Goal: Task Accomplishment & Management: Use online tool/utility

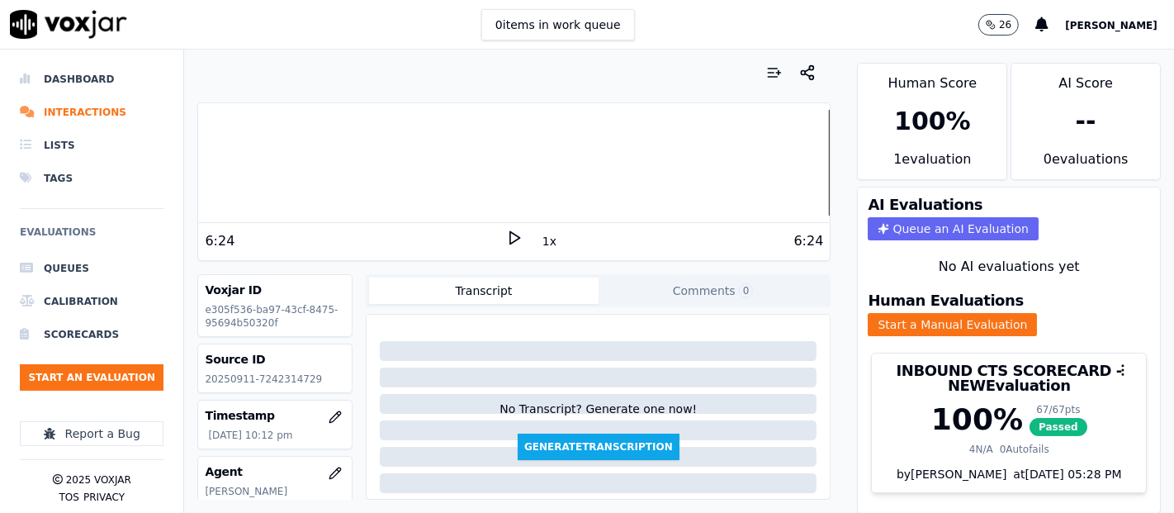
scroll to position [92, 0]
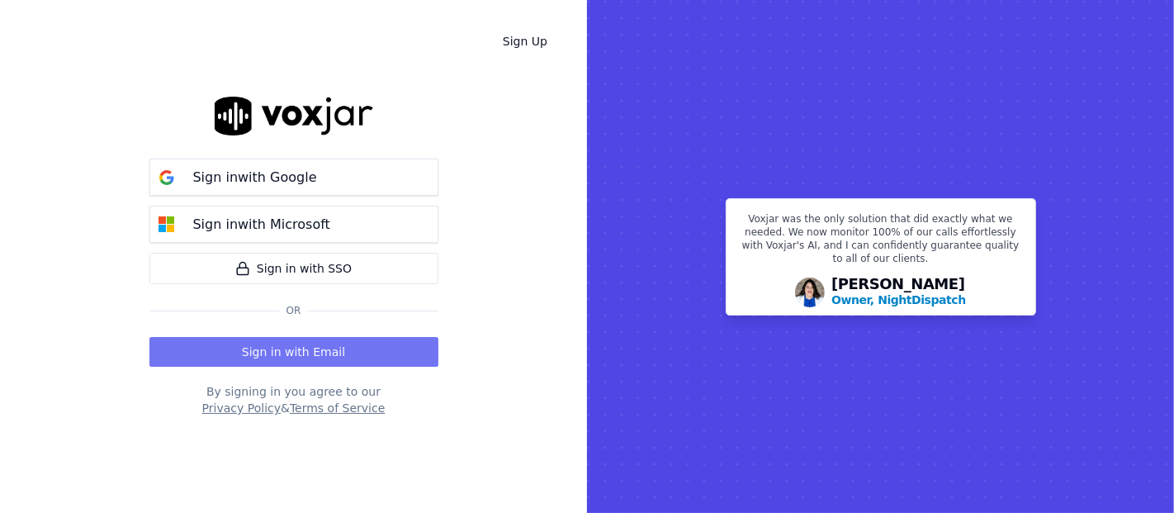
click at [210, 351] on button "Sign in with Email" at bounding box center [293, 352] width 289 height 30
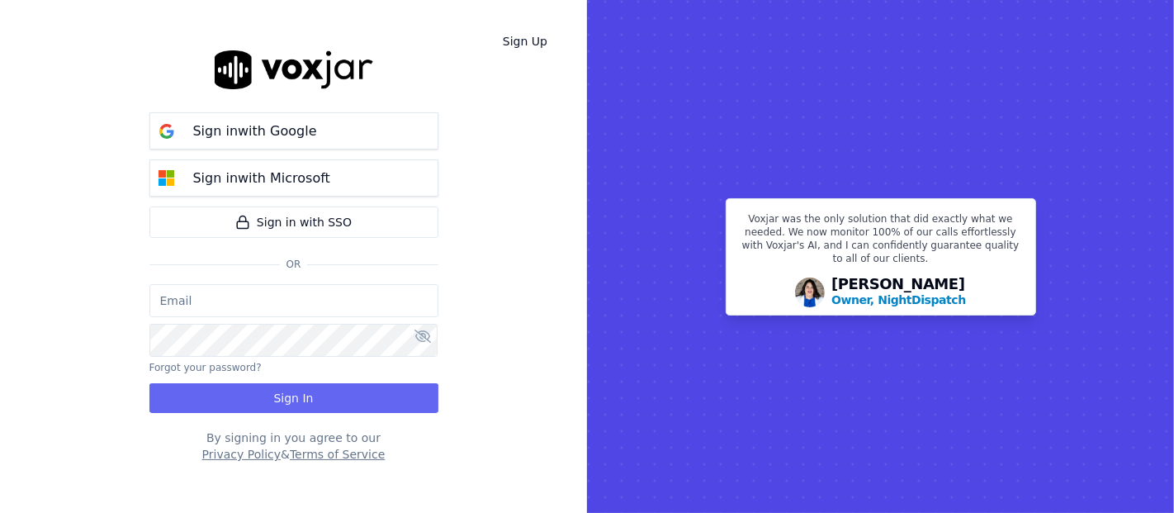
type input "shadia.decastro01.baq@nwfg.net"
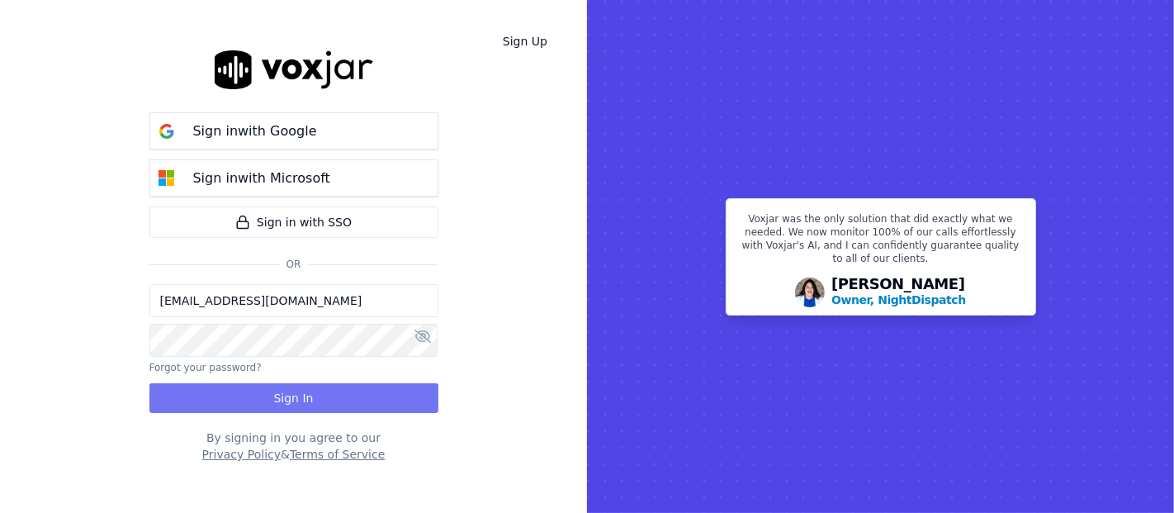
click at [251, 395] on button "Sign In" at bounding box center [293, 398] width 289 height 30
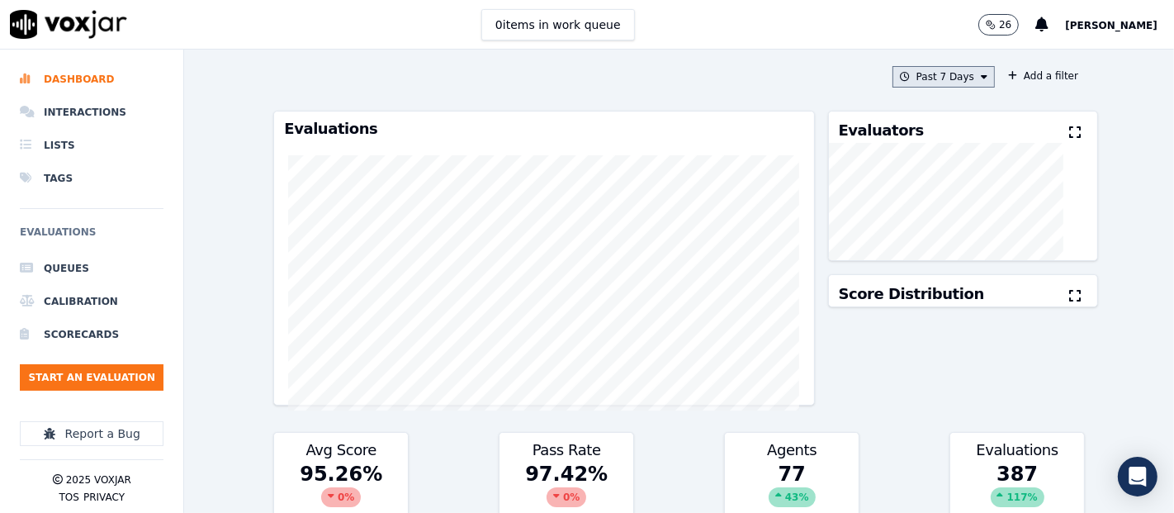
click at [929, 74] on button "Past 7 Days" at bounding box center [943, 76] width 102 height 21
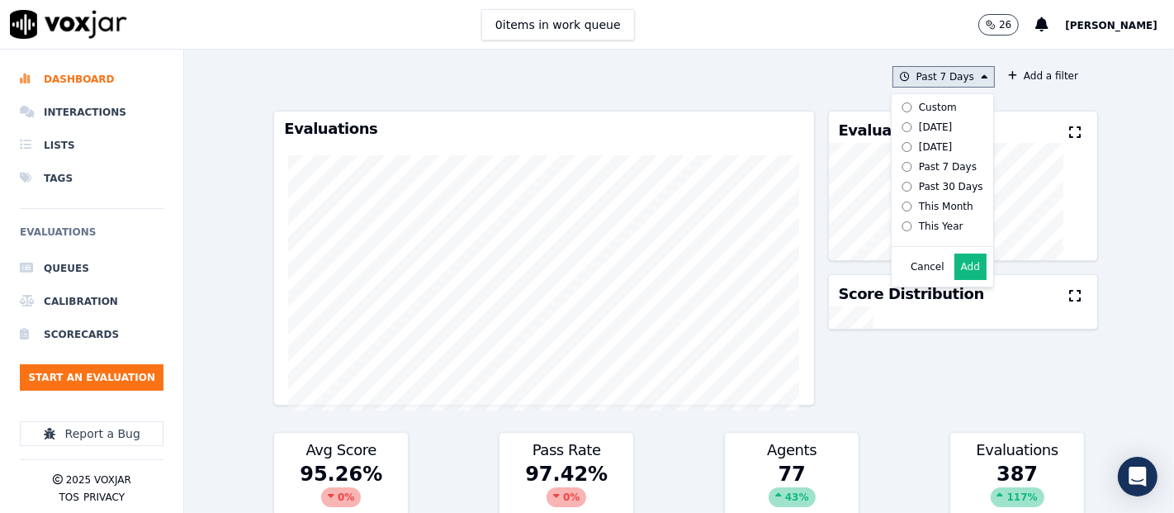
click at [954, 277] on button "Add" at bounding box center [970, 266] width 32 height 26
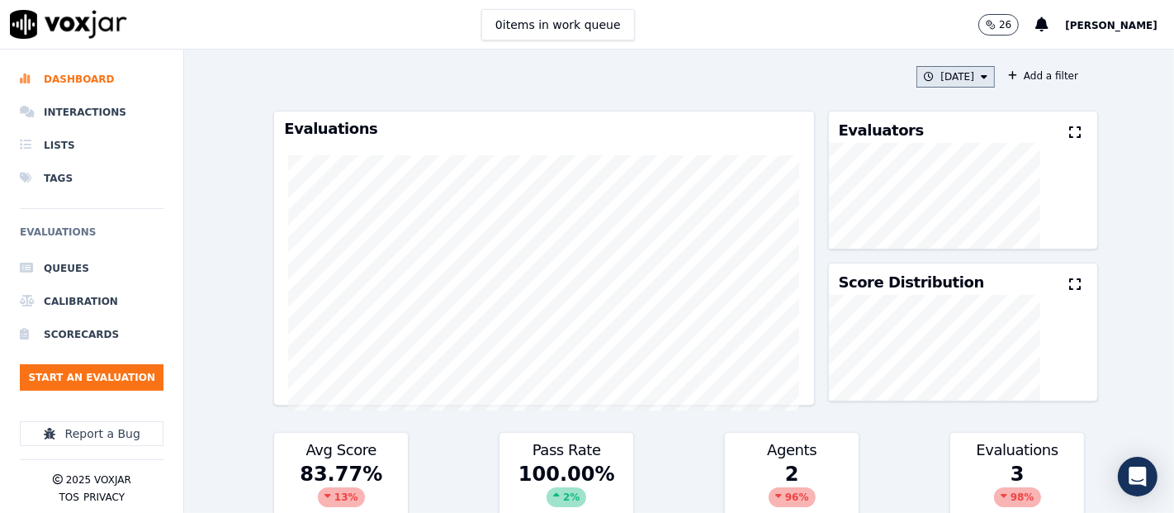
click at [939, 77] on button "[DATE]" at bounding box center [955, 76] width 78 height 21
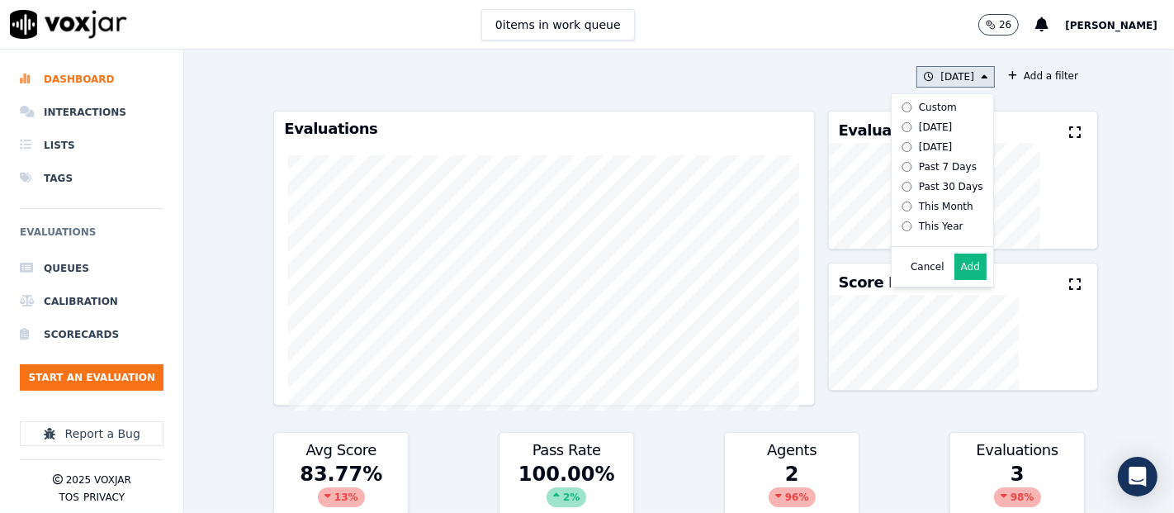
click at [954, 277] on button "Add" at bounding box center [970, 266] width 32 height 26
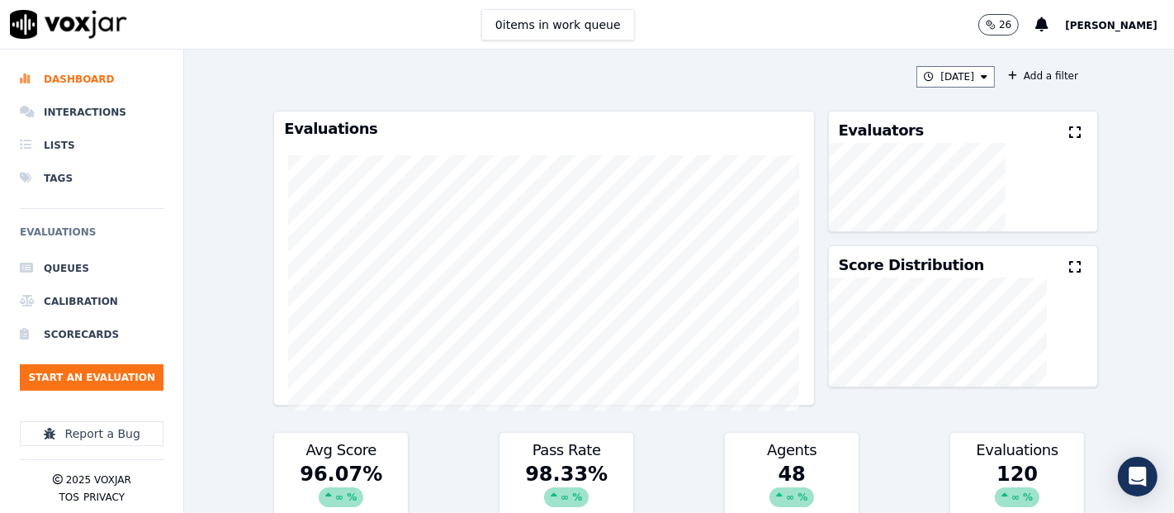
click at [1069, 128] on icon at bounding box center [1075, 131] width 12 height 13
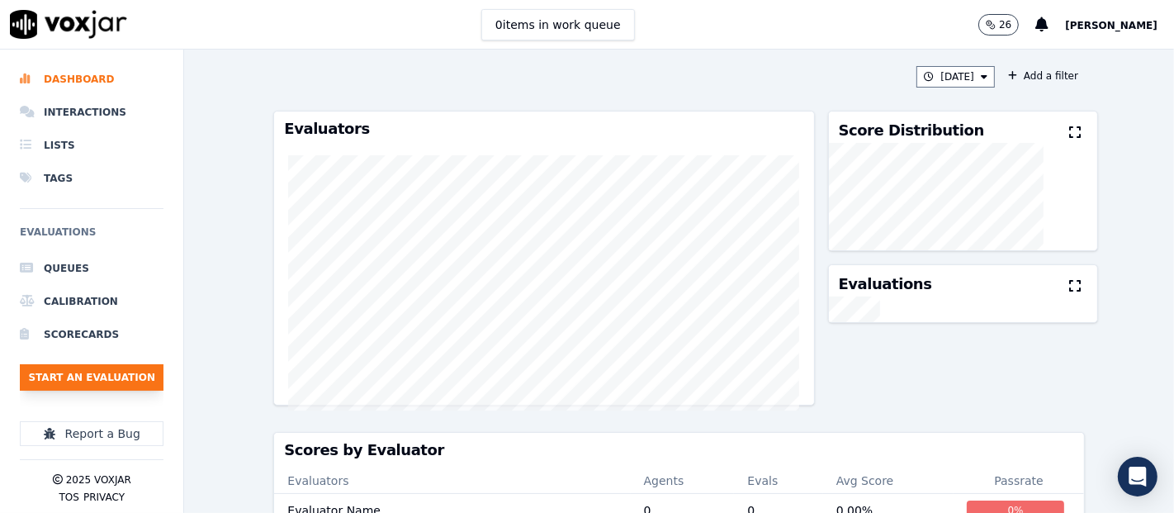
click at [136, 369] on button "Start an Evaluation" at bounding box center [92, 377] width 144 height 26
click at [78, 110] on li "Interactions" at bounding box center [92, 112] width 144 height 33
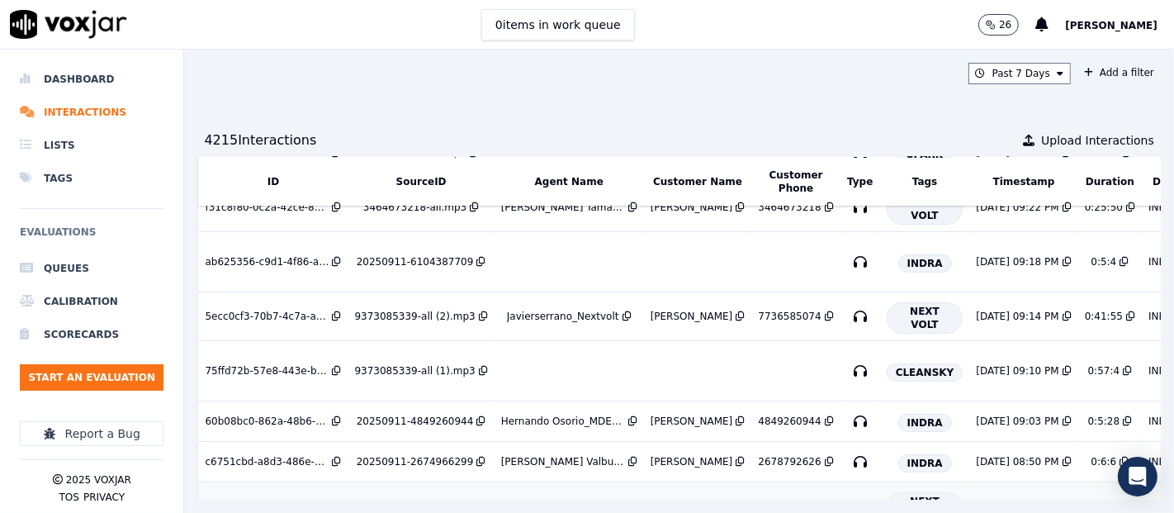
scroll to position [275, 0]
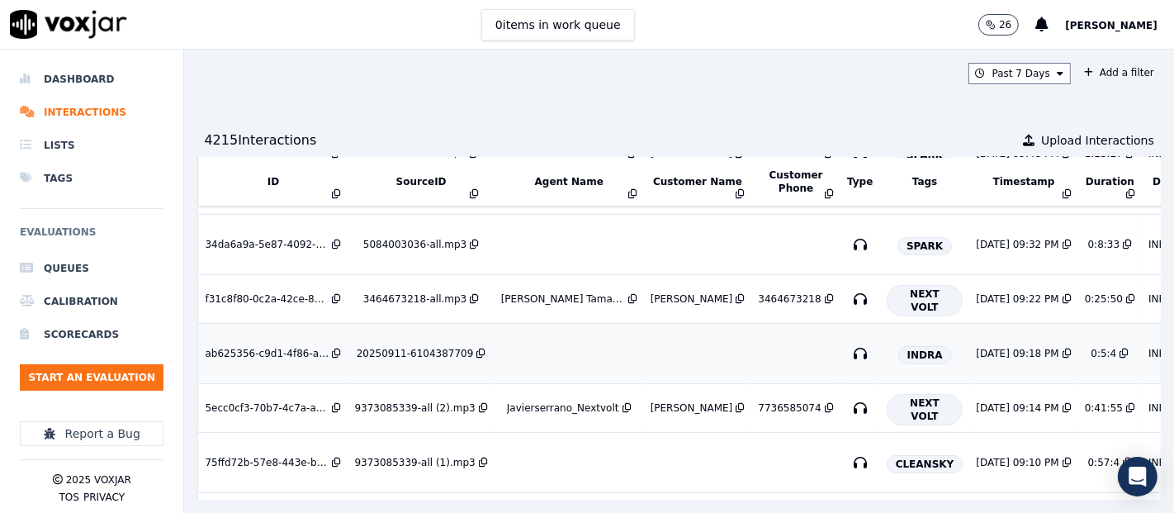
click at [415, 351] on div "20250911-6104387709" at bounding box center [415, 353] width 117 height 13
click at [153, 378] on button "Start an Evaluation" at bounding box center [92, 377] width 144 height 26
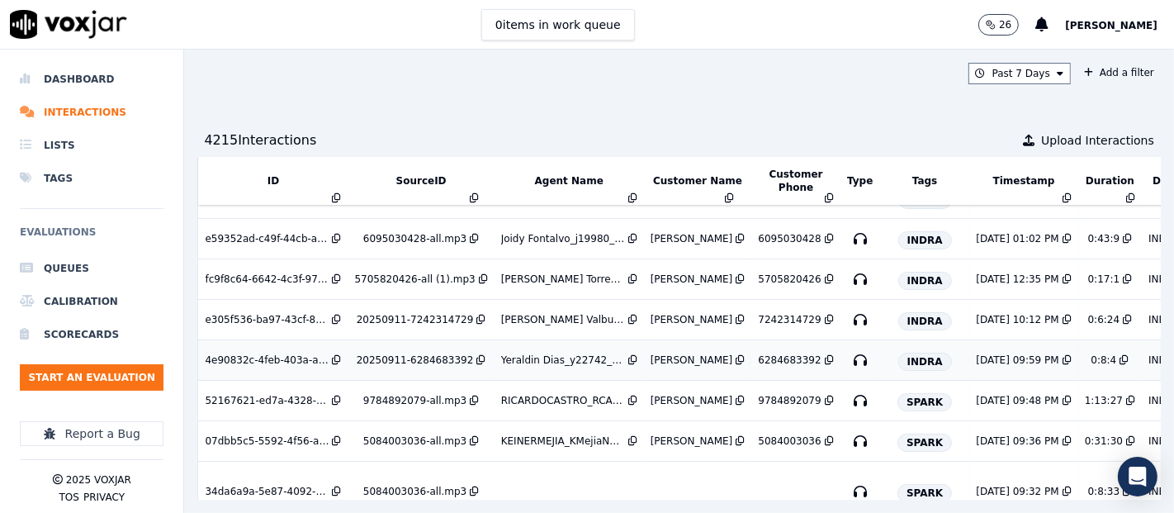
scroll to position [0, 0]
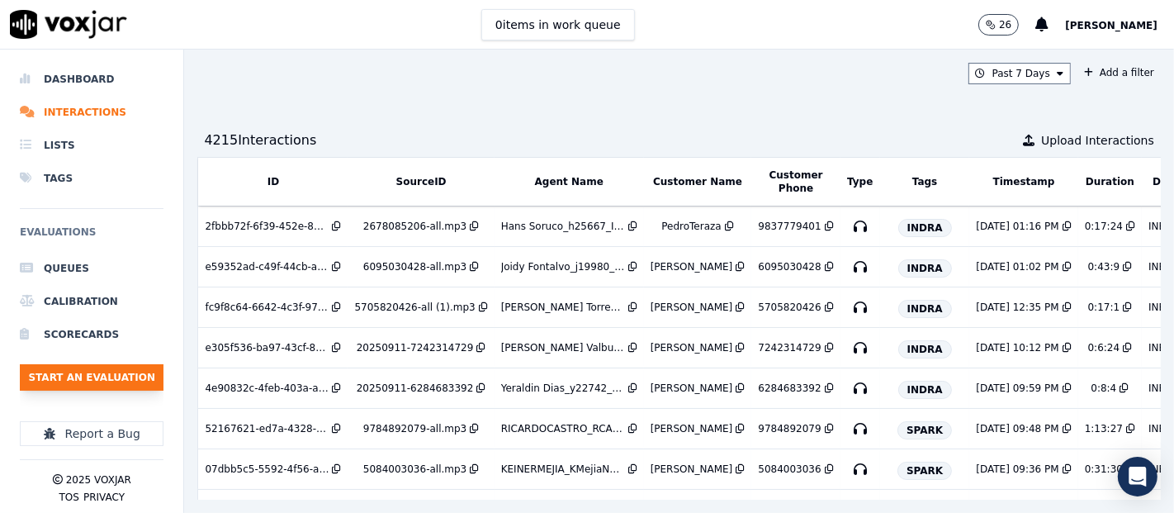
click at [28, 369] on button "Start an Evaluation" at bounding box center [92, 377] width 144 height 26
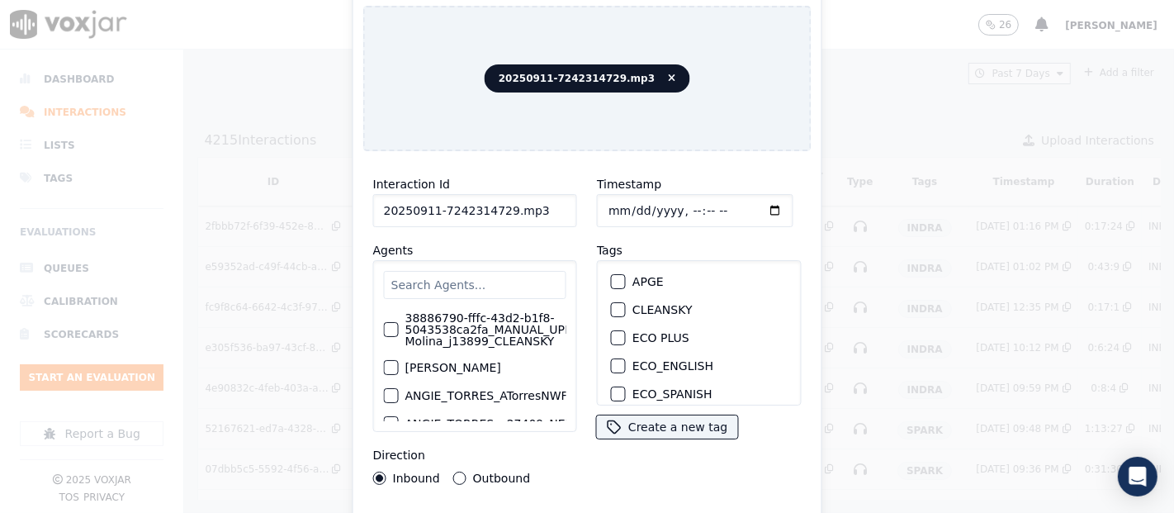
click at [524, 206] on input "20250911-7242314729.mp3" at bounding box center [475, 210] width 204 height 33
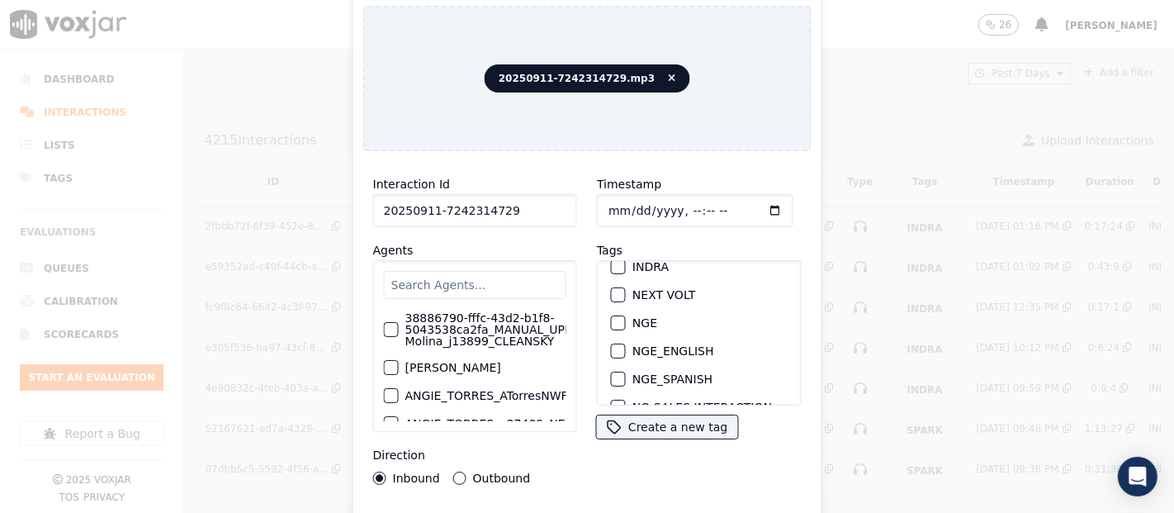
scroll to position [92, 0]
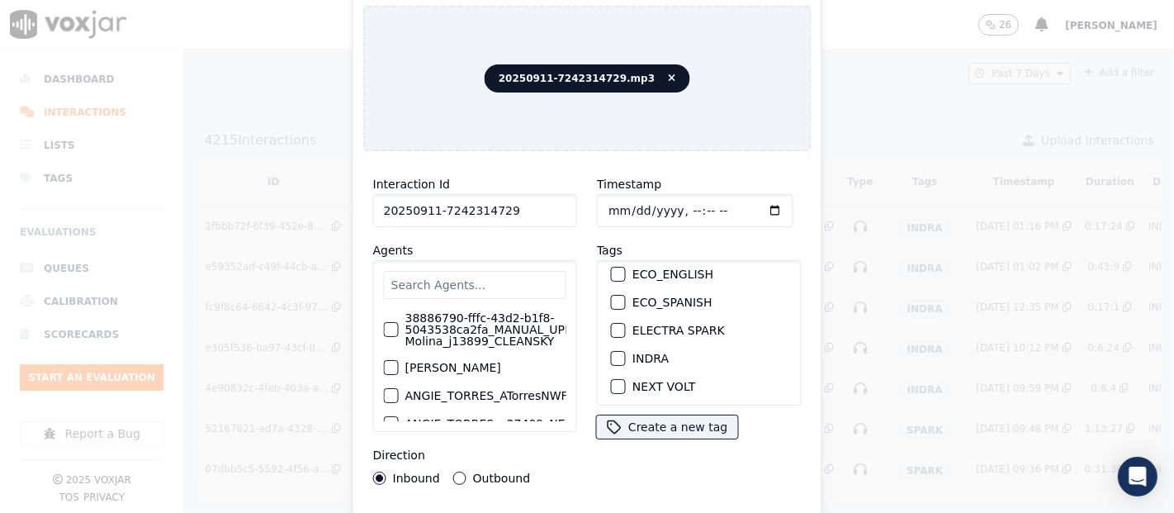
type input "20250911-7242314729"
click at [612, 352] on div "button" at bounding box center [618, 358] width 12 height 12
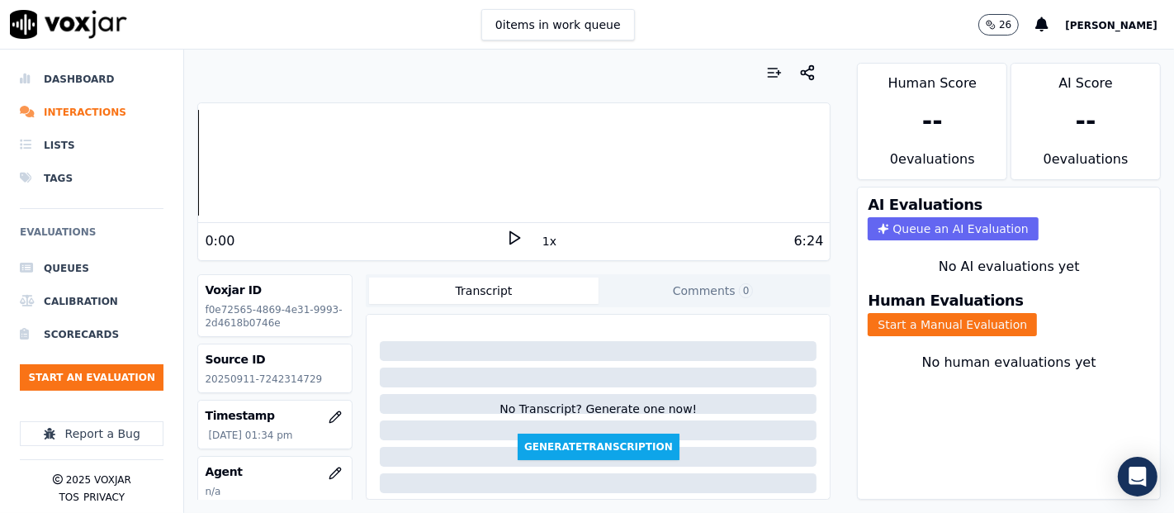
click at [281, 376] on p "20250911-7242314729" at bounding box center [275, 378] width 140 height 13
copy p "7242314729"
click at [306, 368] on div "Source ID 20250911-7242314729" at bounding box center [275, 368] width 154 height 48
click at [272, 379] on p "20250911-7242314729" at bounding box center [275, 378] width 140 height 13
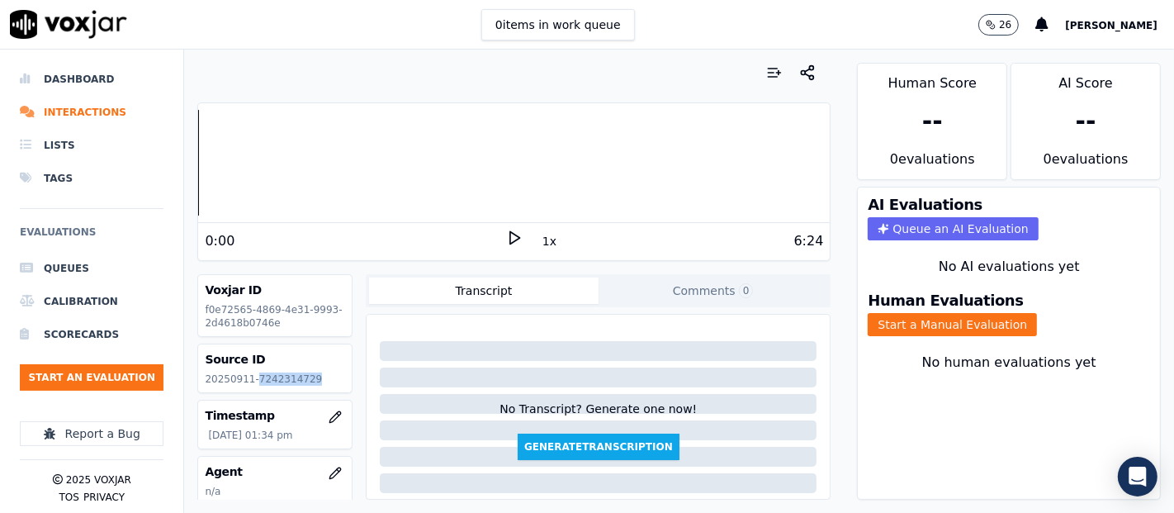
click at [272, 379] on p "20250911-7242314729" at bounding box center [275, 378] width 140 height 13
copy p "7242314729"
click at [931, 313] on button "Start a Manual Evaluation" at bounding box center [952, 324] width 169 height 23
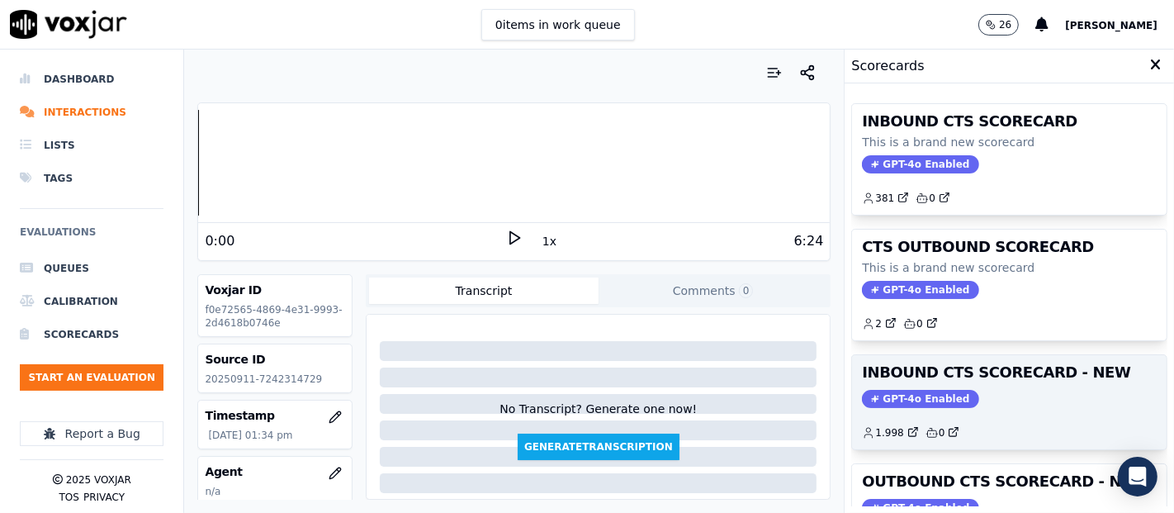
click at [1000, 365] on h3 "INBOUND CTS SCORECARD - NEW" at bounding box center [1009, 372] width 295 height 15
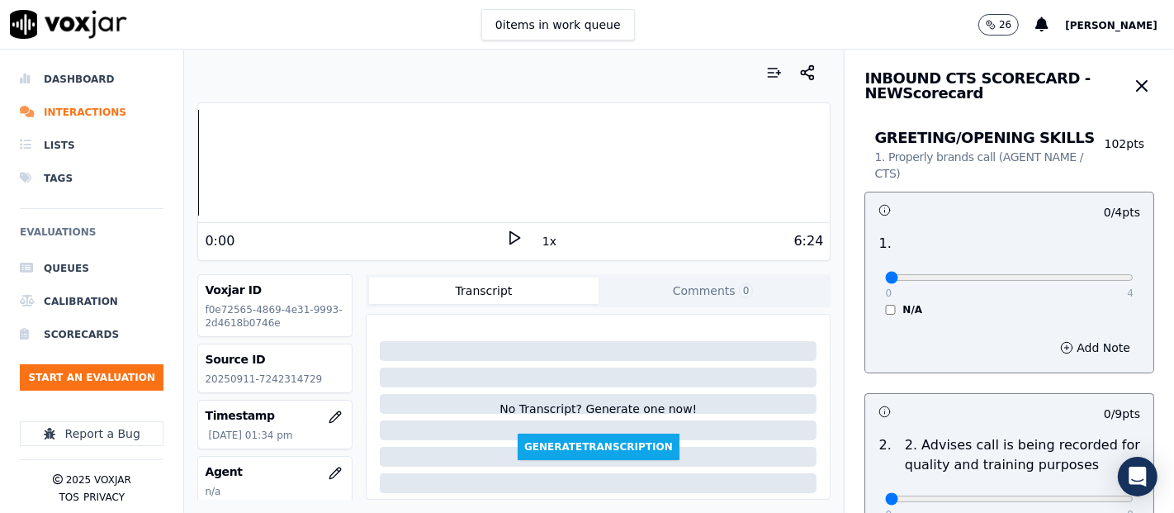
click at [506, 237] on icon at bounding box center [514, 237] width 17 height 17
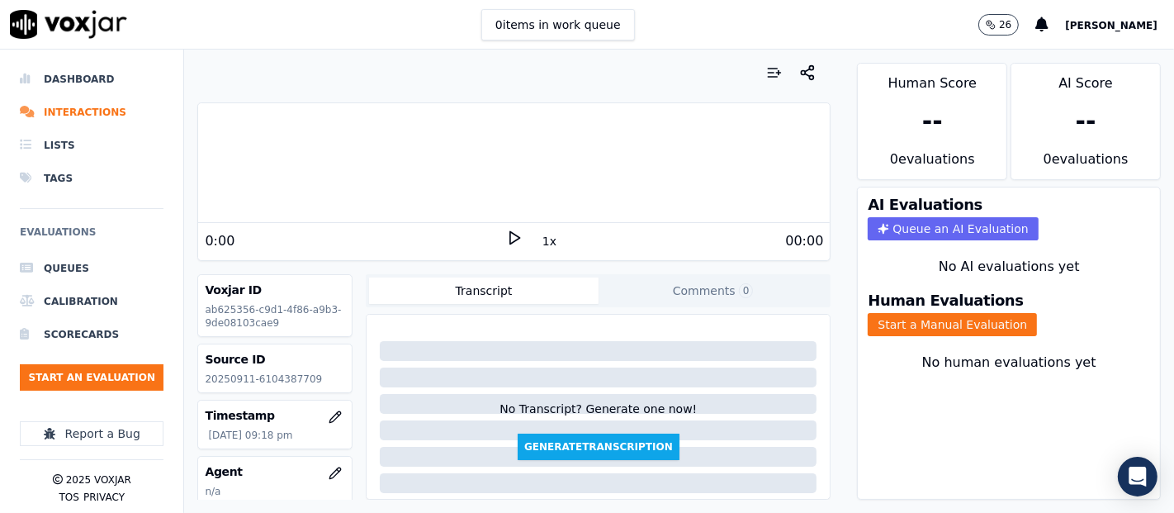
click at [282, 378] on p "20250911-6104387709" at bounding box center [275, 378] width 140 height 13
copy p "6104387709"
click at [912, 313] on button "Start a Manual Evaluation" at bounding box center [952, 324] width 169 height 23
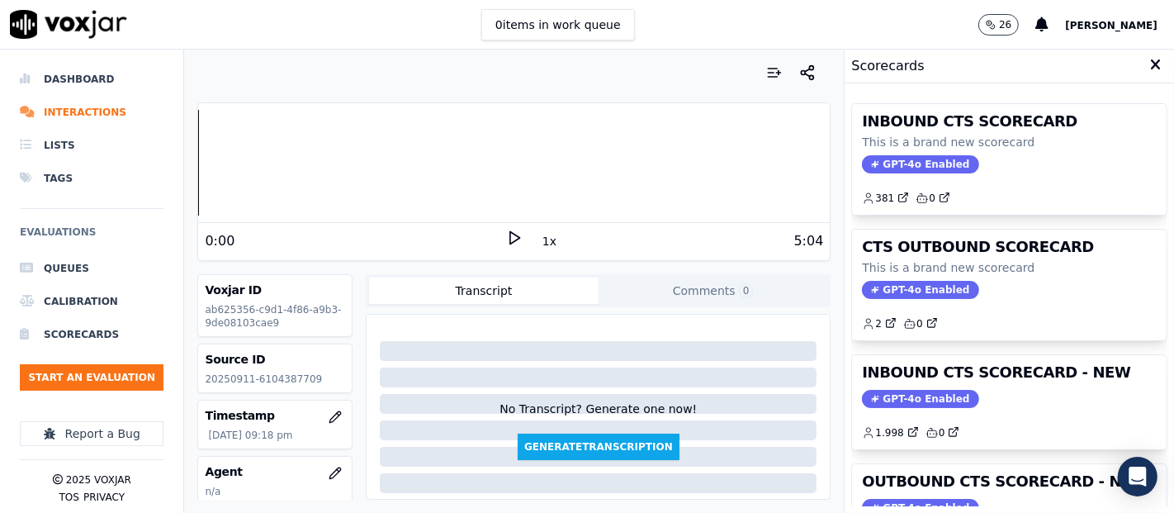
click at [1000, 390] on div "GPT-4o Enabled" at bounding box center [1009, 399] width 295 height 18
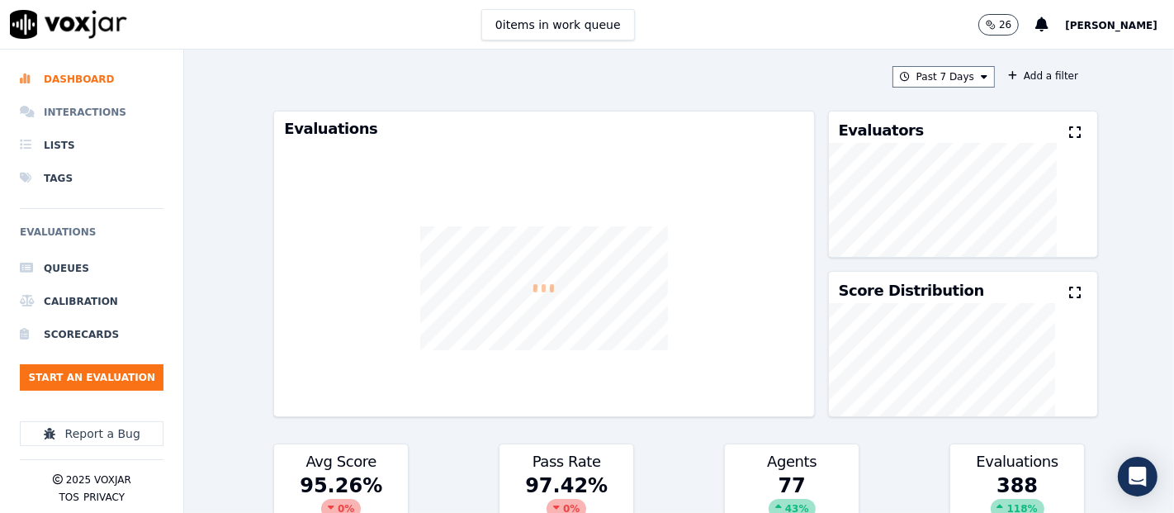
click at [80, 120] on li "Interactions" at bounding box center [92, 112] width 144 height 33
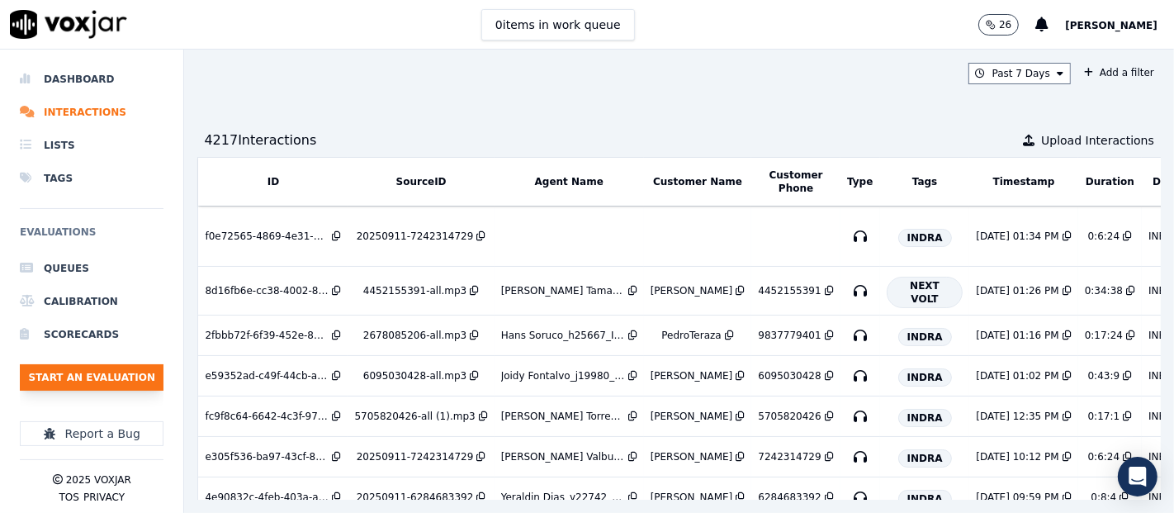
click at [125, 371] on button "Start an Evaluation" at bounding box center [92, 377] width 144 height 26
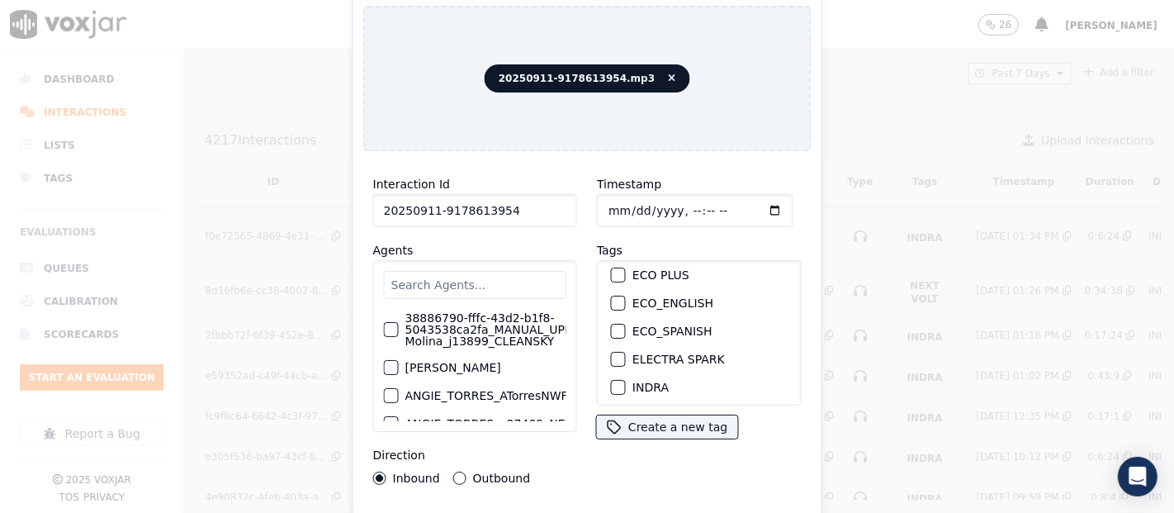
scroll to position [92, 0]
type input "20250911-9178613954"
click at [612, 352] on div "button" at bounding box center [618, 358] width 12 height 12
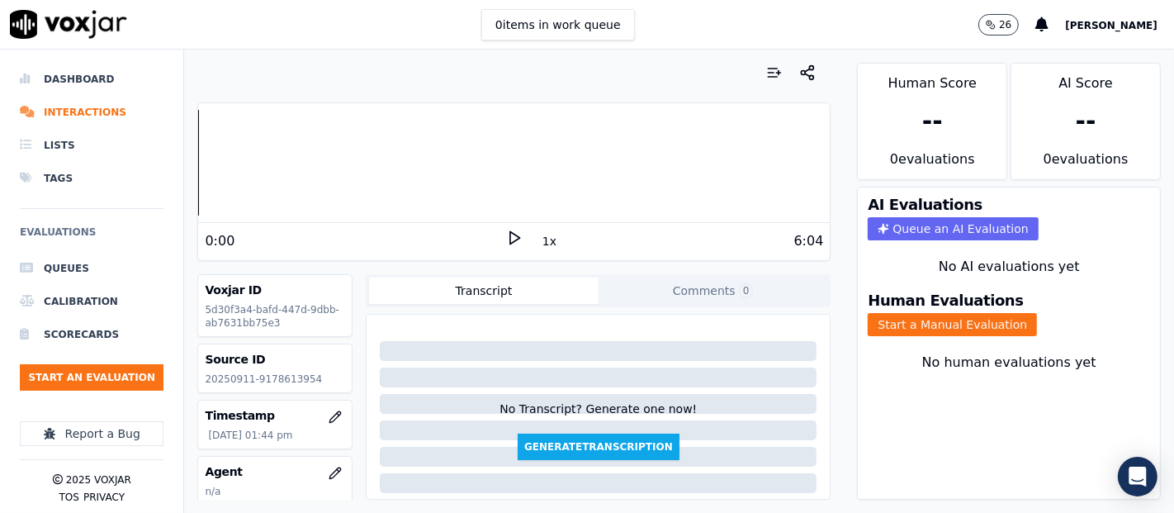
click at [286, 378] on p "20250911-9178613954" at bounding box center [275, 378] width 140 height 13
copy p "9178613954"
click at [916, 313] on button "Start a Manual Evaluation" at bounding box center [952, 324] width 169 height 23
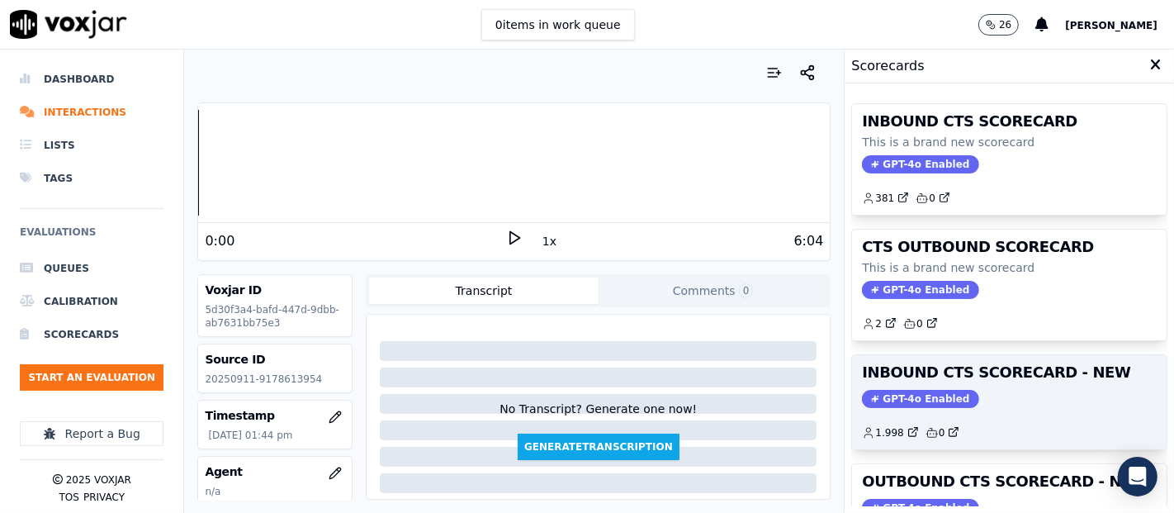
click at [950, 404] on div "GPT-4o Enabled" at bounding box center [1009, 399] width 295 height 18
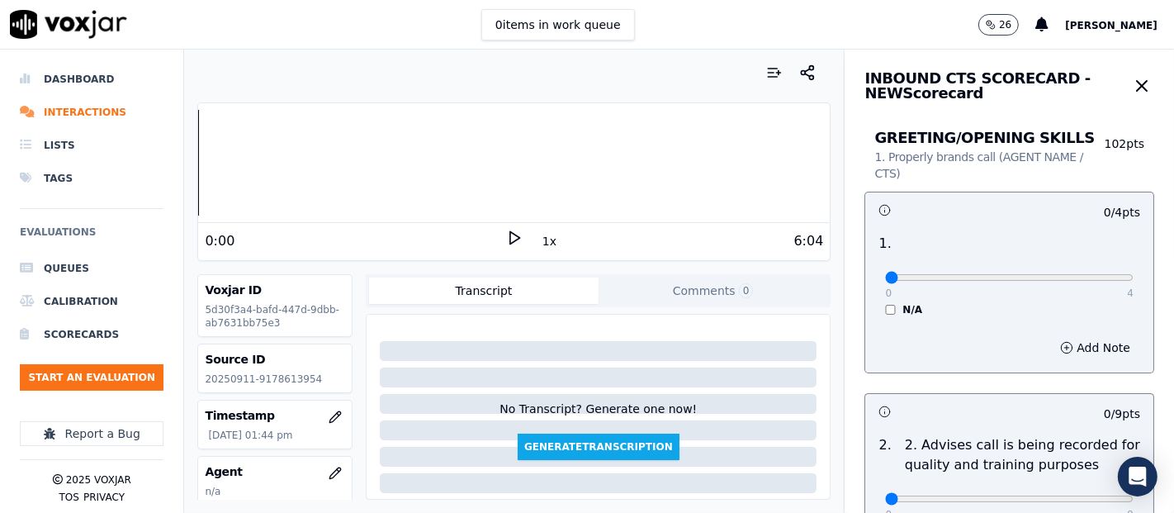
drag, startPoint x: 507, startPoint y: 224, endPoint x: 501, endPoint y: 230, distance: 8.8
click at [505, 227] on div "0:00 1x 6:04" at bounding box center [513, 240] width 631 height 35
click at [510, 232] on polygon at bounding box center [515, 238] width 10 height 12
click at [264, 159] on div at bounding box center [513, 163] width 631 height 106
drag, startPoint x: 502, startPoint y: 234, endPoint x: 496, endPoint y: 223, distance: 12.9
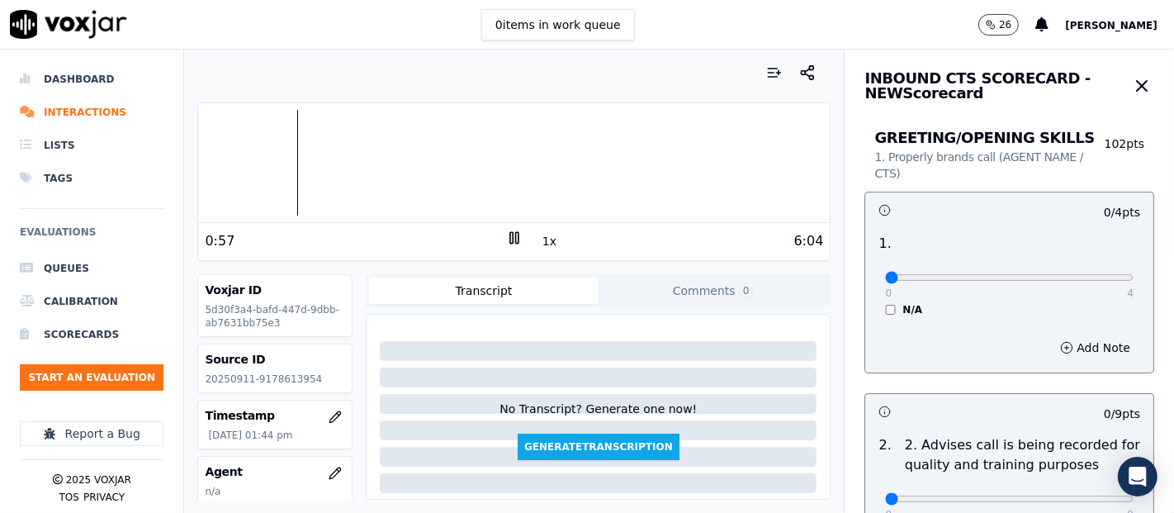
click at [506, 229] on icon at bounding box center [514, 237] width 17 height 17
type input "4"
click at [1090, 277] on input "range" at bounding box center [1009, 277] width 248 height 7
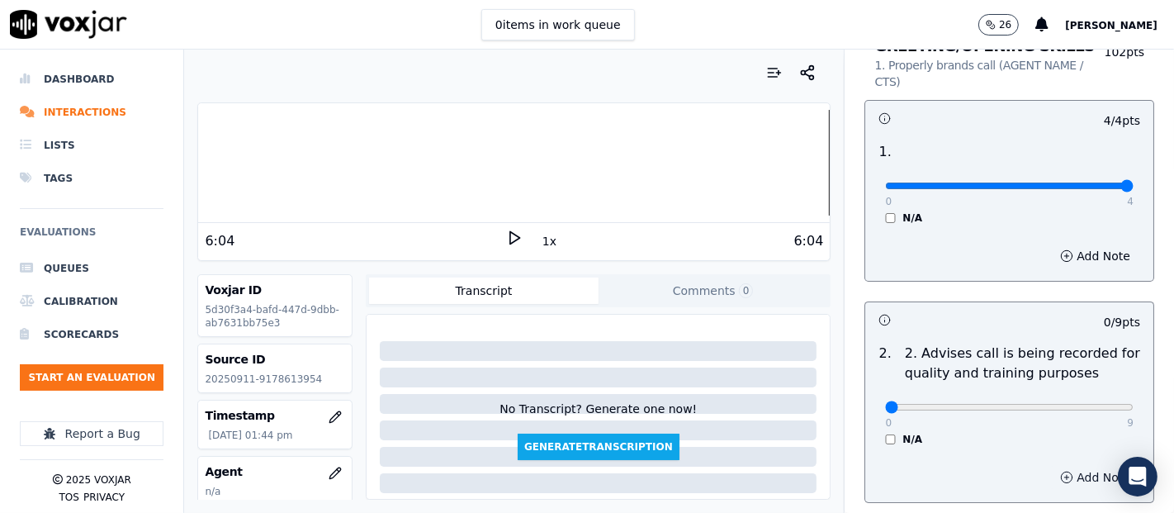
scroll to position [183, 0]
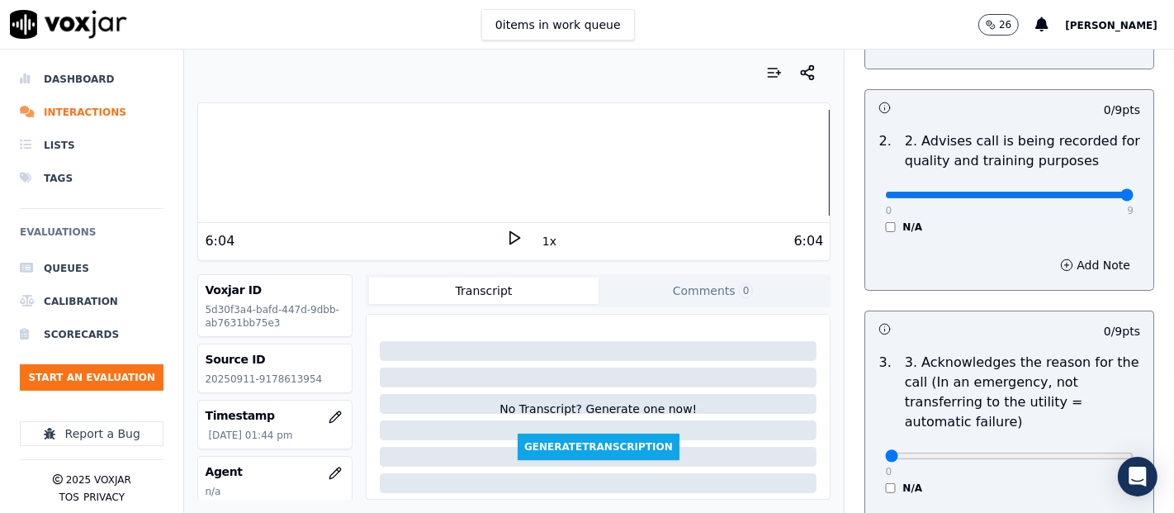
type input "9"
click at [1078, 198] on input "range" at bounding box center [1009, 195] width 248 height 7
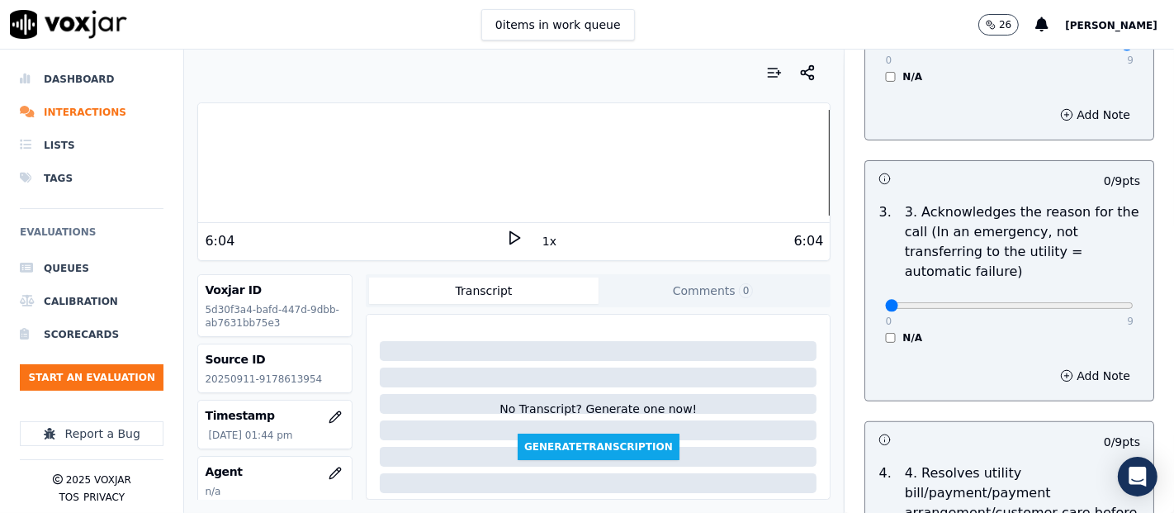
scroll to position [458, 0]
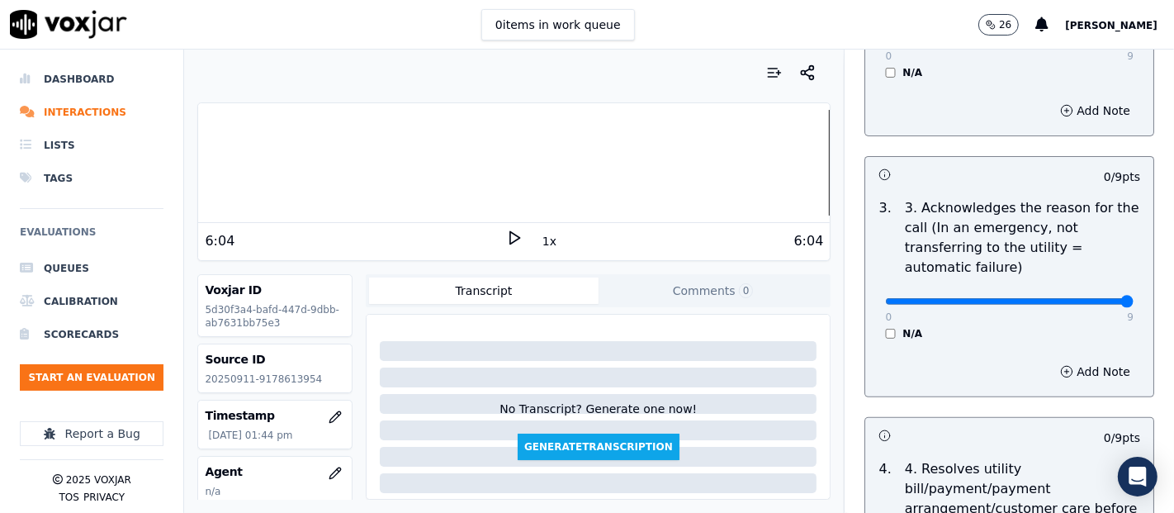
type input "9"
click at [1075, 300] on input "range" at bounding box center [1009, 301] width 248 height 7
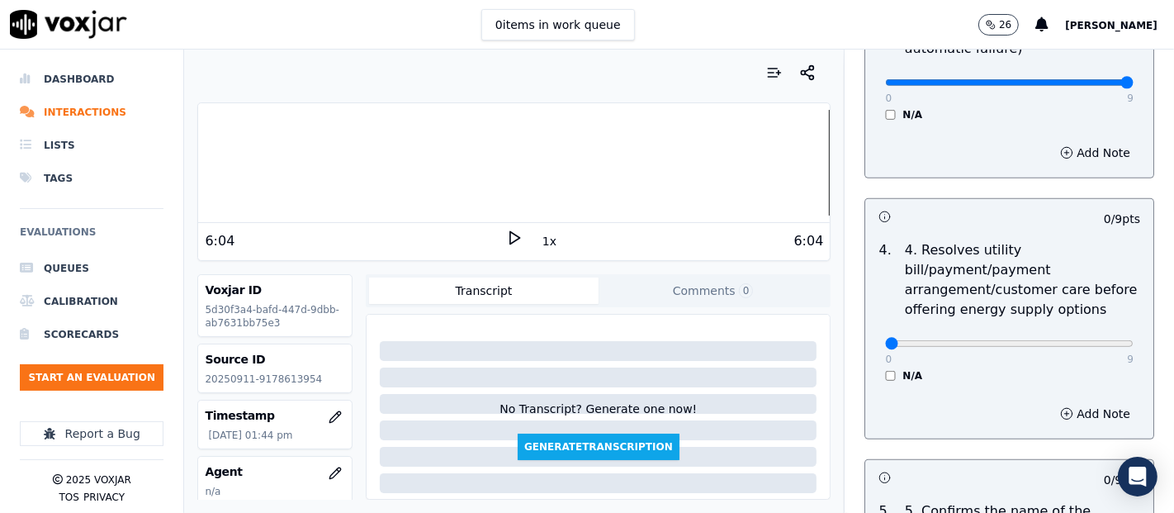
scroll to position [733, 0]
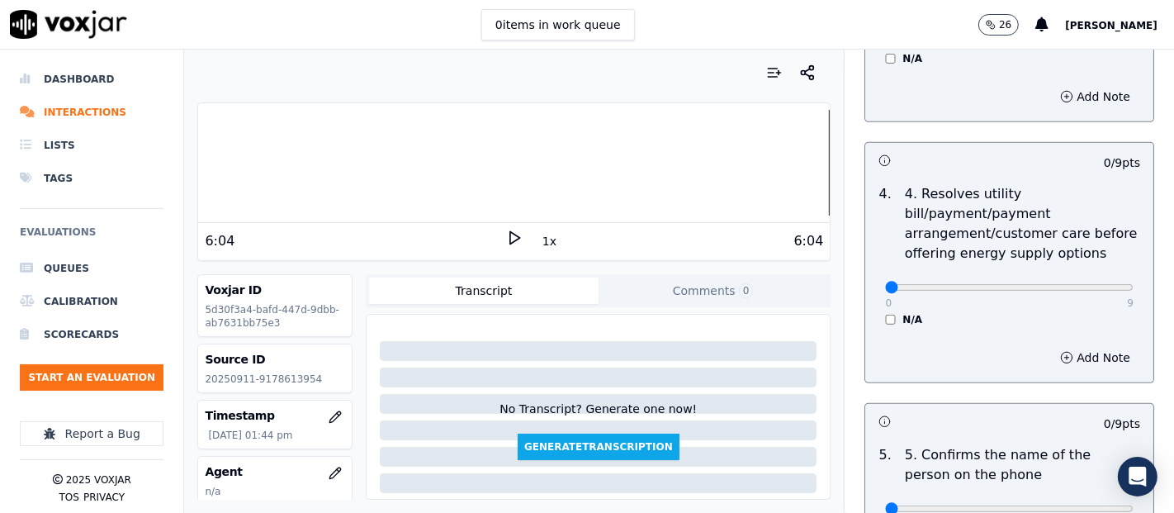
click at [872, 312] on div "0 9 N/A" at bounding box center [1009, 294] width 275 height 63
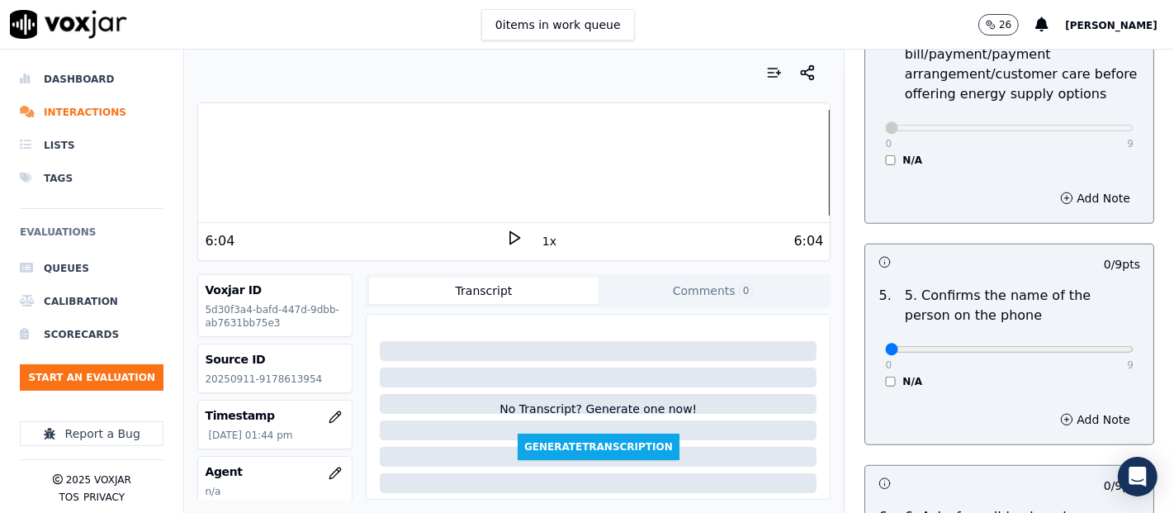
scroll to position [1009, 0]
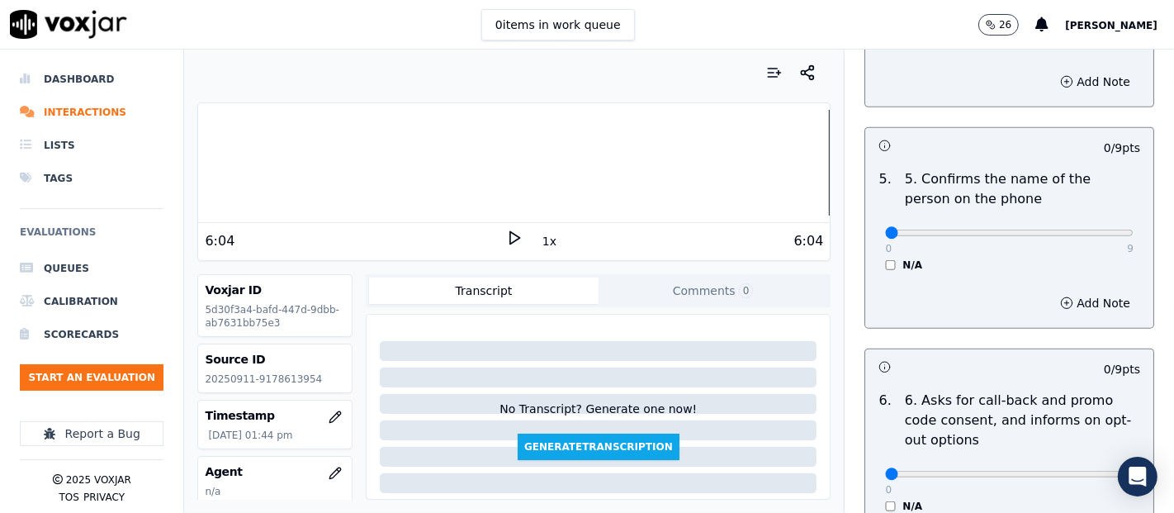
click at [1090, 238] on div "0 9" at bounding box center [1009, 232] width 248 height 20
click at [1085, 223] on div "0 9" at bounding box center [1009, 232] width 248 height 20
type input "9"
click at [1082, 229] on input "range" at bounding box center [1009, 232] width 248 height 7
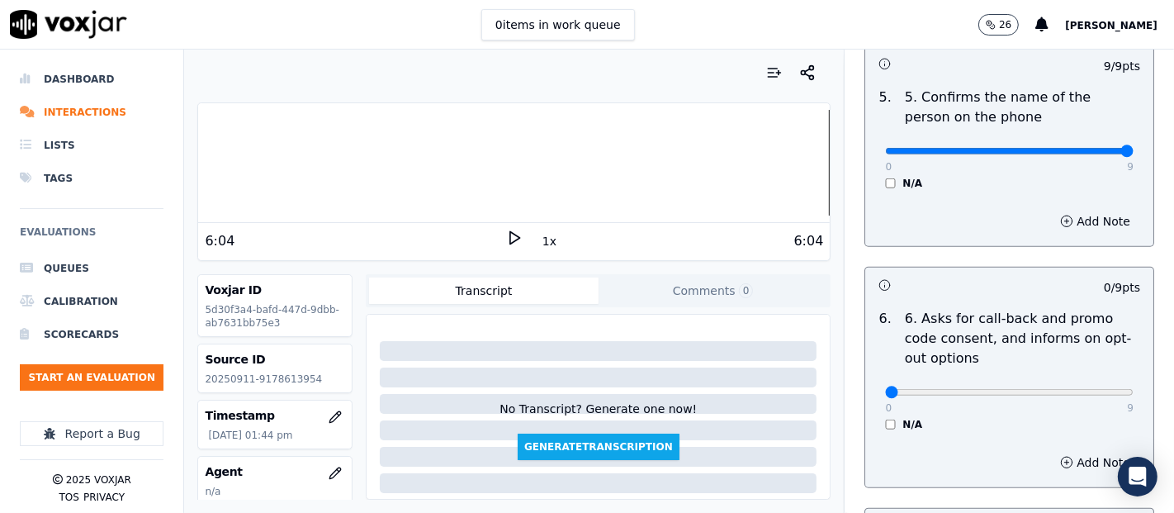
scroll to position [1192, 0]
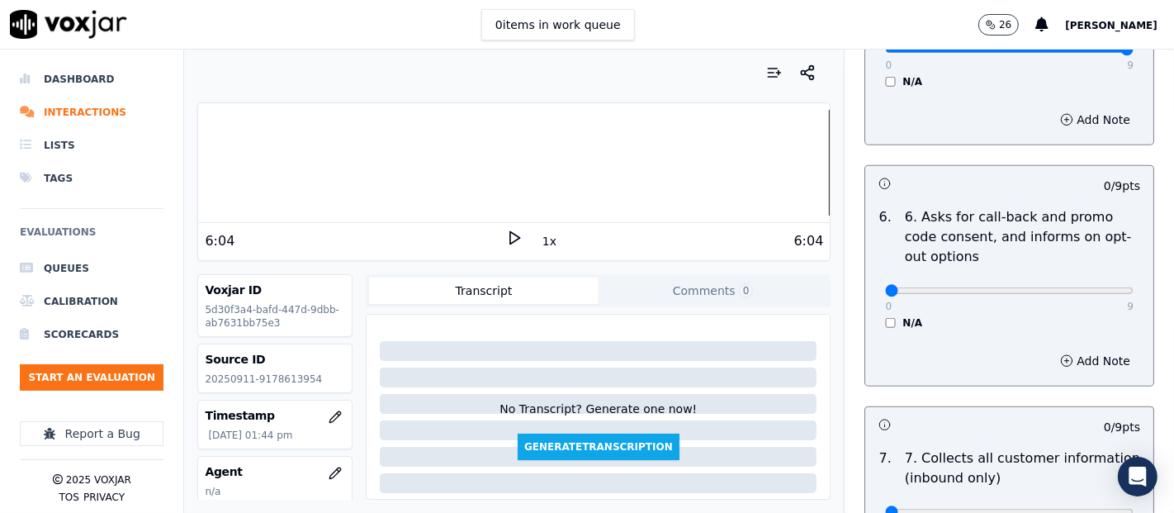
click at [885, 319] on div "N/A" at bounding box center [1009, 322] width 248 height 13
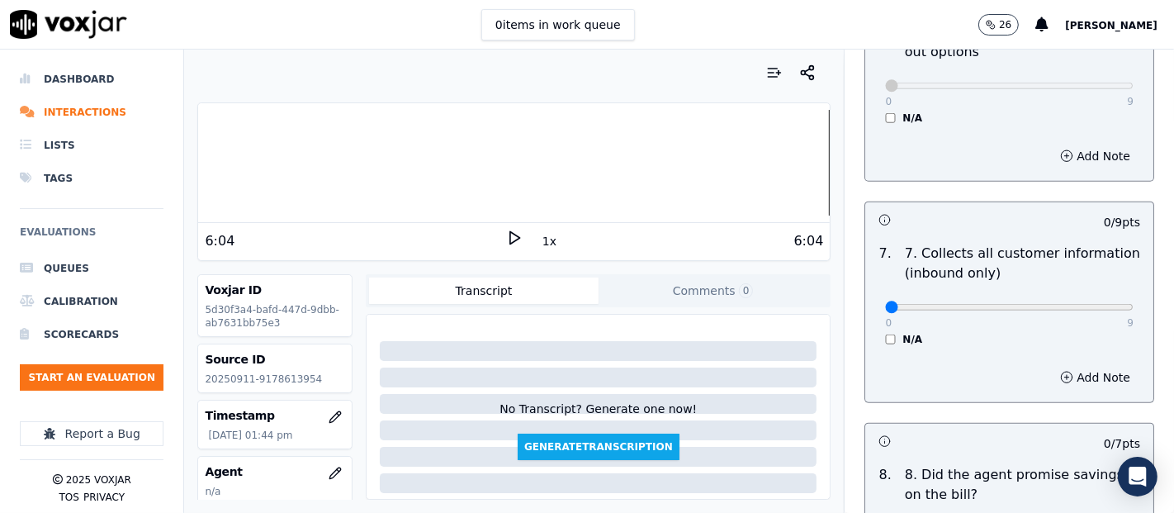
scroll to position [1467, 0]
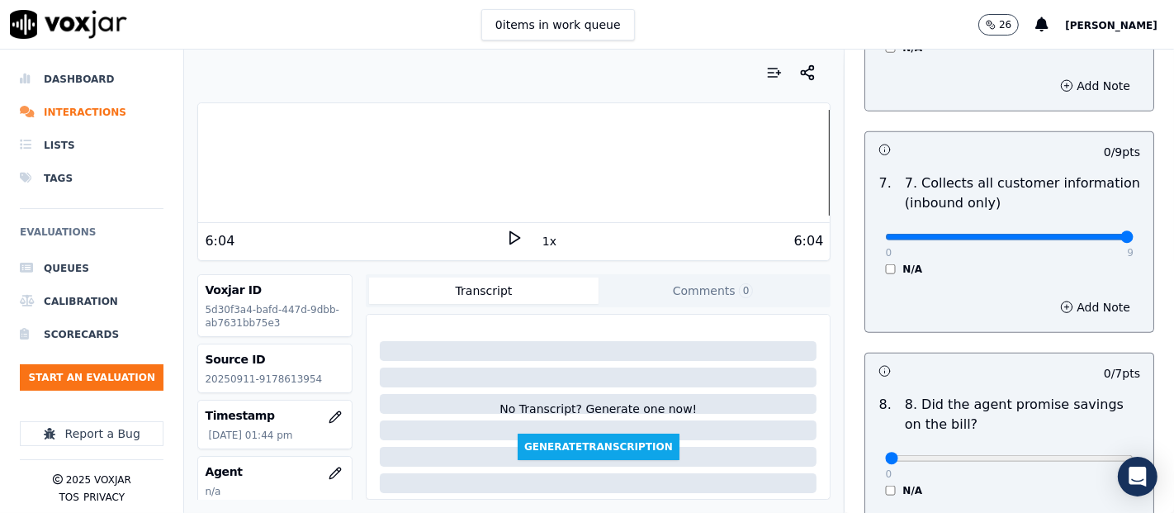
type input "9"
click at [1085, 234] on input "range" at bounding box center [1009, 237] width 248 height 7
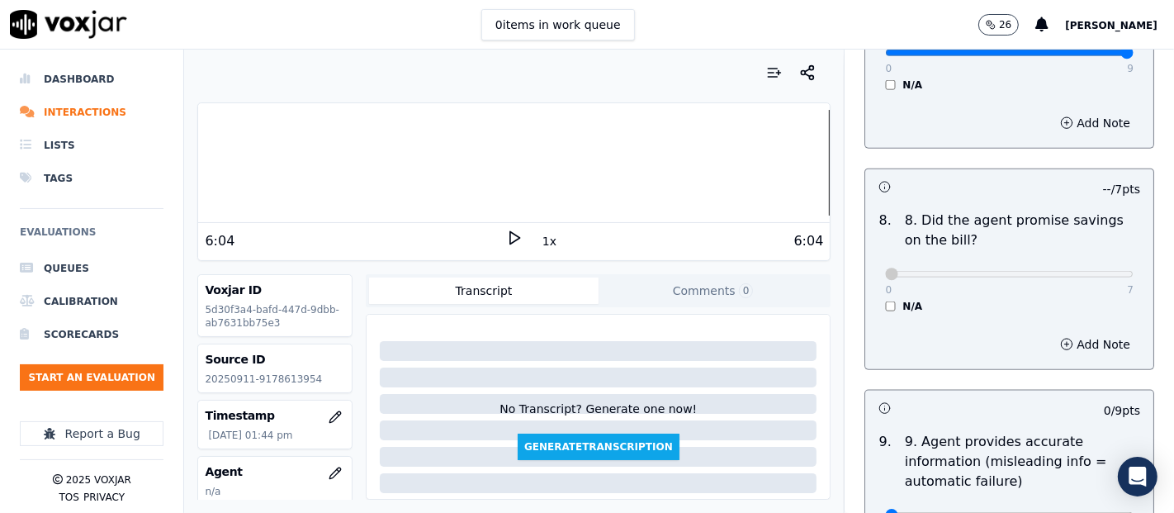
scroll to position [1834, 0]
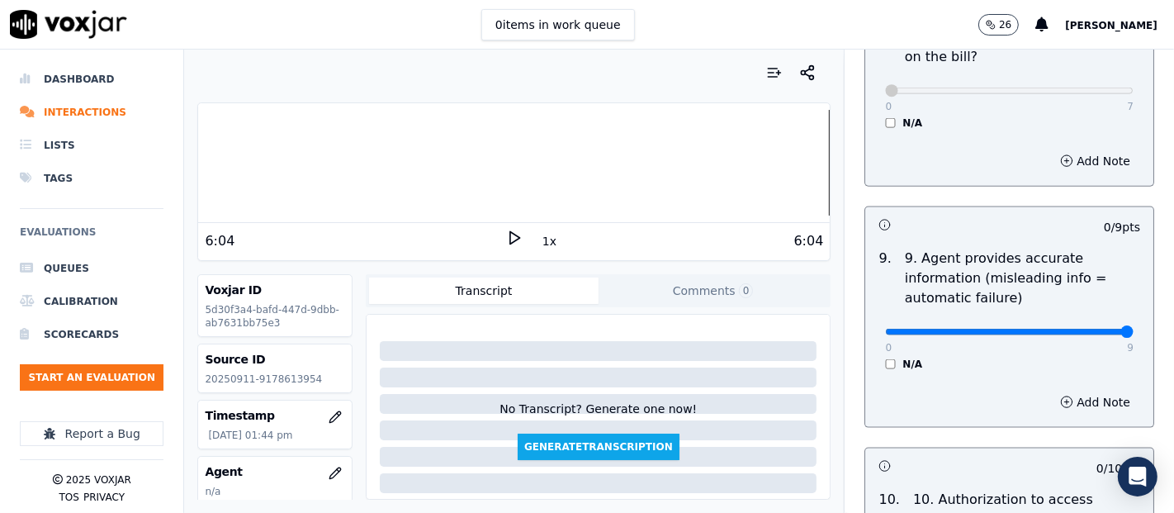
type input "9"
click at [1085, 329] on input "range" at bounding box center [1009, 332] width 248 height 7
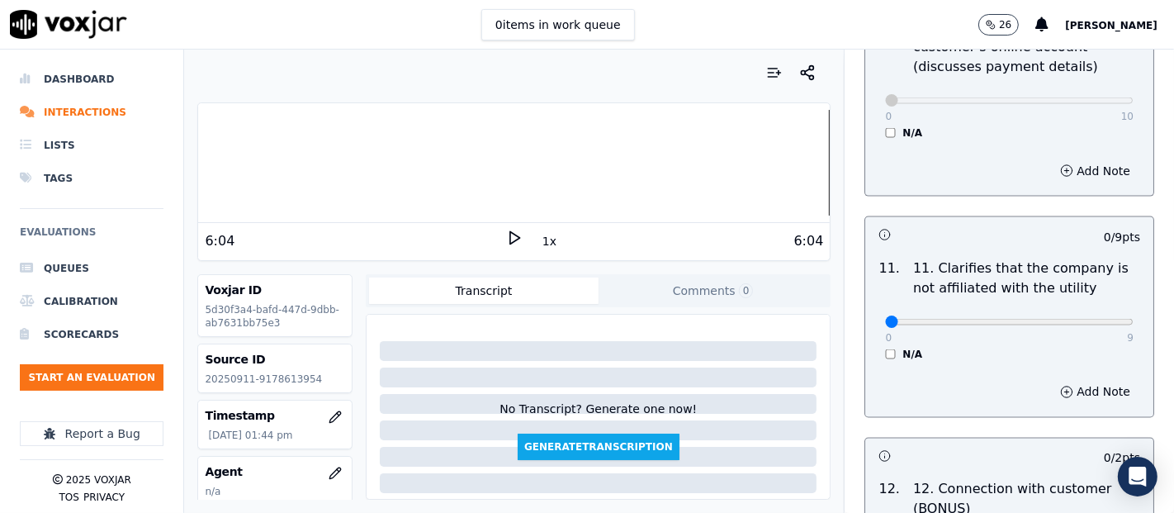
scroll to position [2384, 0]
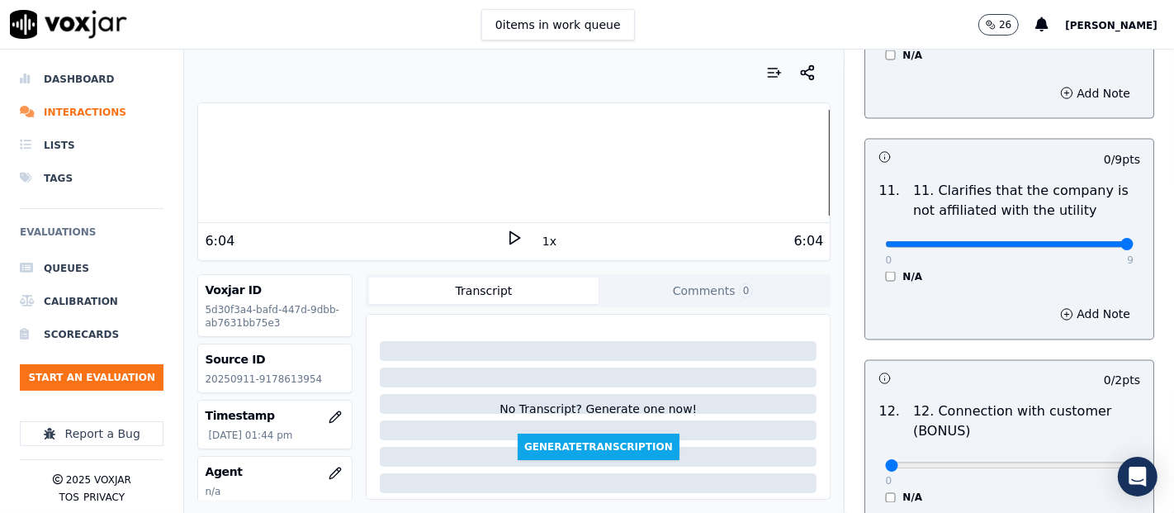
type input "9"
click at [1086, 241] on input "range" at bounding box center [1009, 244] width 248 height 7
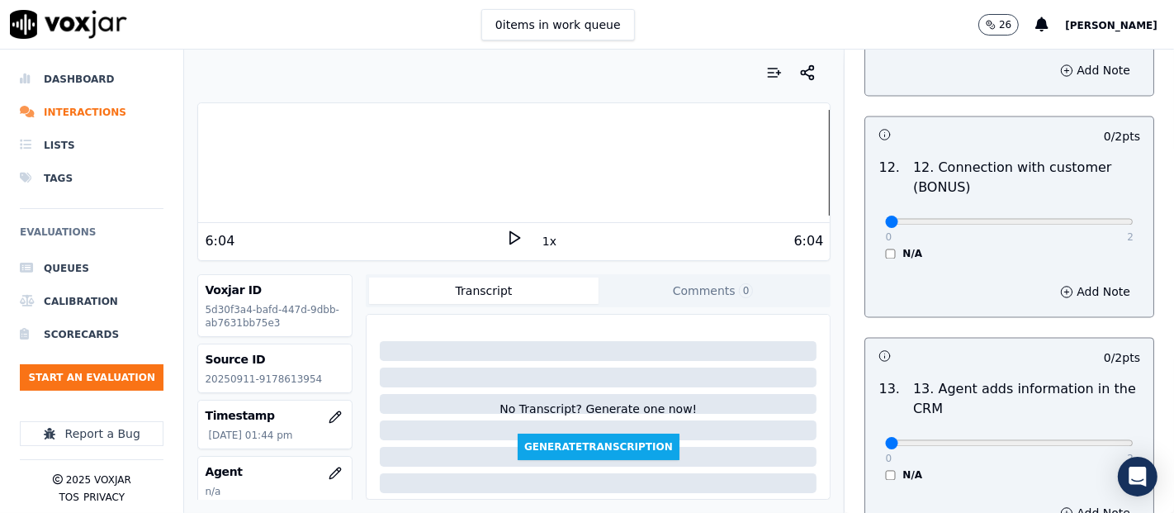
scroll to position [2660, 0]
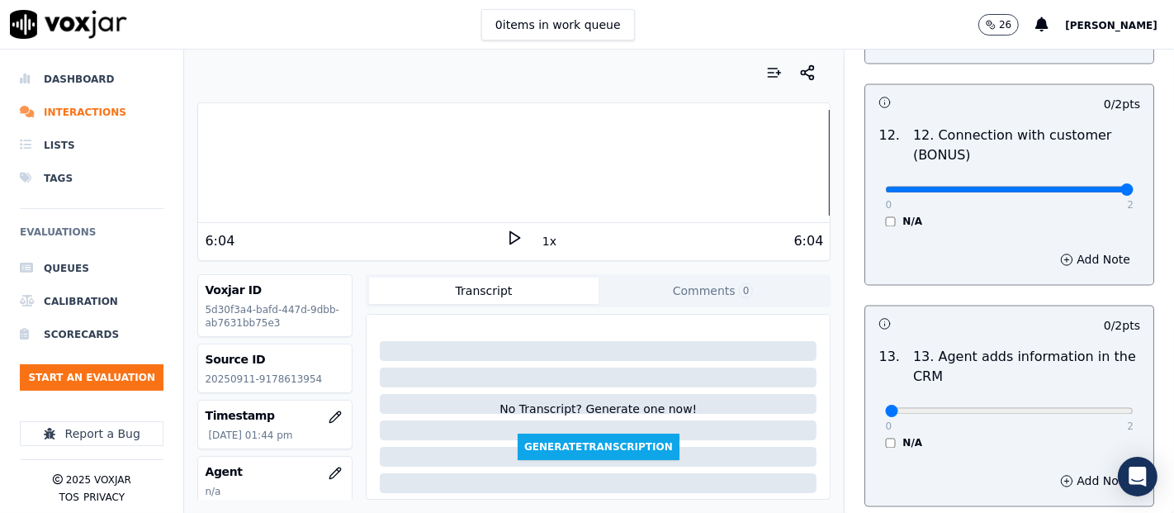
type input "2"
click at [1082, 187] on input "range" at bounding box center [1009, 190] width 248 height 7
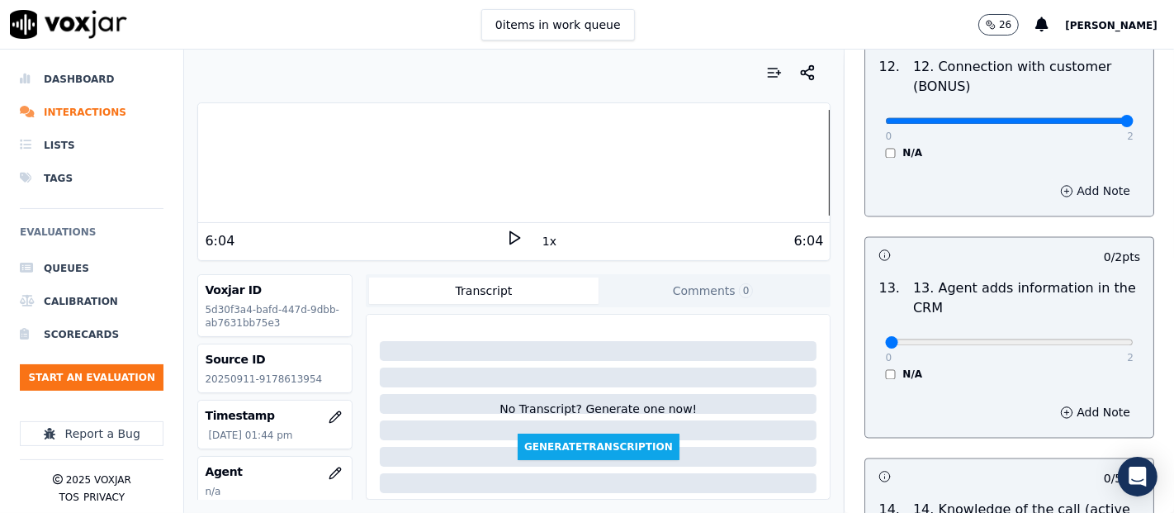
scroll to position [2843, 0]
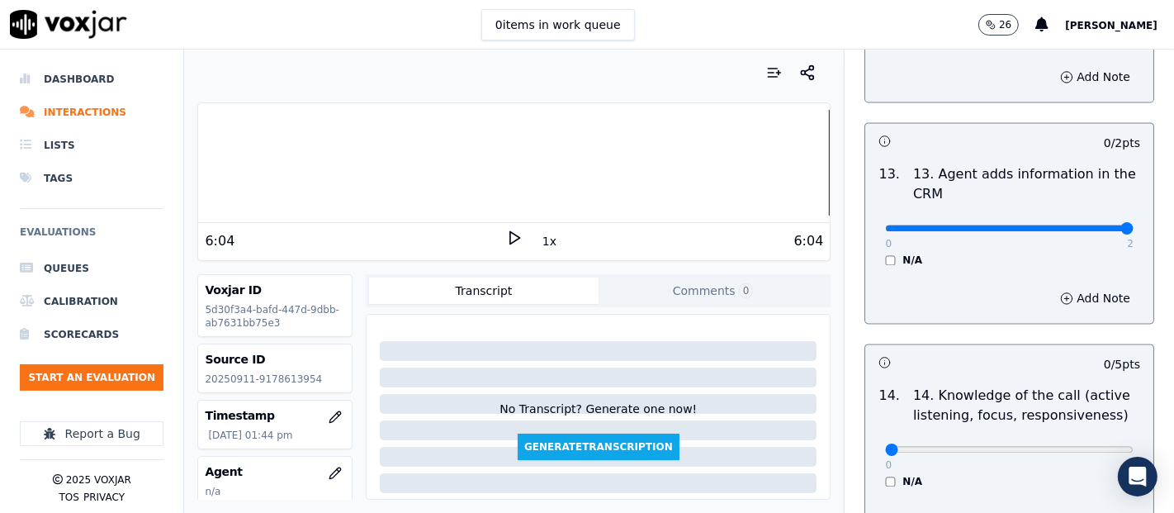
type input "2"
click at [1086, 225] on input "range" at bounding box center [1009, 228] width 248 height 7
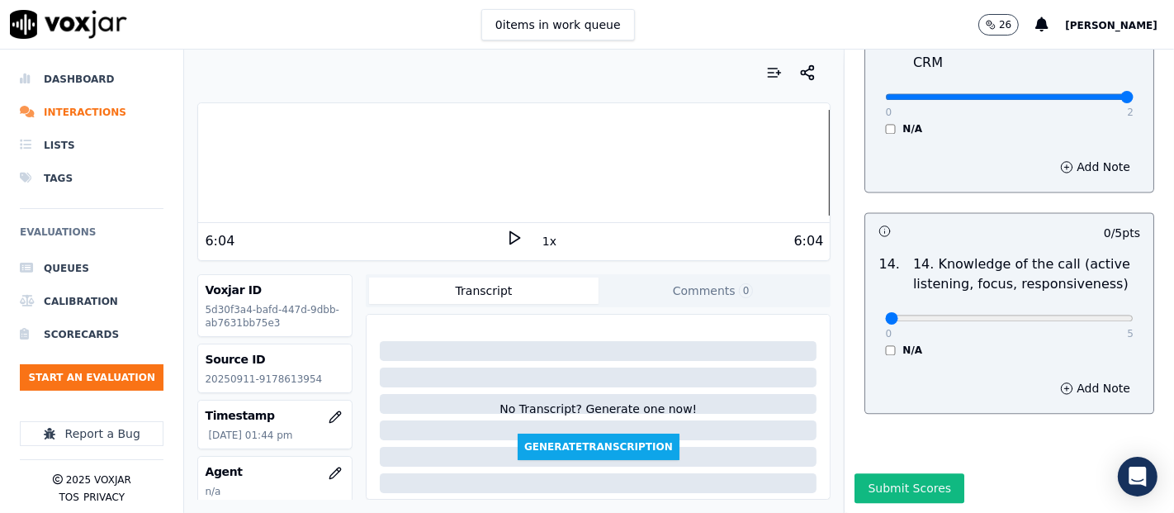
scroll to position [3008, 0]
type input "5"
click at [1090, 314] on input "range" at bounding box center [1009, 317] width 248 height 7
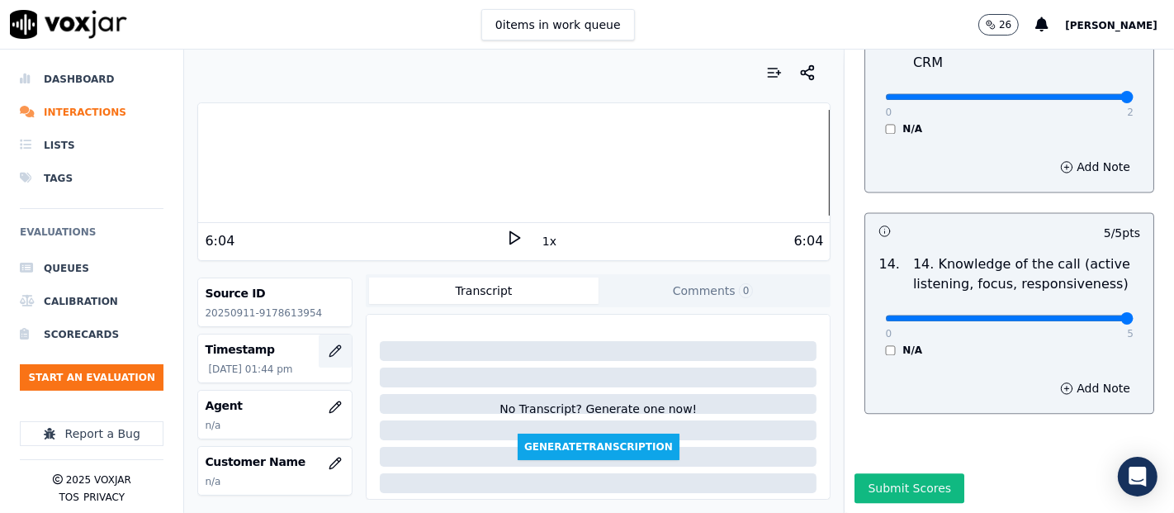
scroll to position [183, 0]
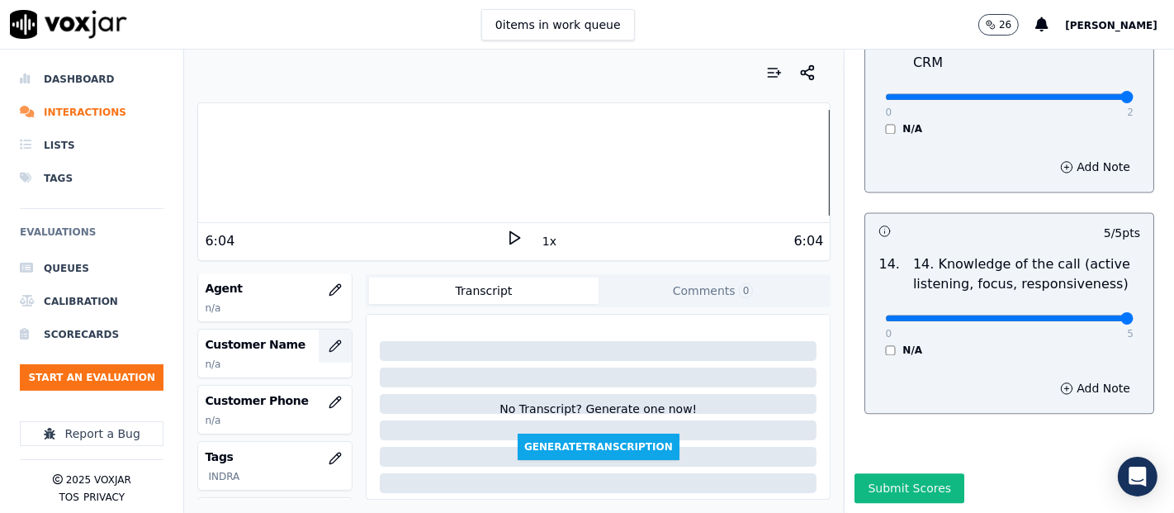
click at [329, 347] on icon "button" at bounding box center [335, 345] width 13 height 13
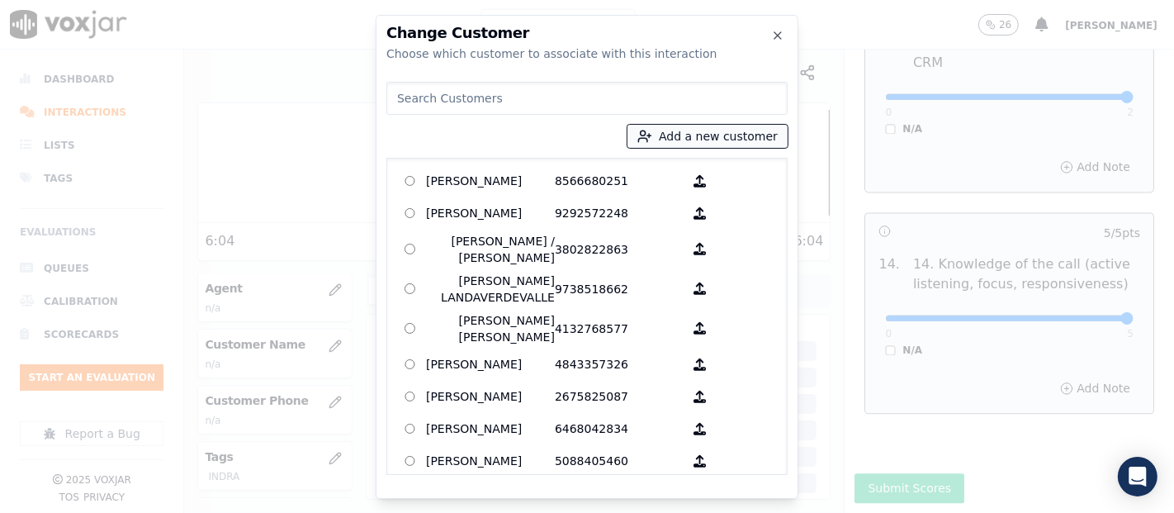
click at [681, 135] on button "Add a new customer" at bounding box center [707, 136] width 160 height 23
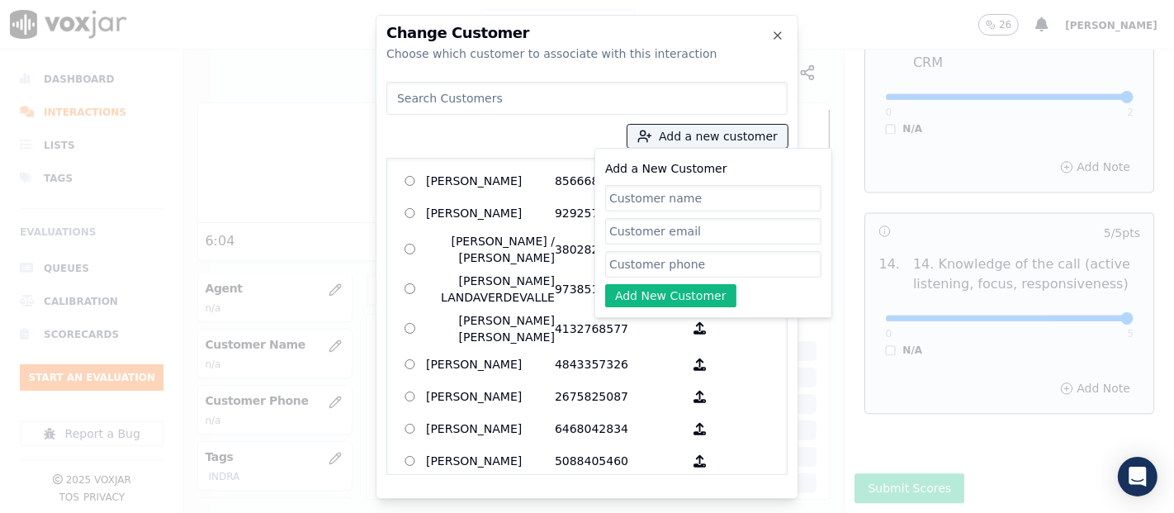
paste input "Camila Aybar Nunez"
type input "Camila Aybar Nunez"
click at [665, 272] on input "Add a New Customer" at bounding box center [713, 264] width 216 height 26
paste input "9178613954"
type input "9178613954"
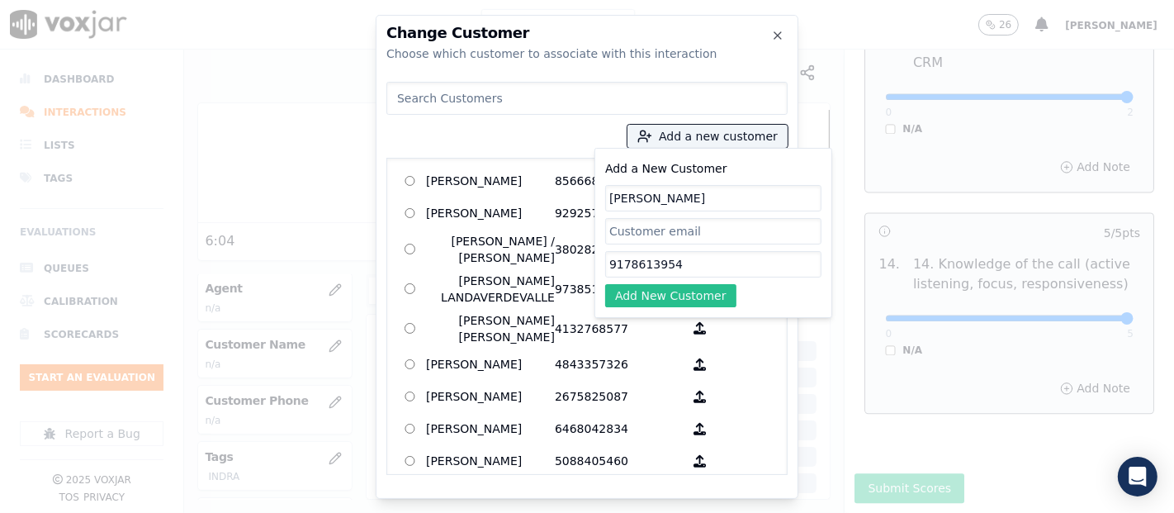
click at [654, 287] on button "Add New Customer" at bounding box center [670, 295] width 131 height 23
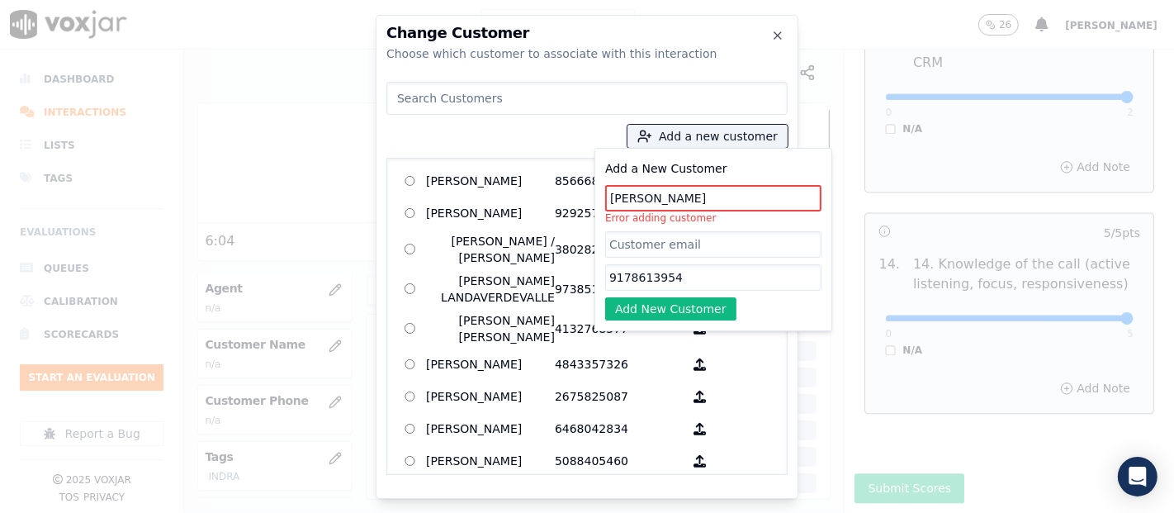
drag, startPoint x: 720, startPoint y: 196, endPoint x: 346, endPoint y: 225, distance: 375.0
click at [334, 512] on div "Change Customer Choose which customer to associate with this interaction Add a …" at bounding box center [587, 513] width 1174 height 0
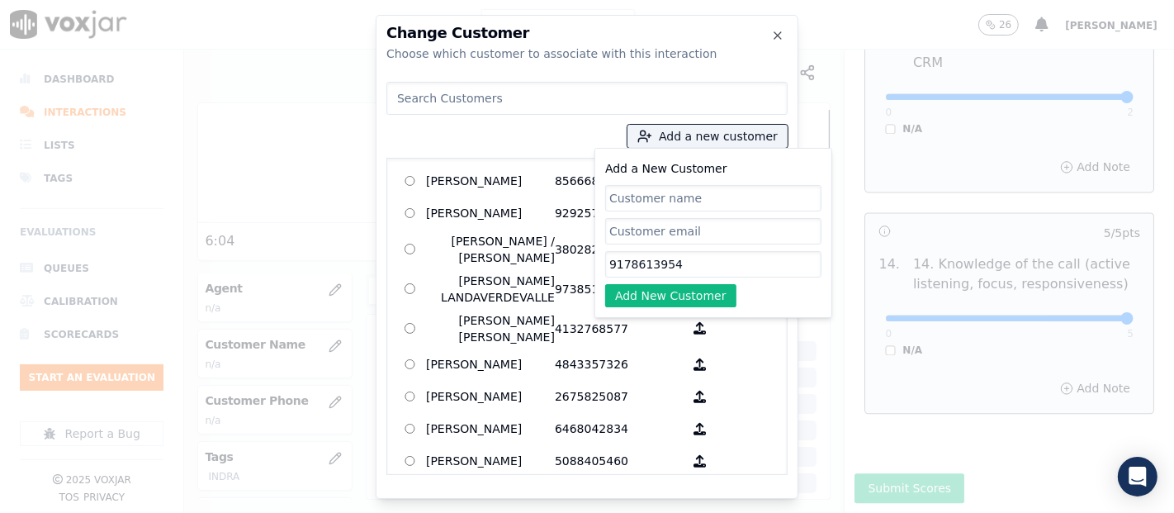
drag, startPoint x: 305, startPoint y: 319, endPoint x: 85, endPoint y: 312, distance: 220.5
click at [85, 512] on div "Change Customer Choose which customer to associate with this interaction Add a …" at bounding box center [587, 513] width 1174 height 0
click at [485, 97] on input at bounding box center [586, 98] width 401 height 33
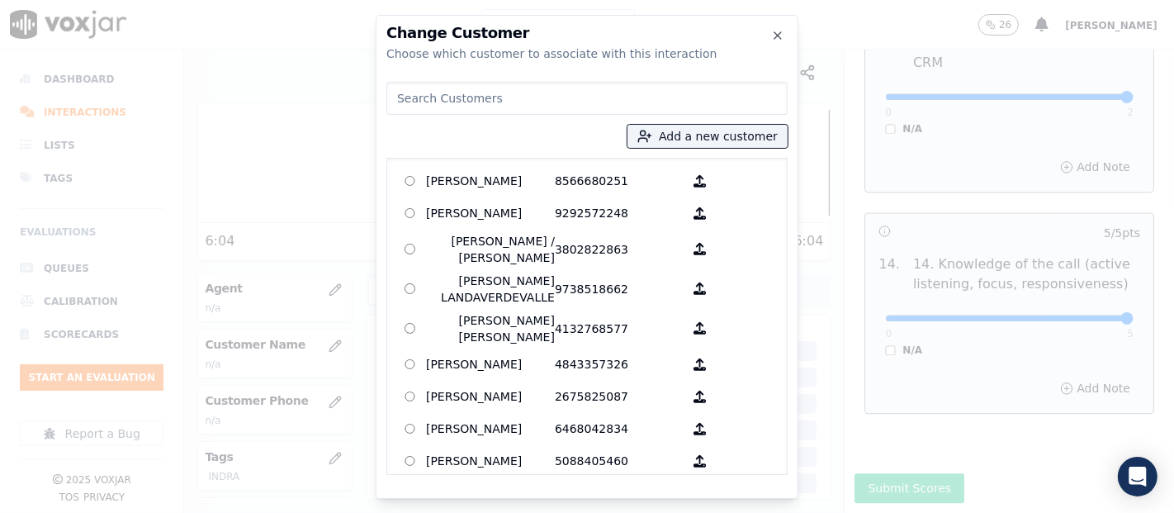
click at [482, 100] on input at bounding box center [586, 98] width 401 height 33
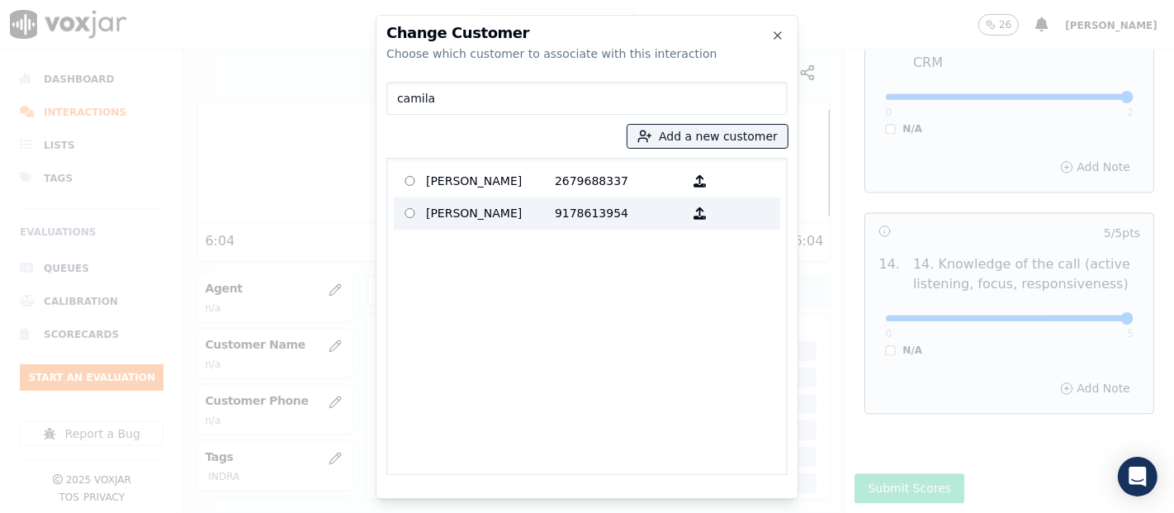
type input "camila"
click at [560, 205] on p "9178613954" at bounding box center [619, 214] width 129 height 26
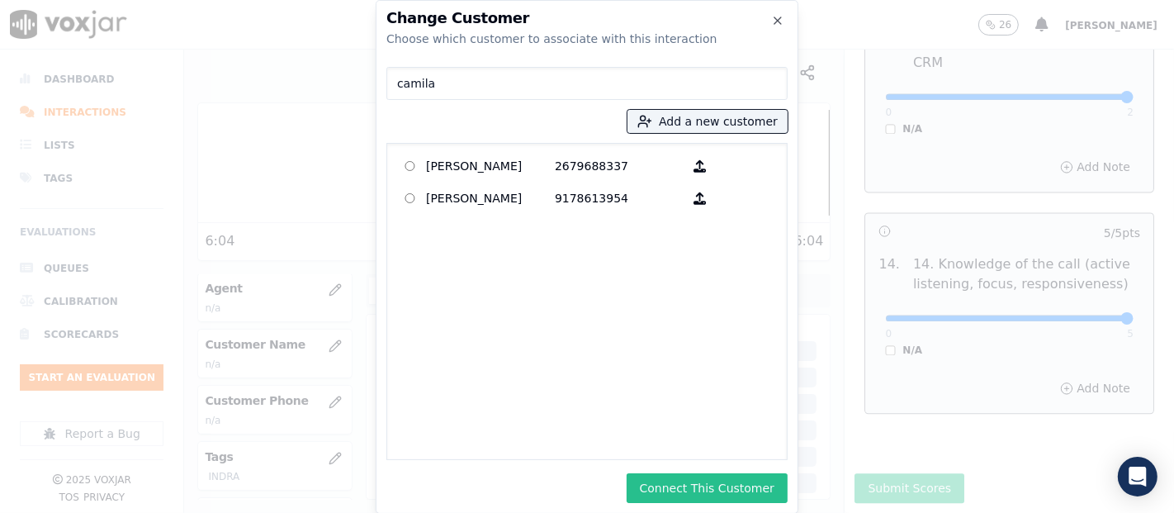
click at [683, 485] on button "Connect This Customer" at bounding box center [707, 488] width 161 height 30
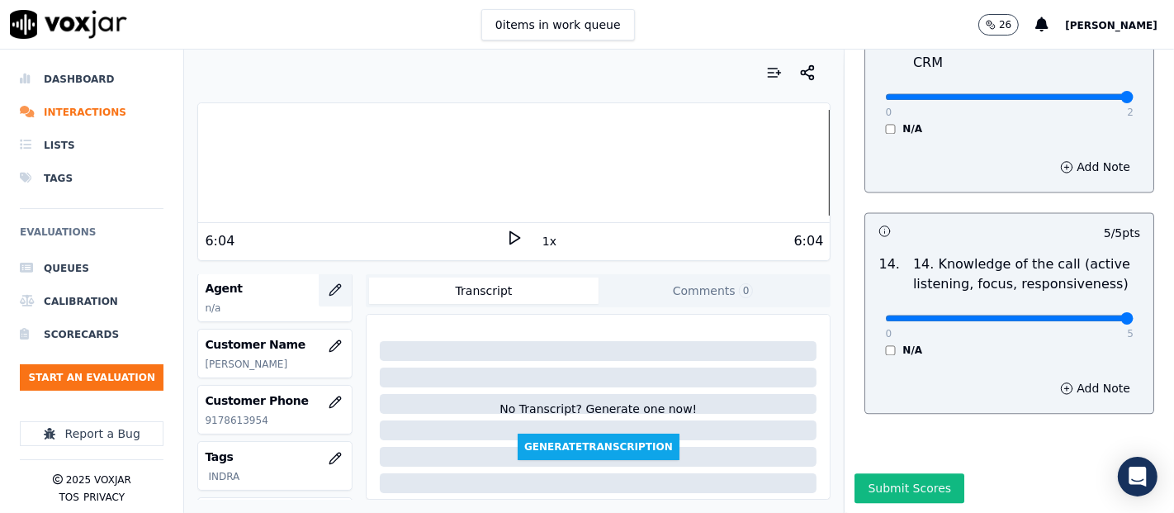
click at [329, 289] on icon "button" at bounding box center [335, 289] width 13 height 13
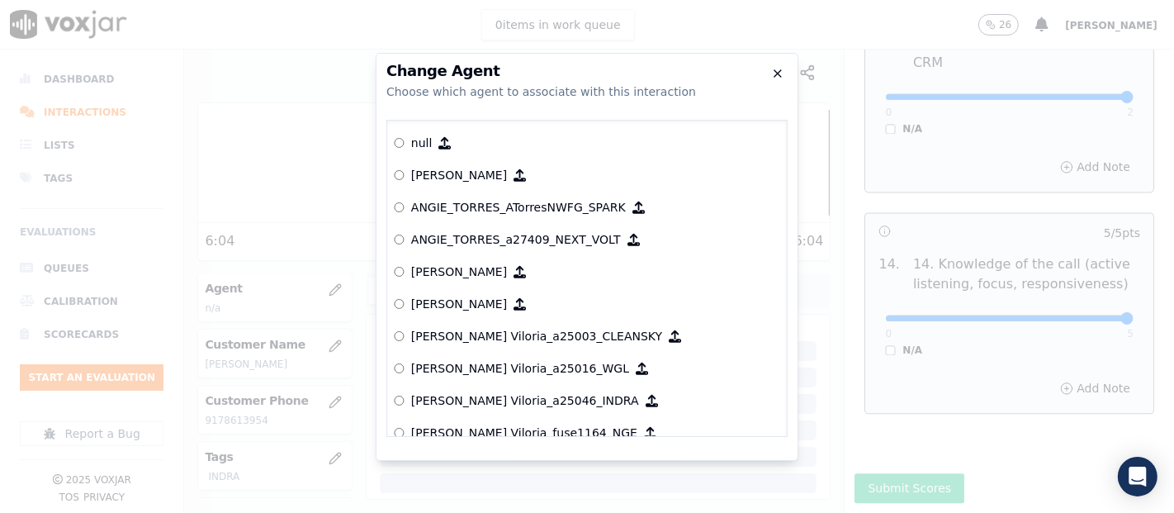
click at [783, 78] on div "Change Agent Choose which agent to associate with this interaction null Yeraldi…" at bounding box center [587, 257] width 423 height 408
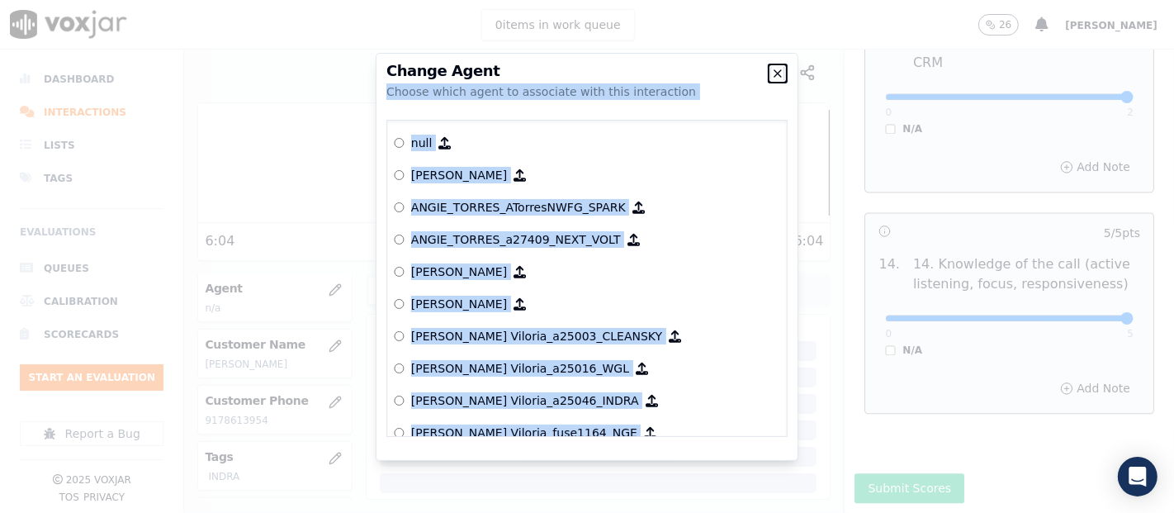
click at [773, 67] on icon "button" at bounding box center [777, 73] width 13 height 13
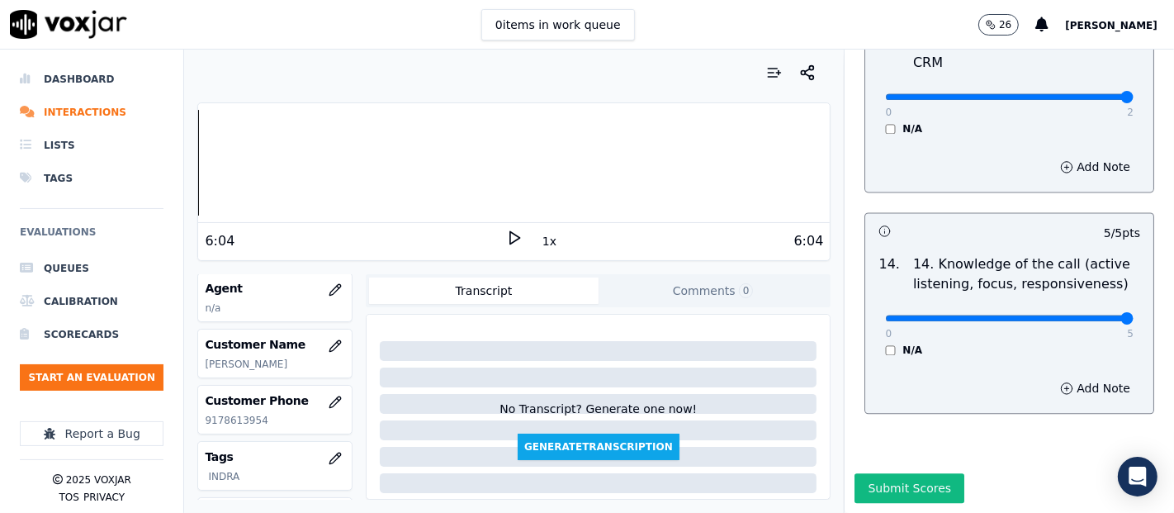
click at [0, 106] on div "Dashboard Interactions Lists Tags Evaluations Queues Calibration Scorecards Sta…" at bounding box center [587, 281] width 1174 height 463
click at [509, 246] on div "1x" at bounding box center [514, 240] width 17 height 22
click at [506, 230] on icon at bounding box center [514, 237] width 17 height 17
click at [506, 229] on icon at bounding box center [514, 237] width 17 height 17
click at [329, 289] on icon "button" at bounding box center [335, 289] width 13 height 13
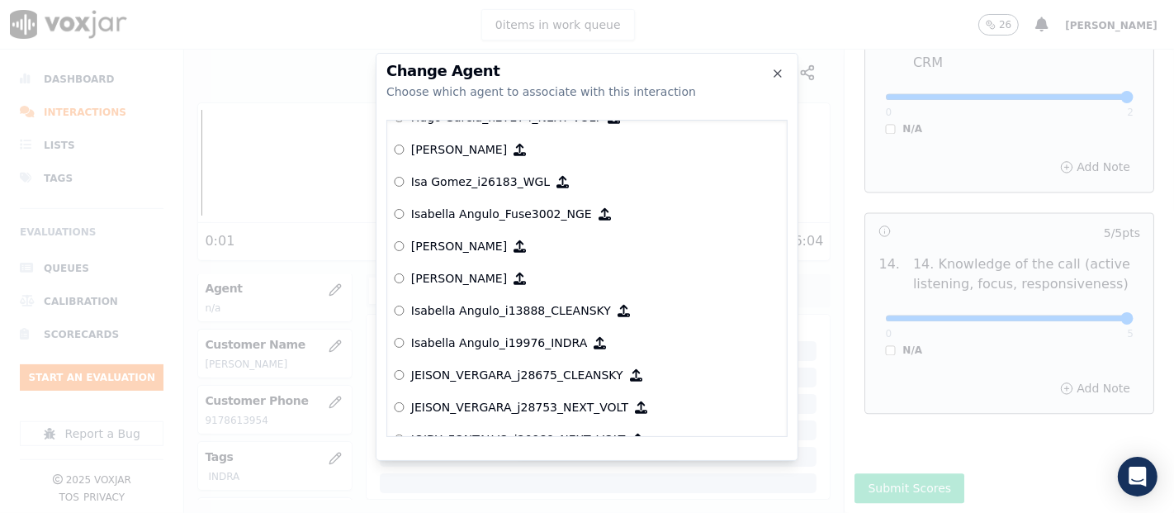
scroll to position [4106, 0]
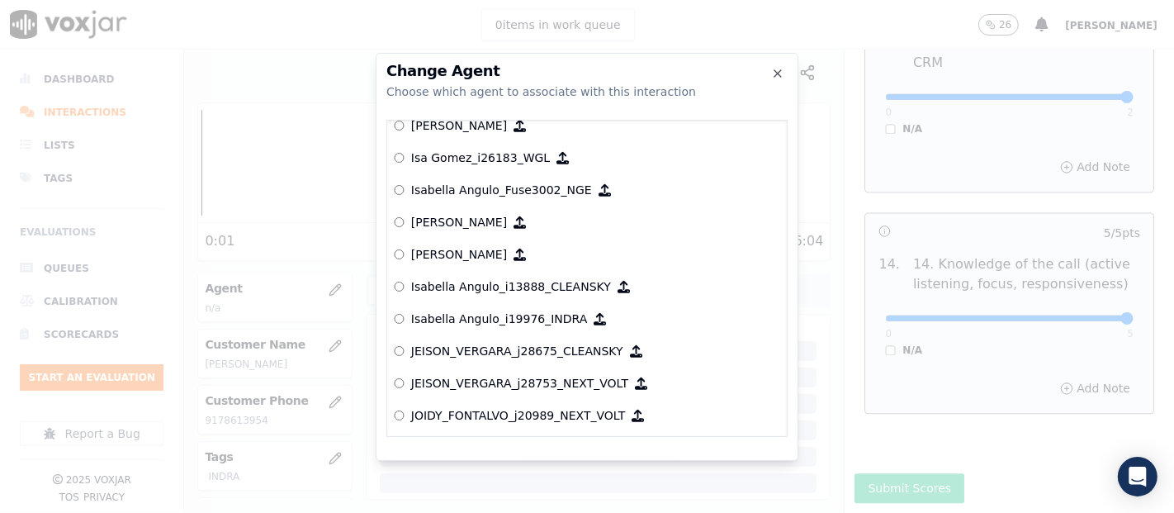
click at [529, 310] on p "Isabella Angulo_i19976_INDRA" at bounding box center [499, 318] width 177 height 17
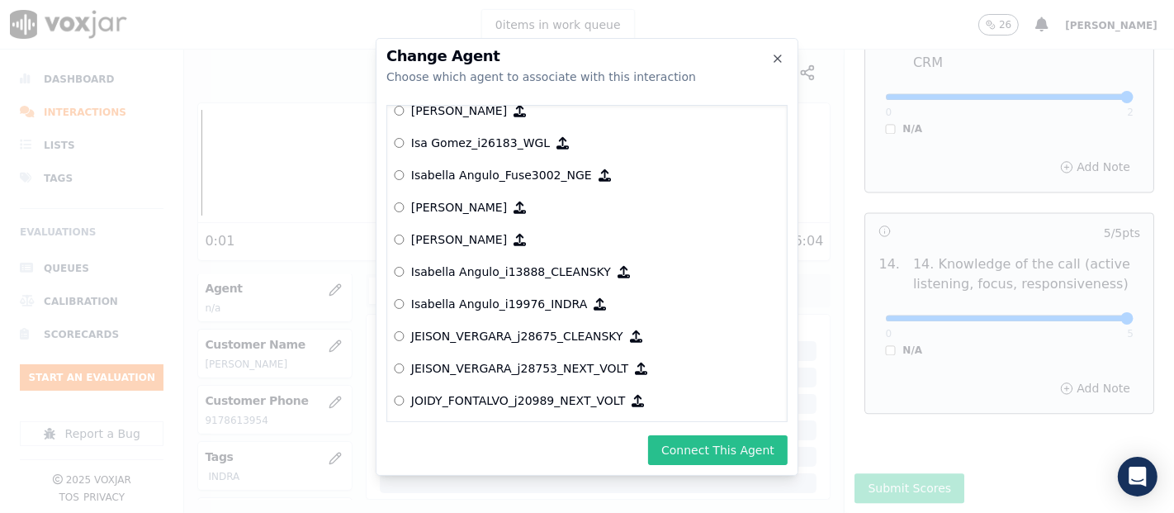
click at [680, 442] on button "Connect This Agent" at bounding box center [718, 450] width 140 height 30
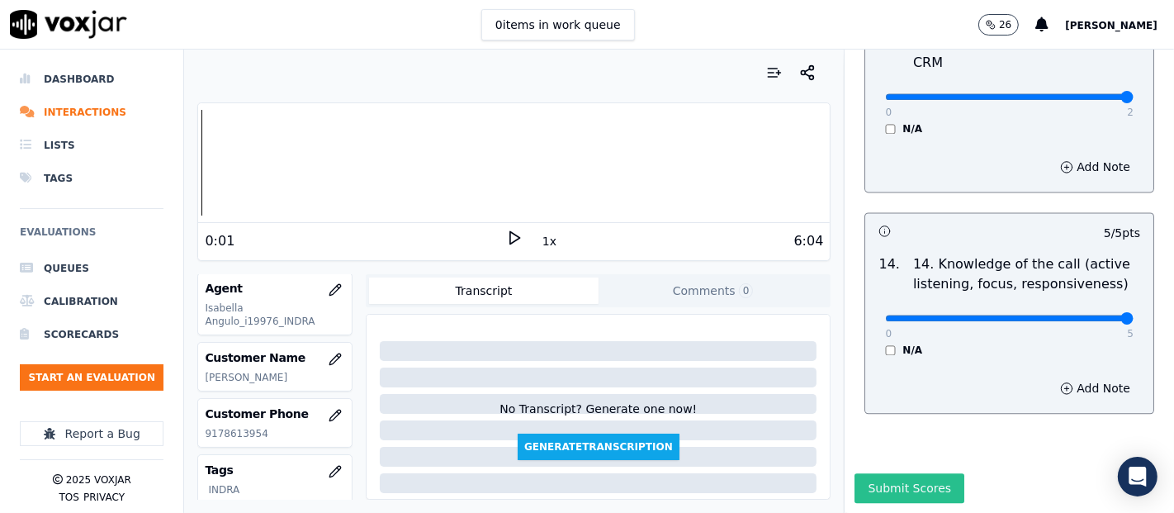
click at [865, 473] on button "Submit Scores" at bounding box center [909, 488] width 110 height 30
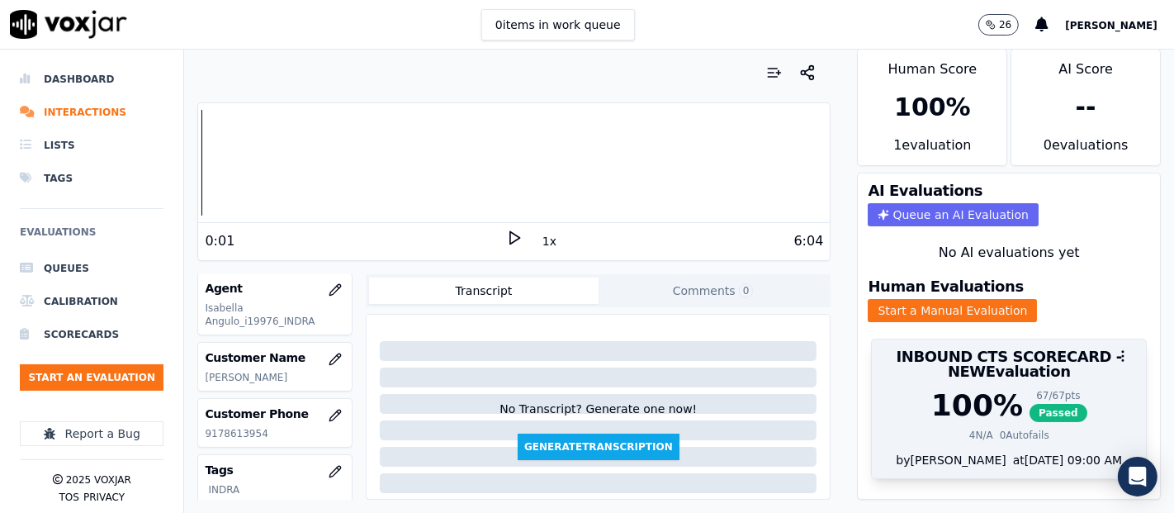
scroll to position [0, 0]
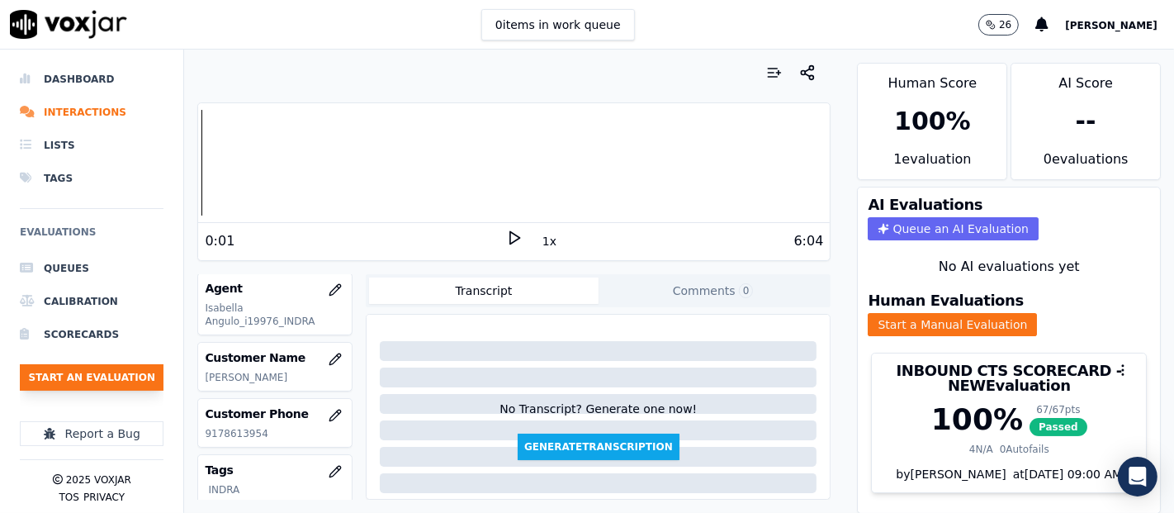
click at [100, 374] on button "Start an Evaluation" at bounding box center [92, 377] width 144 height 26
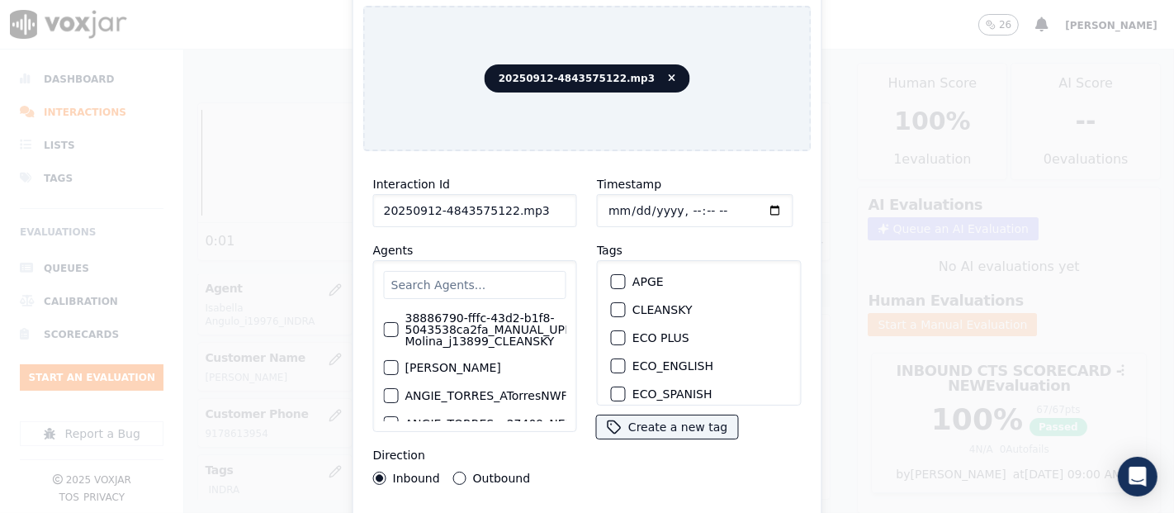
click at [538, 201] on input "20250912-4843575122.mp3" at bounding box center [475, 210] width 204 height 33
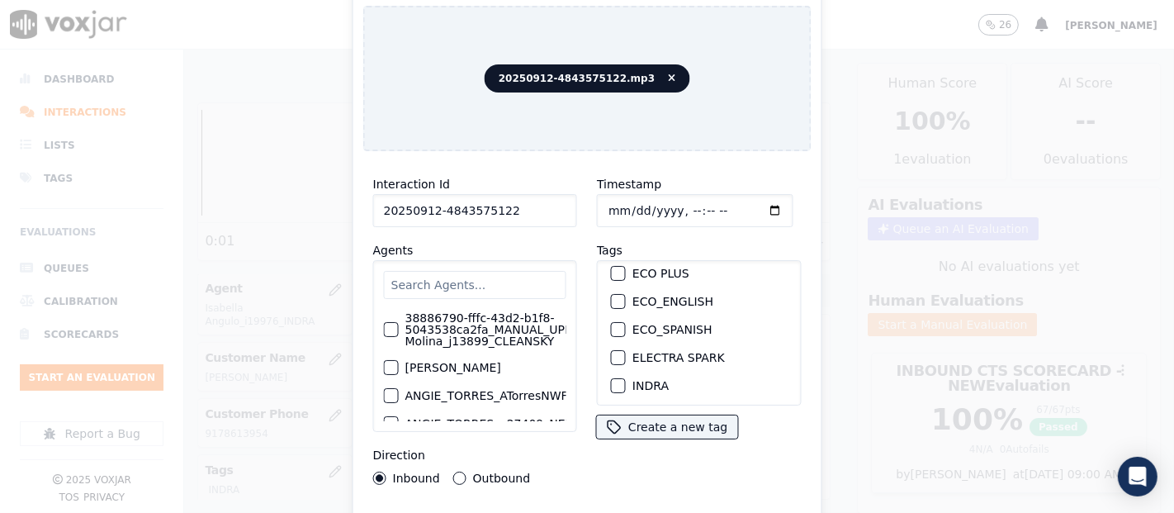
scroll to position [92, 0]
type input "20250912-4843575122"
click at [612, 352] on div "button" at bounding box center [618, 358] width 12 height 12
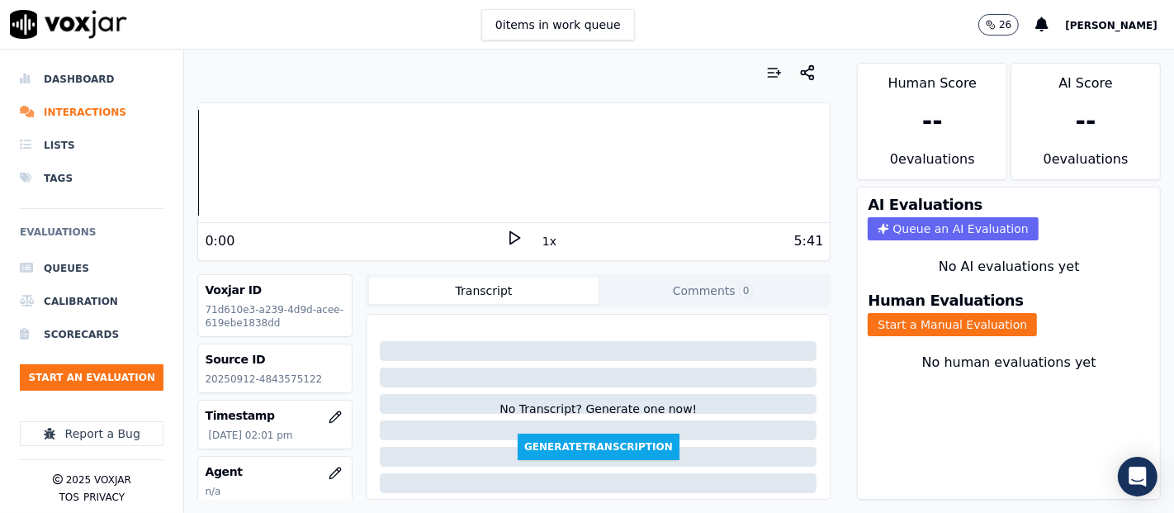
click at [295, 373] on p "20250912-4843575122" at bounding box center [275, 378] width 140 height 13
click at [296, 373] on p "20250912-4843575122" at bounding box center [275, 378] width 140 height 13
copy p "4843575122"
click at [923, 314] on button "Start a Manual Evaluation" at bounding box center [952, 324] width 169 height 23
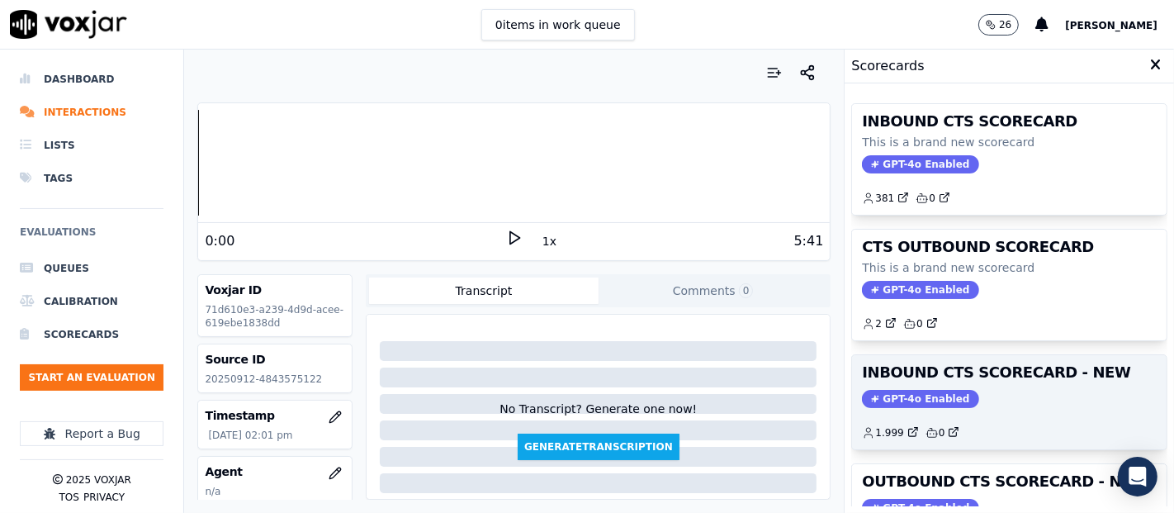
click at [959, 395] on div "GPT-4o Enabled" at bounding box center [1009, 399] width 295 height 18
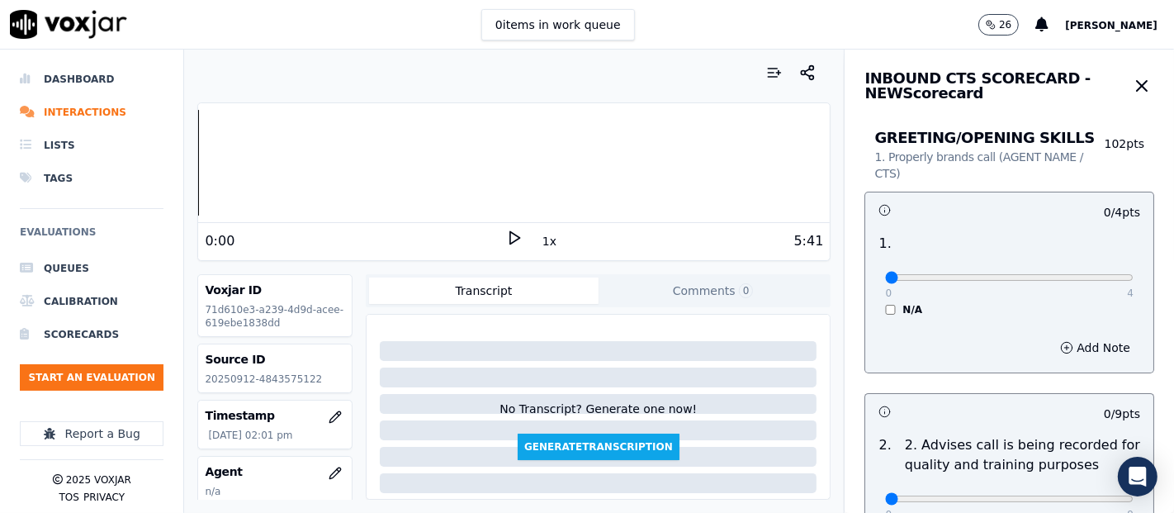
click at [506, 229] on icon at bounding box center [514, 237] width 17 height 17
click at [244, 150] on div at bounding box center [513, 163] width 631 height 106
type input "4"
click at [1091, 274] on input "range" at bounding box center [1009, 277] width 248 height 7
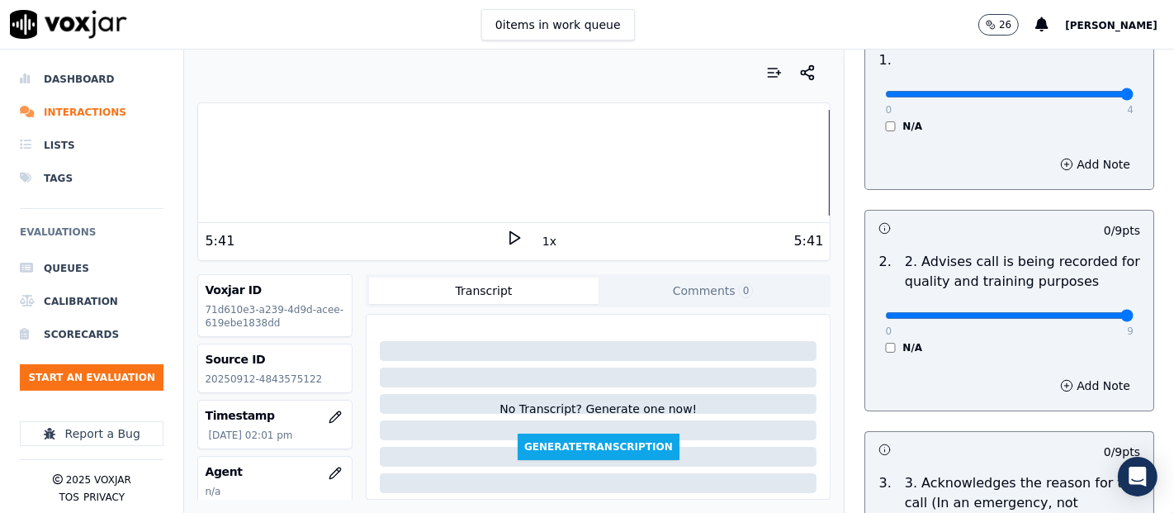
type input "9"
click at [1084, 317] on input "range" at bounding box center [1009, 315] width 248 height 7
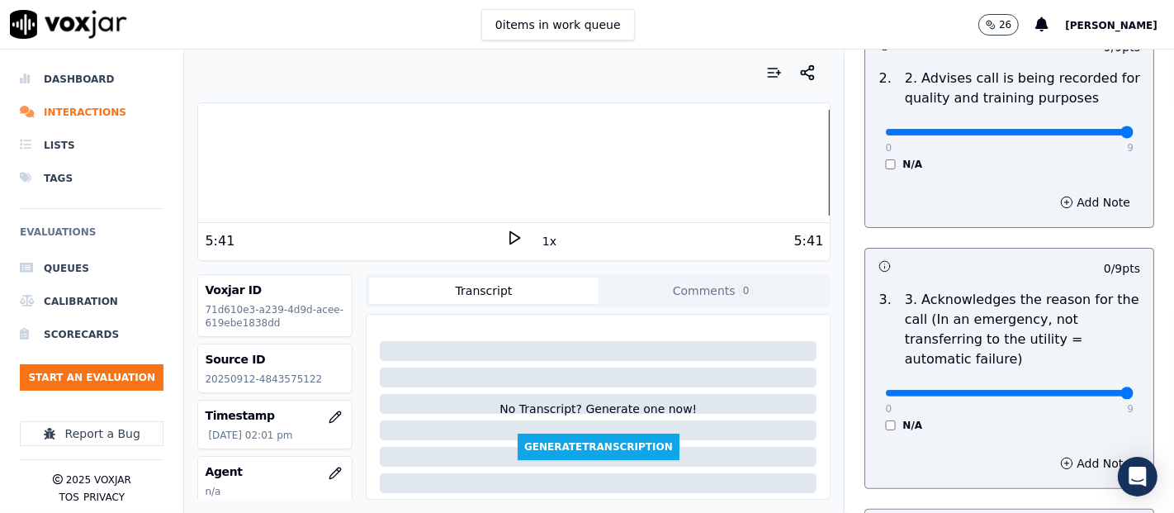
type input "9"
click at [1085, 390] on input "range" at bounding box center [1009, 393] width 248 height 7
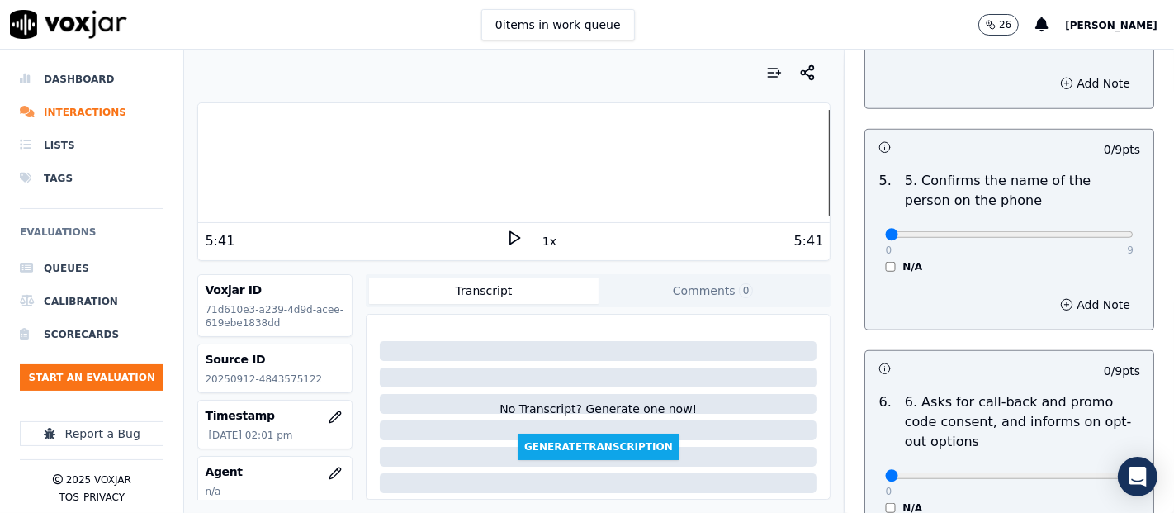
scroll to position [1009, 0]
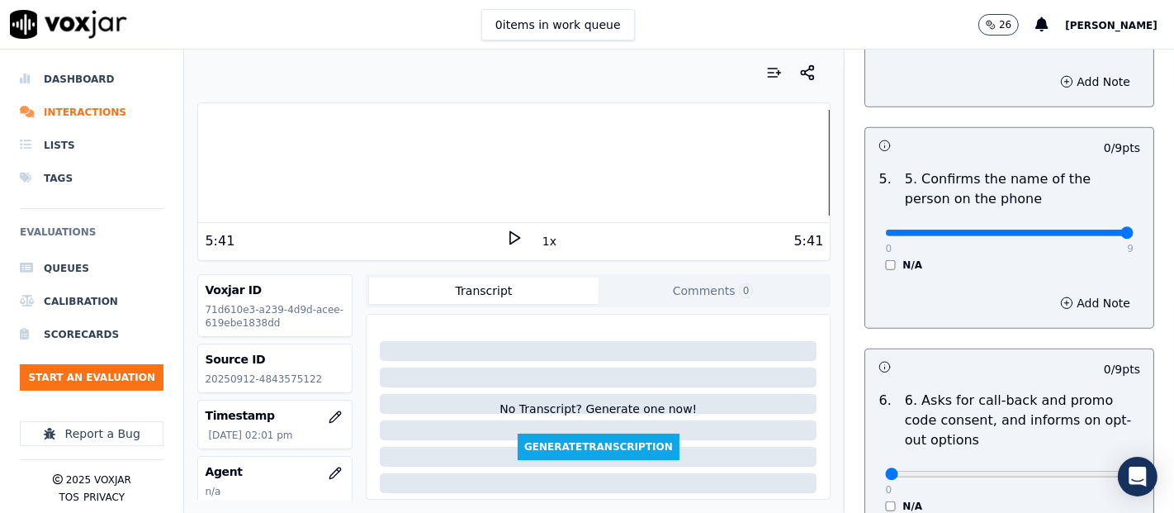
type input "9"
click at [1075, 229] on input "range" at bounding box center [1009, 232] width 248 height 7
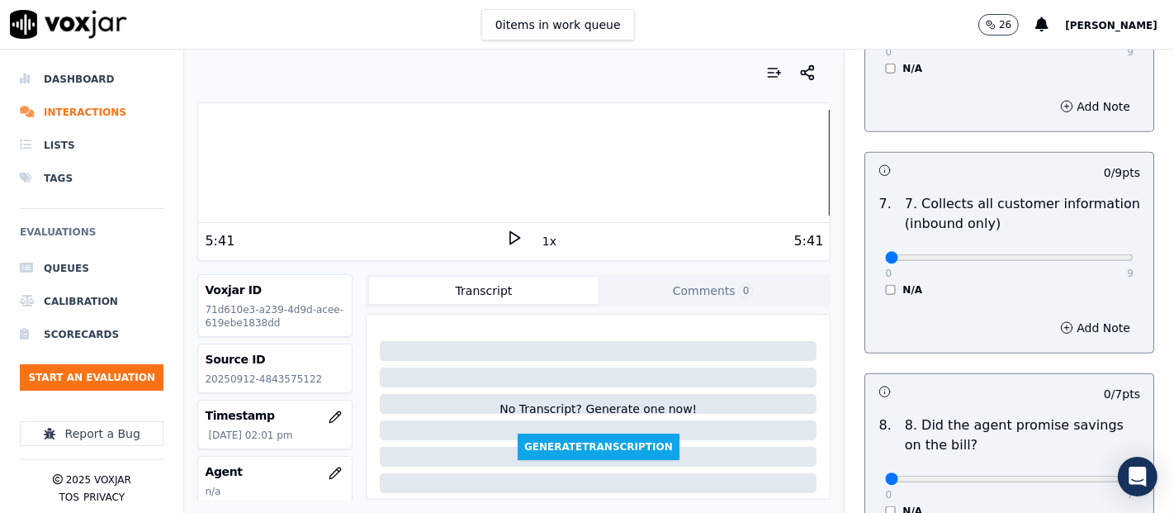
scroll to position [1558, 0]
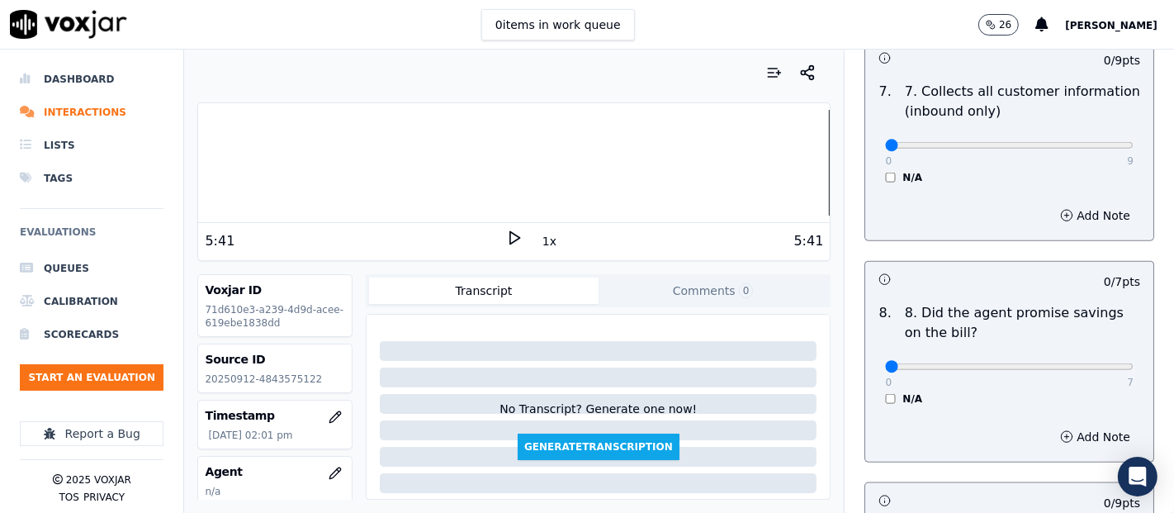
click at [1085, 135] on div "0 9" at bounding box center [1009, 145] width 248 height 20
type input "9"
click at [1087, 142] on input "range" at bounding box center [1009, 145] width 248 height 7
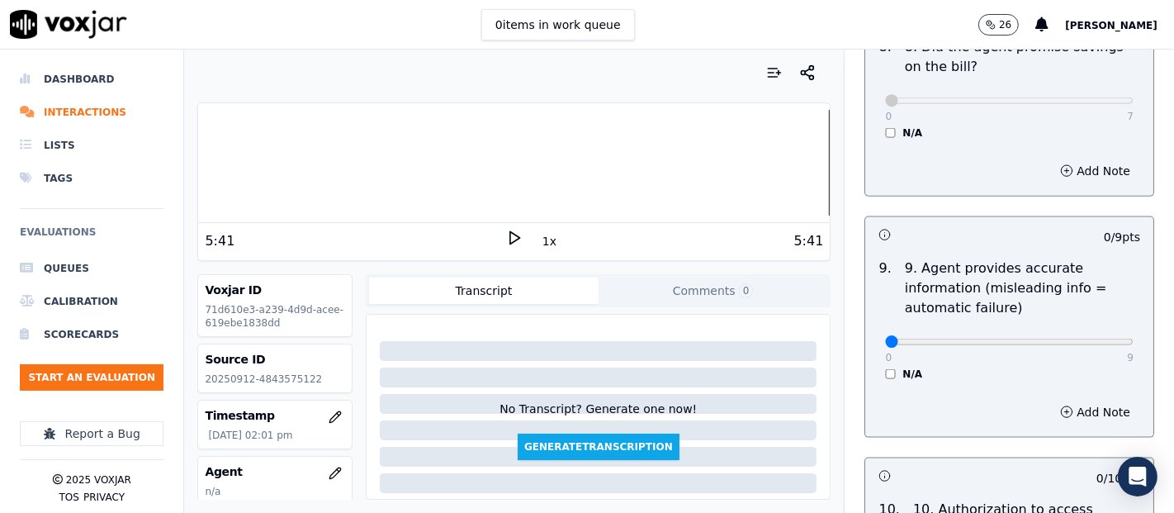
scroll to position [1926, 0]
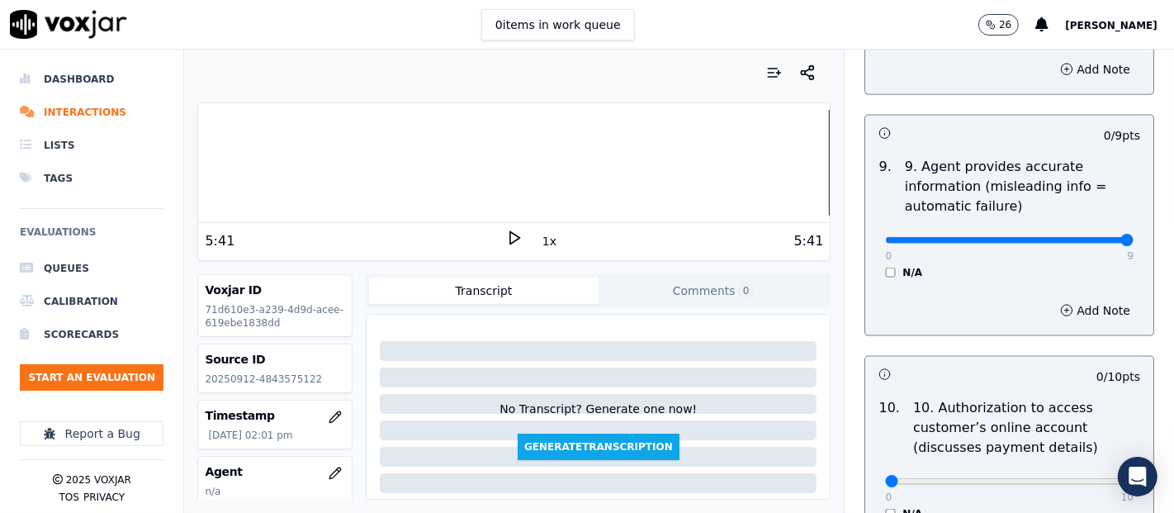
type input "9"
click at [1085, 237] on input "range" at bounding box center [1009, 240] width 248 height 7
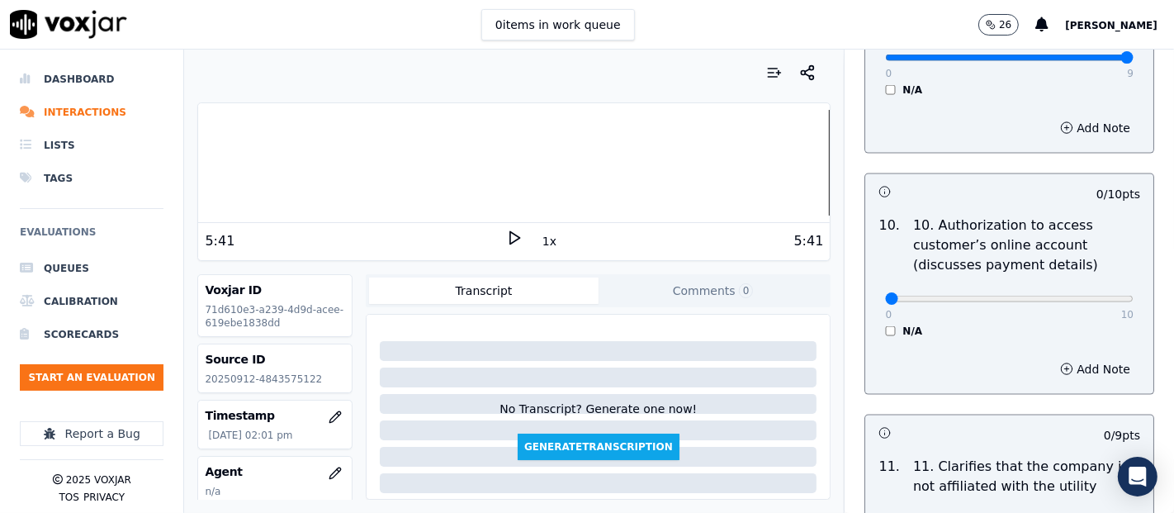
scroll to position [2109, 0]
click at [872, 324] on div "0 10 N/A" at bounding box center [1009, 305] width 275 height 63
click at [872, 319] on div "0 10 N/A" at bounding box center [1009, 305] width 275 height 63
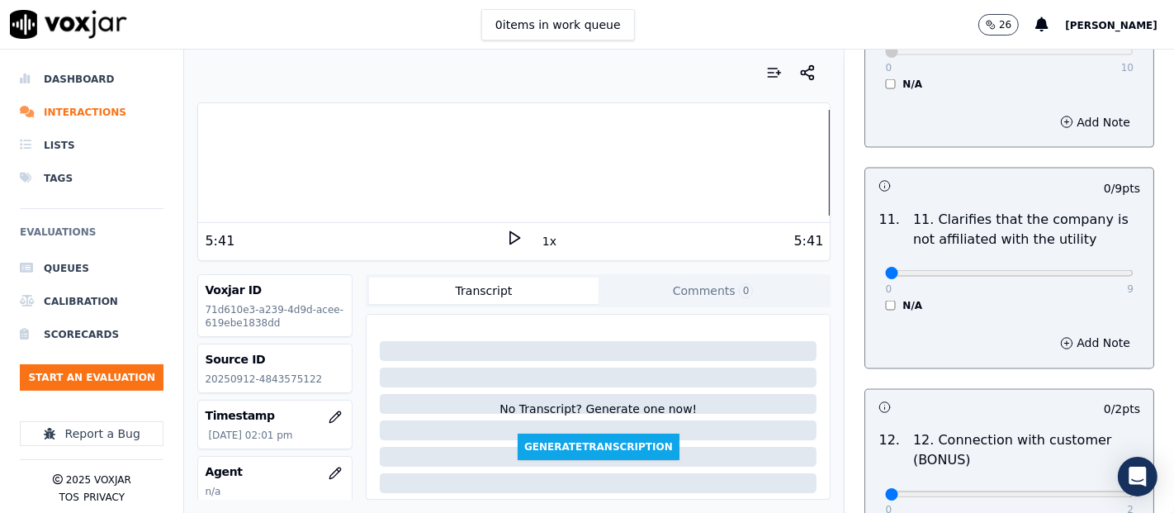
scroll to position [2384, 0]
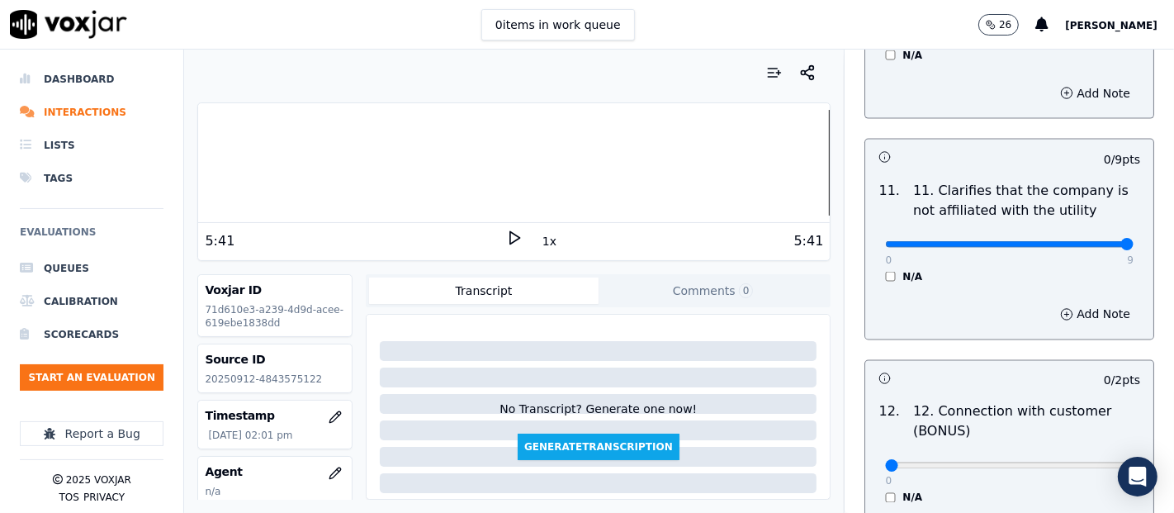
type input "9"
click at [1085, 241] on input "range" at bounding box center [1009, 244] width 248 height 7
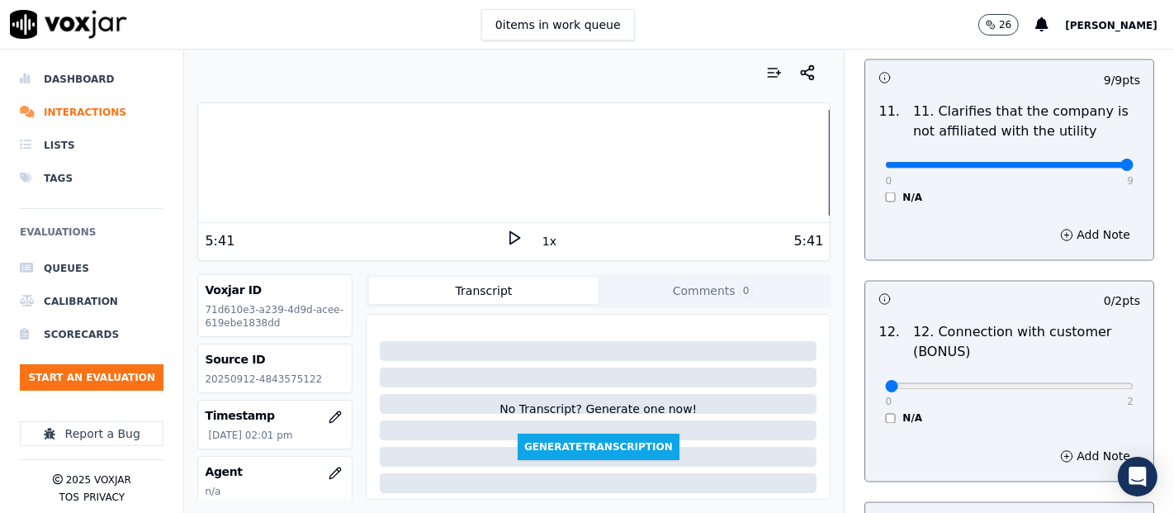
scroll to position [2568, 0]
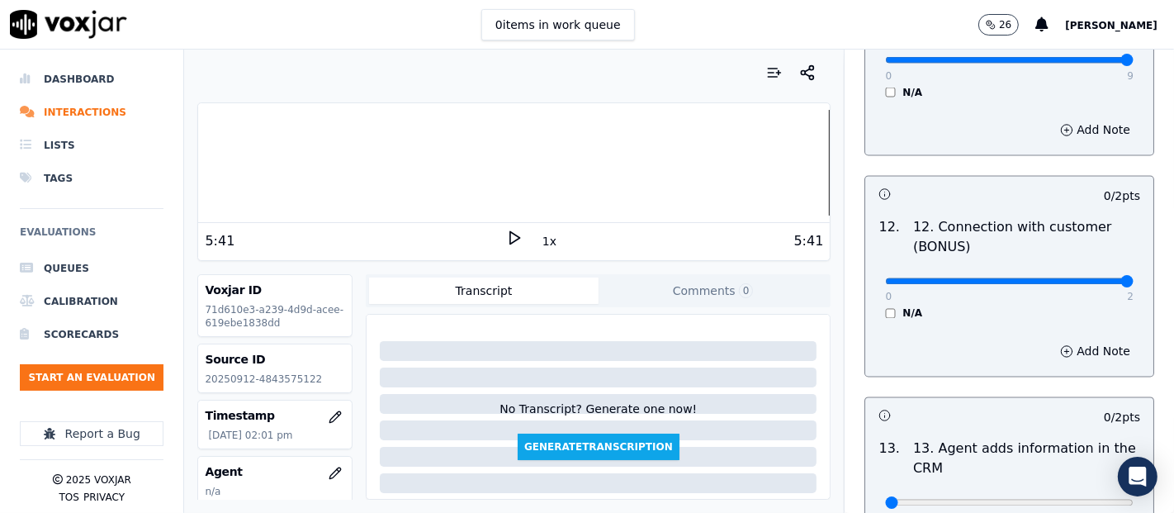
type input "2"
click at [1083, 278] on input "range" at bounding box center [1009, 281] width 248 height 7
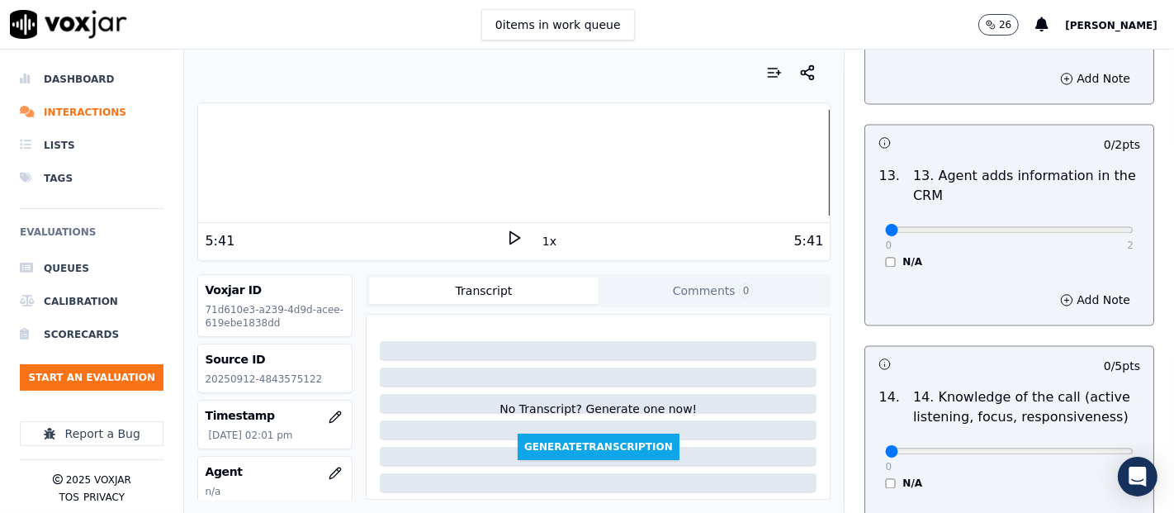
scroll to position [2843, 0]
type input "2"
click at [1087, 228] on input "range" at bounding box center [1009, 228] width 248 height 7
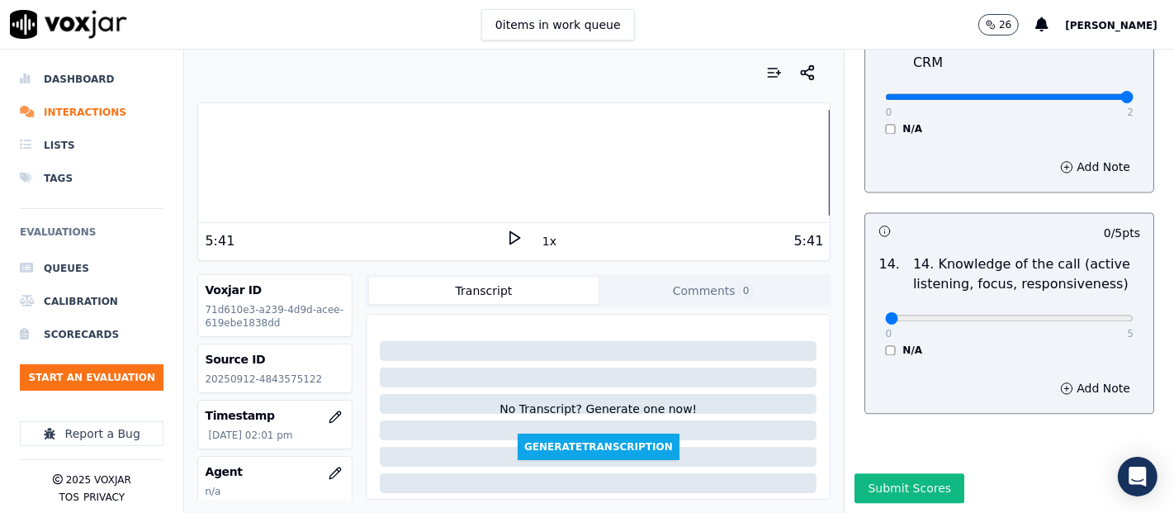
click at [1092, 294] on div "0 5 N/A" at bounding box center [1009, 325] width 275 height 63
type input "5"
click at [1085, 314] on input "range" at bounding box center [1009, 317] width 248 height 7
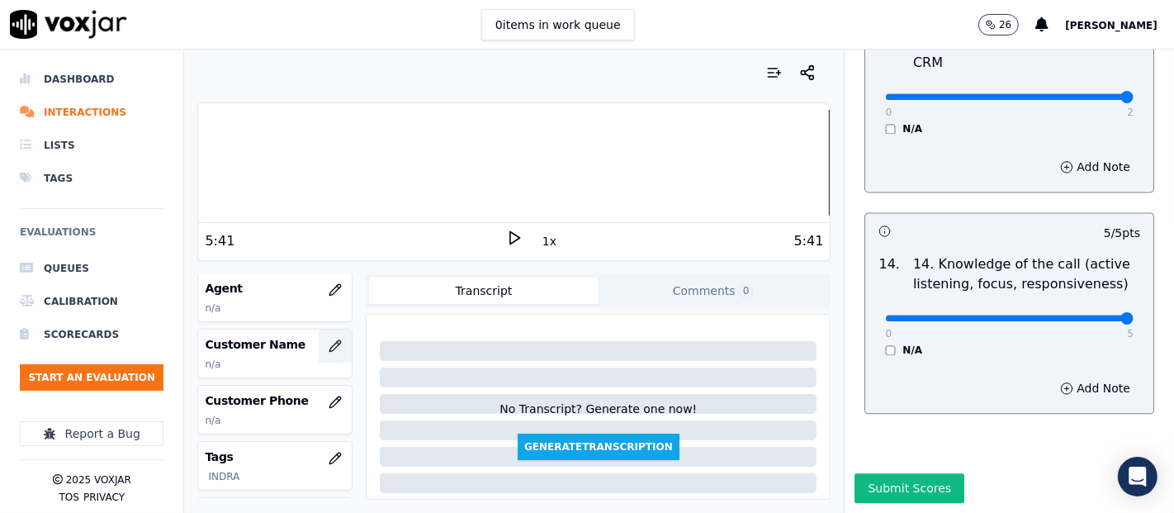
click at [329, 339] on icon "button" at bounding box center [335, 345] width 13 height 13
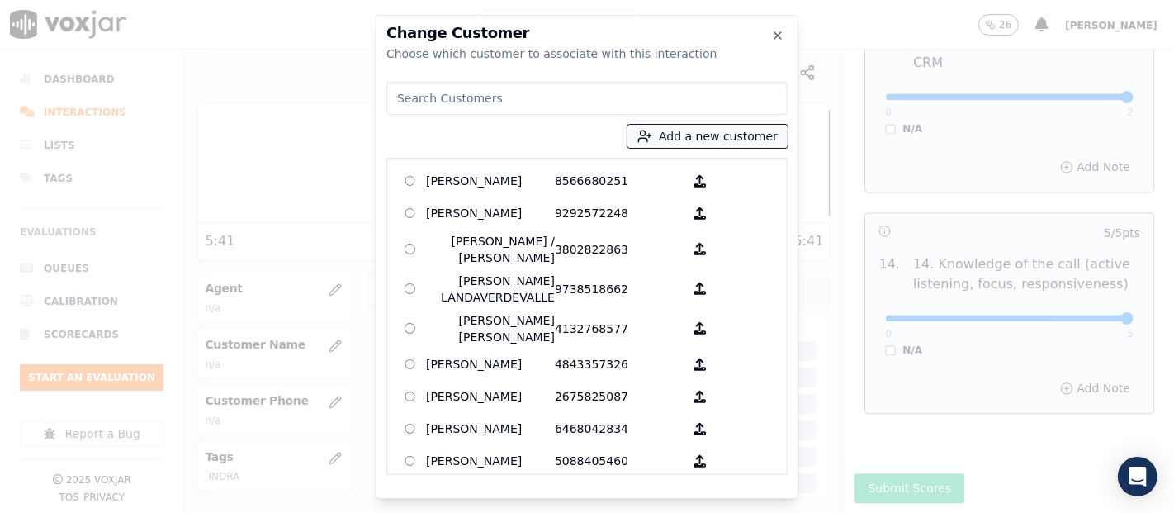
click at [666, 135] on button "Add a new customer" at bounding box center [707, 136] width 160 height 23
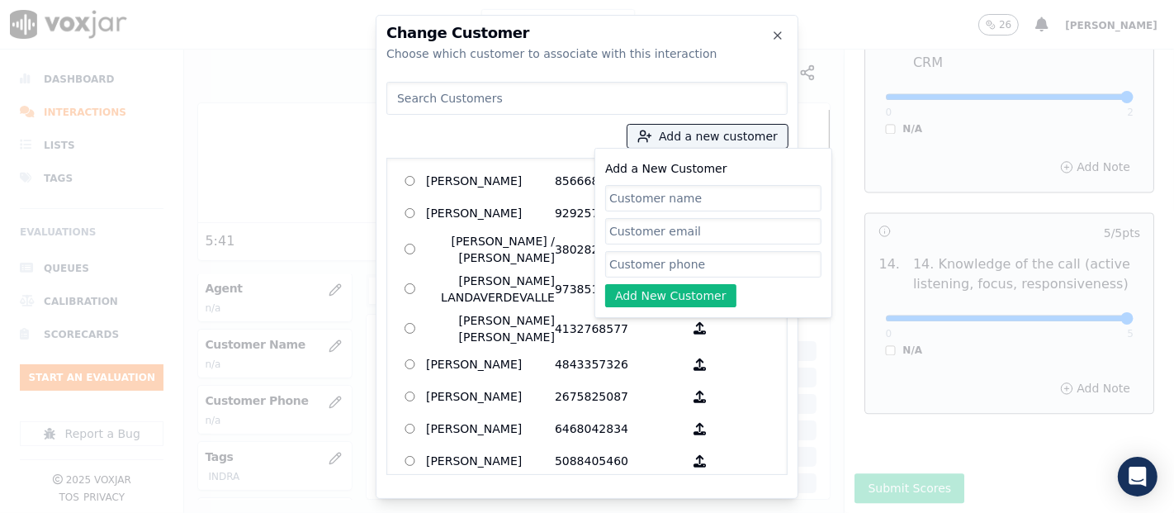
paste input "Emmanuel Martinez"
type input "Emmanuel Martinez"
click at [716, 265] on input "Add a New Customer" at bounding box center [713, 264] width 216 height 26
click at [653, 263] on input "Add a New Customer" at bounding box center [713, 264] width 216 height 26
paste input "4843575122"
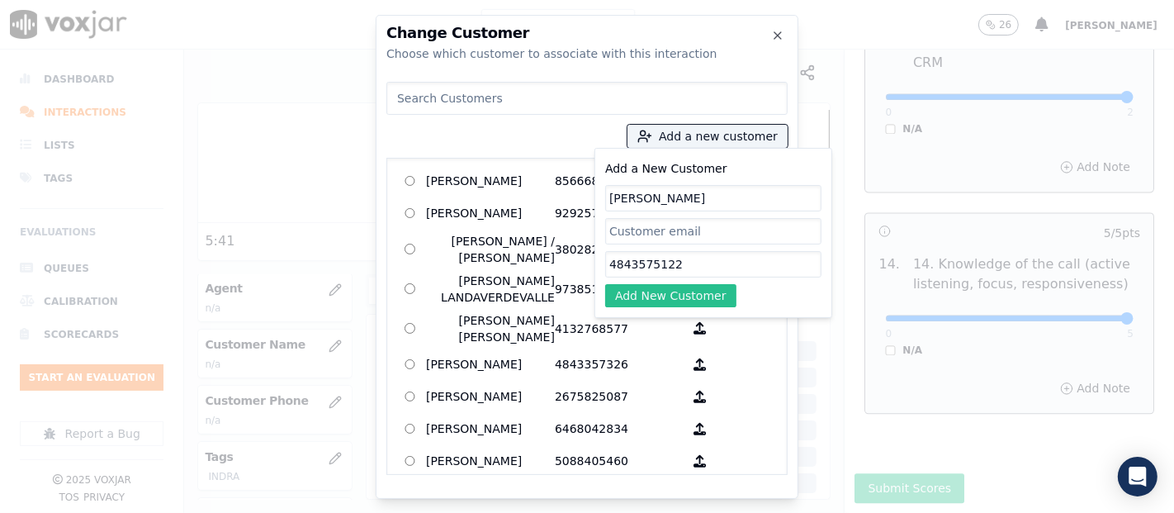
type input "4843575122"
click at [675, 293] on button "Add New Customer" at bounding box center [670, 295] width 131 height 23
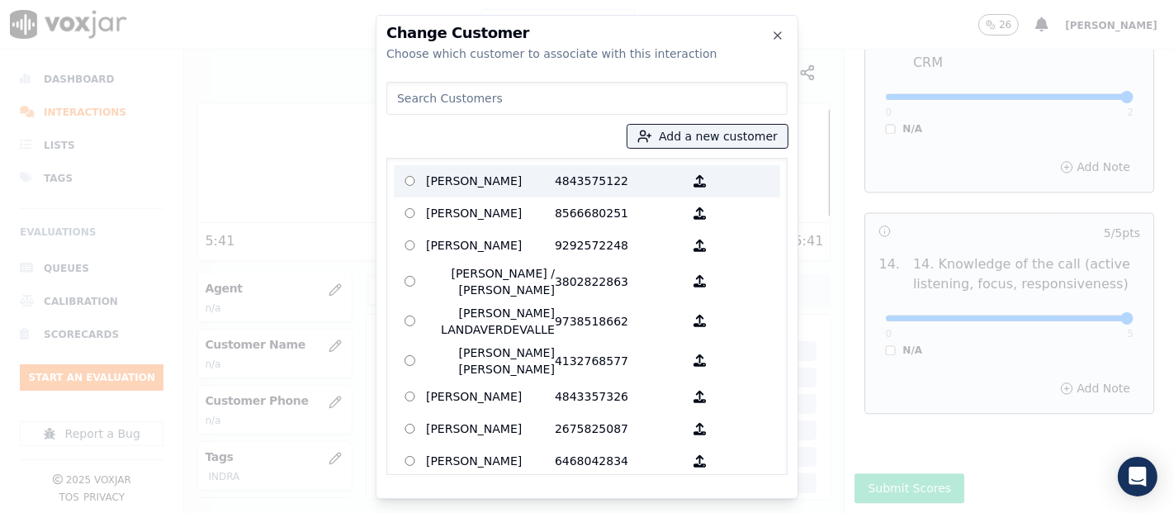
click at [498, 188] on p "Emmanuel Martinez" at bounding box center [490, 181] width 129 height 26
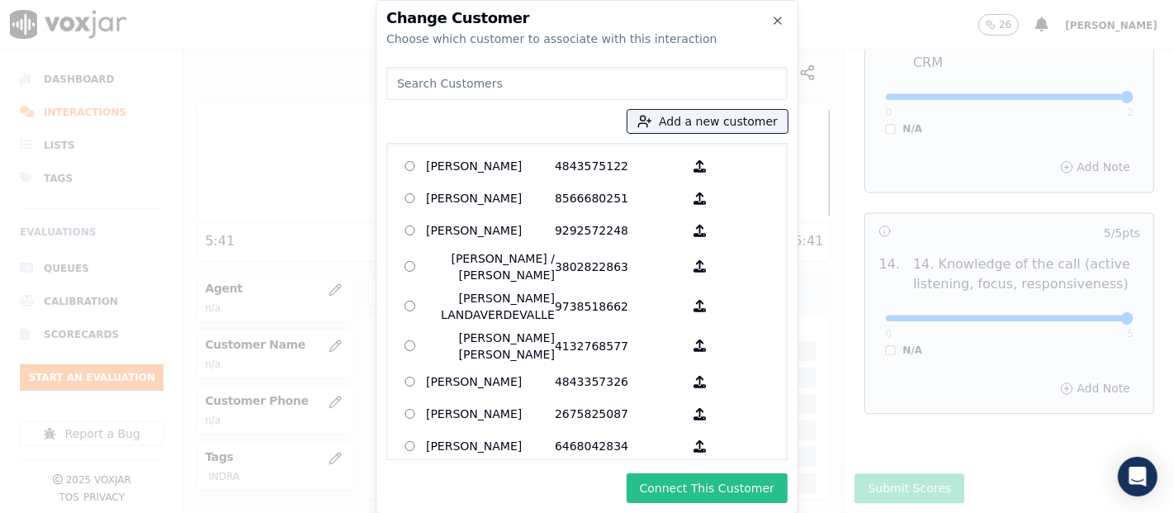
click at [679, 491] on button "Connect This Customer" at bounding box center [707, 488] width 161 height 30
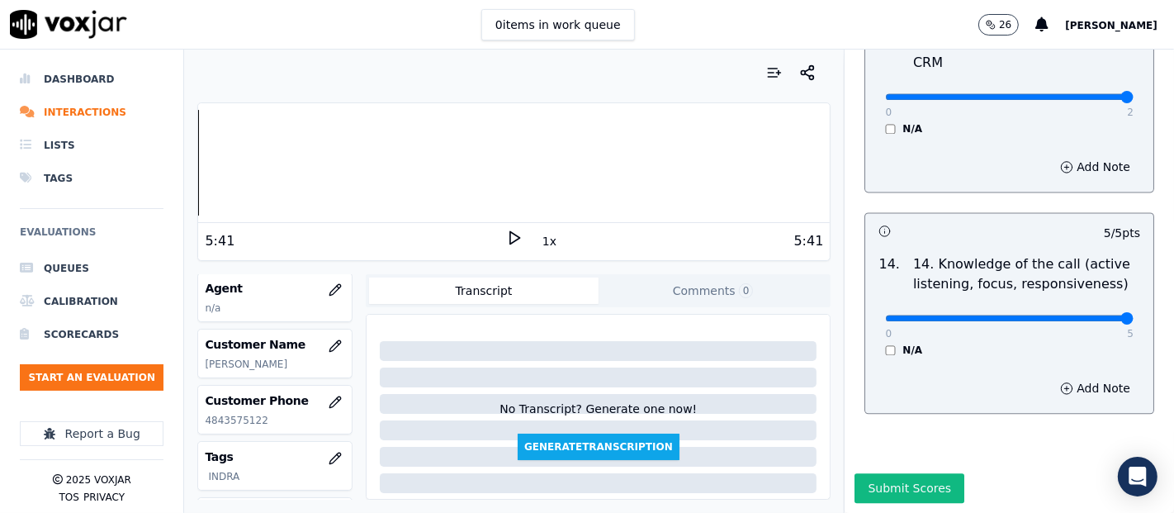
click at [159, 196] on div "Dashboard Interactions Lists Tags Evaluations Queues Calibration Scorecards Sta…" at bounding box center [587, 281] width 1174 height 463
click at [512, 234] on icon at bounding box center [514, 237] width 17 height 17
click at [509, 234] on icon at bounding box center [514, 237] width 17 height 17
click at [329, 284] on icon "button" at bounding box center [335, 289] width 13 height 13
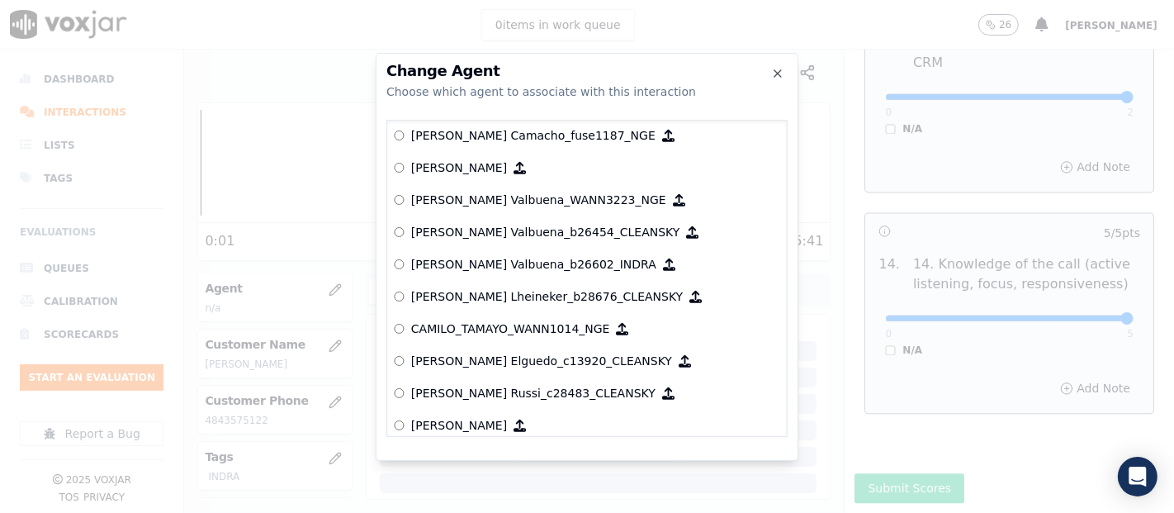
scroll to position [1105, 0]
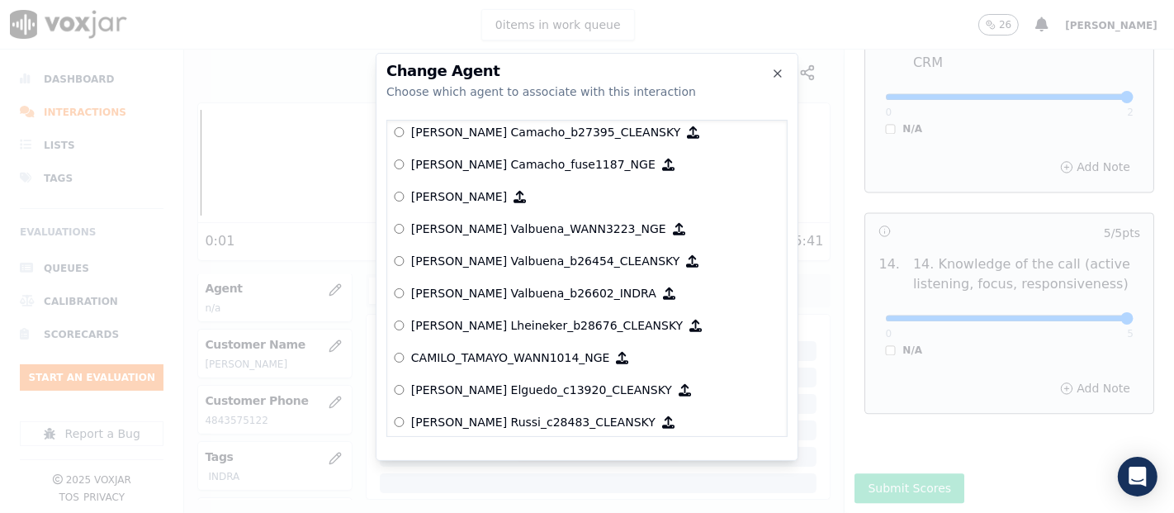
click at [513, 289] on p "[PERSON_NAME] Valbuena_b26602_INDRA" at bounding box center [533, 293] width 245 height 17
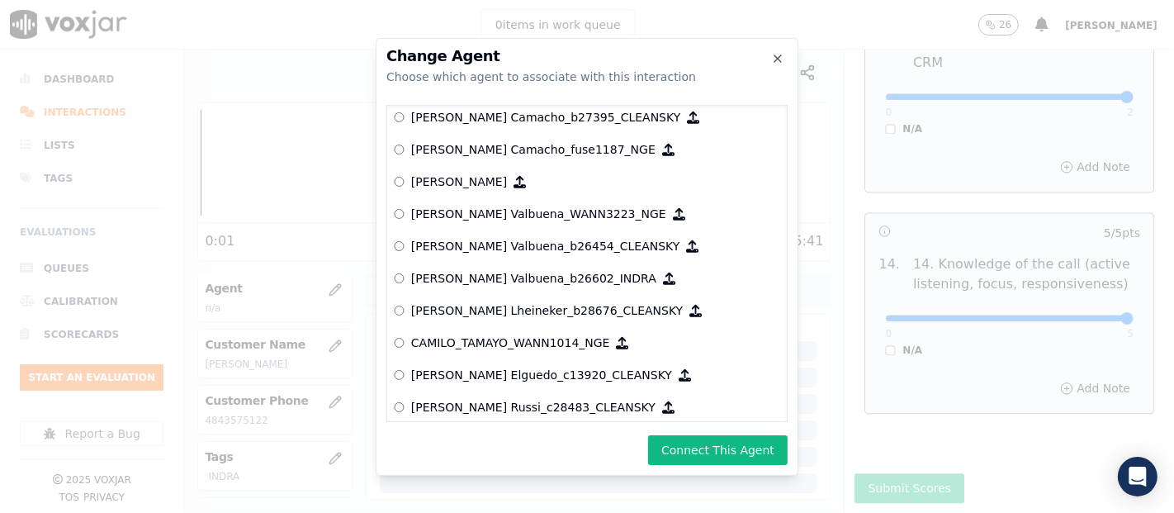
click at [700, 435] on button "Connect This Agent" at bounding box center [718, 450] width 140 height 30
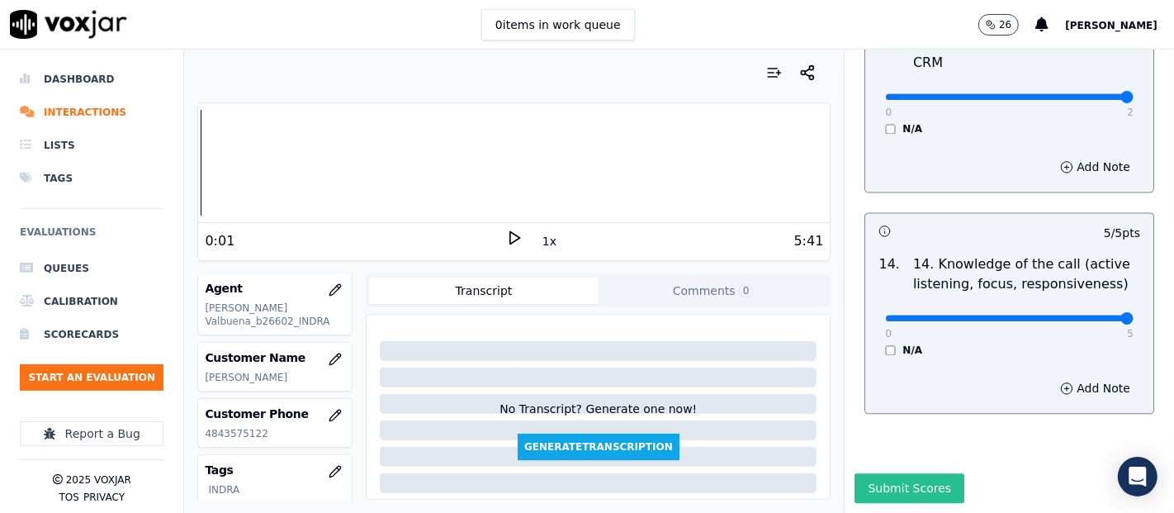
click at [890, 473] on button "Submit Scores" at bounding box center [909, 488] width 110 height 30
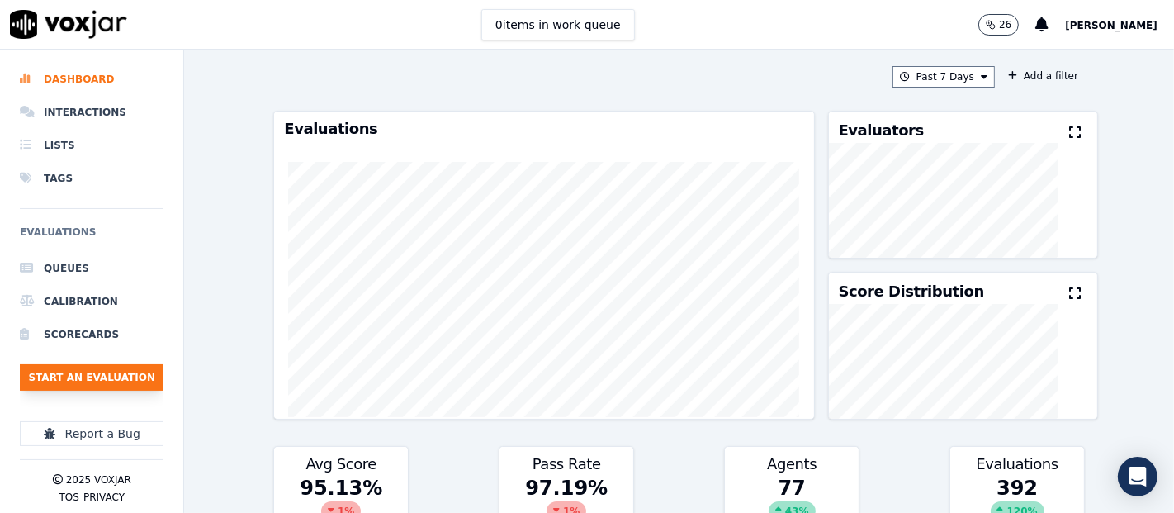
click at [97, 373] on button "Start an Evaluation" at bounding box center [92, 377] width 144 height 26
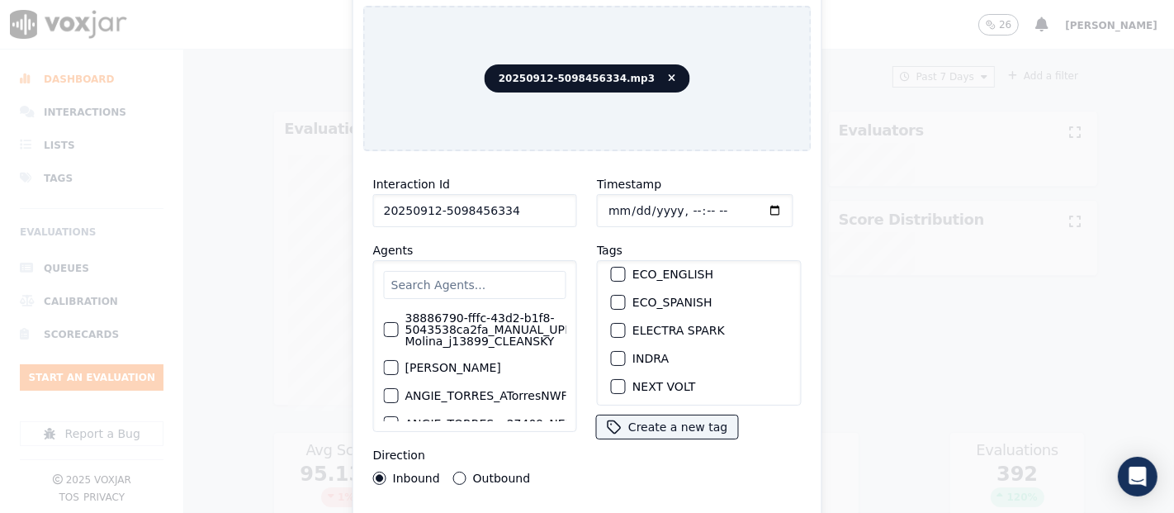
scroll to position [183, 0]
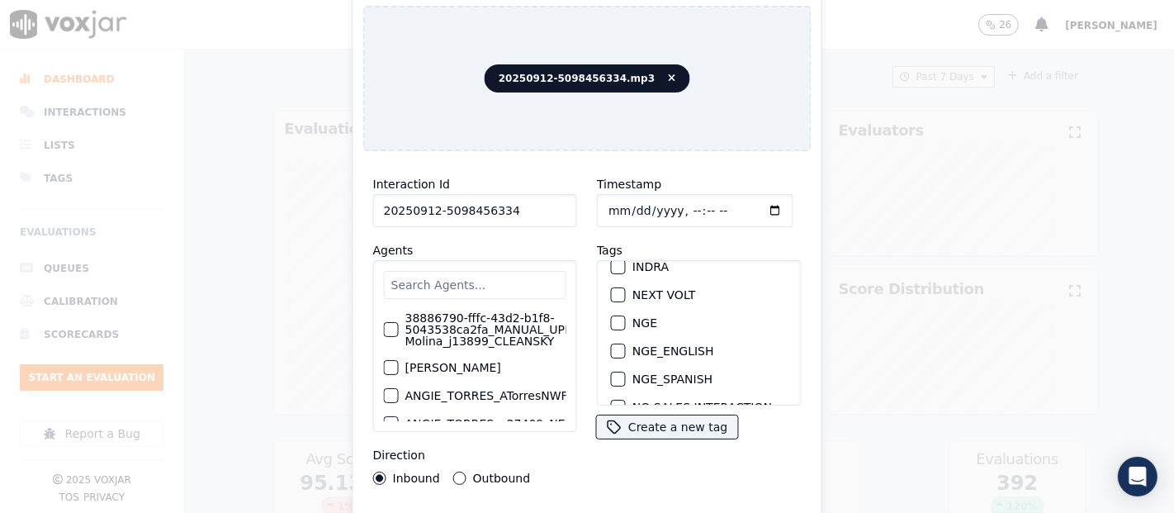
type input "20250912-5098456334"
click at [612, 261] on div "button" at bounding box center [618, 267] width 12 height 12
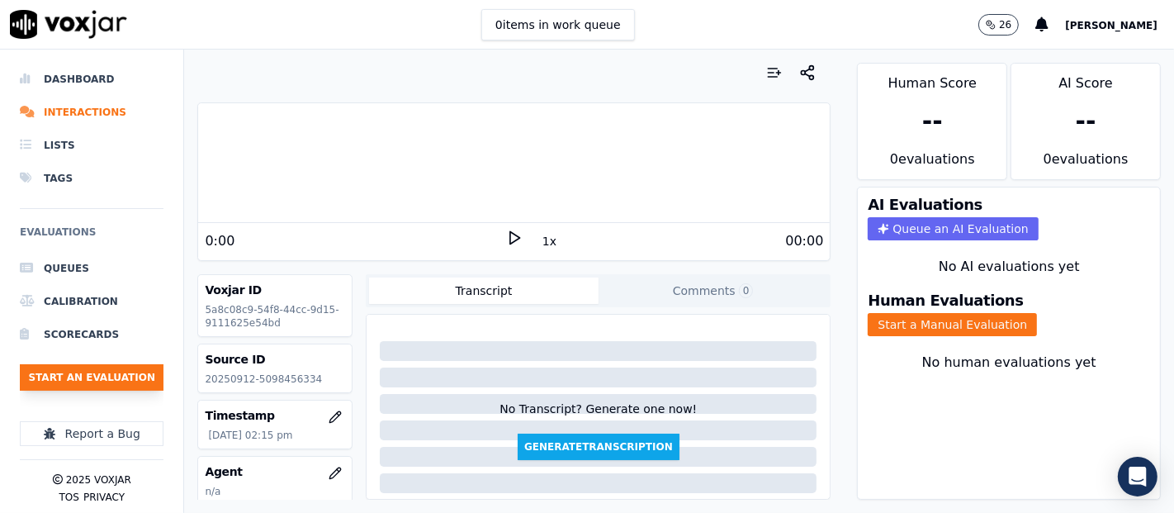
click at [116, 371] on button "Start an Evaluation" at bounding box center [92, 377] width 144 height 26
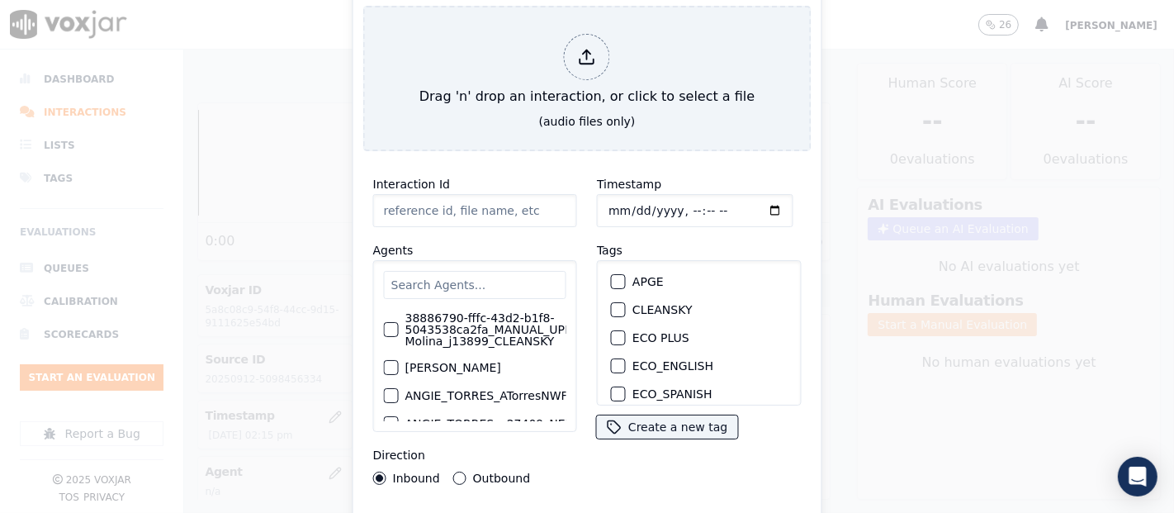
type input "20250912-5704011381.mp3"
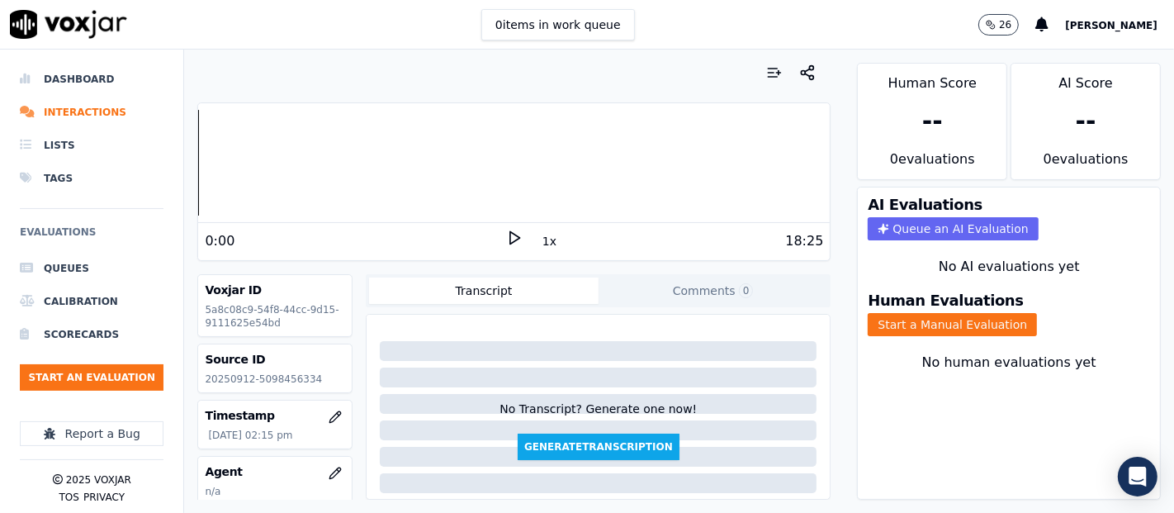
click at [262, 378] on p "20250912-5098456334" at bounding box center [275, 378] width 140 height 13
copy p "5098456334"
click at [504, 225] on div "0:00 1x 18:25" at bounding box center [513, 240] width 631 height 35
click at [510, 234] on polygon at bounding box center [515, 238] width 10 height 12
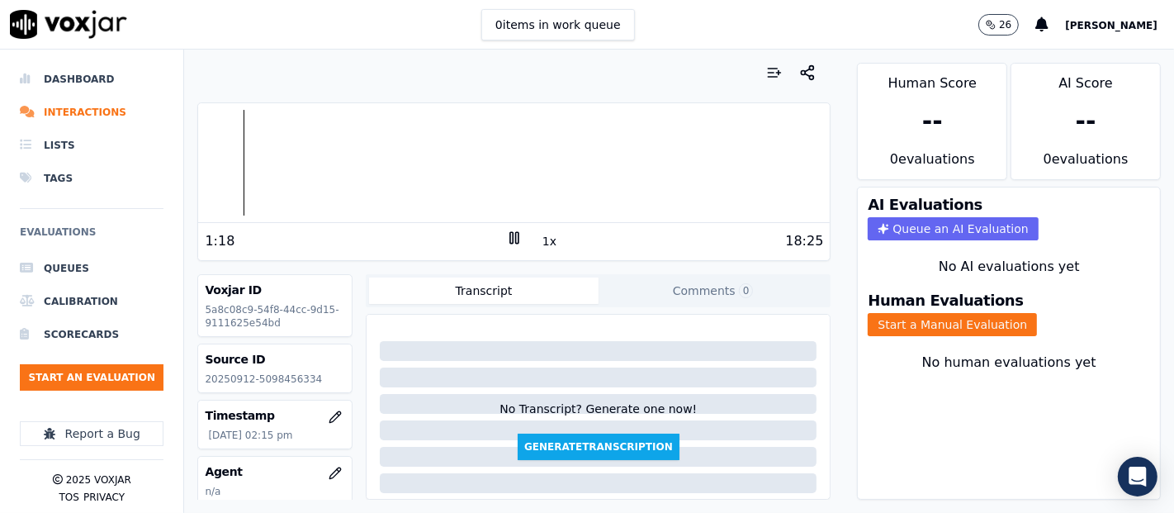
click at [217, 158] on div at bounding box center [513, 163] width 631 height 106
click at [881, 313] on button "Start a Manual Evaluation" at bounding box center [952, 324] width 169 height 23
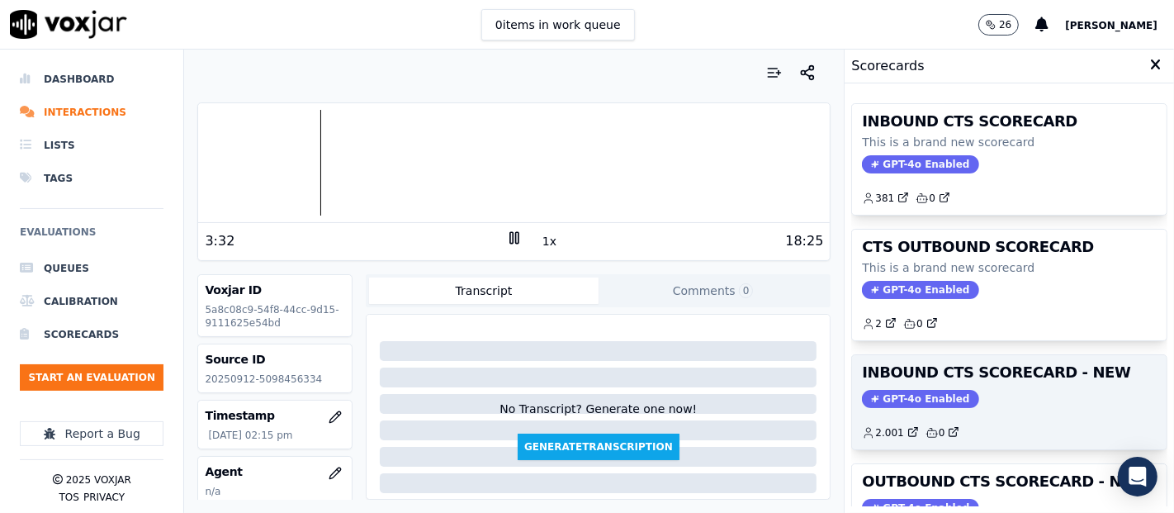
click at [959, 365] on h3 "INBOUND CTS SCORECARD - NEW" at bounding box center [1009, 372] width 295 height 15
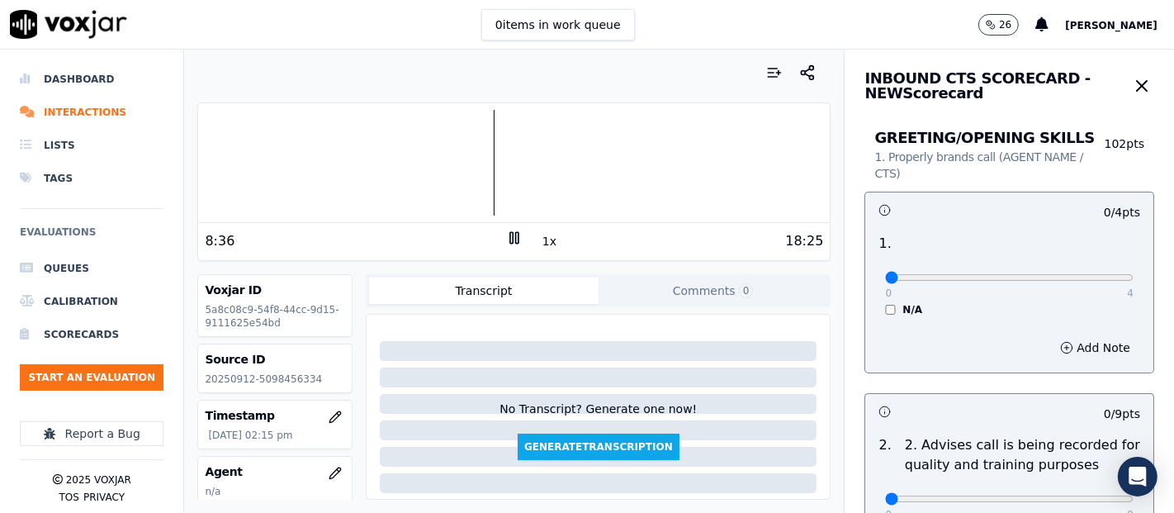
click at [508, 238] on icon at bounding box center [514, 237] width 17 height 17
click at [510, 238] on polygon at bounding box center [515, 238] width 10 height 12
click at [506, 240] on icon at bounding box center [514, 237] width 17 height 17
click at [506, 233] on icon at bounding box center [514, 237] width 17 height 17
click at [341, 278] on div "Your browser does not support the audio element. 9:00 1x 18:25 Voxjar ID 5a8c08…" at bounding box center [514, 281] width 660 height 463
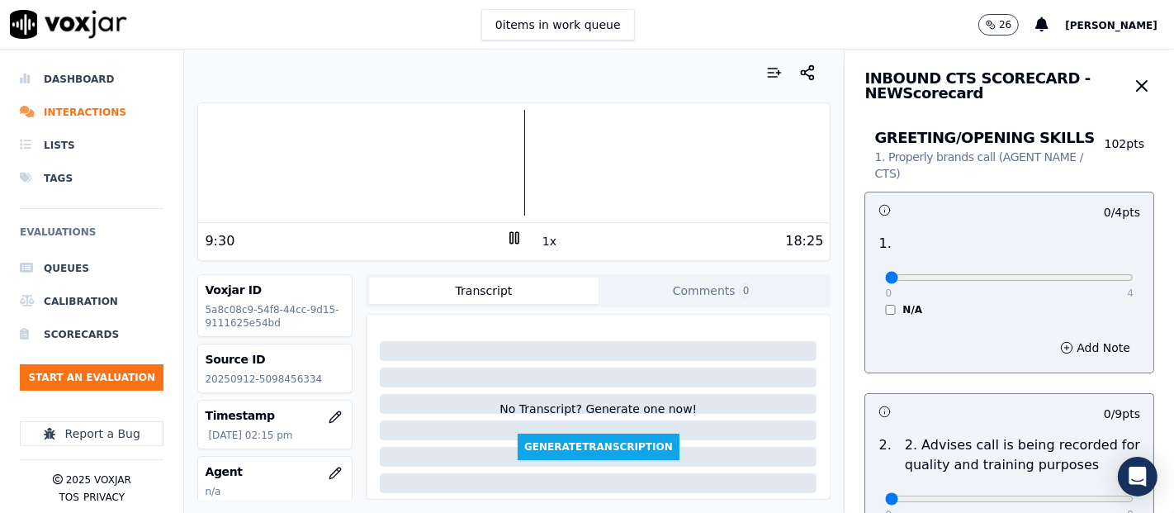
click at [506, 241] on icon at bounding box center [514, 237] width 17 height 17
click at [506, 246] on div "1x" at bounding box center [514, 240] width 17 height 22
click at [510, 240] on polygon at bounding box center [515, 238] width 10 height 12
click at [510, 234] on rect at bounding box center [511, 237] width 2 height 11
type input "4"
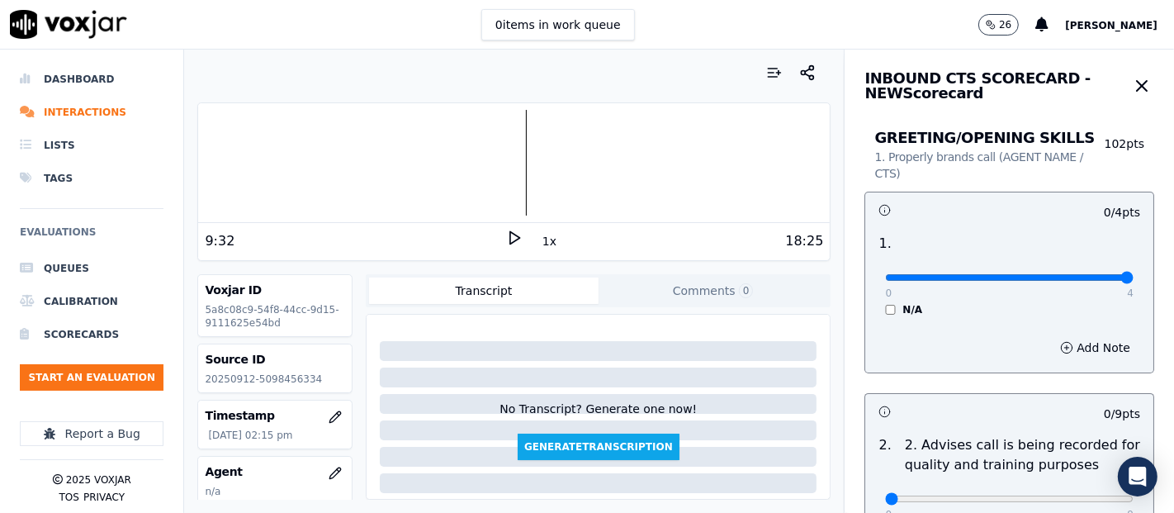
click at [1082, 274] on input "range" at bounding box center [1009, 277] width 248 height 7
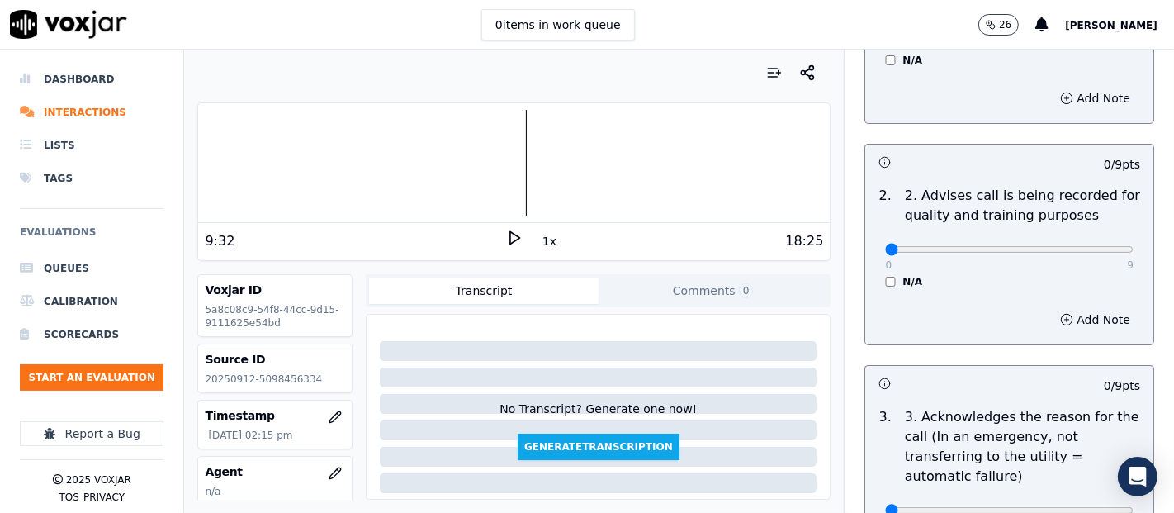
scroll to position [275, 0]
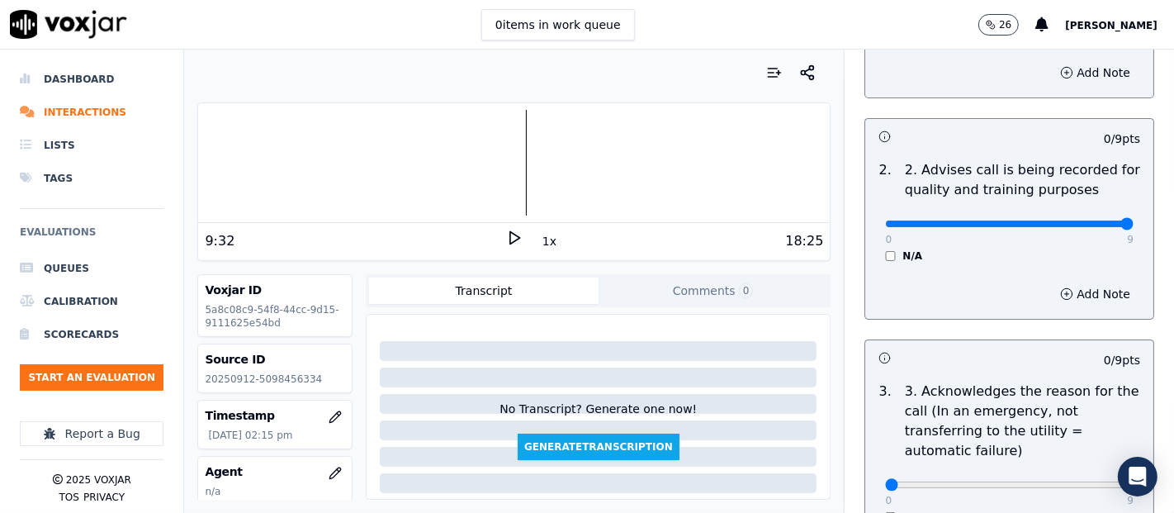
type input "9"
click at [1083, 224] on input "range" at bounding box center [1009, 223] width 248 height 7
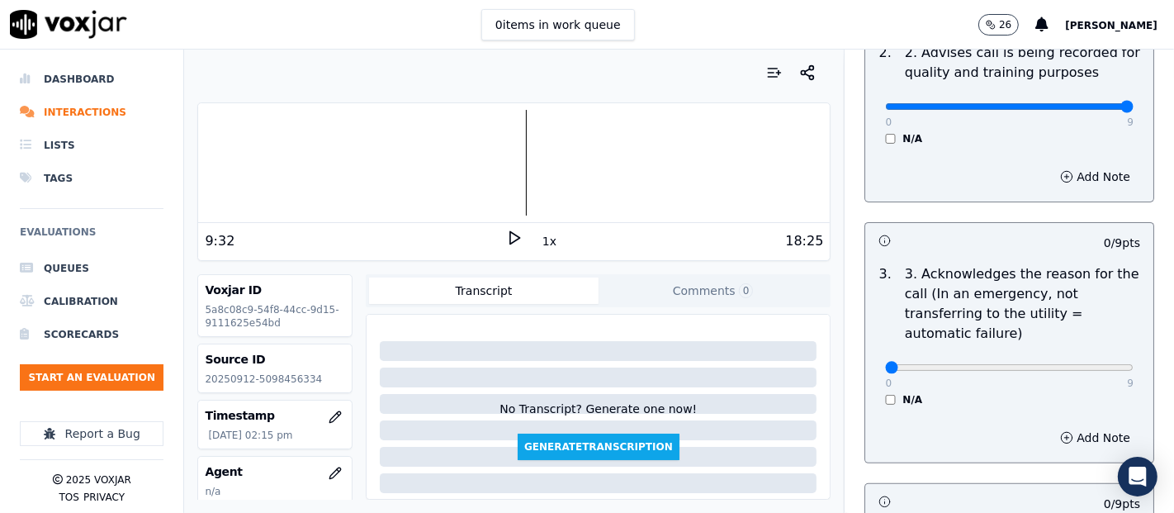
scroll to position [550, 0]
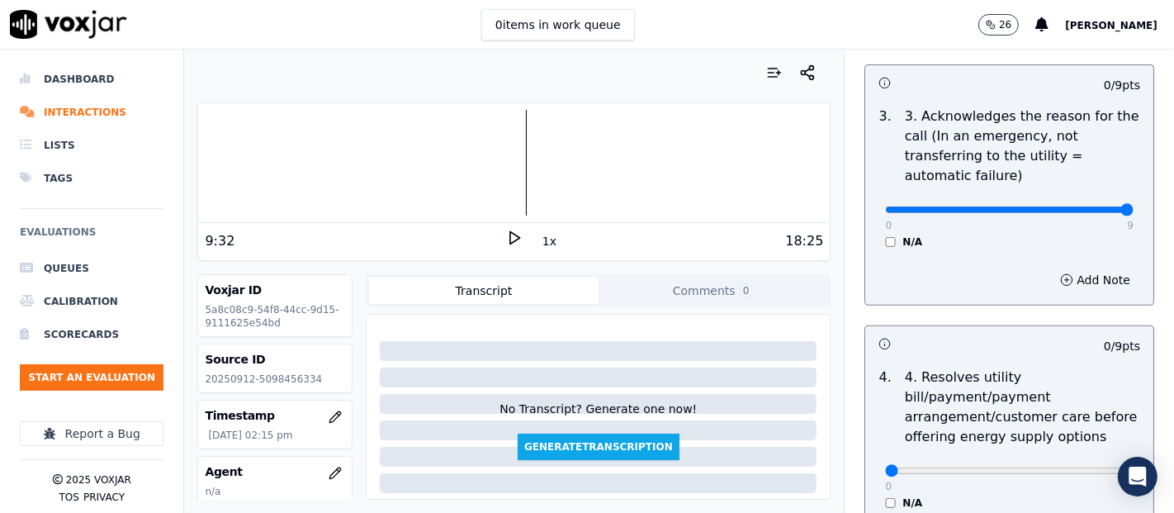
type input "9"
click at [1087, 206] on input "range" at bounding box center [1009, 209] width 248 height 7
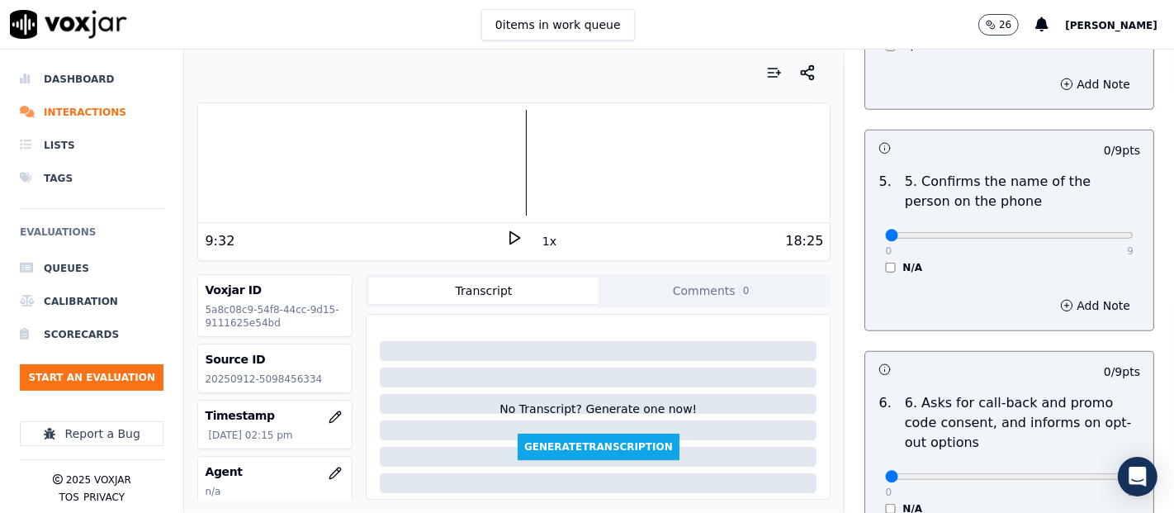
scroll to position [1009, 0]
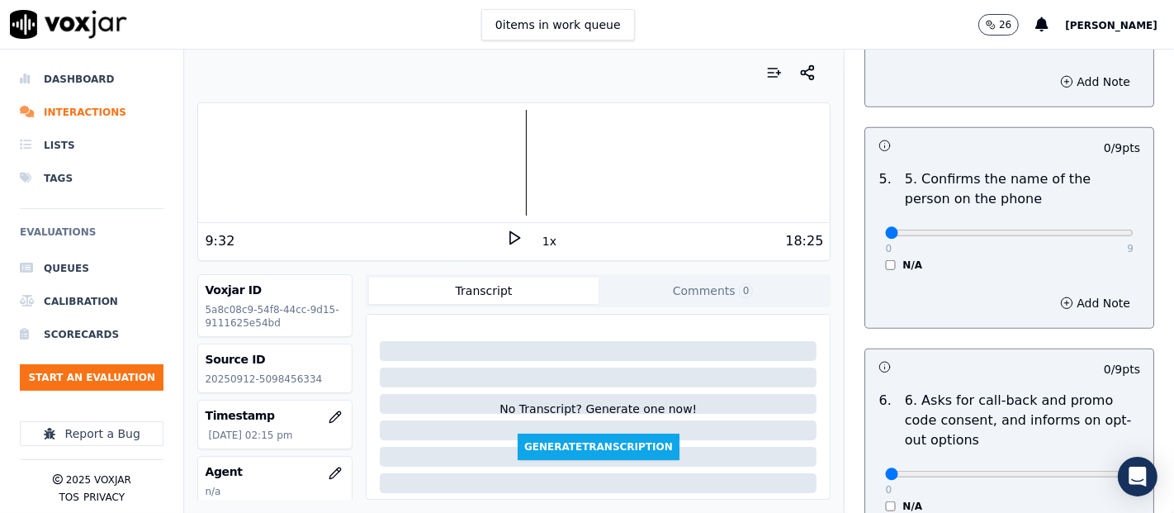
click at [1082, 222] on div "0 9" at bounding box center [1009, 232] width 248 height 20
type input "9"
click at [1087, 229] on input "range" at bounding box center [1009, 232] width 248 height 7
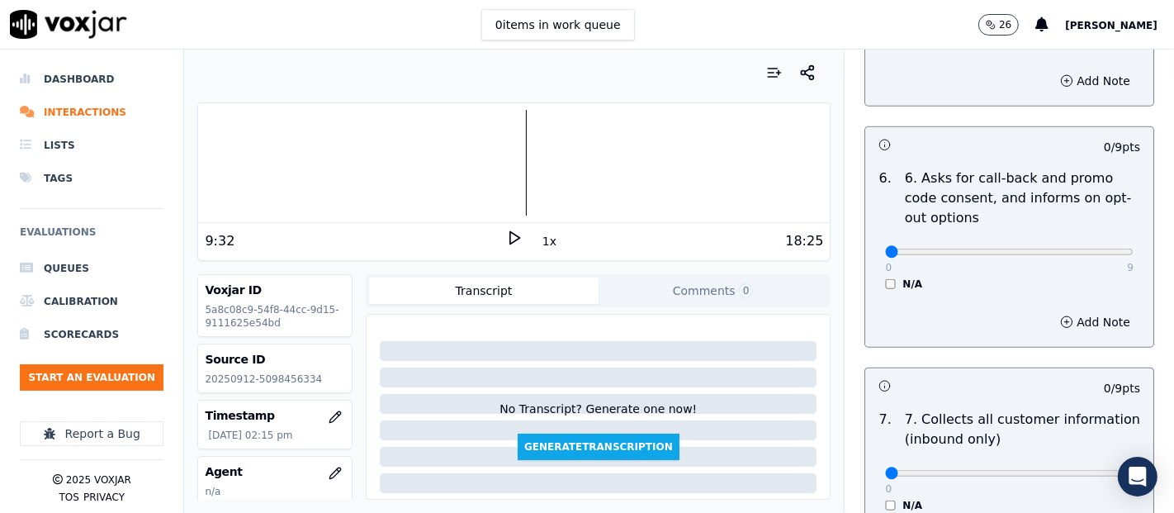
scroll to position [1284, 0]
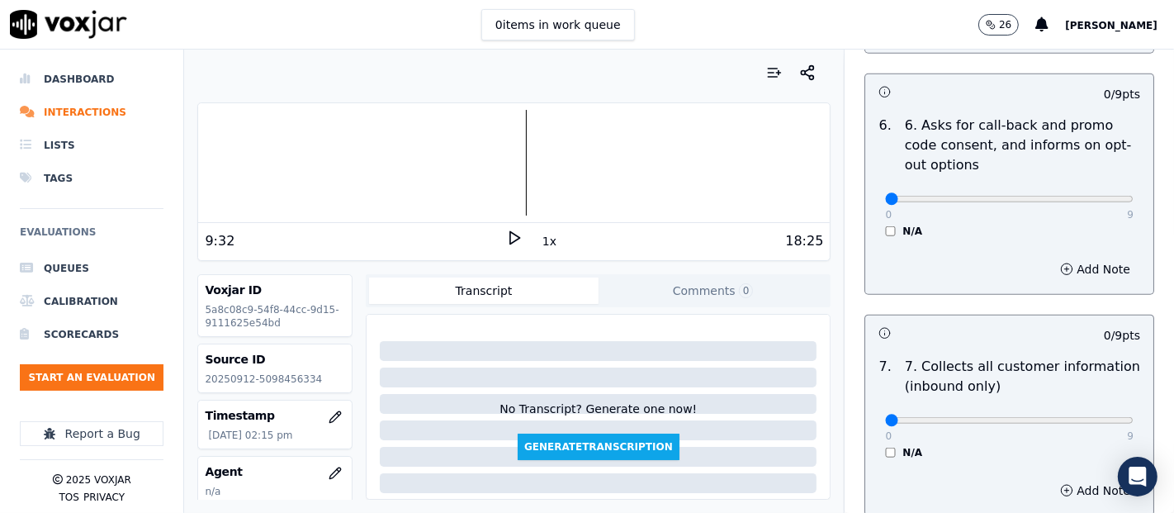
click at [885, 225] on div "N/A" at bounding box center [1009, 231] width 248 height 13
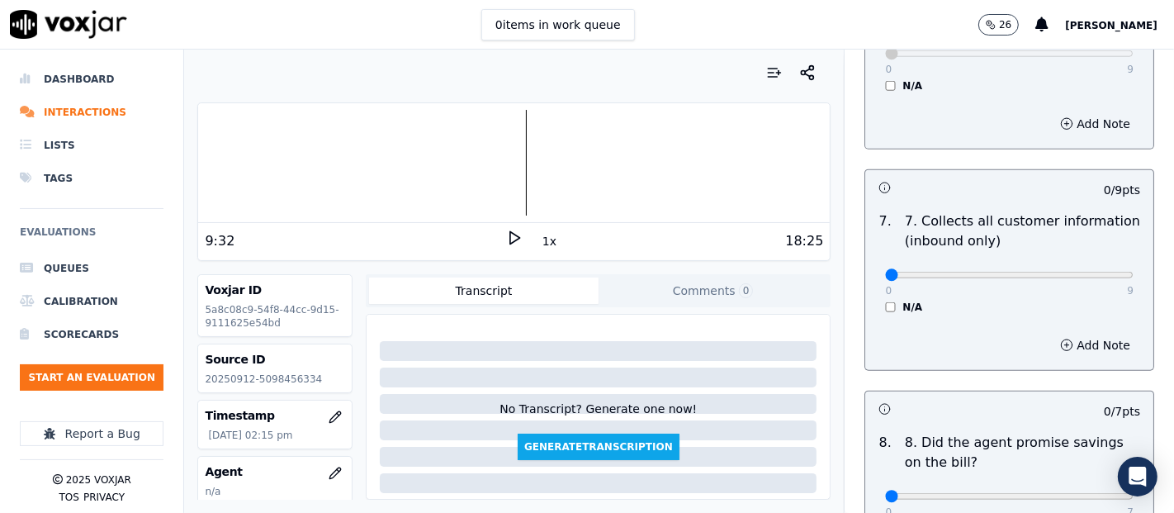
scroll to position [1558, 0]
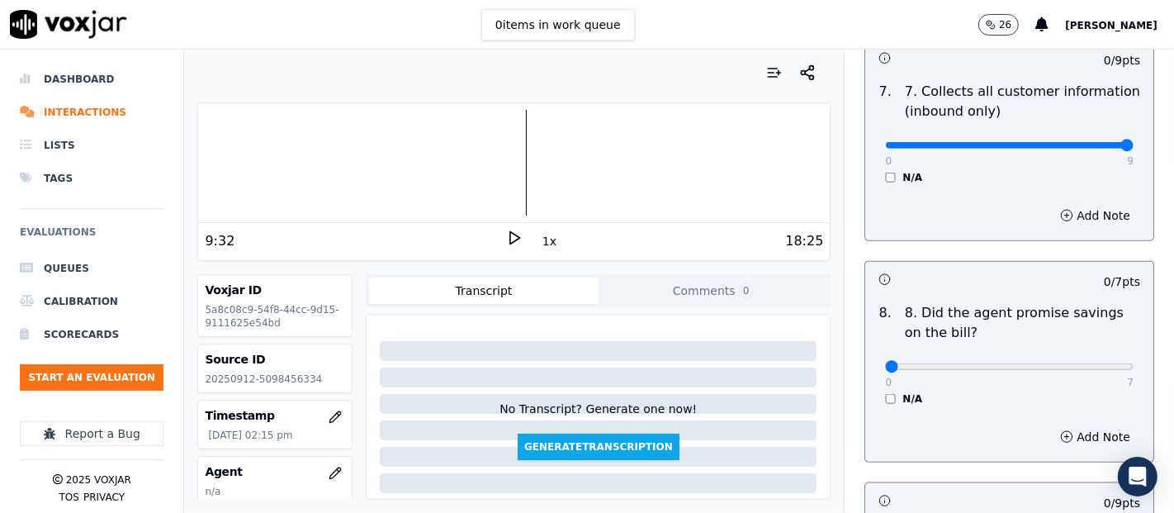
type input "9"
click at [1086, 142] on input "range" at bounding box center [1009, 145] width 248 height 7
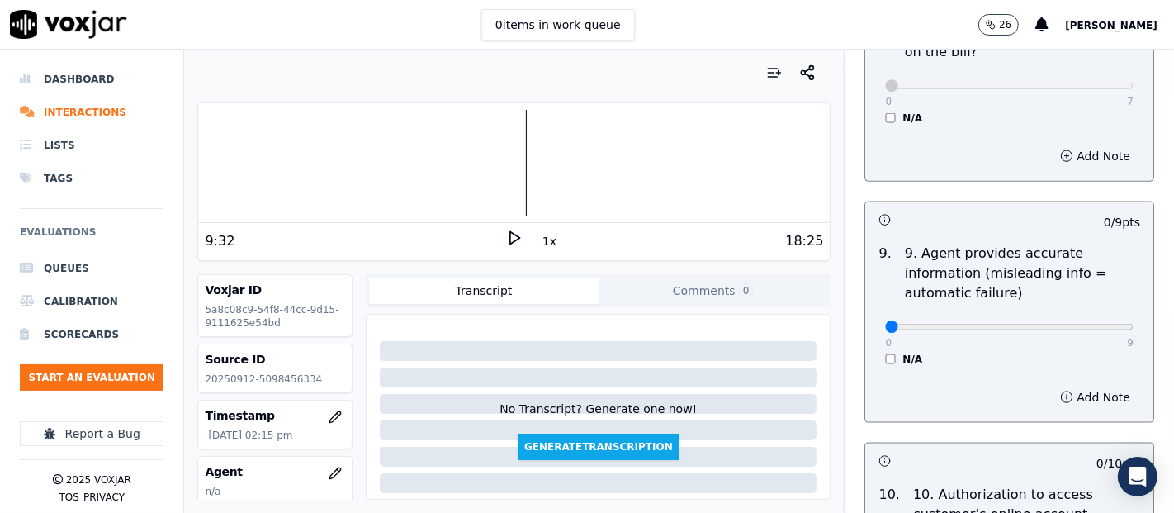
scroll to position [1926, 0]
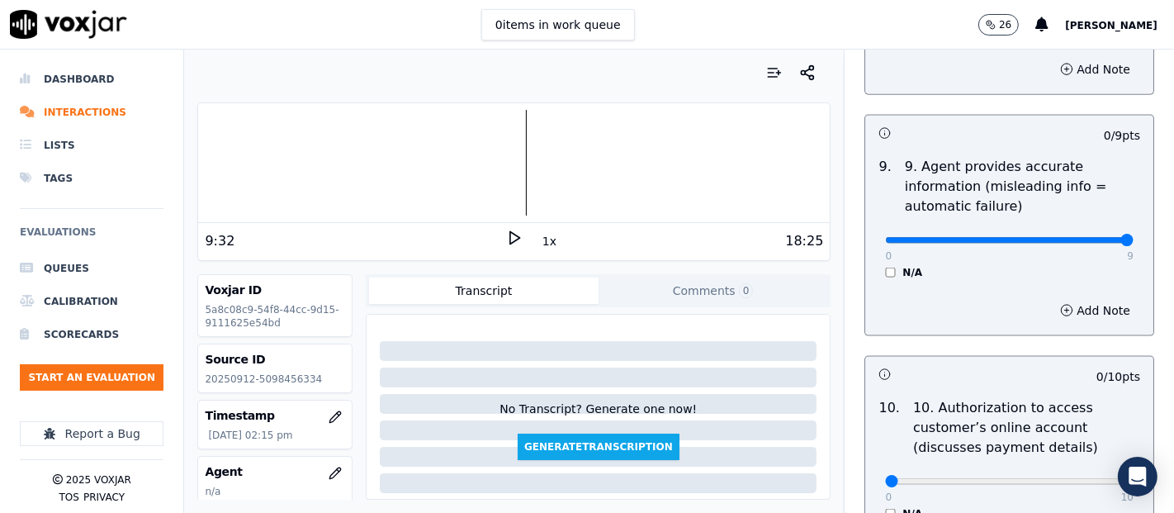
type input "9"
click at [1080, 237] on input "range" at bounding box center [1009, 240] width 248 height 7
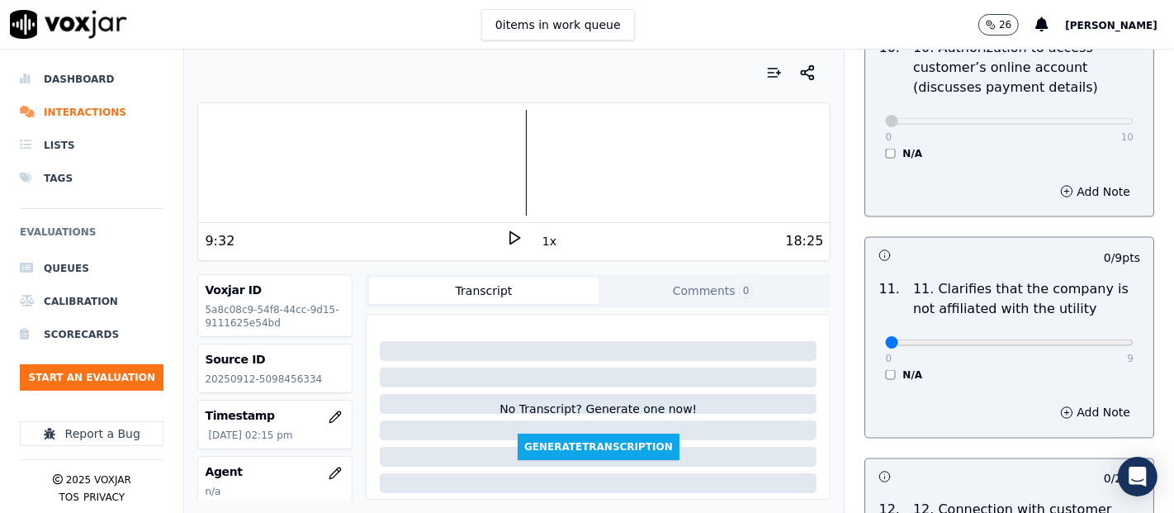
scroll to position [2384, 0]
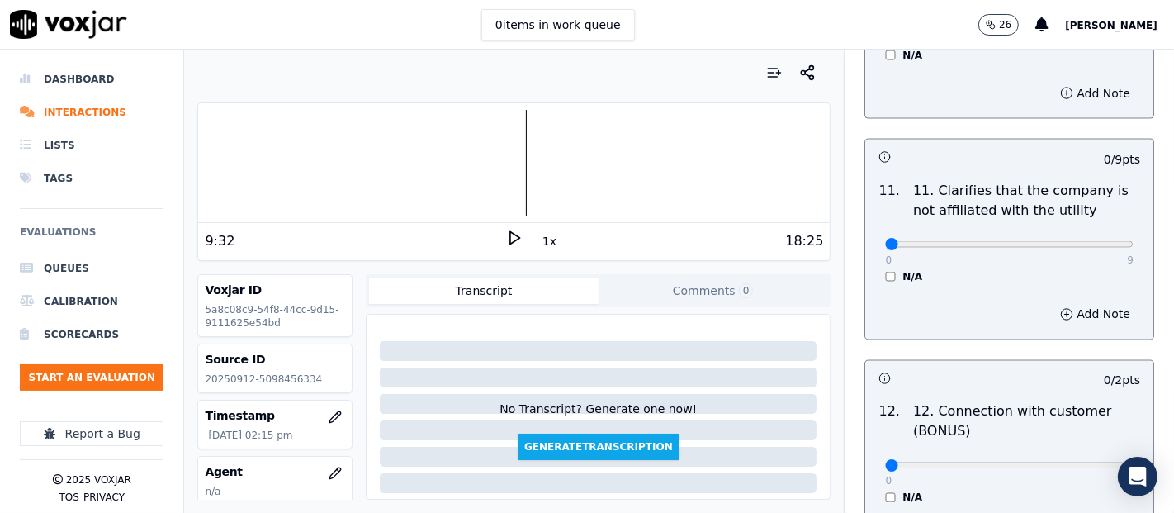
click at [1091, 235] on div "0 9 N/A" at bounding box center [1009, 251] width 275 height 63
type input "9"
click at [1085, 241] on input "range" at bounding box center [1009, 244] width 248 height 7
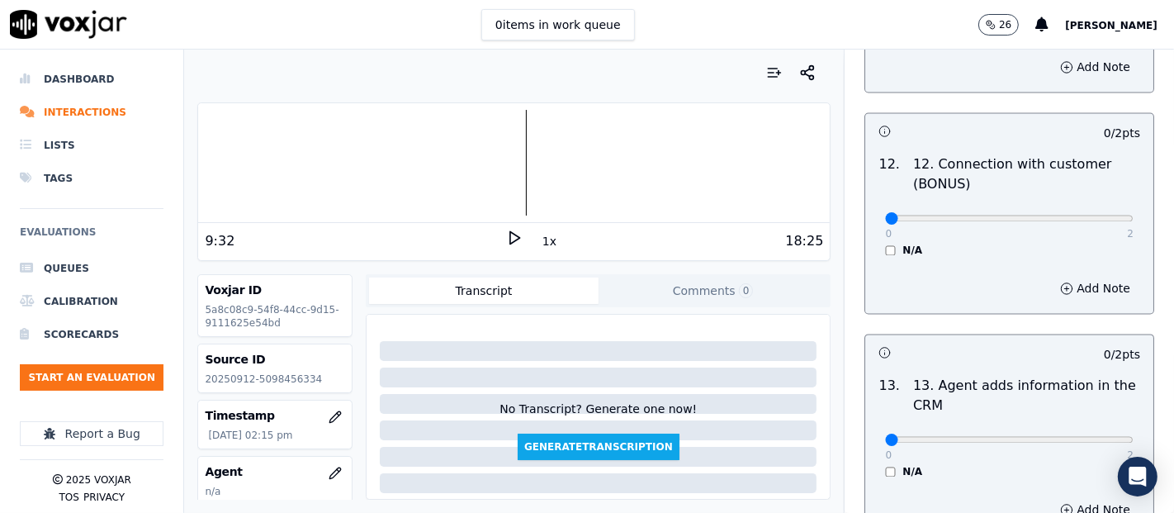
scroll to position [2660, 0]
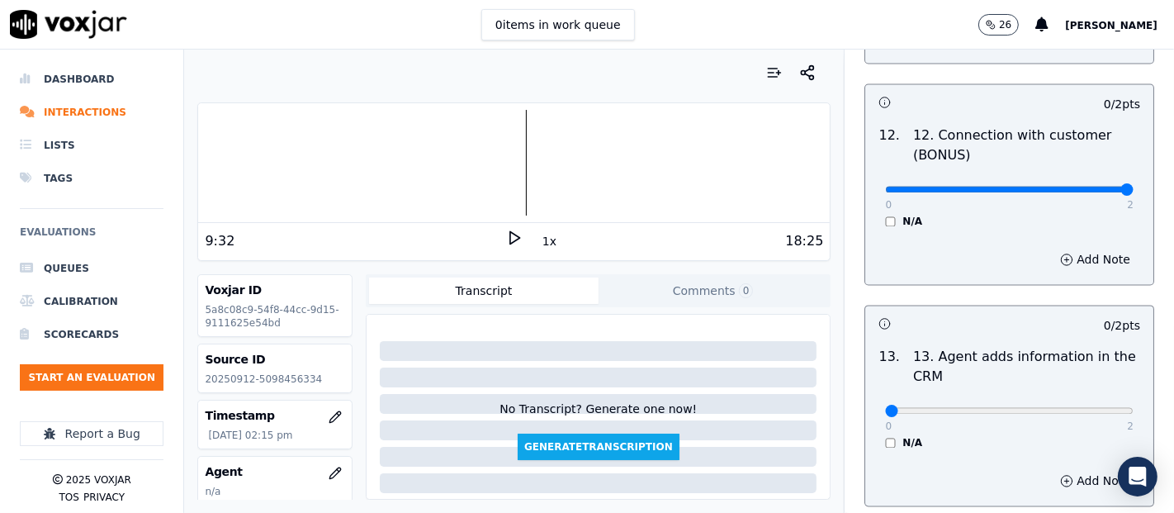
type input "2"
click at [1084, 187] on input "range" at bounding box center [1009, 190] width 248 height 7
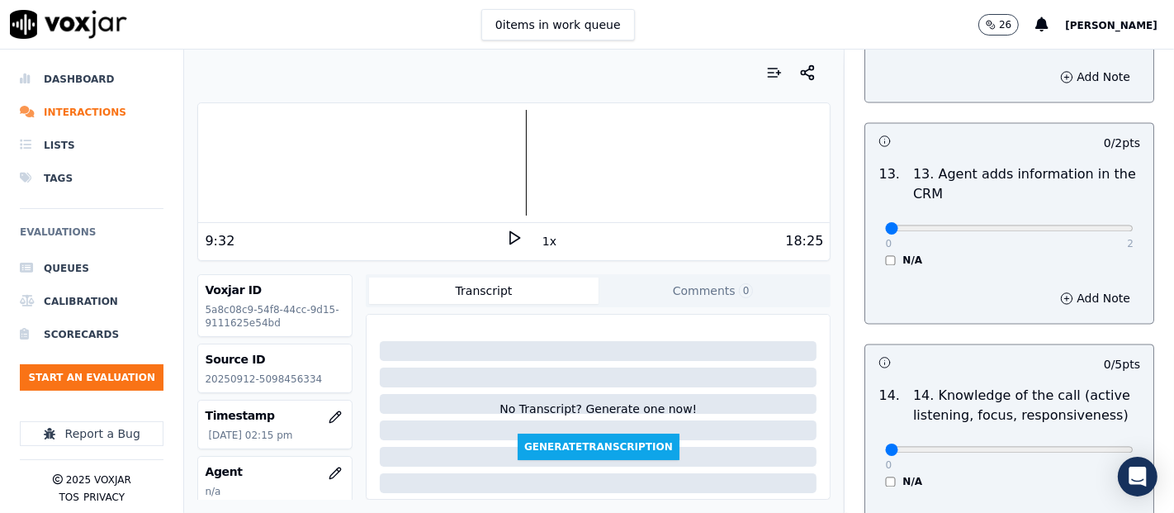
click at [1127, 237] on p "2" at bounding box center [1130, 243] width 7 height 13
type input "2"
click at [1085, 225] on input "range" at bounding box center [1009, 228] width 248 height 7
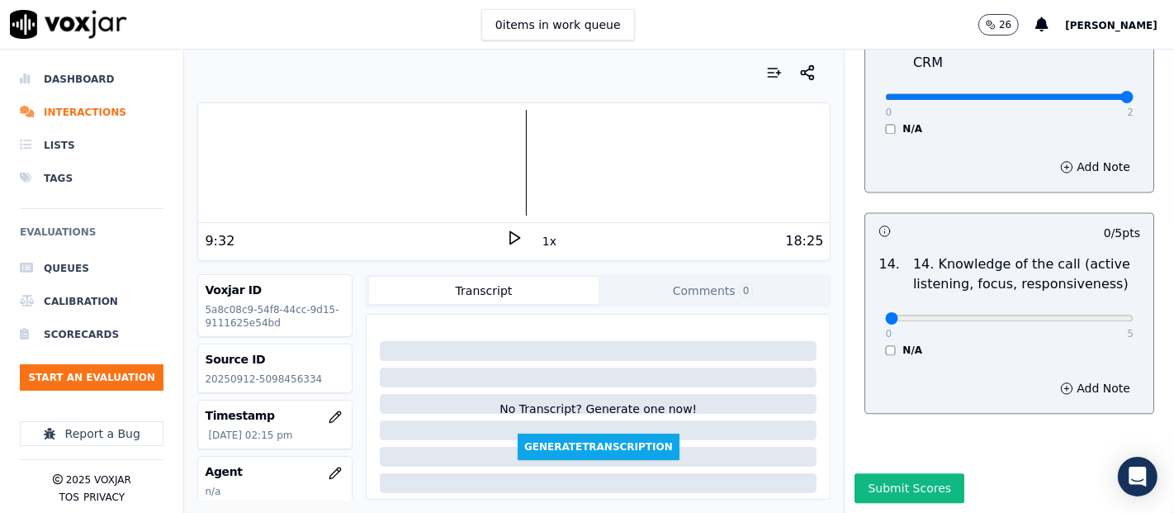
scroll to position [3008, 0]
click at [1091, 307] on div "0 5" at bounding box center [1009, 317] width 248 height 20
type input "5"
click at [1087, 314] on input "range" at bounding box center [1009, 317] width 248 height 7
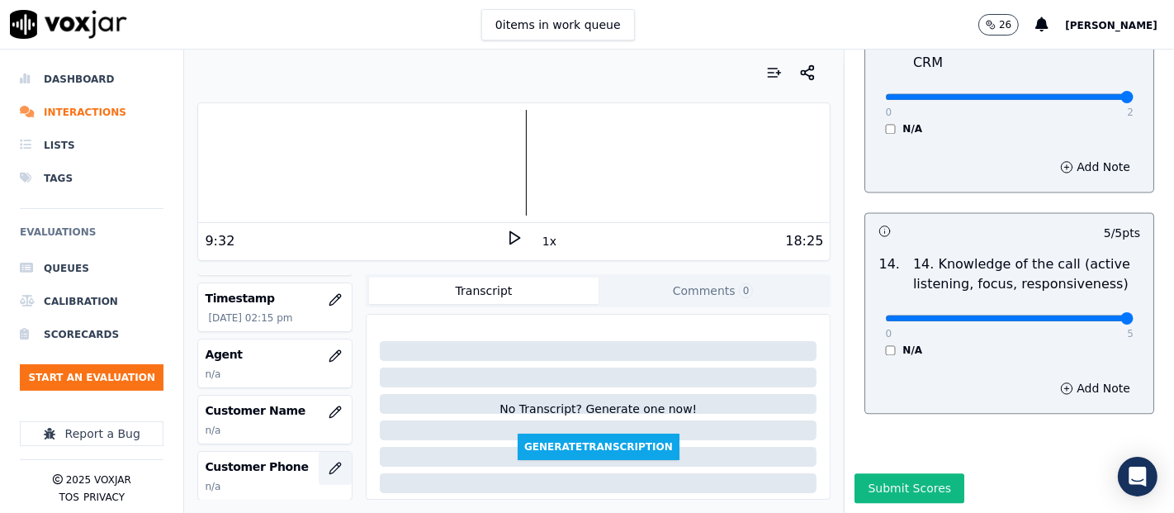
scroll to position [183, 0]
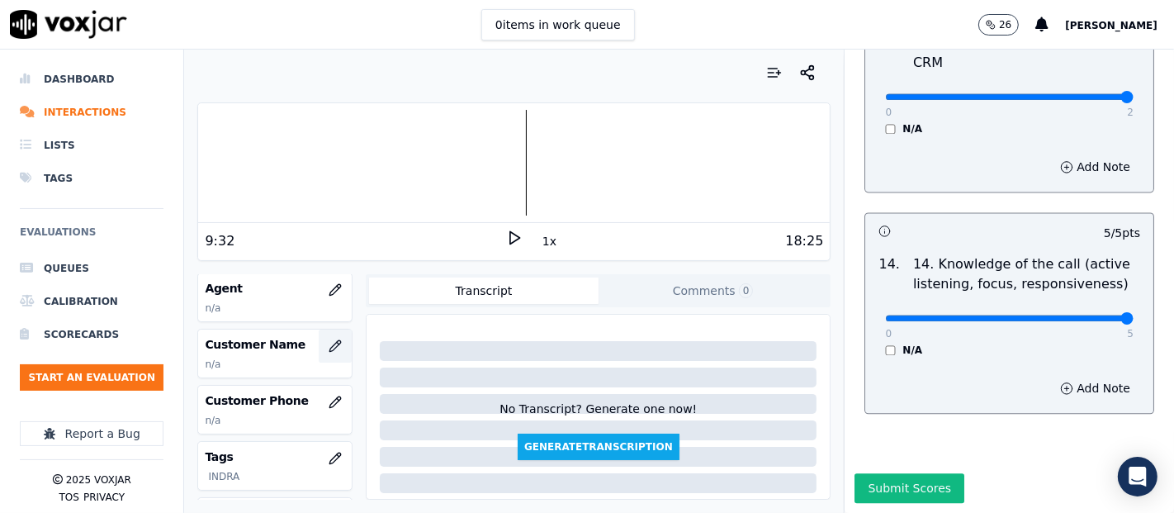
click at [330, 343] on icon "button" at bounding box center [335, 345] width 11 height 11
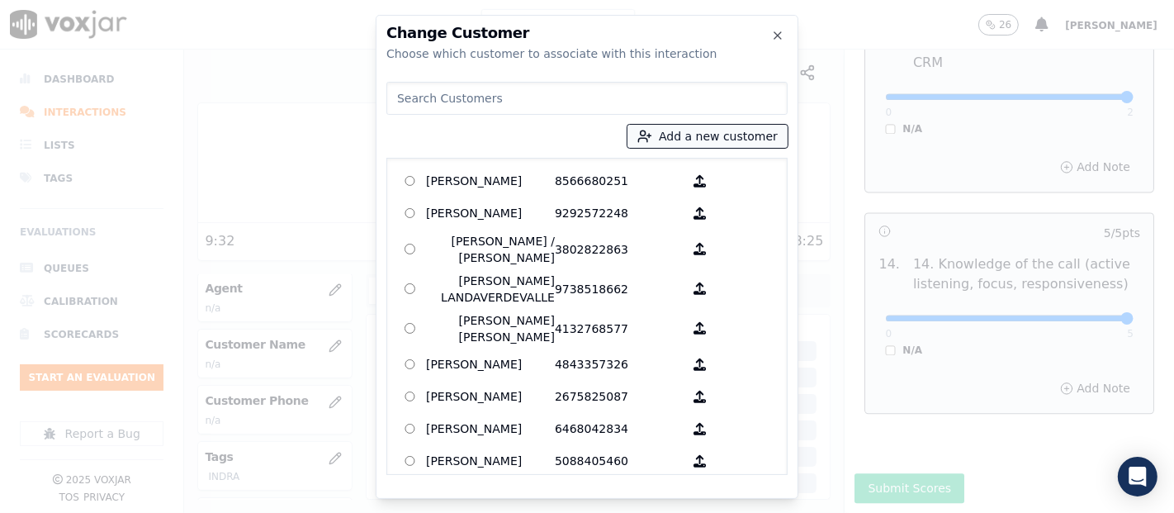
click at [664, 140] on button "Add a new customer" at bounding box center [707, 136] width 160 height 23
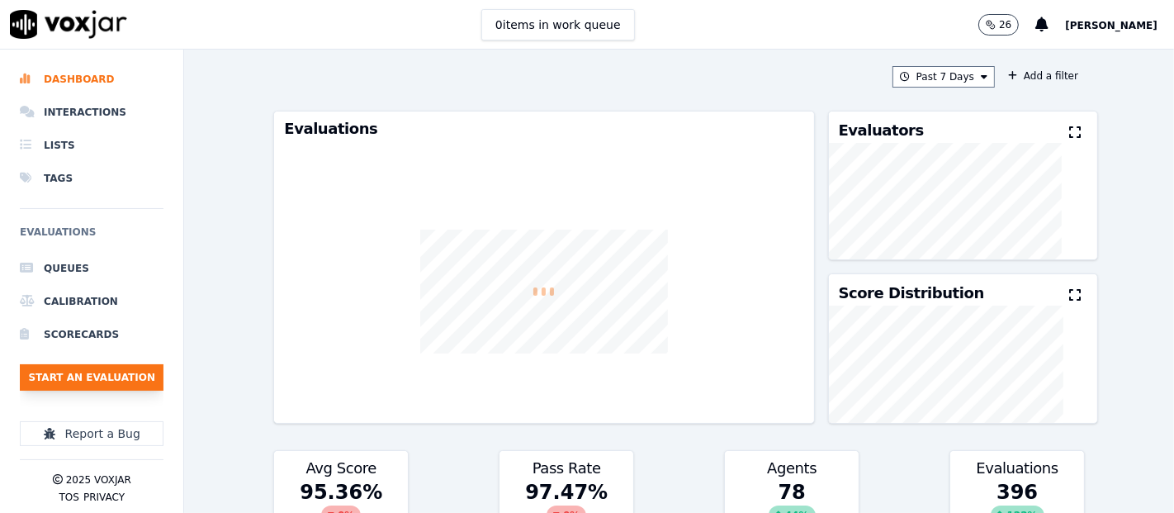
click at [137, 382] on button "Start an Evaluation" at bounding box center [92, 377] width 144 height 26
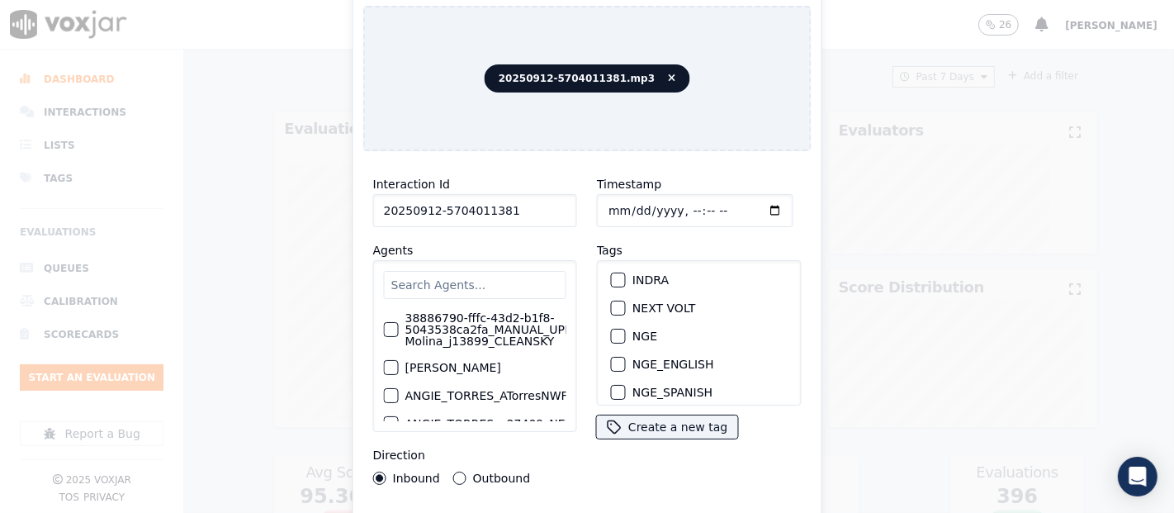
scroll to position [183, 0]
type input "20250912-5704011381"
click at [612, 261] on div "button" at bounding box center [618, 267] width 12 height 12
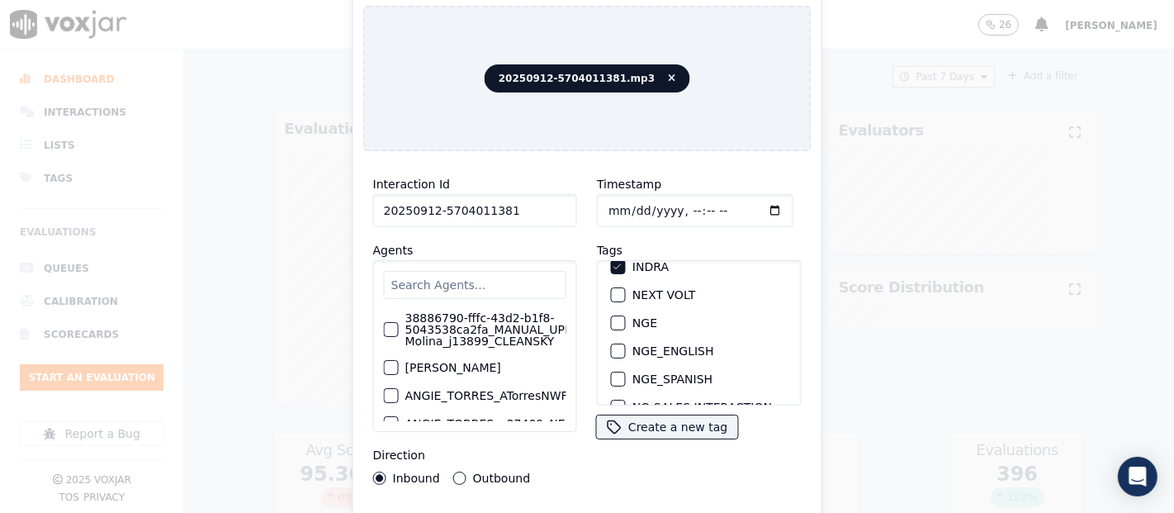
click at [634, 505] on div "Interaction Id 20250912-5704011381 Agents 38886790-fffc-43d2-b1f8-5043538ca2fa_…" at bounding box center [587, 354] width 448 height 380
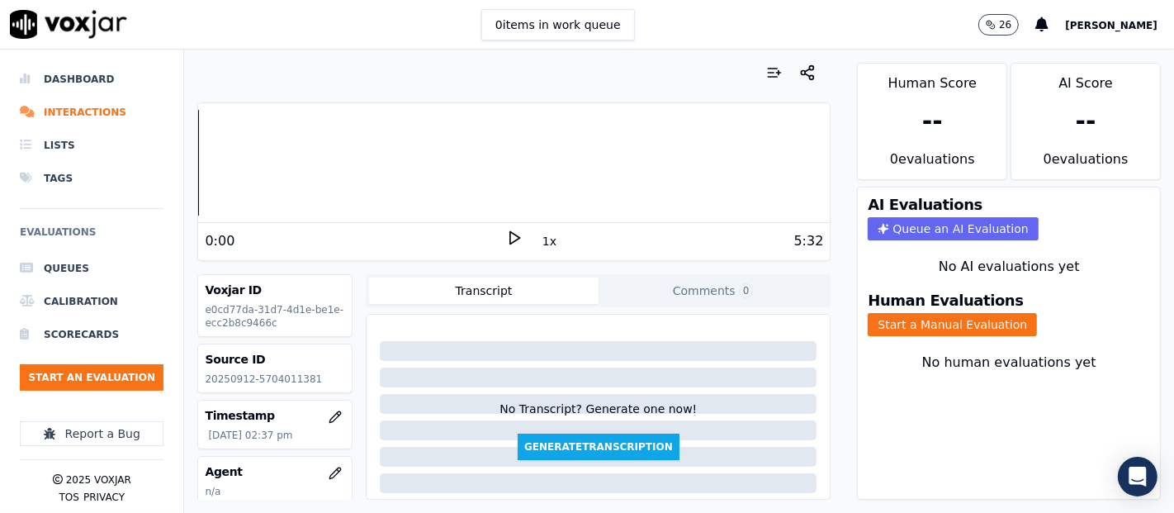
click at [275, 375] on p "20250912-5704011381" at bounding box center [275, 378] width 140 height 13
copy p "5704011381"
click at [510, 237] on polygon at bounding box center [515, 238] width 10 height 12
click at [513, 241] on div "0:41 1x 5:32" at bounding box center [513, 240] width 631 height 35
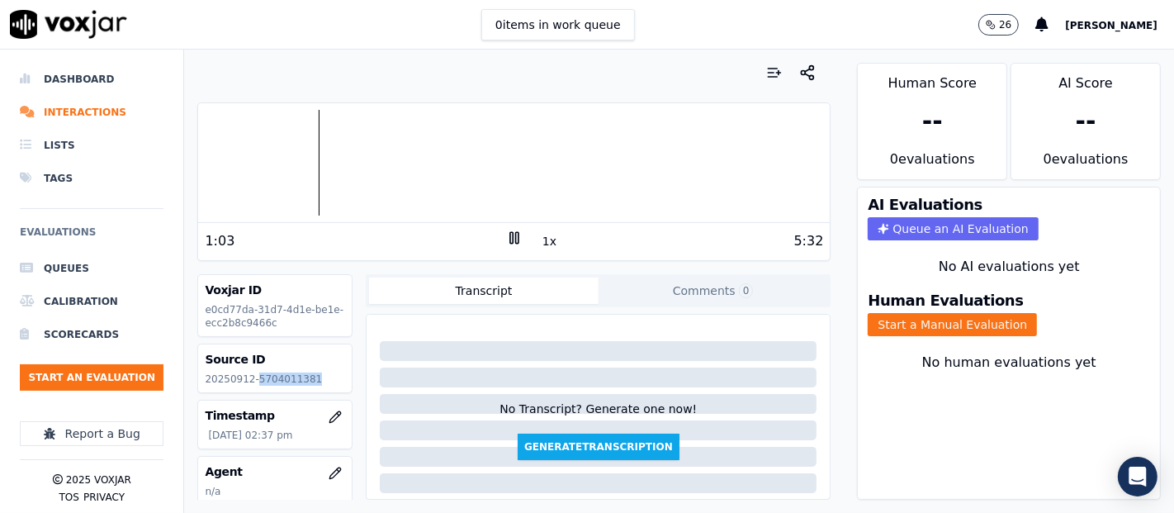
click at [506, 237] on icon at bounding box center [514, 237] width 17 height 17
click at [510, 232] on polygon at bounding box center [515, 238] width 10 height 12
click at [263, 164] on div at bounding box center [513, 163] width 631 height 106
click at [219, 157] on div at bounding box center [513, 163] width 631 height 106
click at [229, 152] on div at bounding box center [513, 163] width 631 height 106
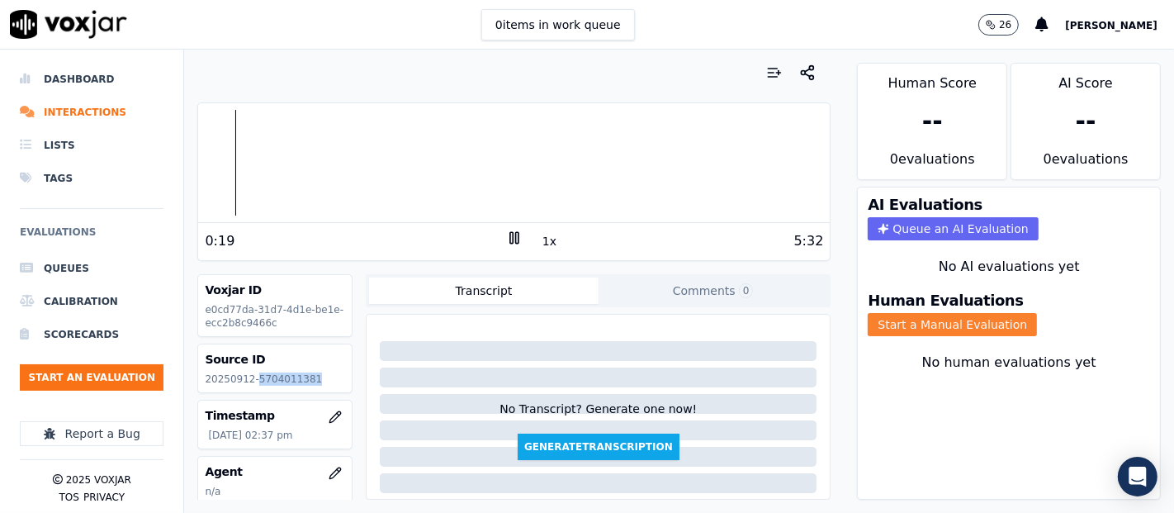
click at [887, 313] on button "Start a Manual Evaluation" at bounding box center [952, 324] width 169 height 23
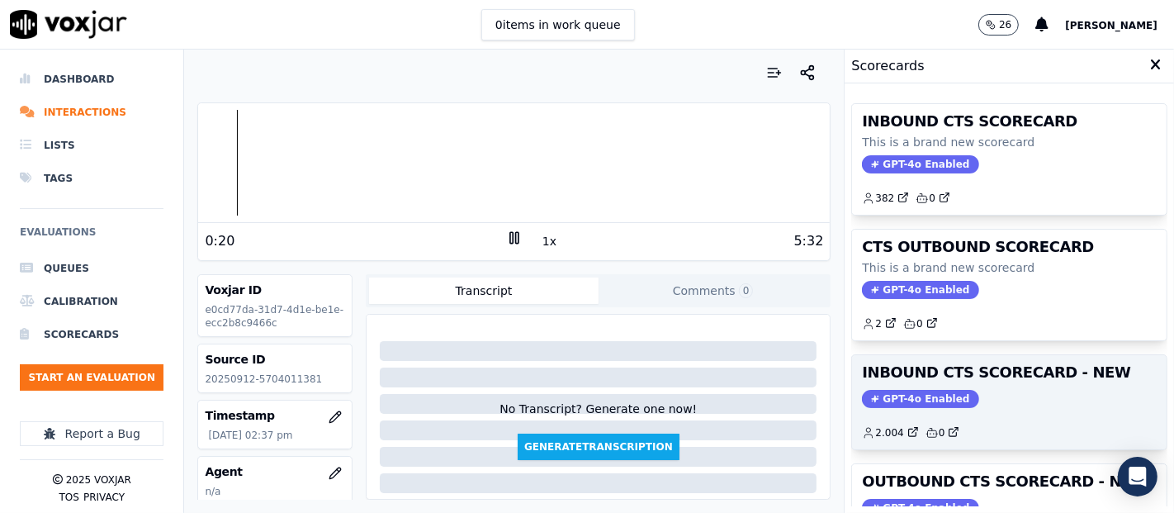
click at [961, 407] on div "INBOUND CTS SCORECARD - NEW GPT-4o Enabled 2.004 0" at bounding box center [1009, 402] width 314 height 94
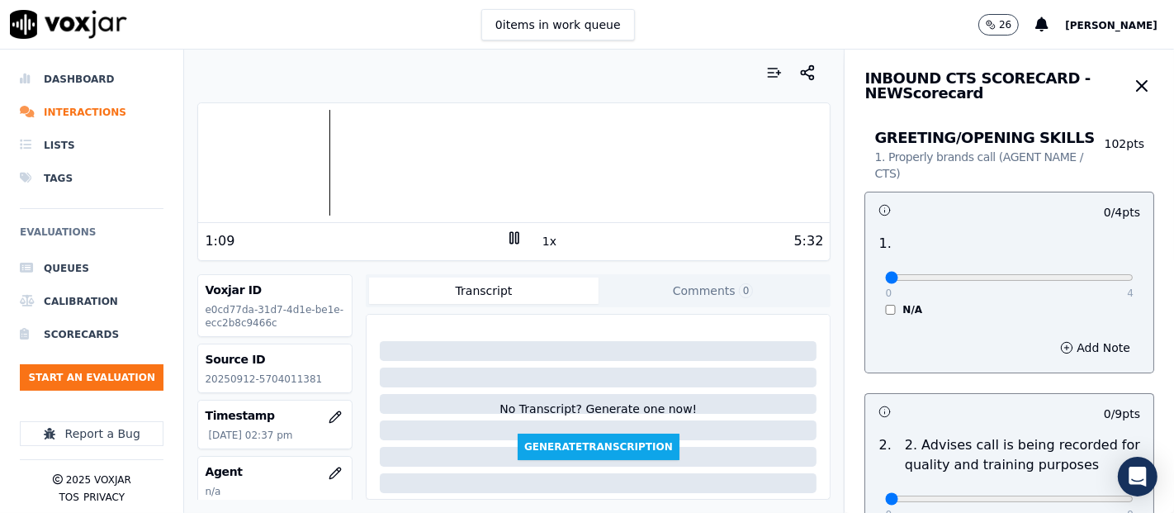
click at [292, 154] on div at bounding box center [513, 163] width 631 height 106
click at [506, 239] on icon at bounding box center [514, 237] width 17 height 17
drag, startPoint x: 332, startPoint y: 305, endPoint x: 343, endPoint y: 295, distance: 14.6
click at [342, 296] on div "Voxjar ID e0cd77da-31d7-4d1e-be1e-ecc2b8c9466c Source ID 20250912-5704011381 Ti…" at bounding box center [274, 386] width 155 height 225
click at [324, 303] on p "e0cd77da-31d7-4d1e-be1e-ecc2b8c9466c" at bounding box center [275, 316] width 140 height 26
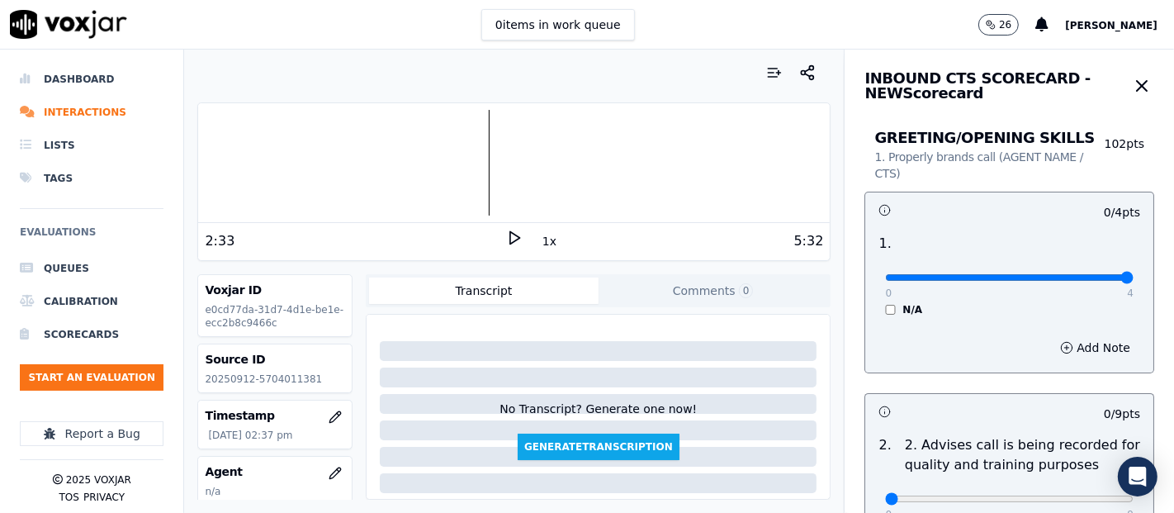
type input "4"
click at [1087, 274] on input "range" at bounding box center [1009, 277] width 248 height 7
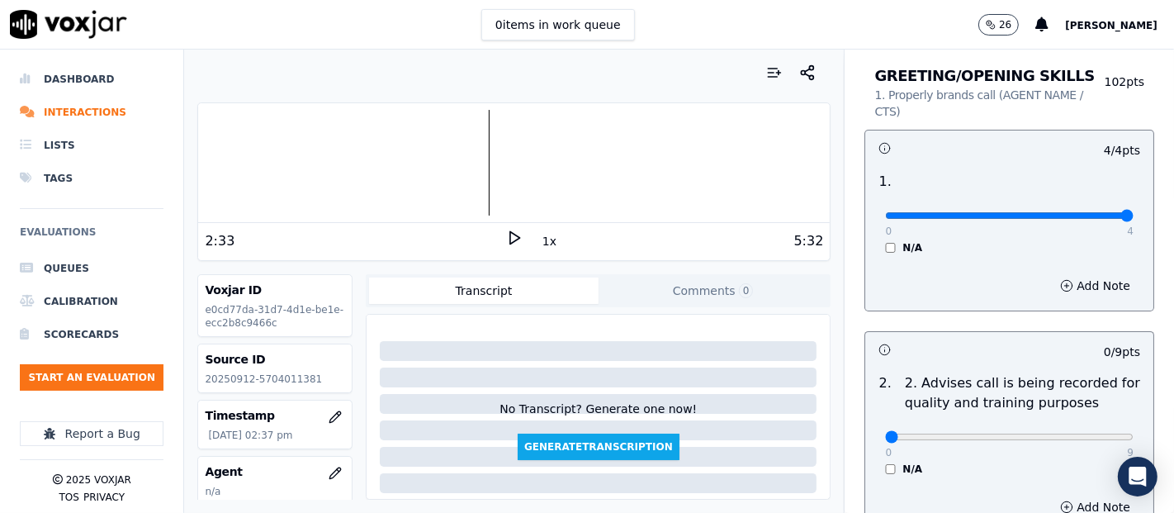
scroll to position [183, 0]
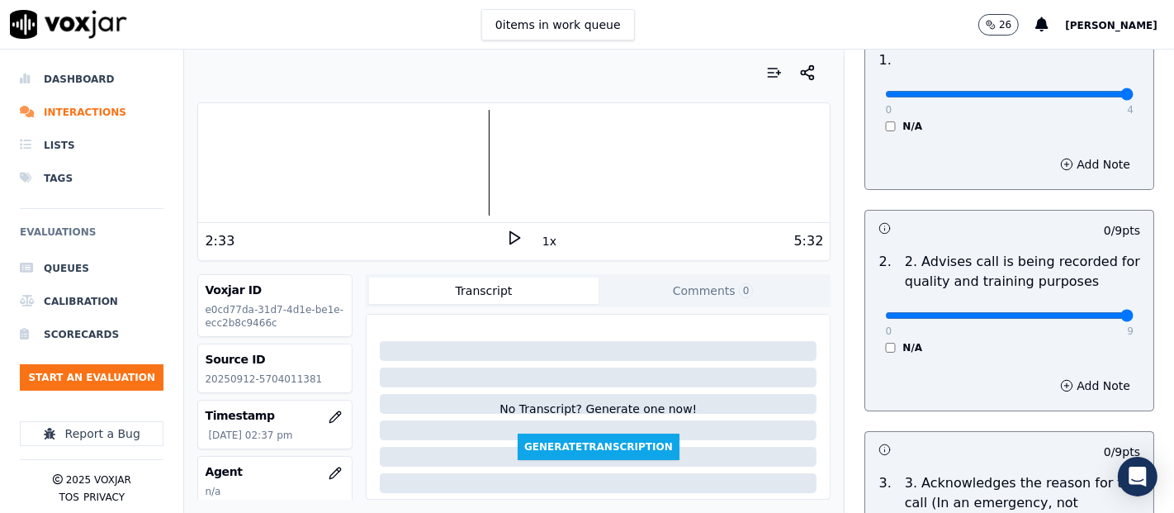
type input "9"
click at [1081, 312] on input "range" at bounding box center [1009, 315] width 248 height 7
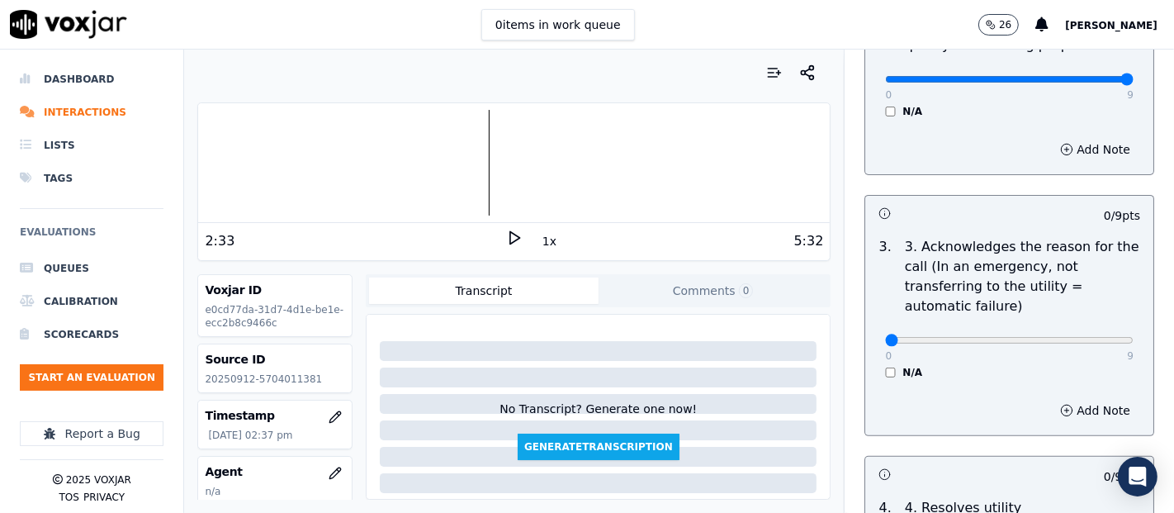
scroll to position [458, 0]
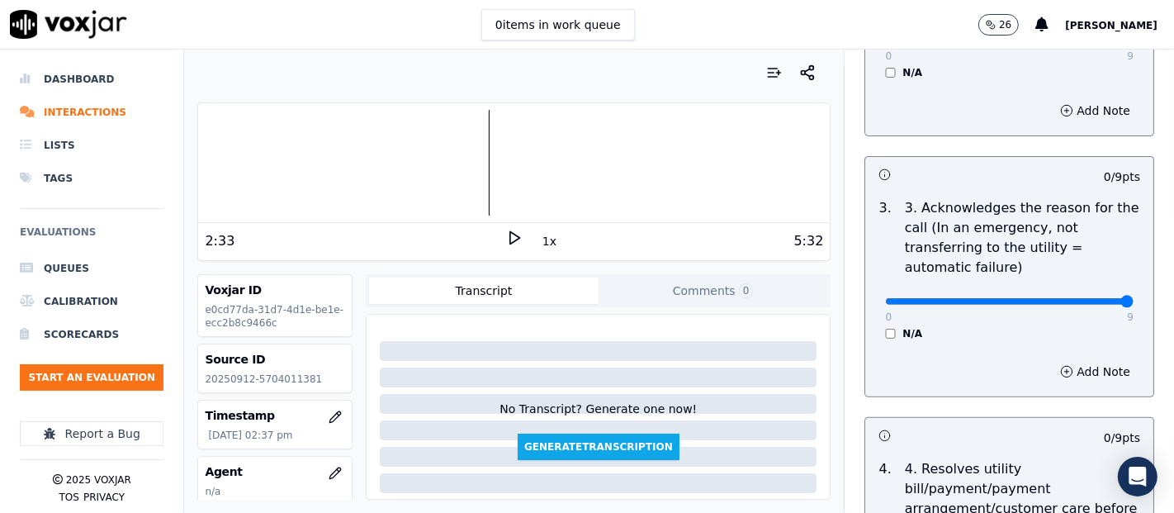
type input "9"
click at [1087, 298] on input "range" at bounding box center [1009, 301] width 248 height 7
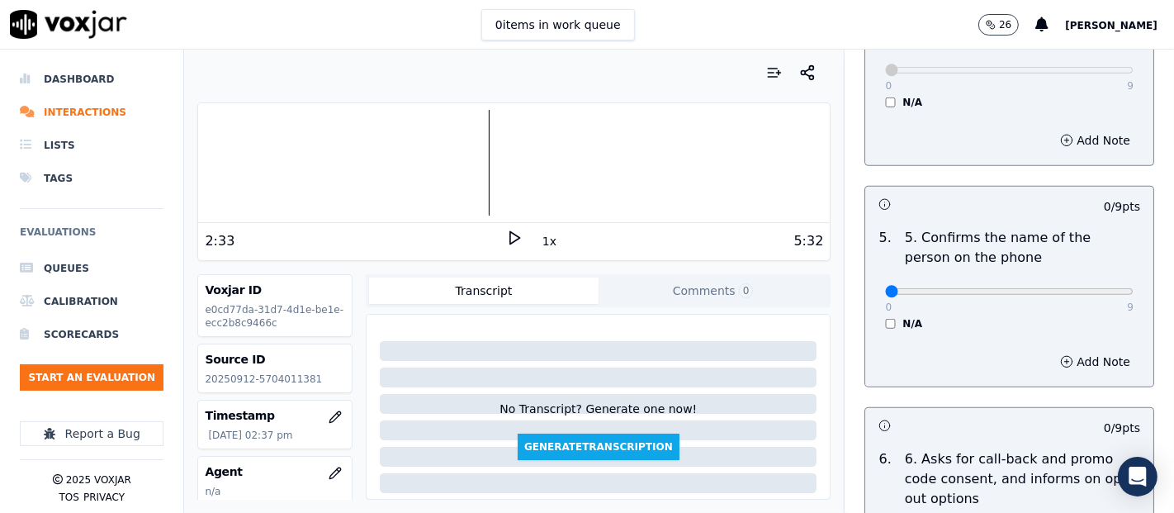
scroll to position [1009, 0]
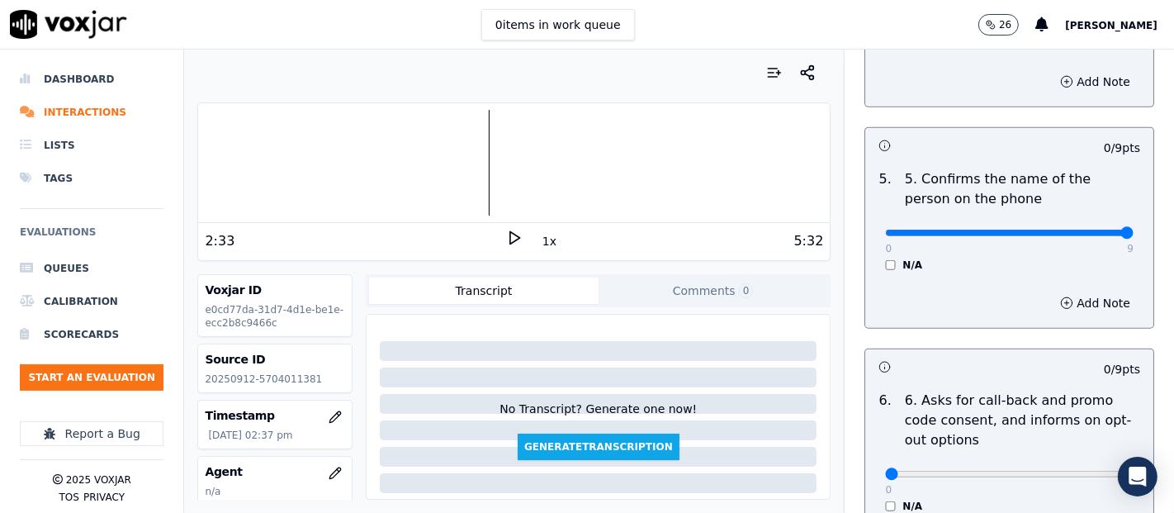
type input "9"
click at [1077, 234] on input "range" at bounding box center [1009, 232] width 248 height 7
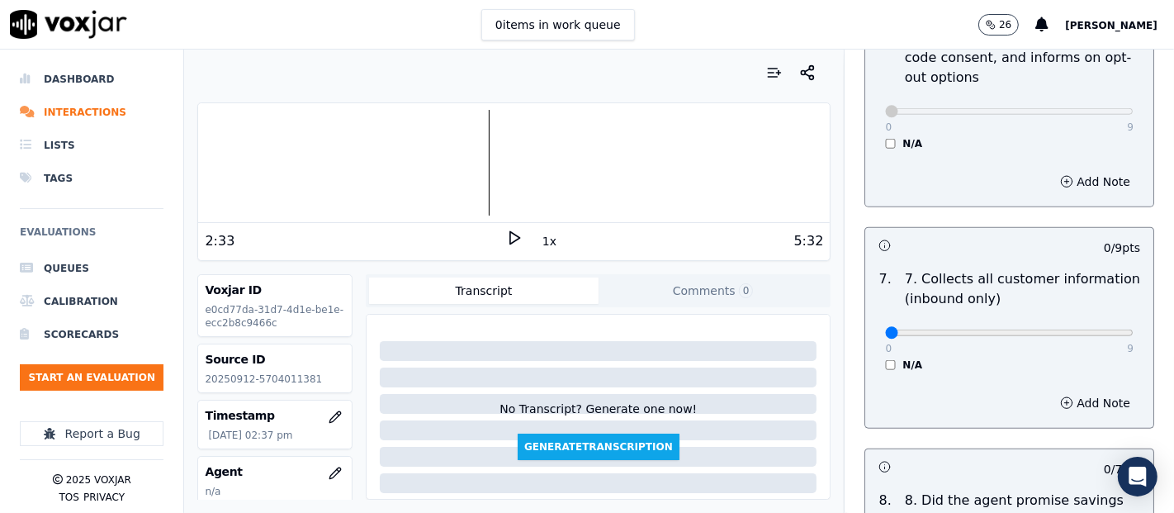
scroll to position [1467, 0]
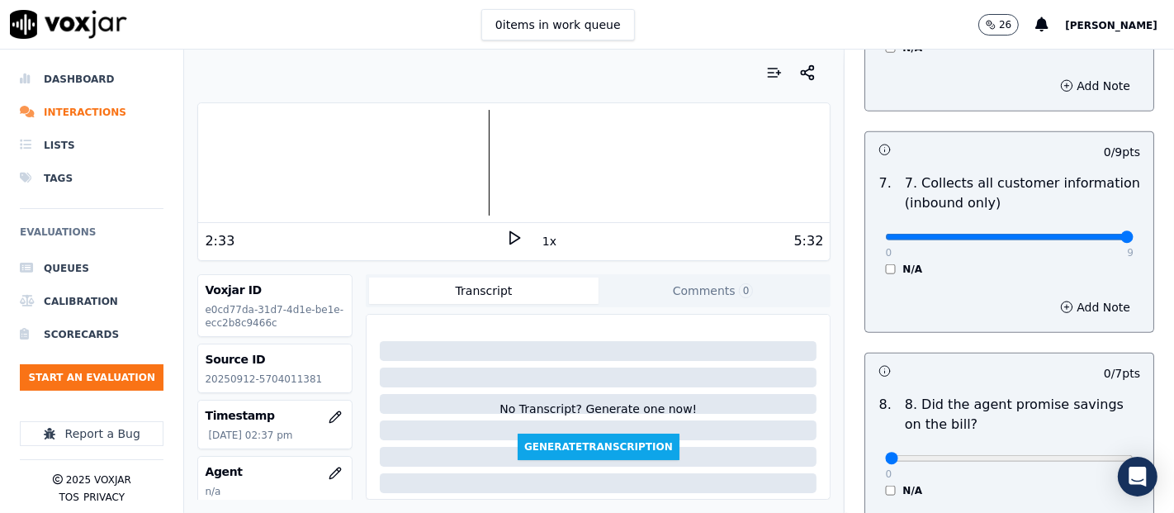
type input "9"
click at [1080, 234] on input "range" at bounding box center [1009, 237] width 248 height 7
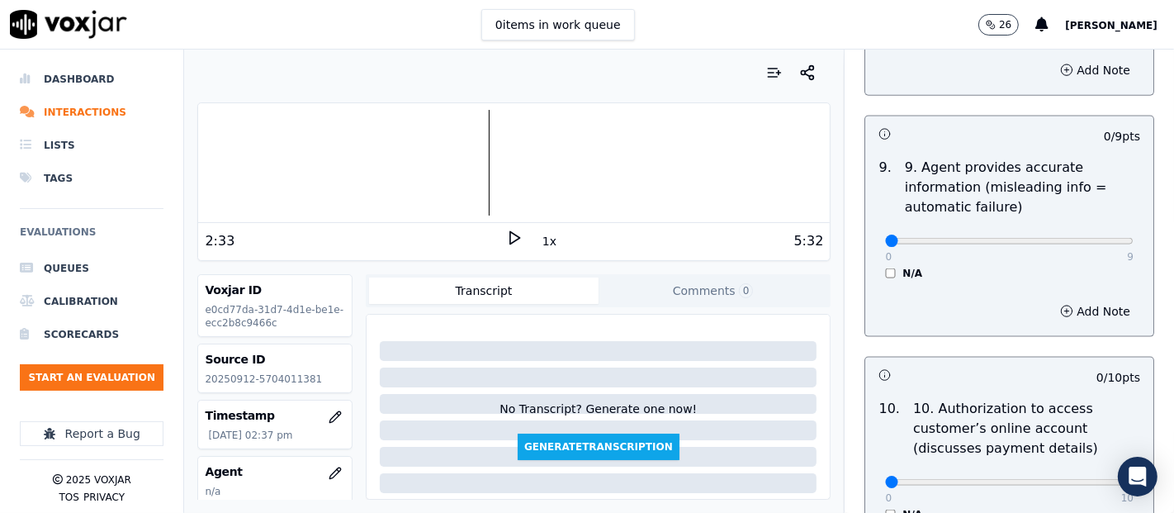
scroll to position [1926, 0]
type input "9"
click at [1078, 237] on input "range" at bounding box center [1009, 240] width 248 height 7
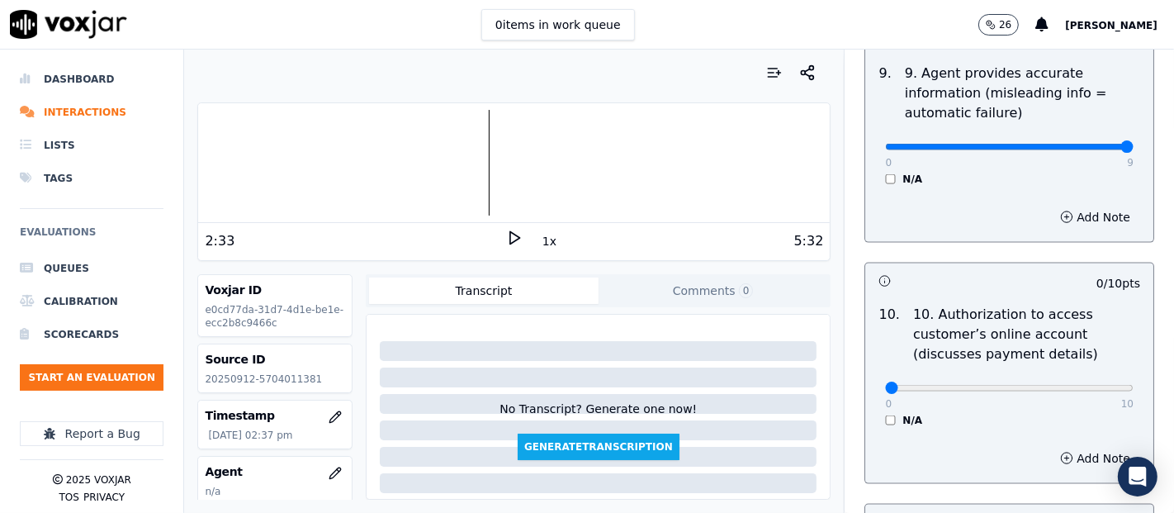
scroll to position [2109, 0]
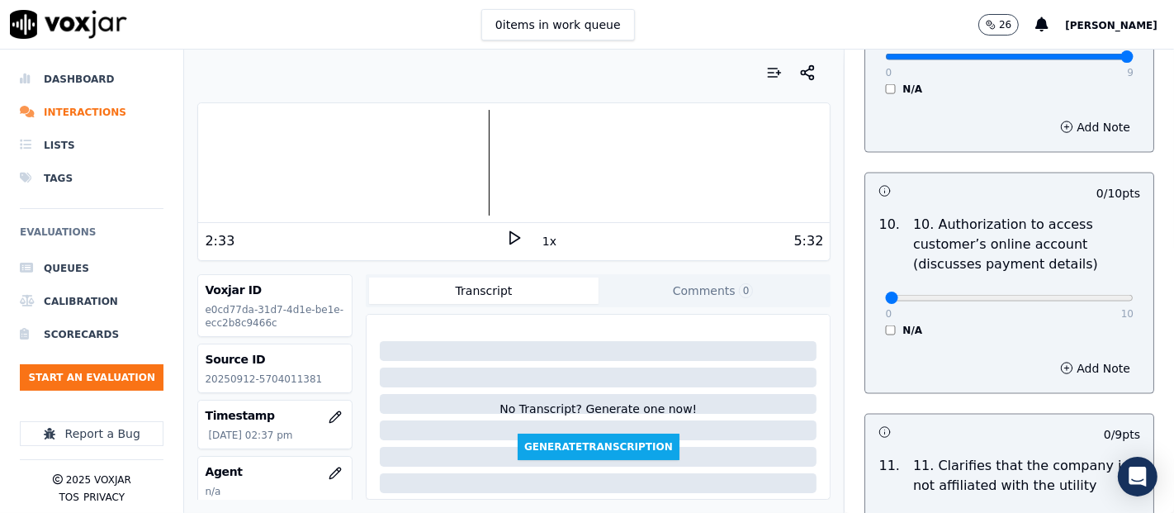
click at [885, 324] on div "N/A" at bounding box center [1009, 330] width 248 height 13
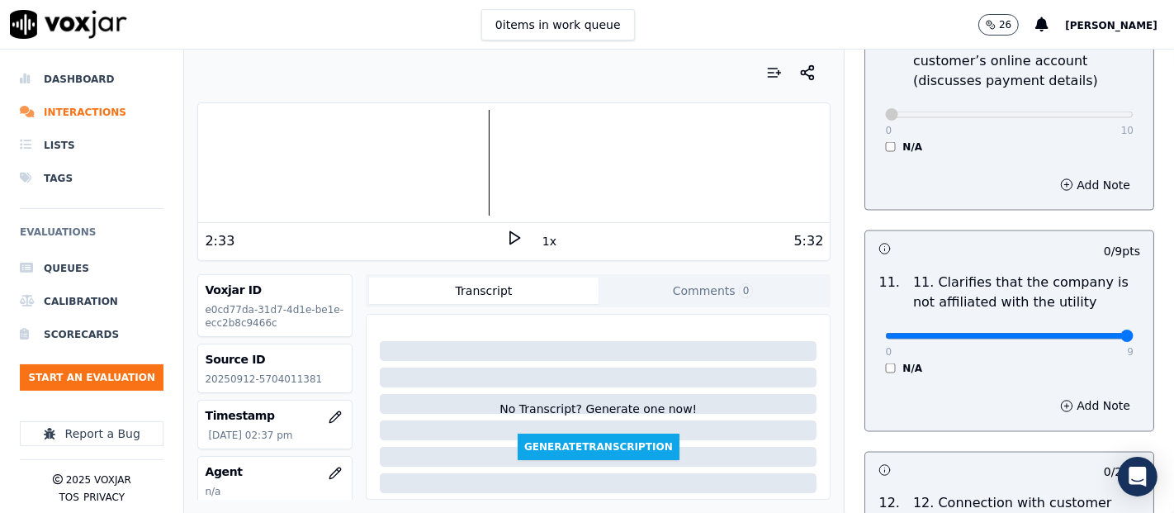
drag, startPoint x: 1082, startPoint y: 329, endPoint x: 1067, endPoint y: 333, distance: 15.7
click at [1071, 334] on input "range" at bounding box center [1009, 336] width 248 height 7
type input "9"
click at [1083, 333] on input "range" at bounding box center [1009, 336] width 248 height 7
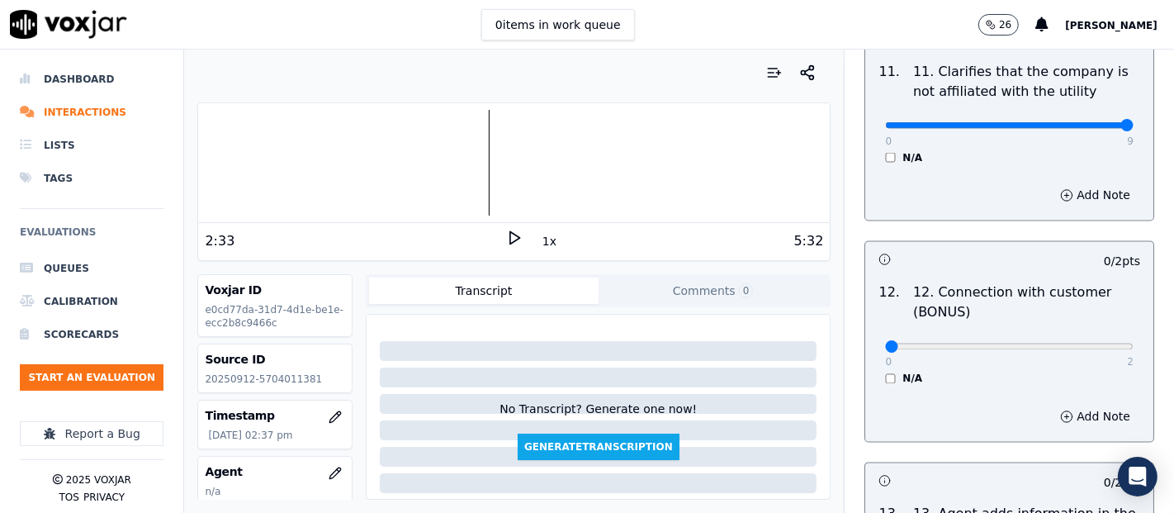
scroll to position [2568, 0]
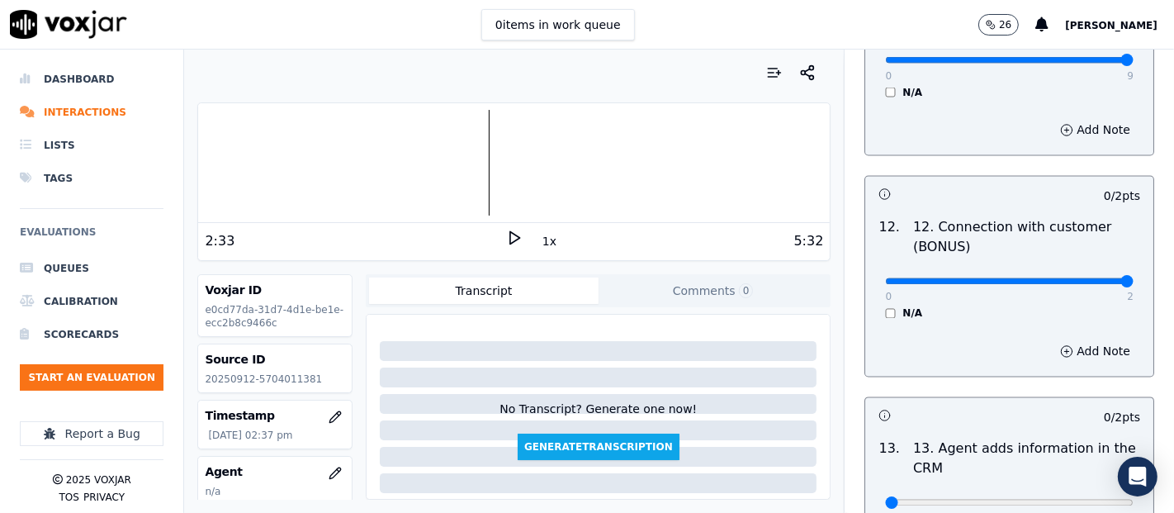
type input "2"
click at [1081, 278] on input "range" at bounding box center [1009, 281] width 248 height 7
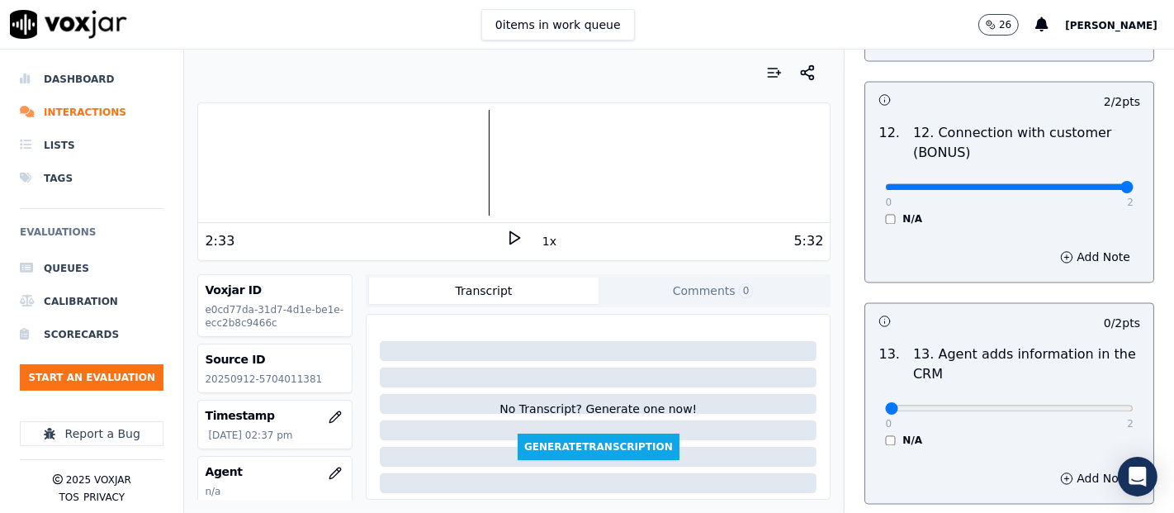
scroll to position [2751, 0]
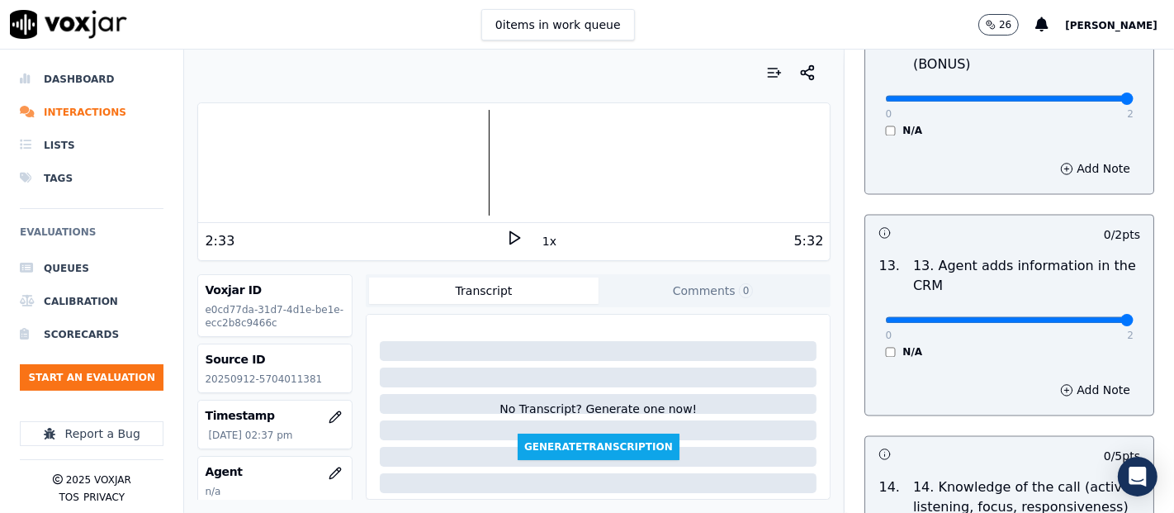
type input "2"
click at [1090, 316] on input "range" at bounding box center [1009, 319] width 248 height 7
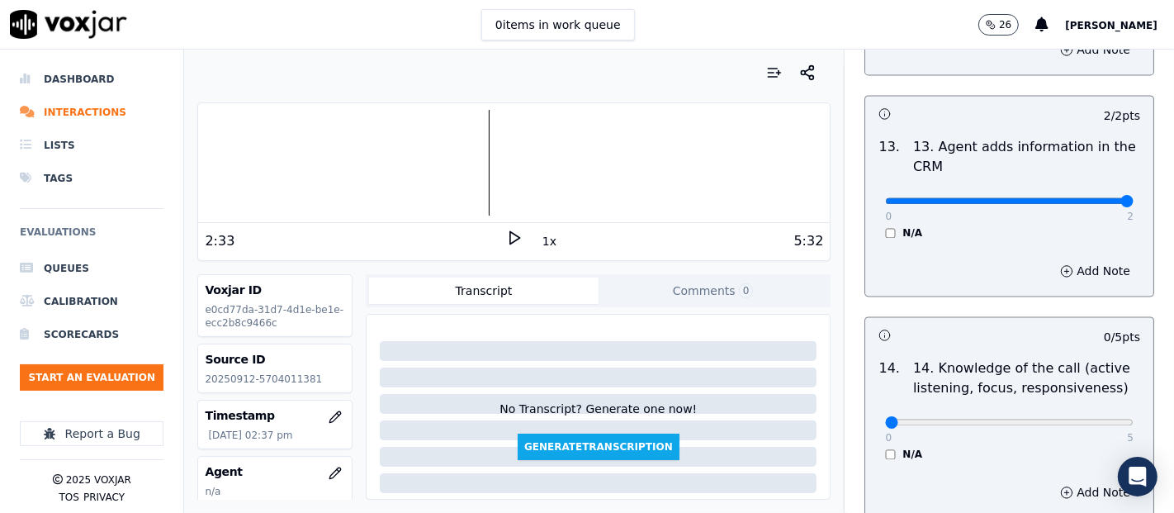
scroll to position [3008, 0]
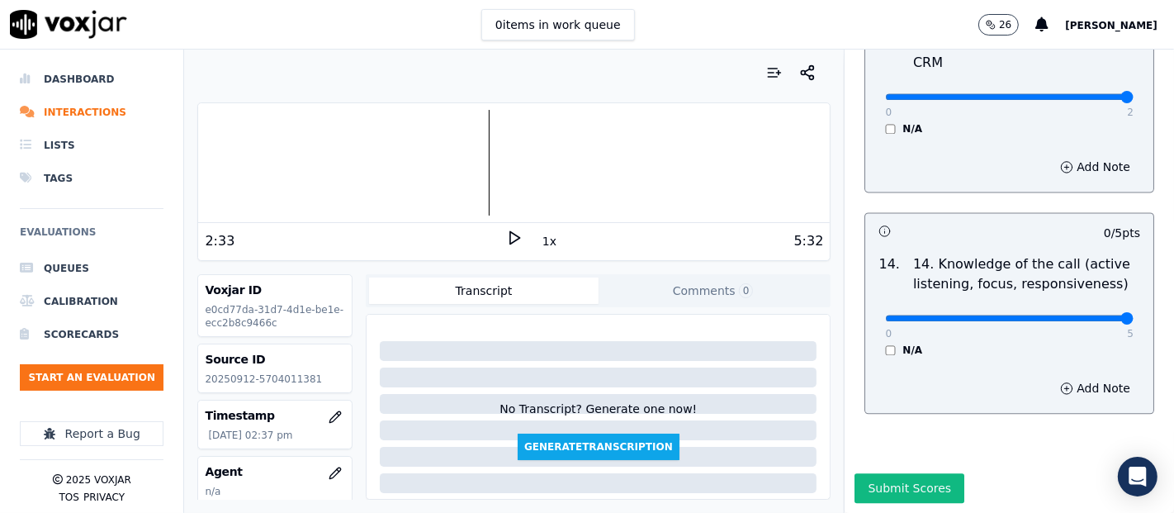
type input "5"
click at [1087, 314] on input "range" at bounding box center [1009, 317] width 248 height 7
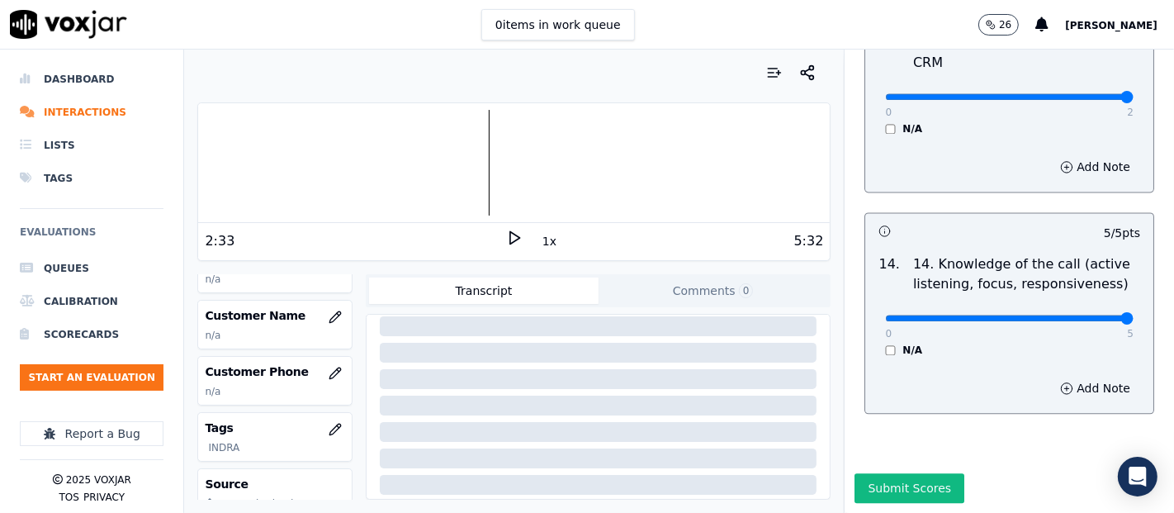
scroll to position [183, 0]
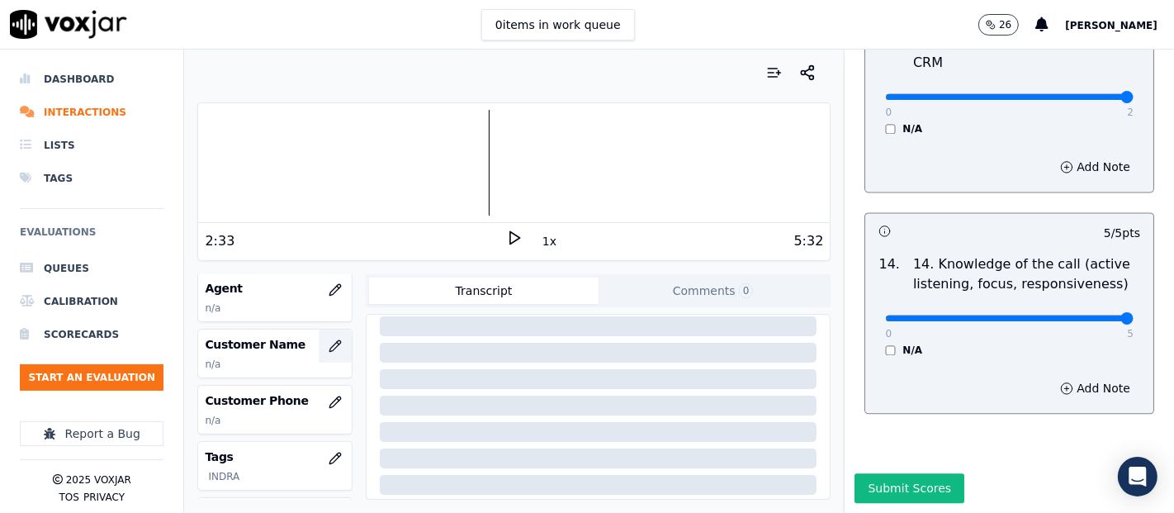
click at [329, 339] on icon "button" at bounding box center [335, 345] width 13 height 13
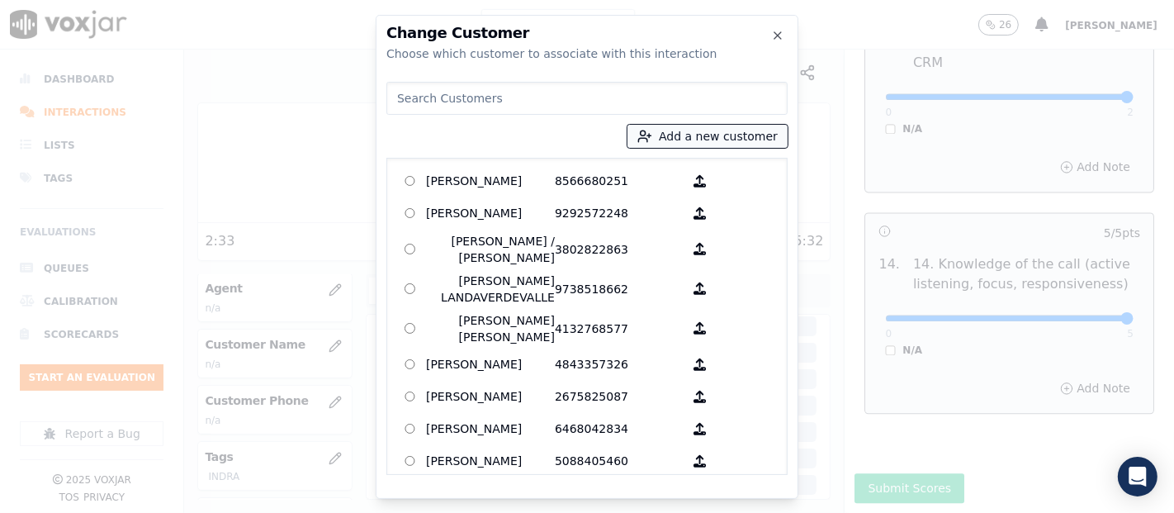
click at [679, 129] on button "Add a new customer" at bounding box center [707, 136] width 160 height 23
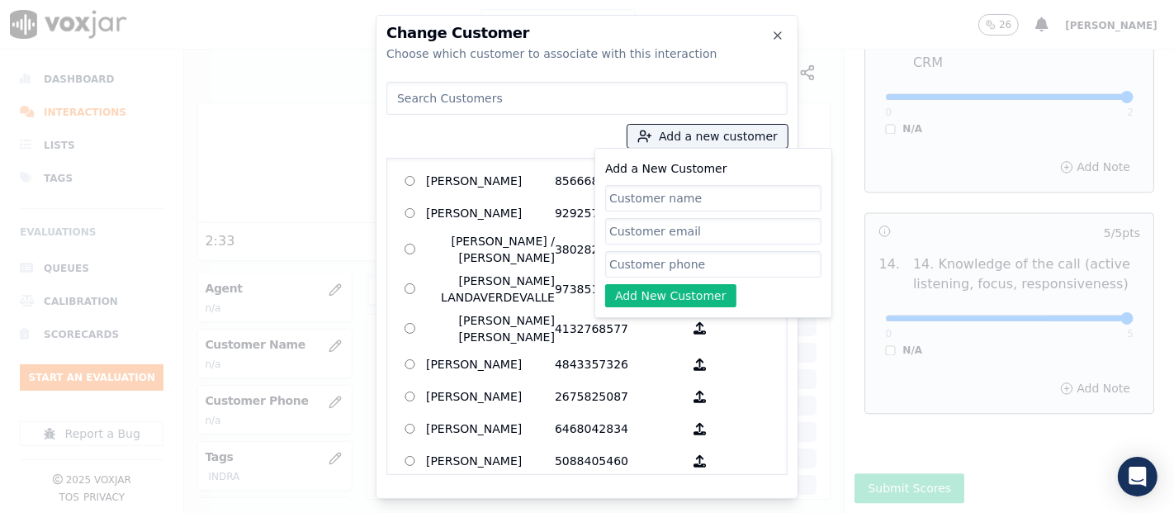
click at [626, 196] on input "Add a New Customer" at bounding box center [713, 198] width 216 height 26
type input "LUISANNY DOMINGUEZ"
click at [677, 272] on input "Add a New Customer" at bounding box center [713, 264] width 216 height 26
paste input "5704011381"
type input "5704011381"
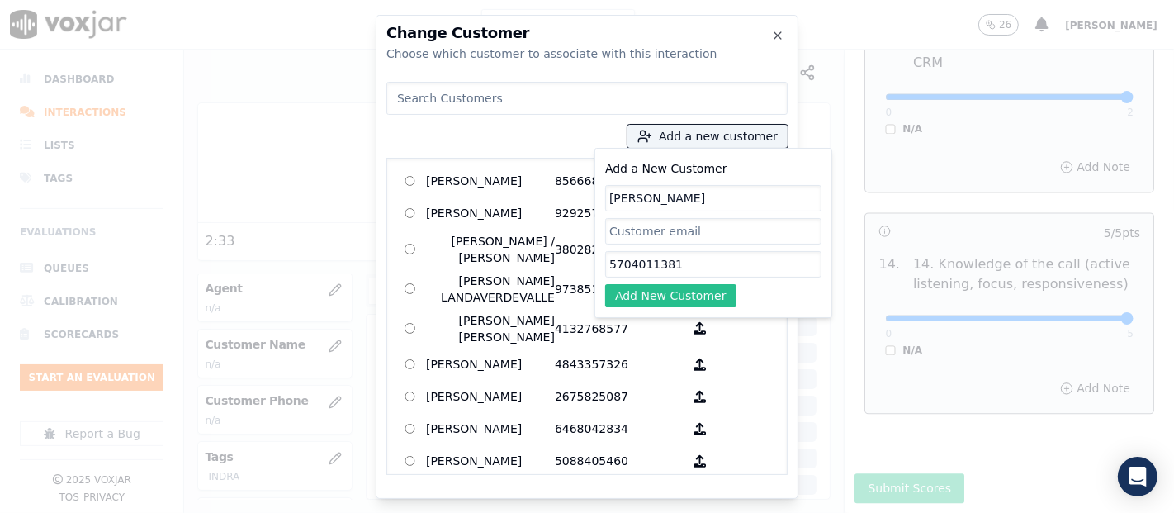
click at [702, 295] on button "Add New Customer" at bounding box center [670, 295] width 131 height 23
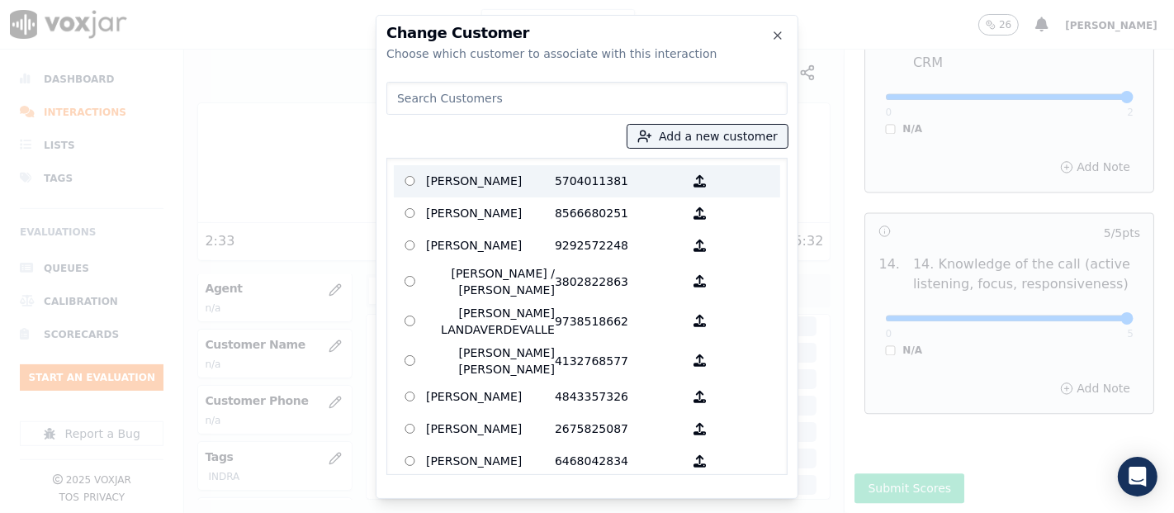
click at [468, 180] on p "LUISANNY DOMINGUEZ" at bounding box center [490, 181] width 129 height 26
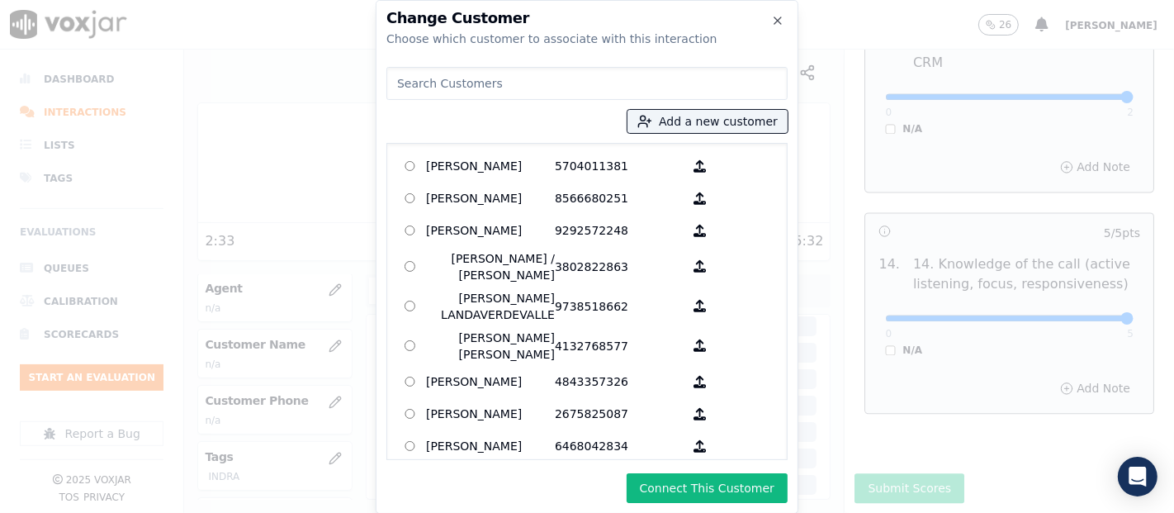
click at [655, 476] on button "Connect This Customer" at bounding box center [707, 488] width 161 height 30
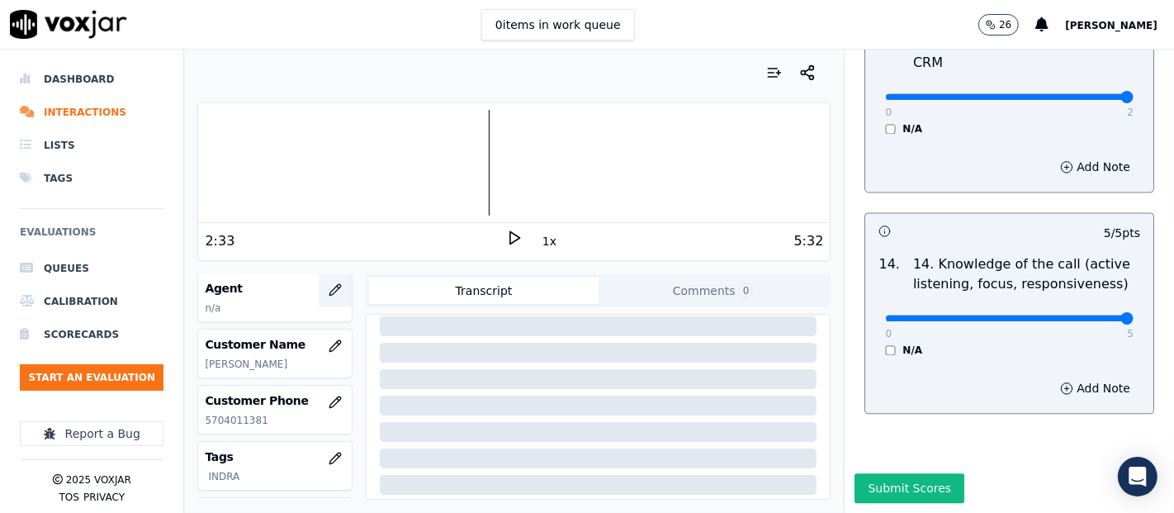
click at [329, 291] on icon "button" at bounding box center [335, 289] width 13 height 13
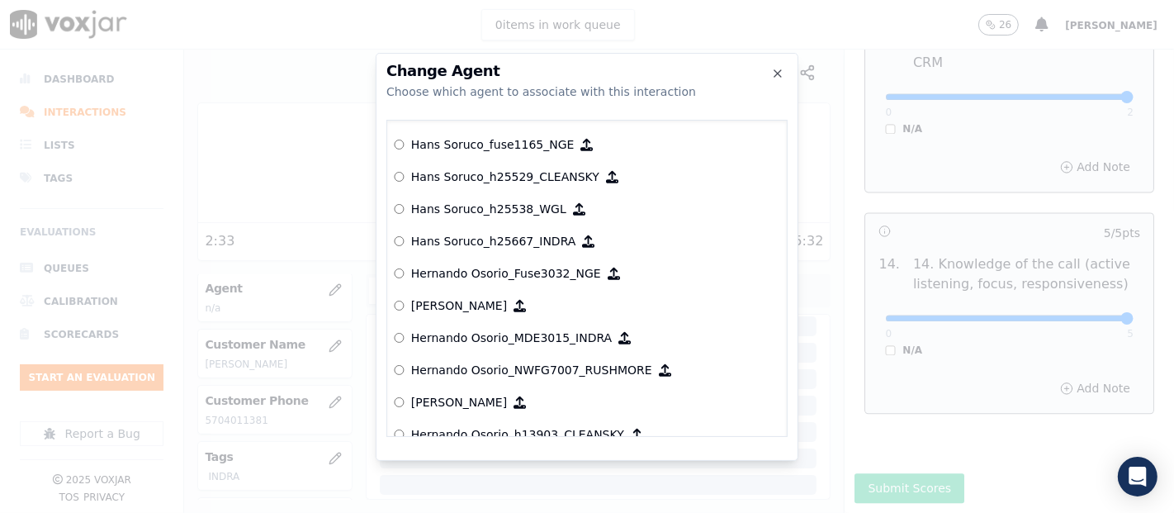
scroll to position [3641, 0]
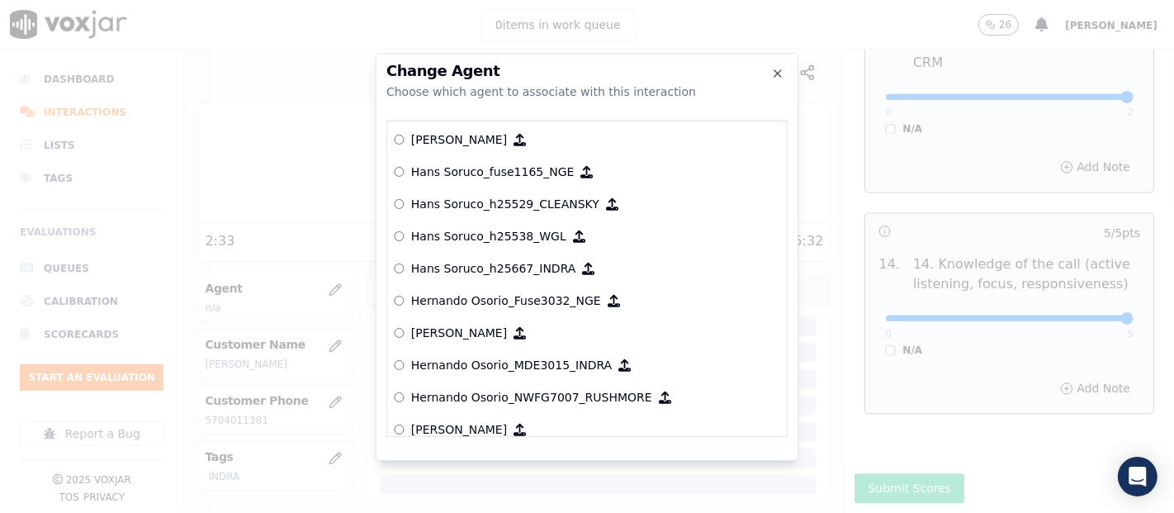
click at [516, 270] on p "Hans Soruco_h25667­_INDRA" at bounding box center [493, 268] width 165 height 17
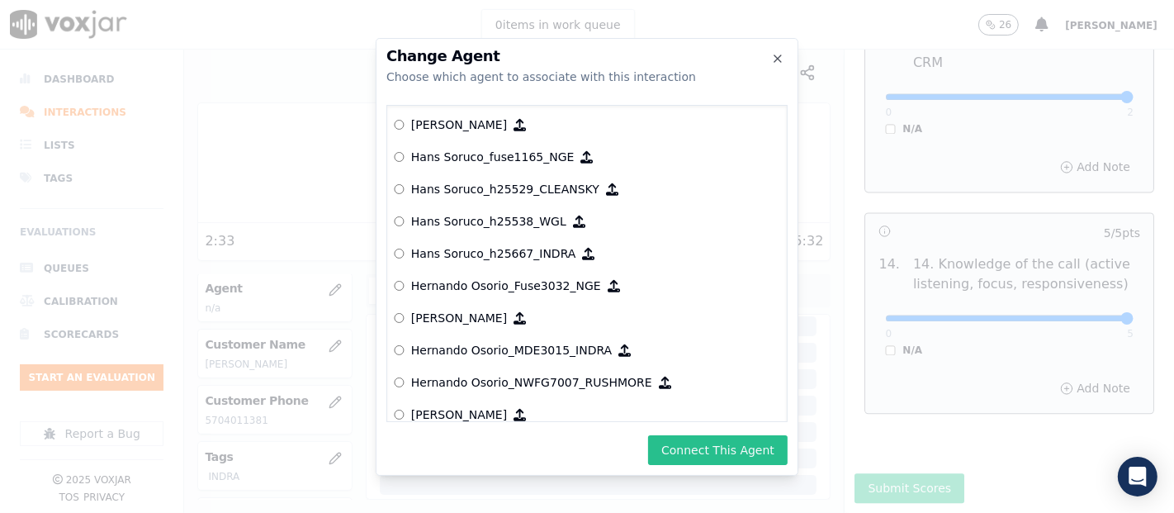
click at [697, 455] on button "Connect This Agent" at bounding box center [718, 450] width 140 height 30
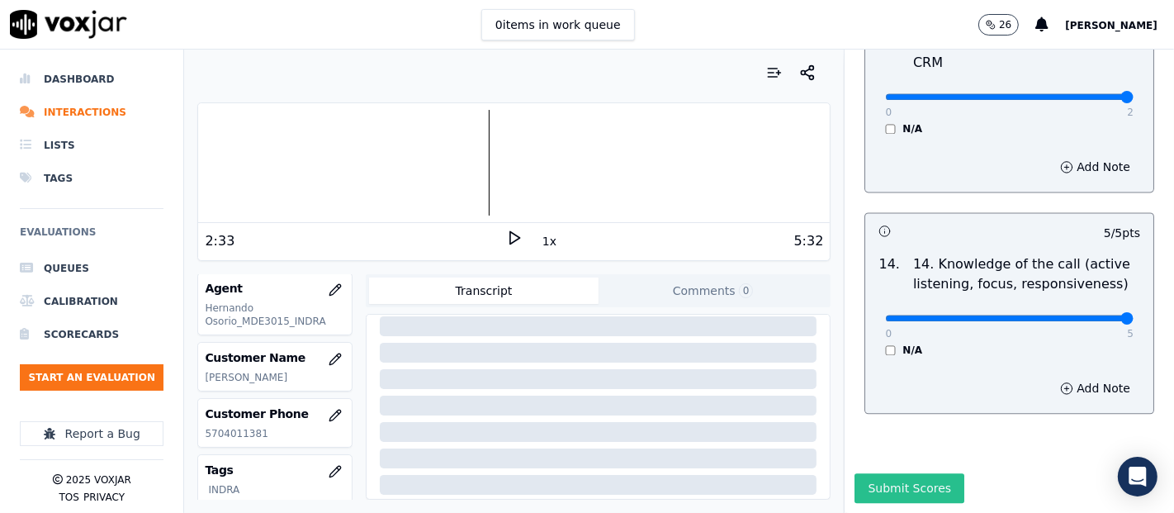
click at [854, 473] on button "Submit Scores" at bounding box center [909, 488] width 110 height 30
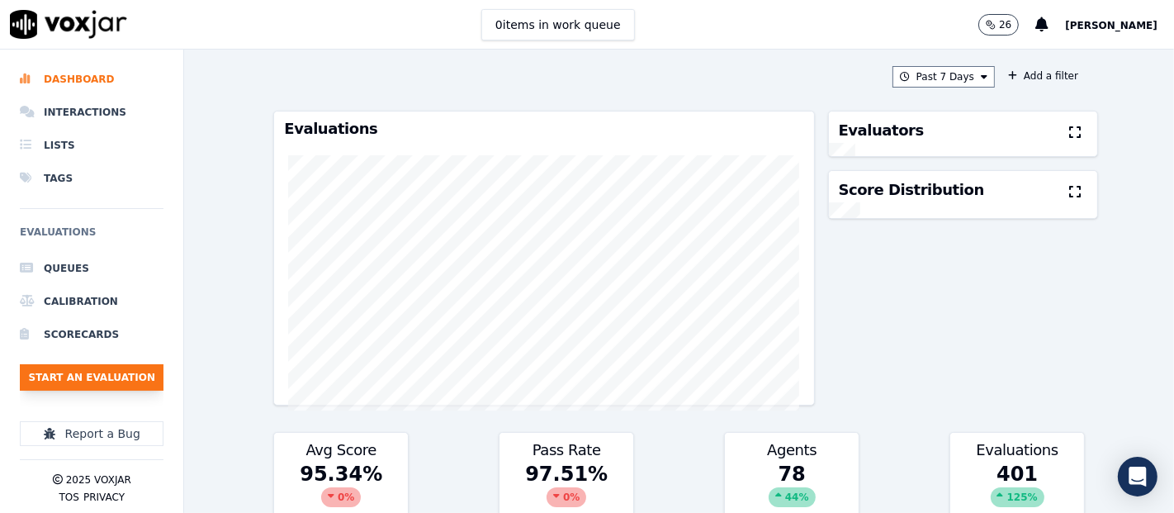
click at [133, 379] on button "Start an Evaluation" at bounding box center [92, 377] width 144 height 26
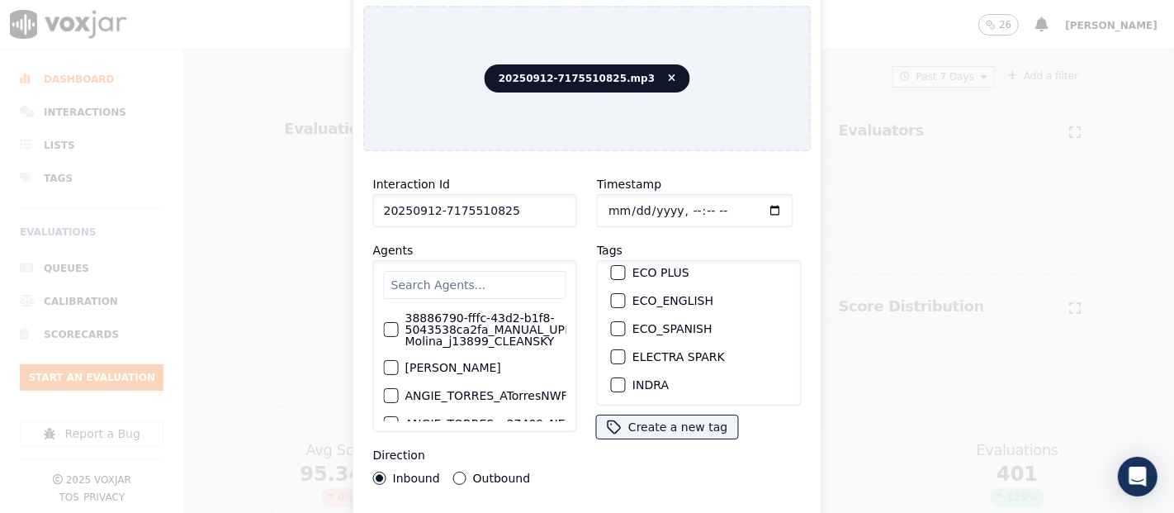
scroll to position [92, 0]
type input "20250912-7175510825"
click at [622, 344] on div "INDRA" at bounding box center [698, 358] width 189 height 28
click at [612, 352] on div "button" at bounding box center [618, 358] width 12 height 12
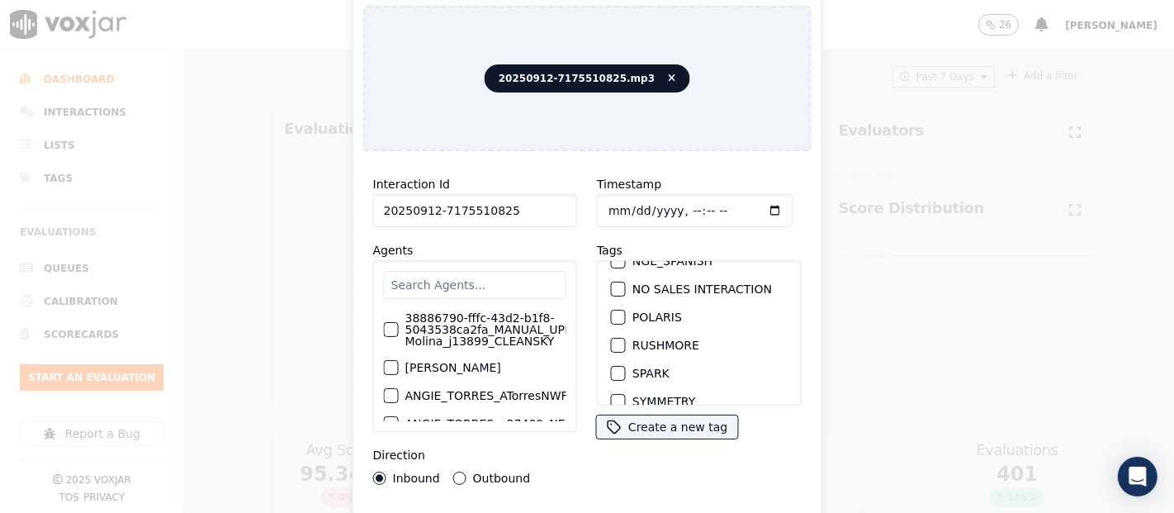
scroll to position [352, 0]
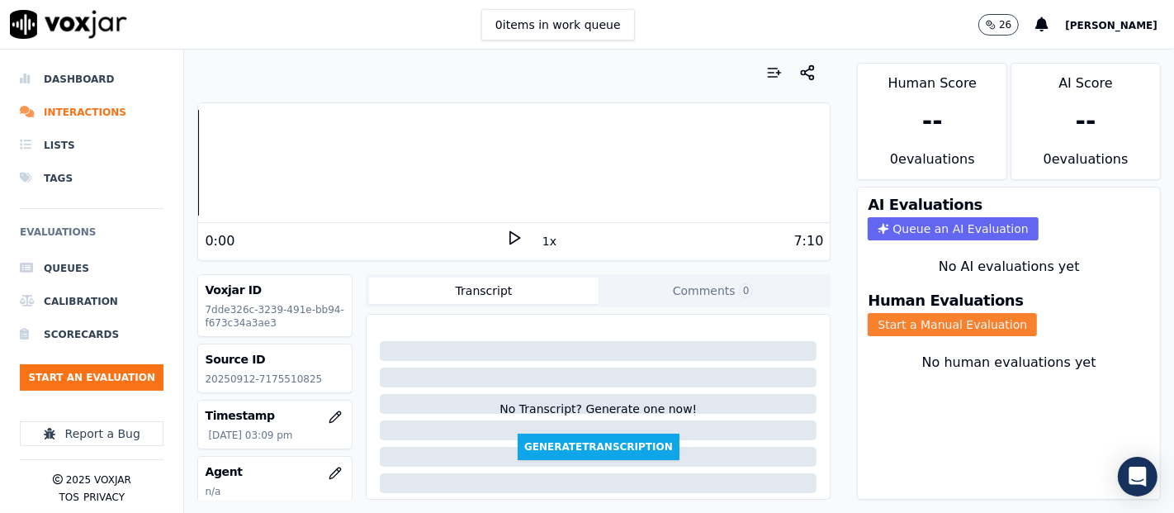
click at [970, 313] on button "Start a Manual Evaluation" at bounding box center [952, 324] width 169 height 23
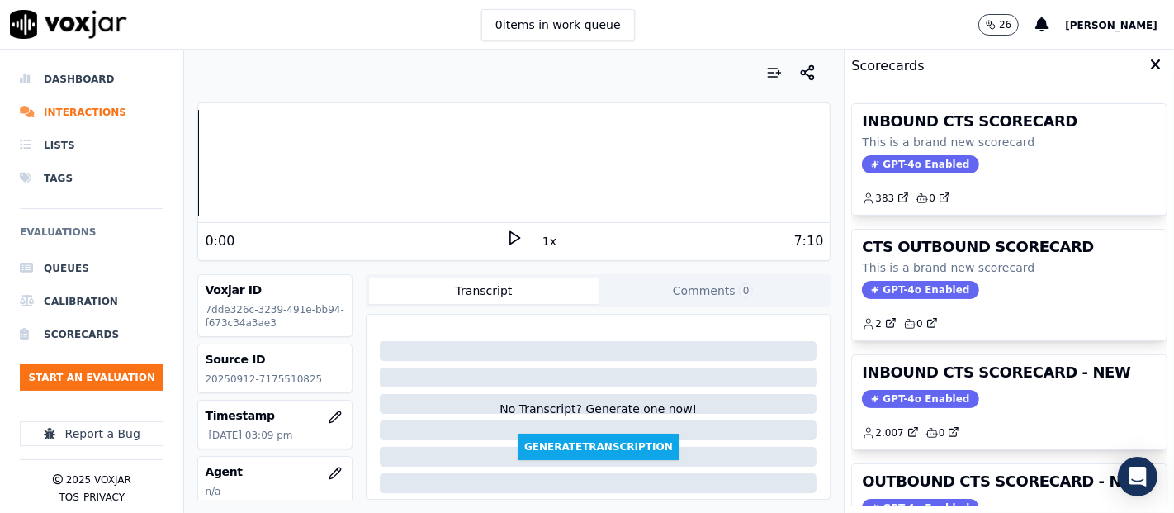
drag, startPoint x: 990, startPoint y: 382, endPoint x: 981, endPoint y: 376, distance: 11.2
click at [991, 381] on div "INBOUND CTS SCORECARD - NEW GPT-4o Enabled 2.007 0" at bounding box center [1009, 402] width 314 height 94
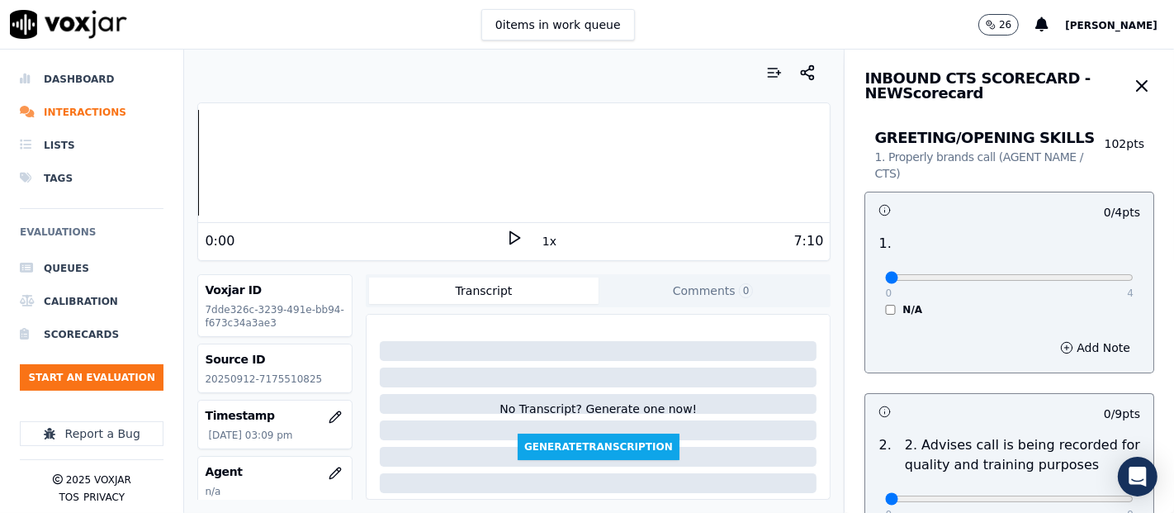
click at [264, 383] on p "20250912-7175510825" at bounding box center [275, 378] width 140 height 13
copy p "7175510825"
click at [325, 299] on div "Voxjar ID 7dde326c-3239-491e-bb94-f673c34a3ae3" at bounding box center [275, 305] width 154 height 61
click at [506, 231] on icon at bounding box center [514, 237] width 17 height 17
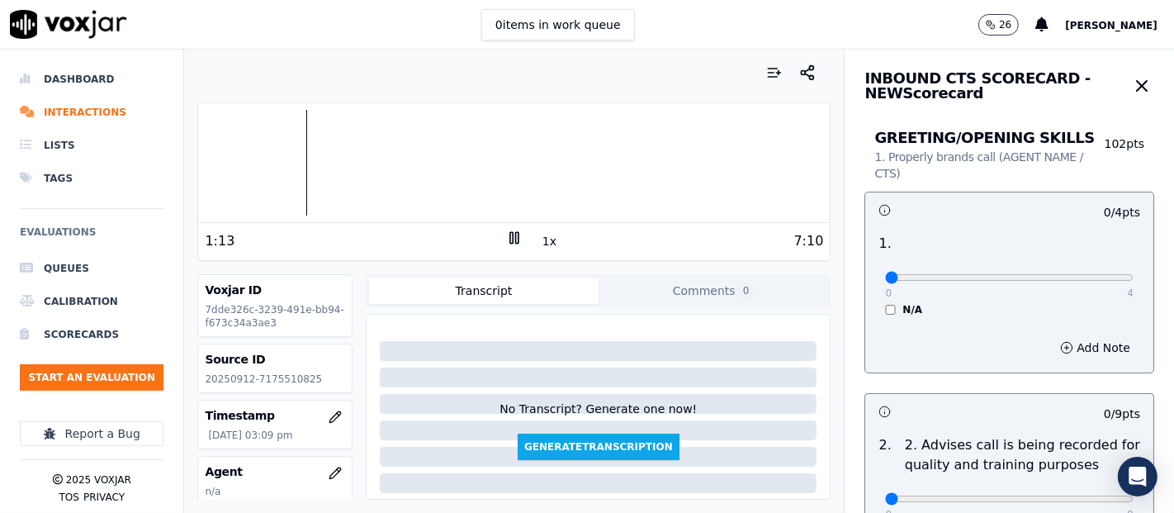
click at [271, 160] on div at bounding box center [513, 163] width 631 height 106
click at [292, 180] on div at bounding box center [513, 163] width 631 height 106
click at [274, 165] on div at bounding box center [513, 163] width 631 height 106
click at [262, 161] on div at bounding box center [513, 163] width 631 height 106
click at [289, 158] on div at bounding box center [513, 163] width 631 height 106
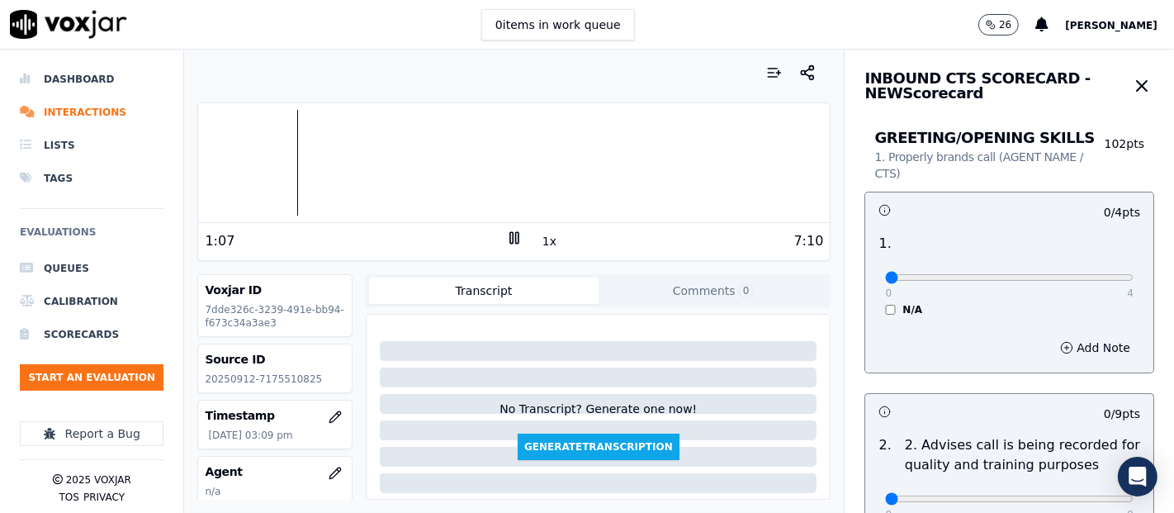
click at [280, 160] on div at bounding box center [513, 163] width 631 height 106
click at [272, 159] on div at bounding box center [513, 163] width 631 height 106
click at [1095, 275] on div "0 4 N/A" at bounding box center [1009, 284] width 275 height 63
type input "4"
click at [1090, 274] on input "range" at bounding box center [1009, 277] width 248 height 7
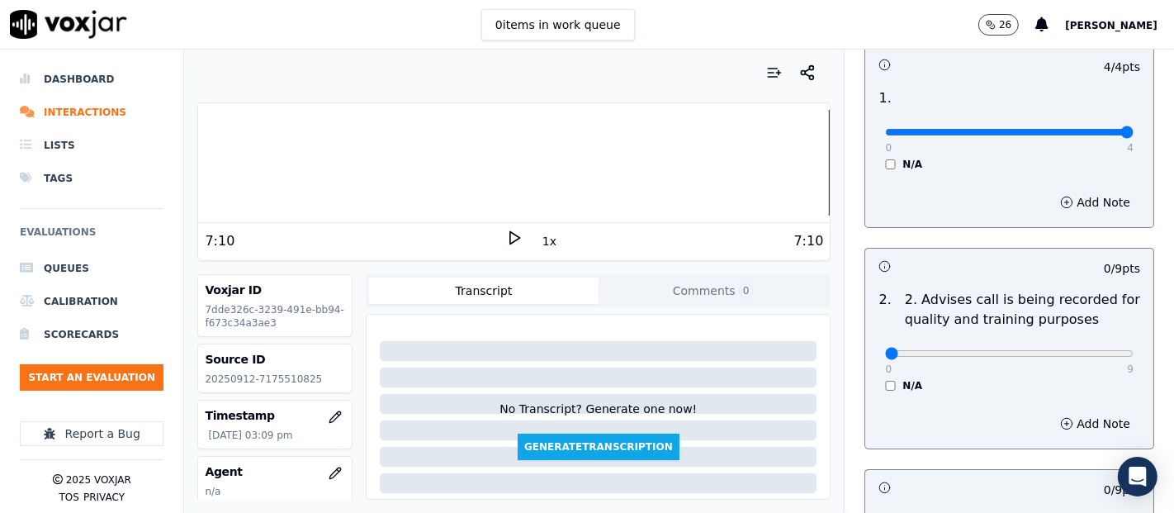
scroll to position [183, 0]
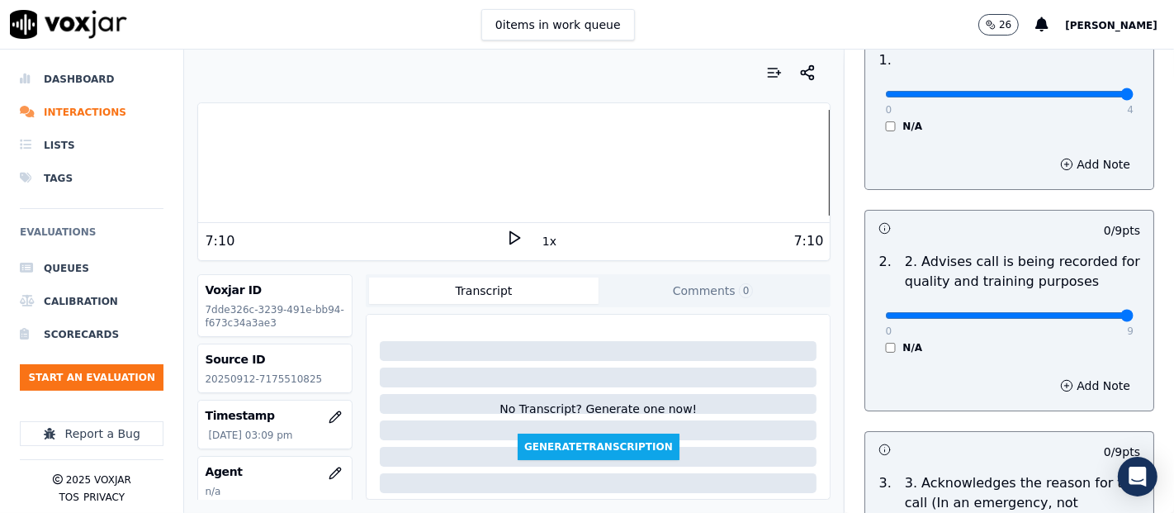
type input "9"
click at [1079, 314] on input "range" at bounding box center [1009, 315] width 248 height 7
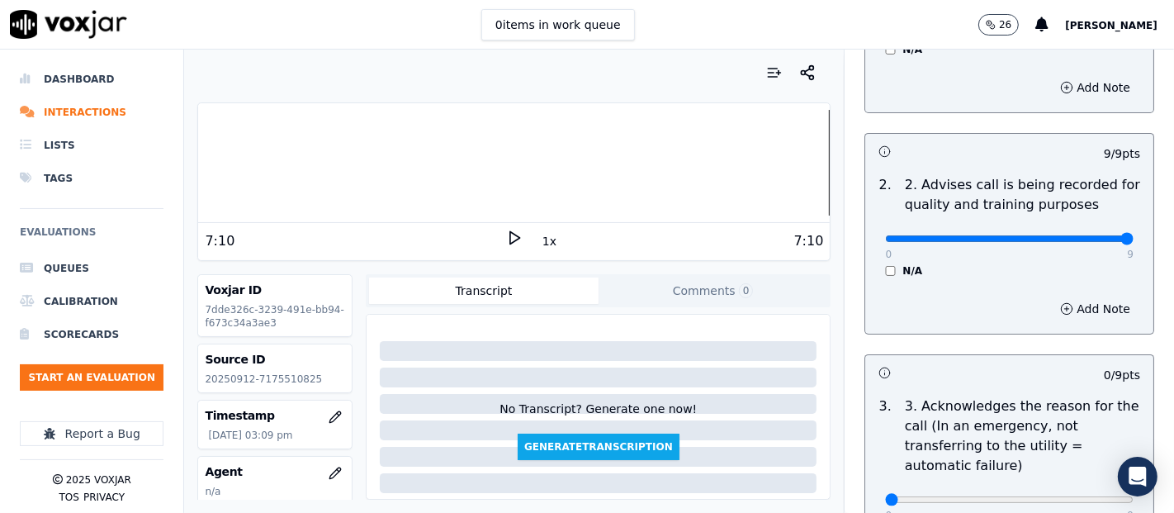
scroll to position [366, 0]
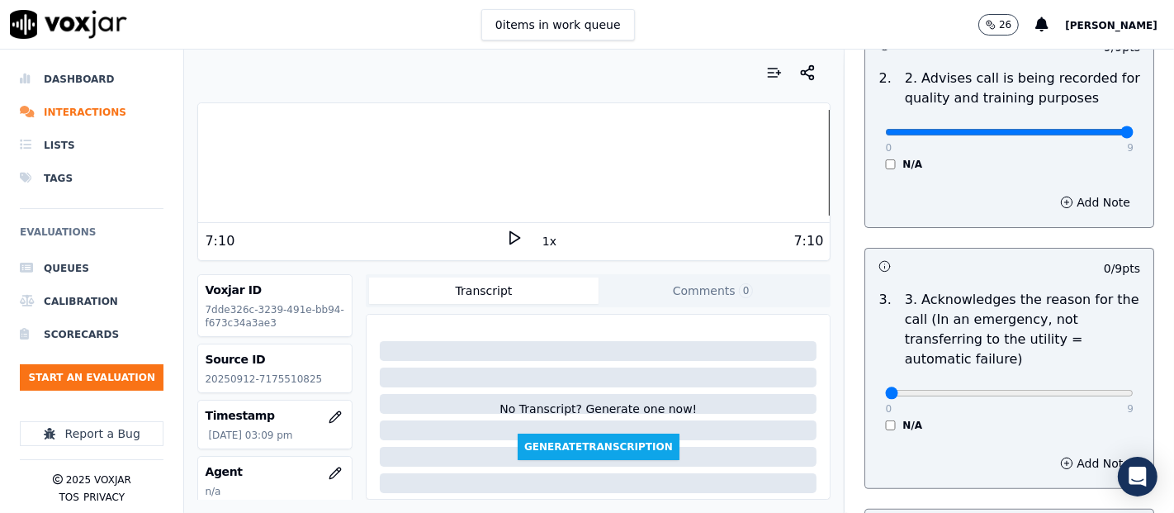
click at [1097, 407] on div "0 9 N/A" at bounding box center [1009, 400] width 275 height 63
type input "9"
click at [1091, 390] on input "range" at bounding box center [1009, 393] width 248 height 7
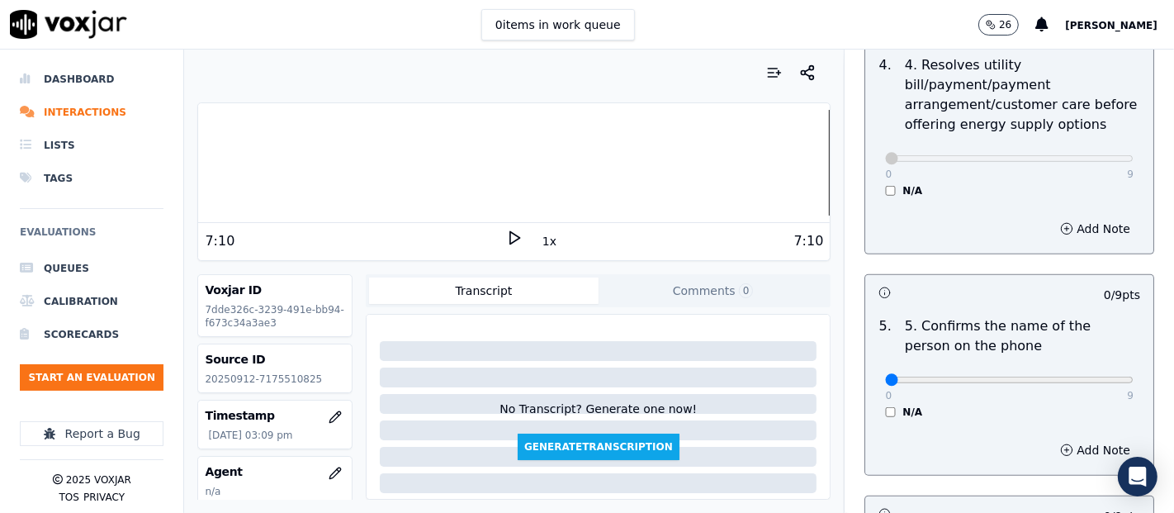
scroll to position [1009, 0]
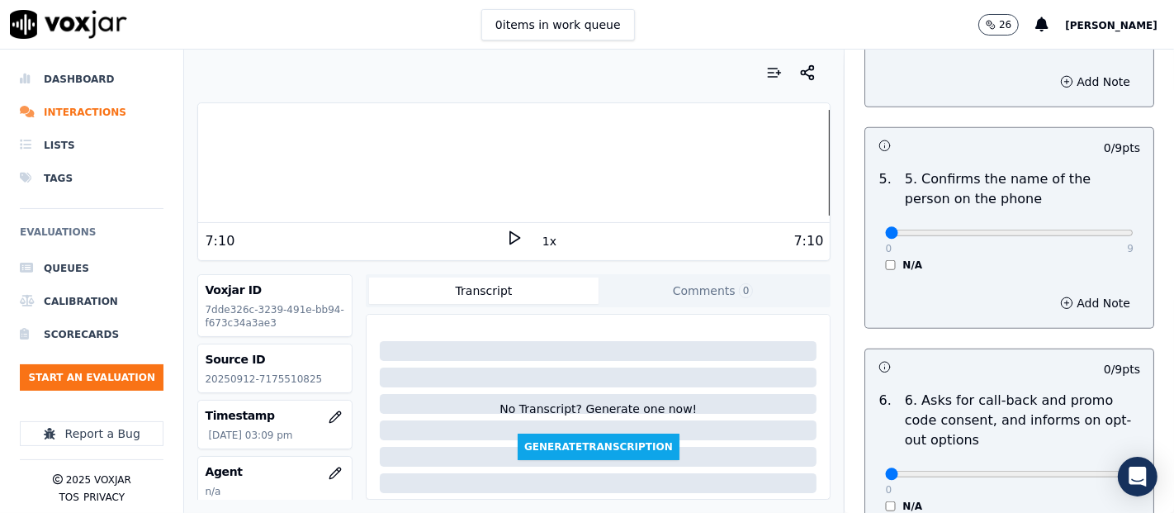
click at [1092, 232] on div "0 9 N/A" at bounding box center [1009, 240] width 275 height 63
type input "9"
click at [1083, 229] on input "range" at bounding box center [1009, 232] width 248 height 7
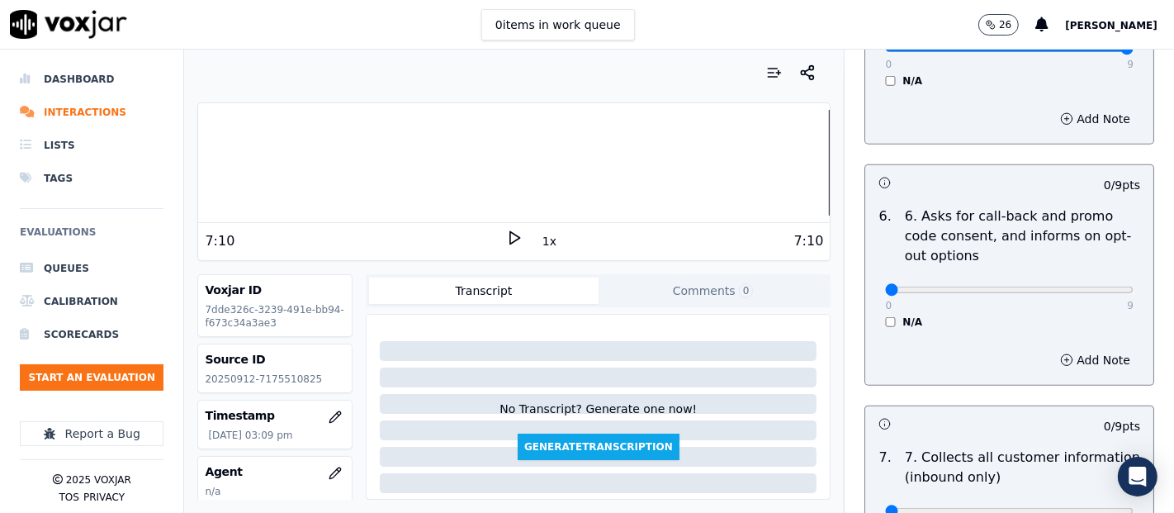
scroll to position [1192, 0]
click at [872, 308] on div "0 9 N/A" at bounding box center [1009, 298] width 275 height 63
click at [885, 316] on div "N/A" at bounding box center [1009, 322] width 248 height 13
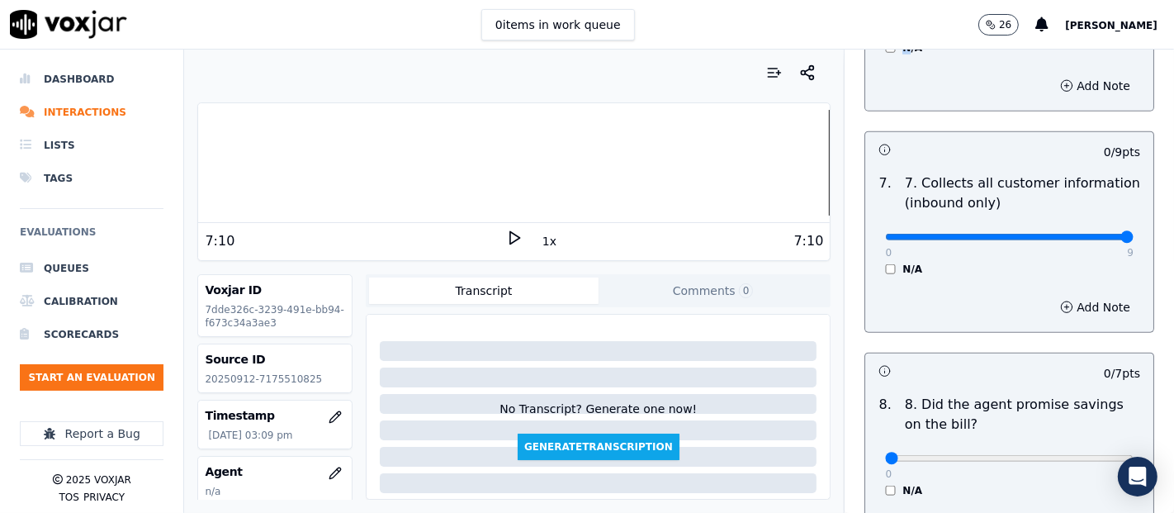
type input "9"
click at [1079, 234] on input "range" at bounding box center [1009, 237] width 248 height 7
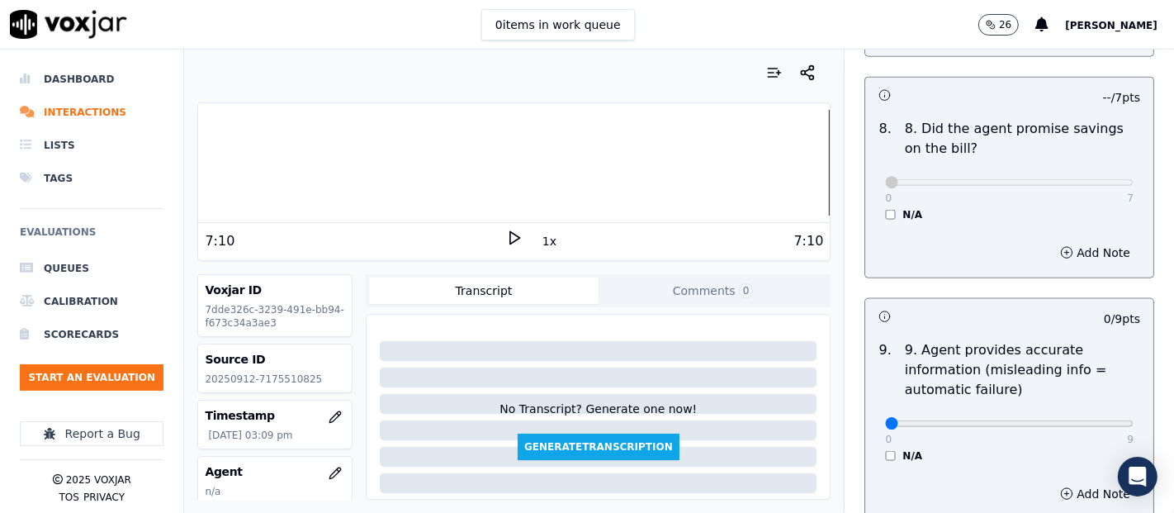
scroll to position [1926, 0]
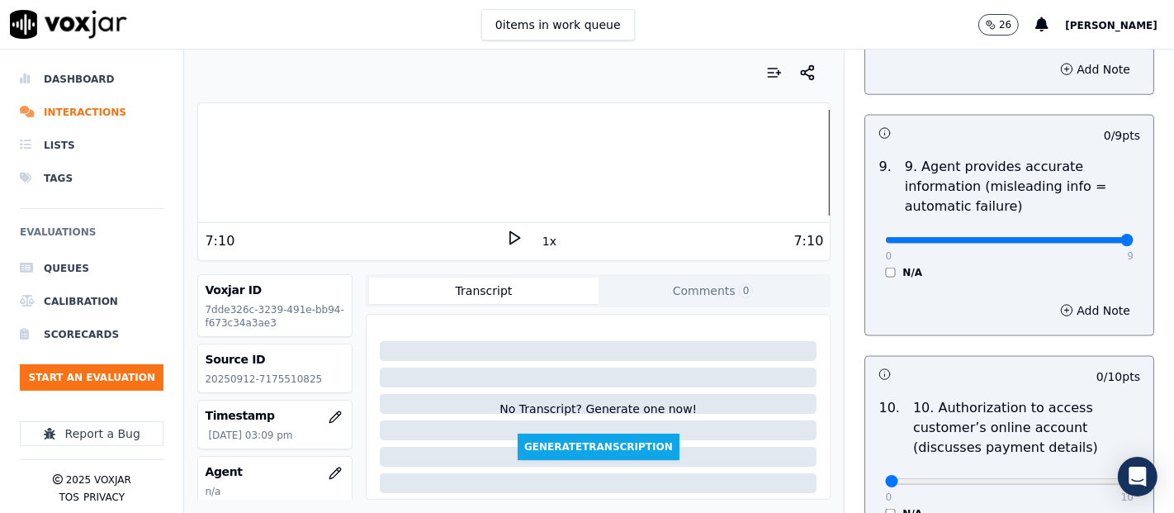
type input "9"
click at [1081, 237] on input "range" at bounding box center [1009, 240] width 248 height 7
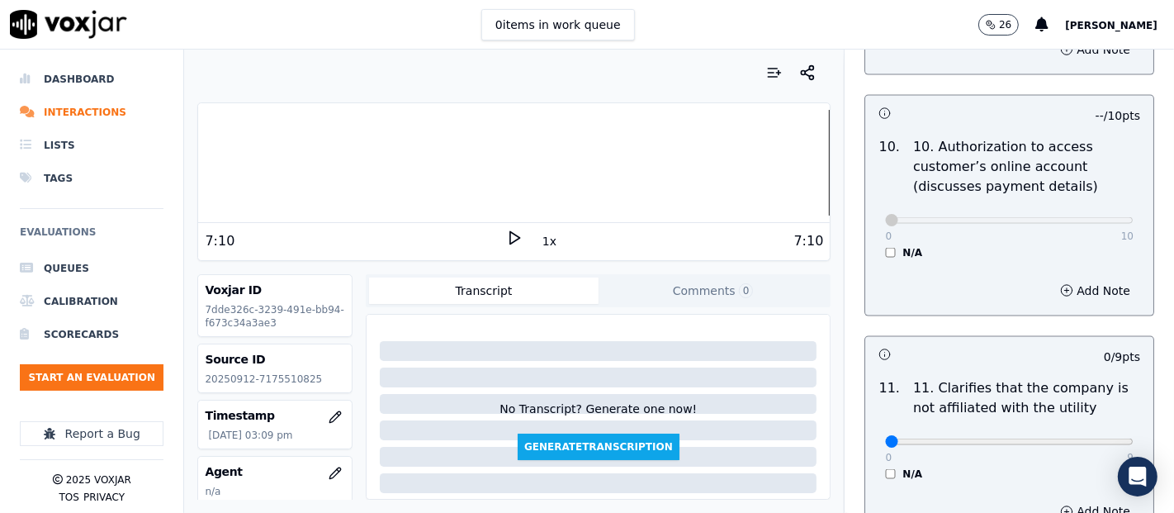
scroll to position [2384, 0]
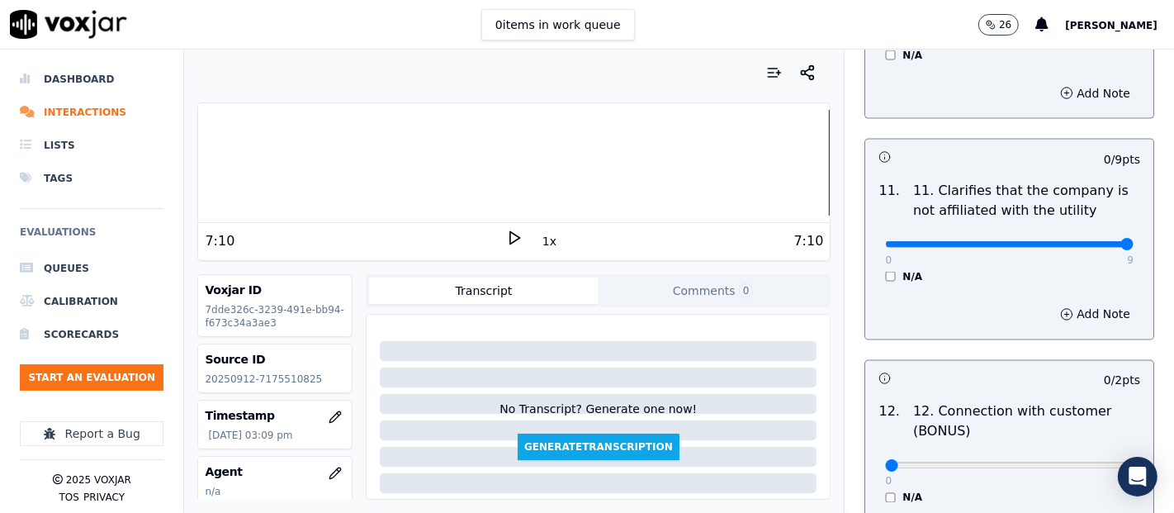
type input "9"
click at [1082, 241] on input "range" at bounding box center [1009, 244] width 248 height 7
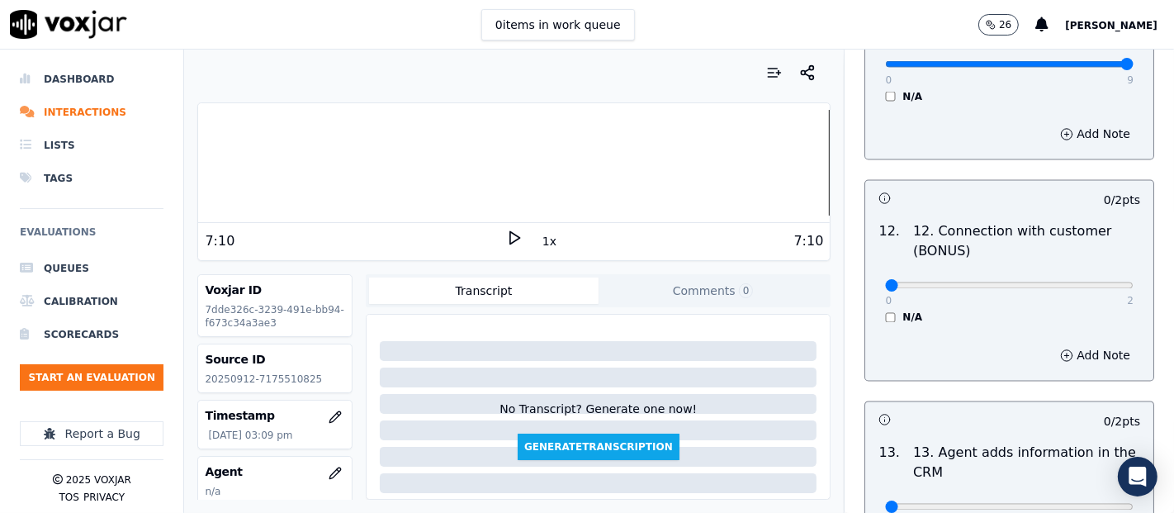
scroll to position [2568, 0]
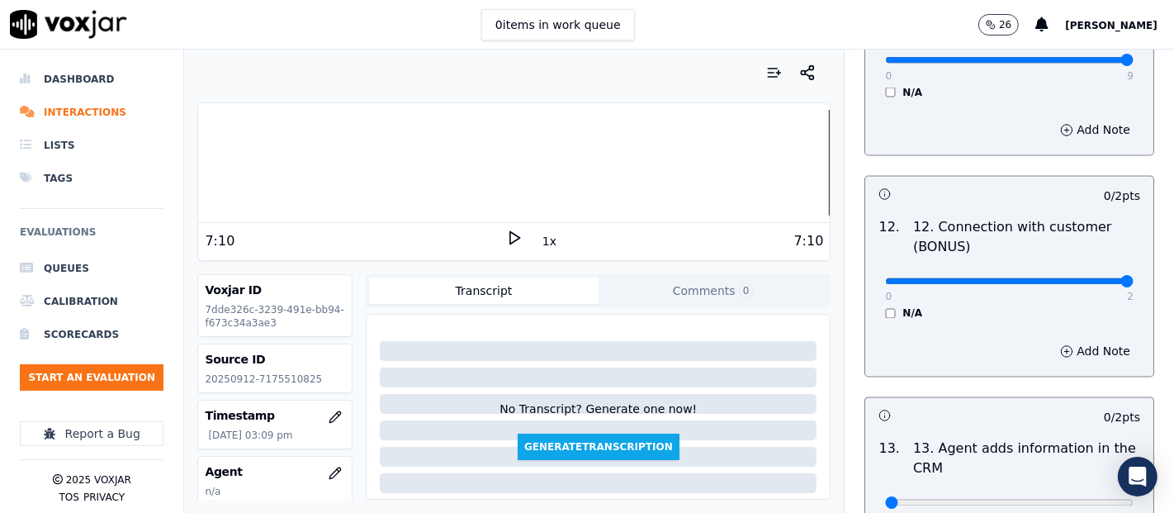
type input "2"
click at [1081, 279] on input "range" at bounding box center [1009, 281] width 248 height 7
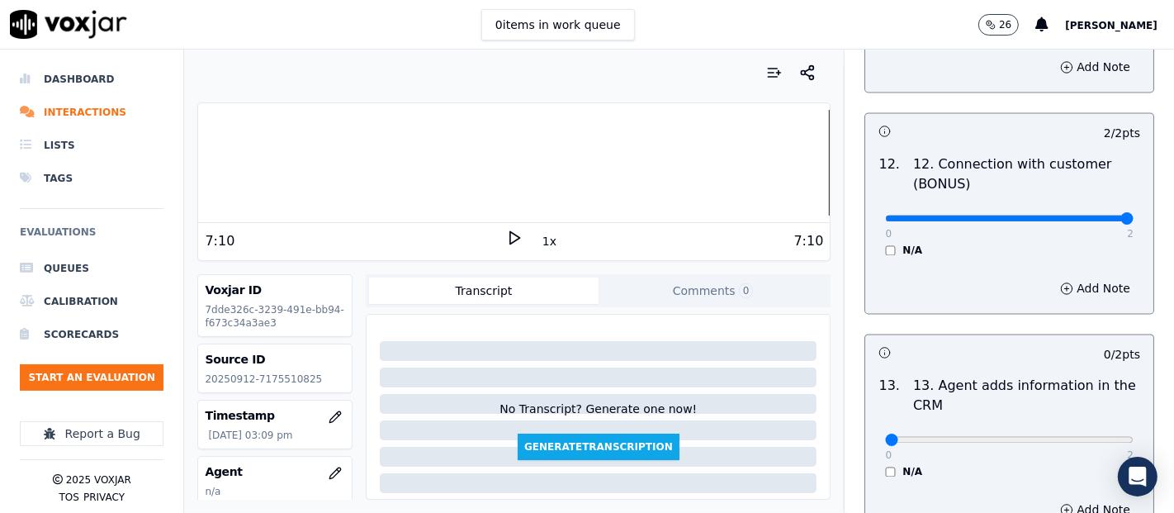
scroll to position [2751, 0]
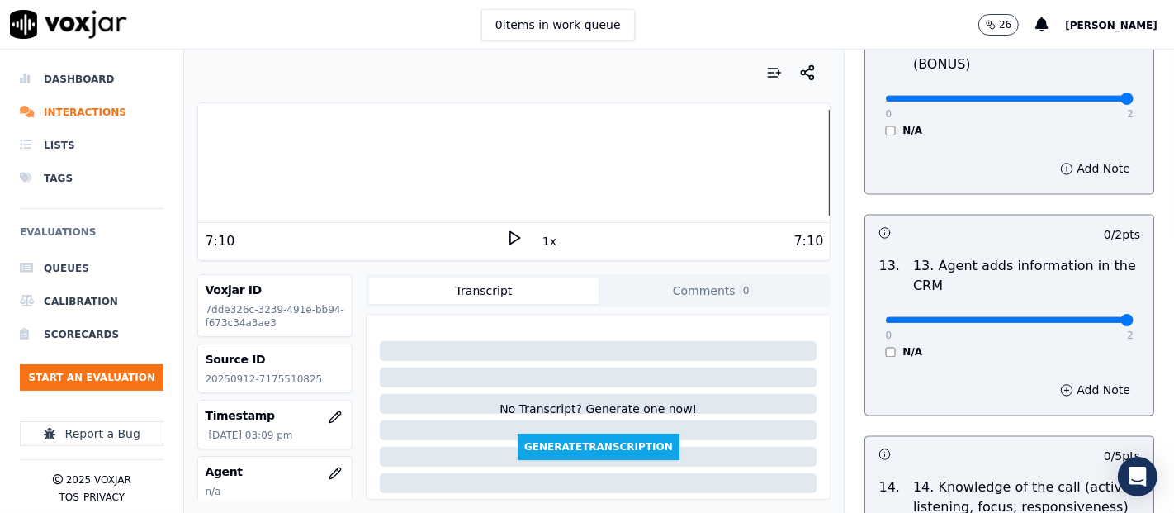
type input "2"
click at [1082, 316] on input "range" at bounding box center [1009, 319] width 248 height 7
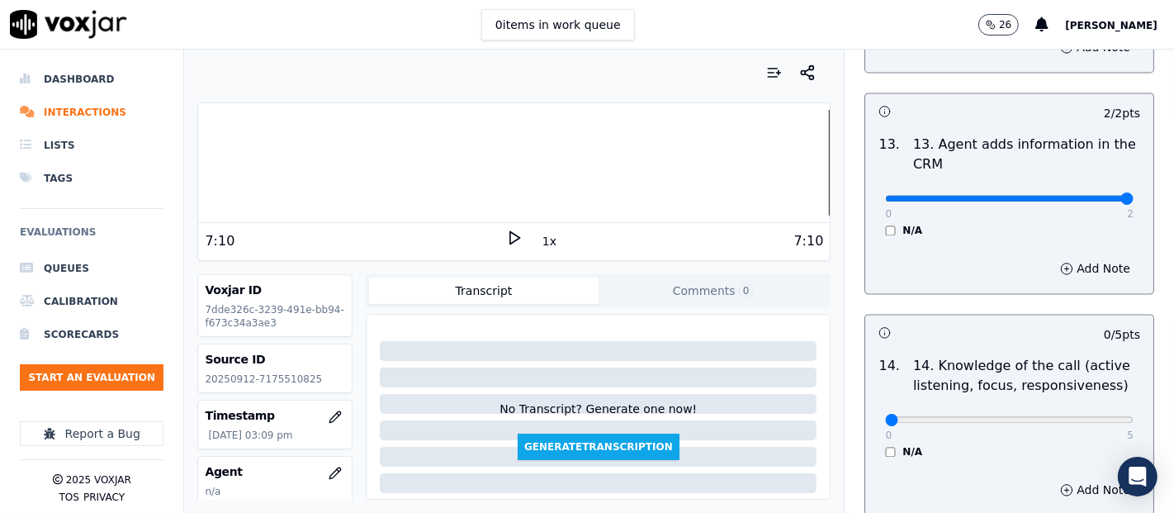
scroll to position [3008, 0]
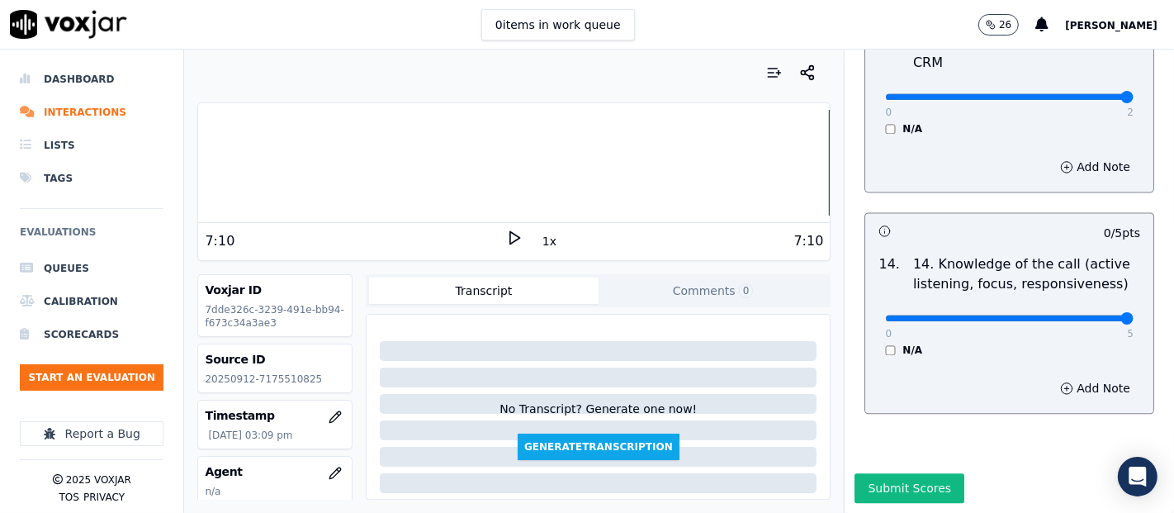
type input "5"
click at [1091, 314] on input "range" at bounding box center [1009, 317] width 248 height 7
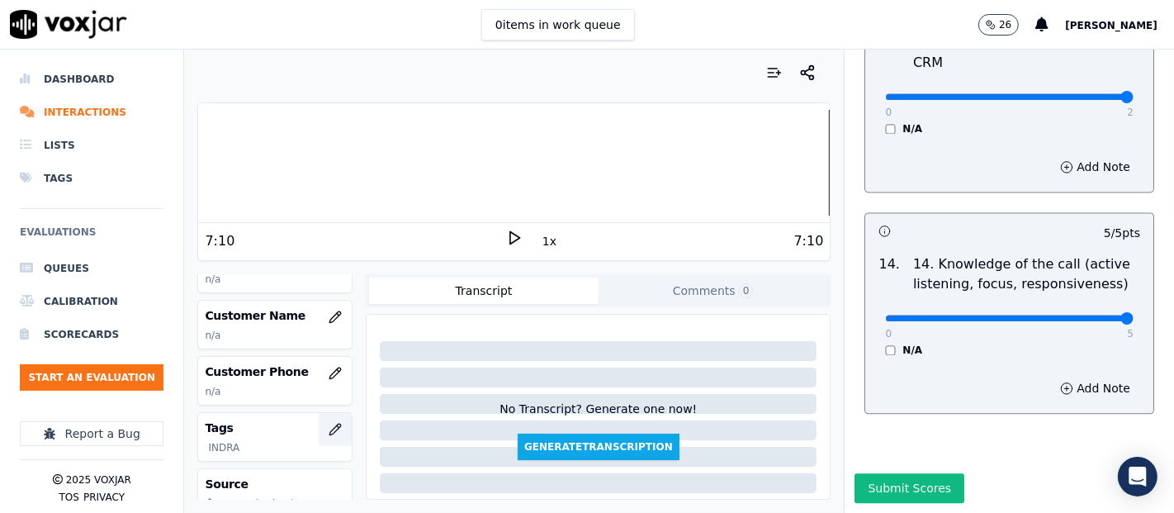
scroll to position [183, 0]
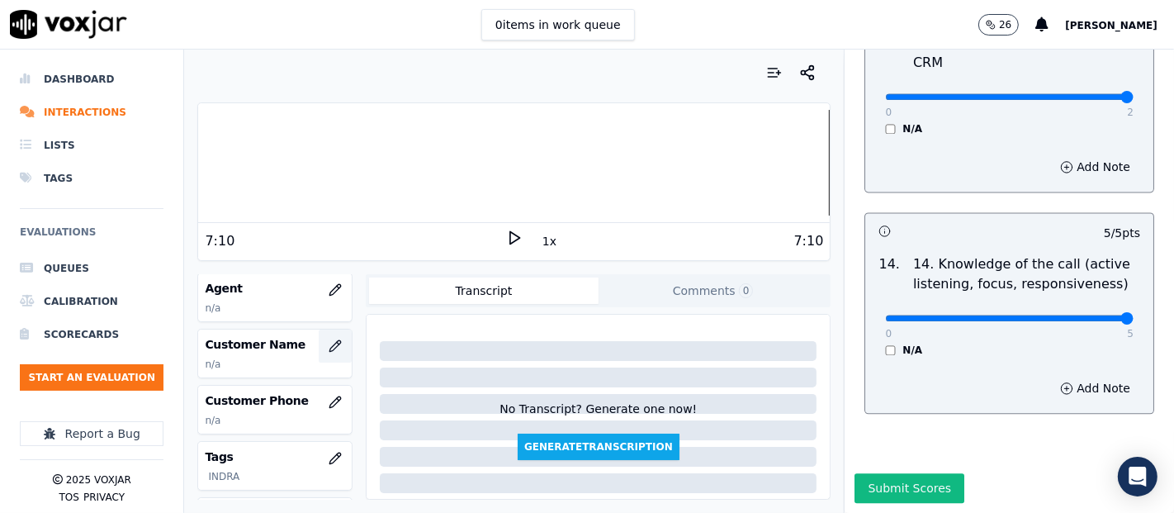
click at [325, 338] on button "button" at bounding box center [335, 345] width 33 height 33
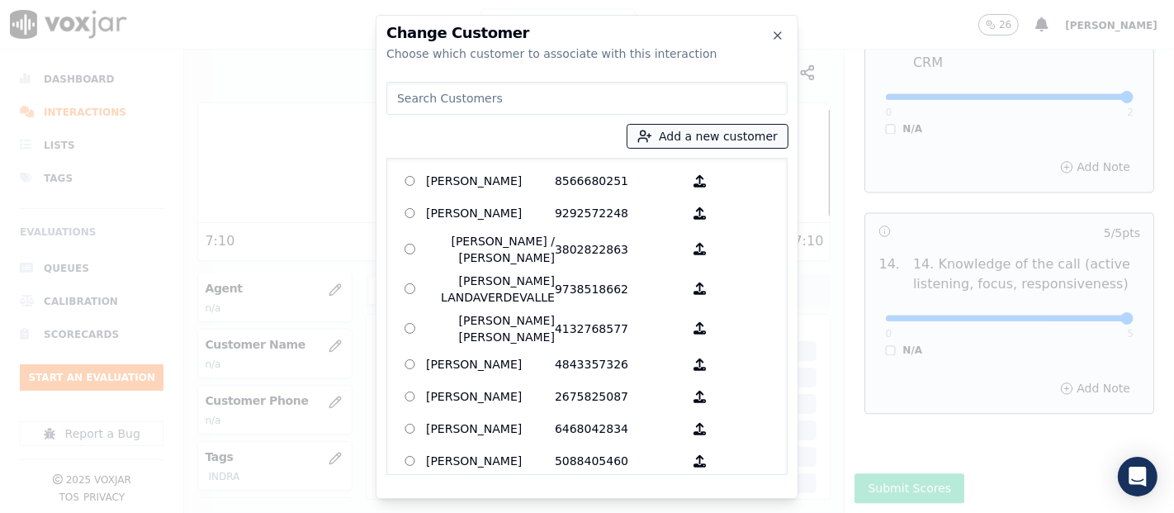
click at [721, 144] on button "Add a new customer" at bounding box center [707, 136] width 160 height 23
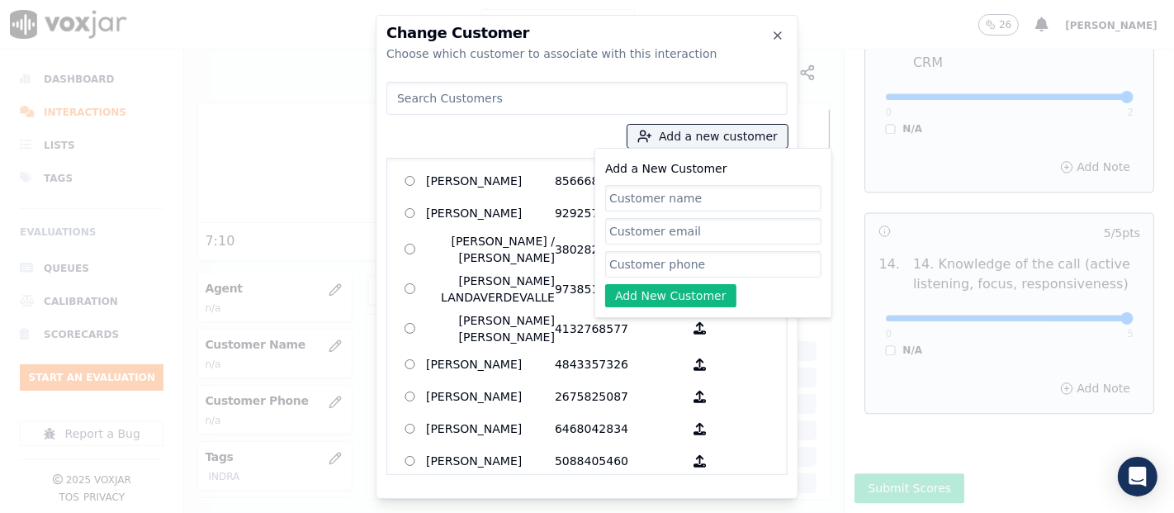
paste input "[PERSON_NAME]"
type input "[PERSON_NAME]"
click at [688, 258] on input "Add a New Customer" at bounding box center [713, 264] width 216 height 26
paste input "7175510825"
type input "7175510825"
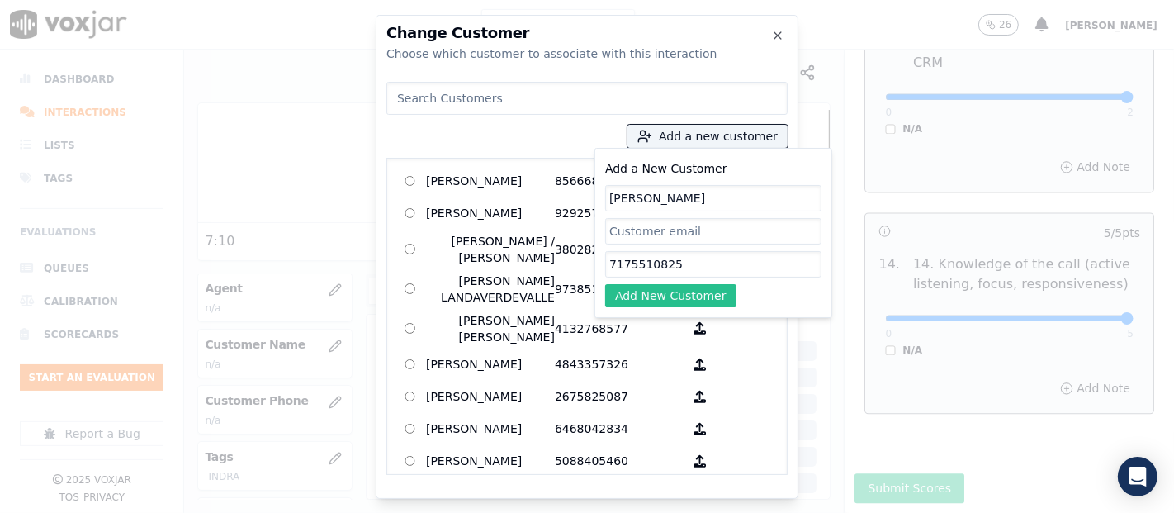
click at [681, 299] on button "Add New Customer" at bounding box center [670, 295] width 131 height 23
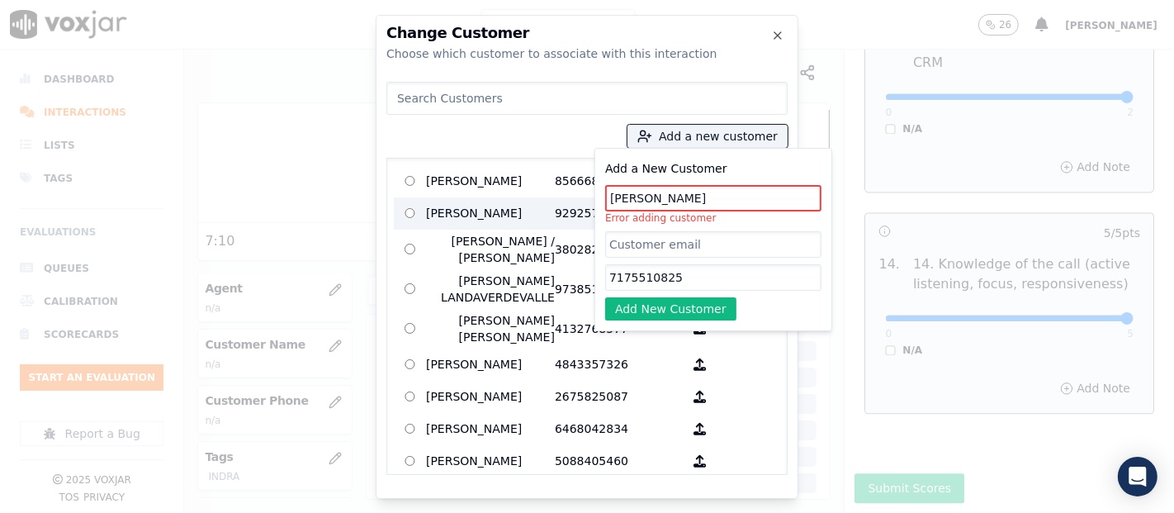
drag, startPoint x: 759, startPoint y: 202, endPoint x: 476, endPoint y: 213, distance: 283.3
click at [476, 213] on div "Add a new customer Add a New Customer [PERSON_NAME] Error adding customer 71755…" at bounding box center [586, 275] width 401 height 400
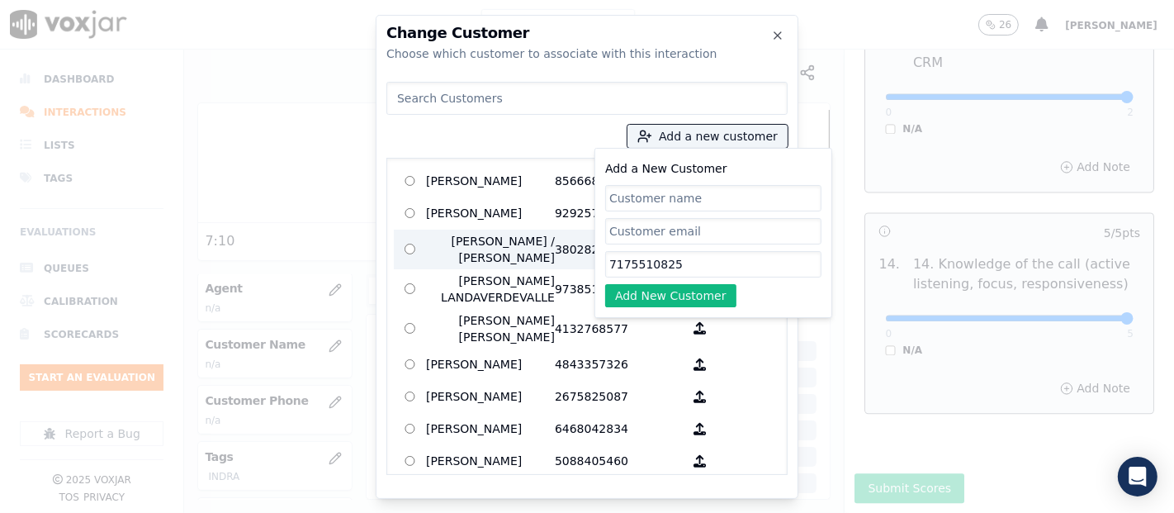
drag, startPoint x: 669, startPoint y: 258, endPoint x: 450, endPoint y: 256, distance: 219.6
click at [452, 260] on div "Add a new customer Add a New Customer 7175510825 Add New Customer [PERSON_NAME]…" at bounding box center [586, 275] width 401 height 400
click at [596, 77] on div "Add a new customer Add a New Customer Add New Customer [PERSON_NAME] 8566680251…" at bounding box center [586, 275] width 401 height 400
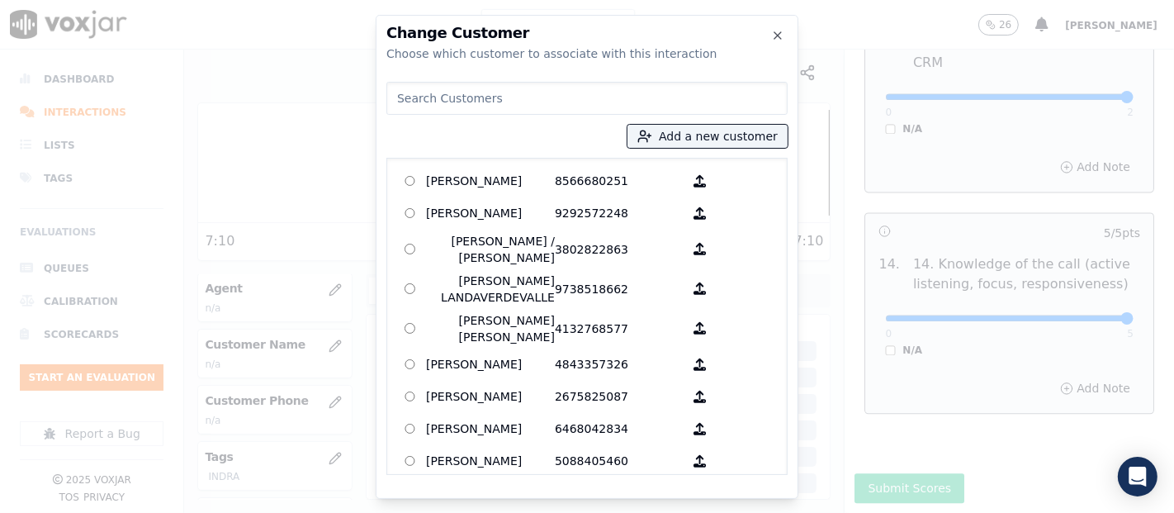
click at [569, 97] on input at bounding box center [586, 98] width 401 height 33
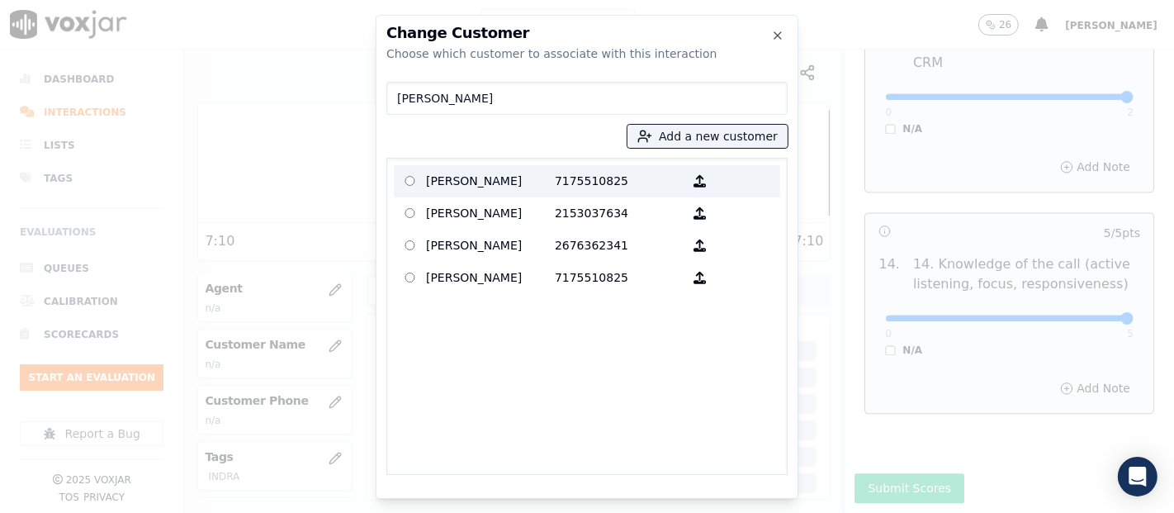
type input "[PERSON_NAME]"
click at [540, 173] on p "[PERSON_NAME]" at bounding box center [490, 181] width 129 height 26
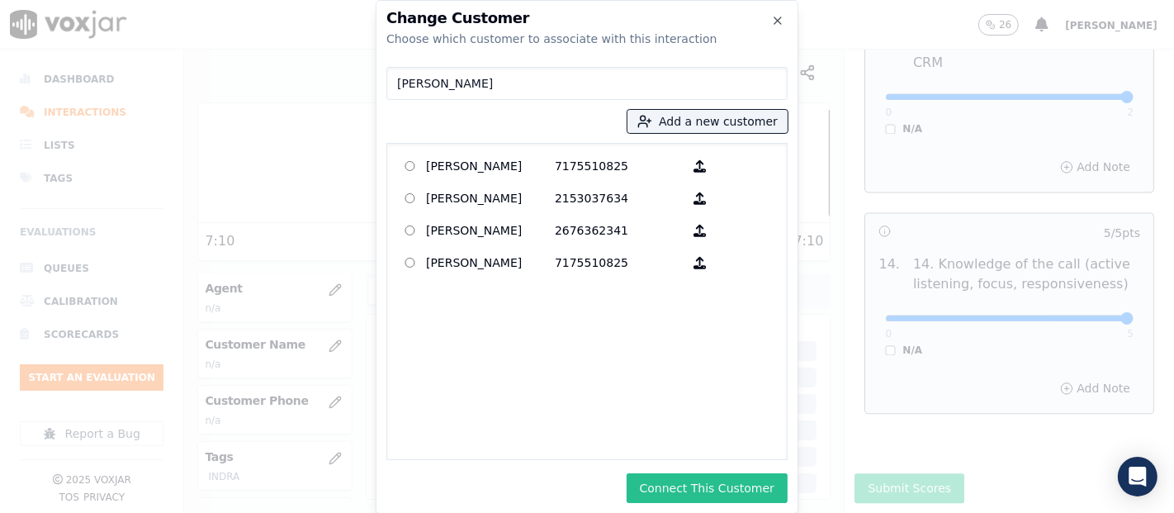
click at [761, 494] on button "Connect This Customer" at bounding box center [707, 488] width 161 height 30
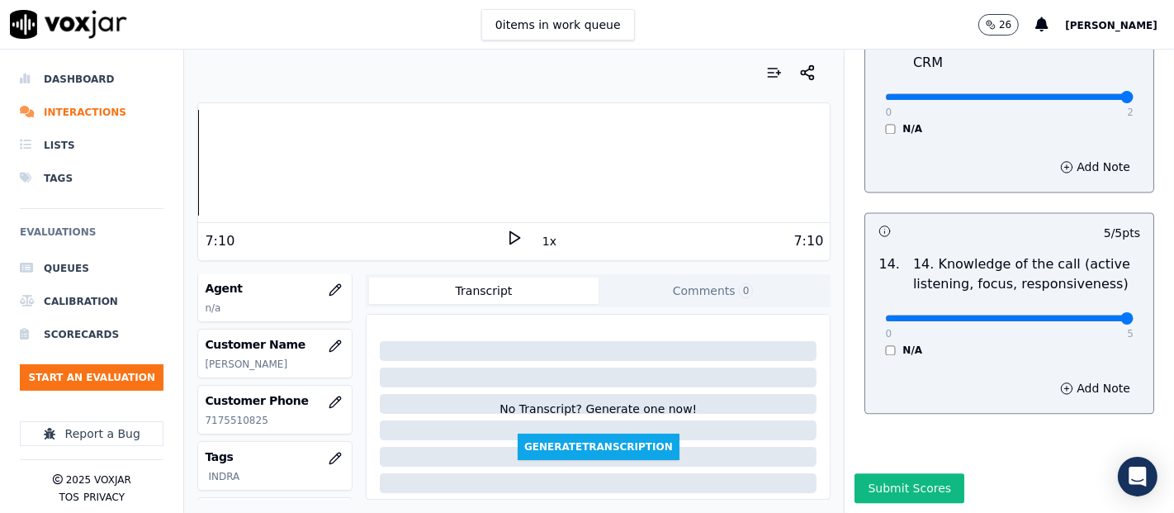
click at [158, 197] on div "Dashboard Interactions Lists Tags Evaluations Queues Calibration Scorecards Sta…" at bounding box center [587, 281] width 1174 height 463
drag, startPoint x: 504, startPoint y: 242, endPoint x: 352, endPoint y: 262, distance: 153.3
click at [506, 241] on icon at bounding box center [514, 237] width 17 height 17
click at [510, 236] on rect at bounding box center [511, 237] width 2 height 11
click at [330, 288] on icon "button" at bounding box center [335, 289] width 11 height 11
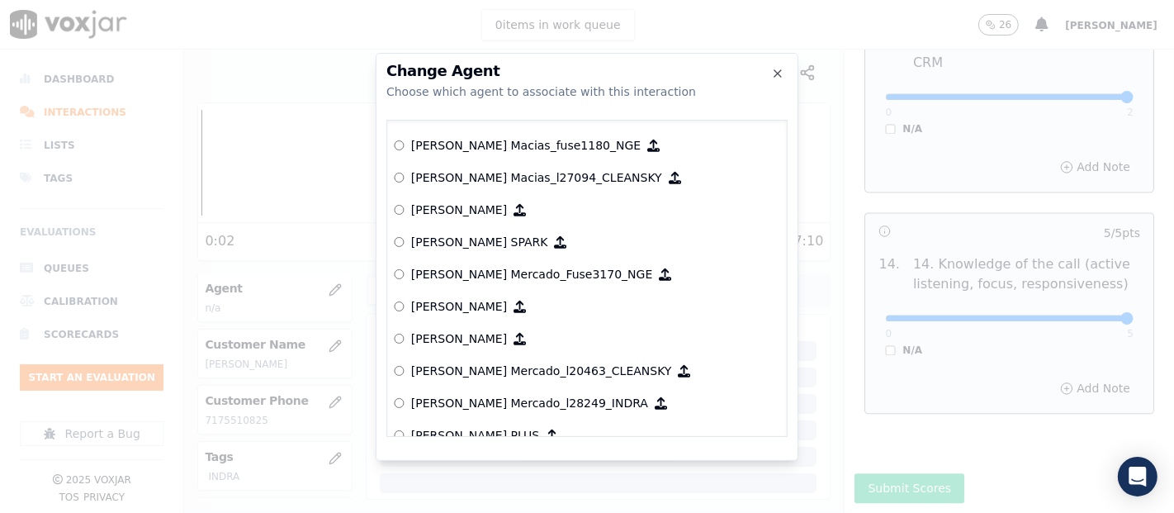
scroll to position [6238, 0]
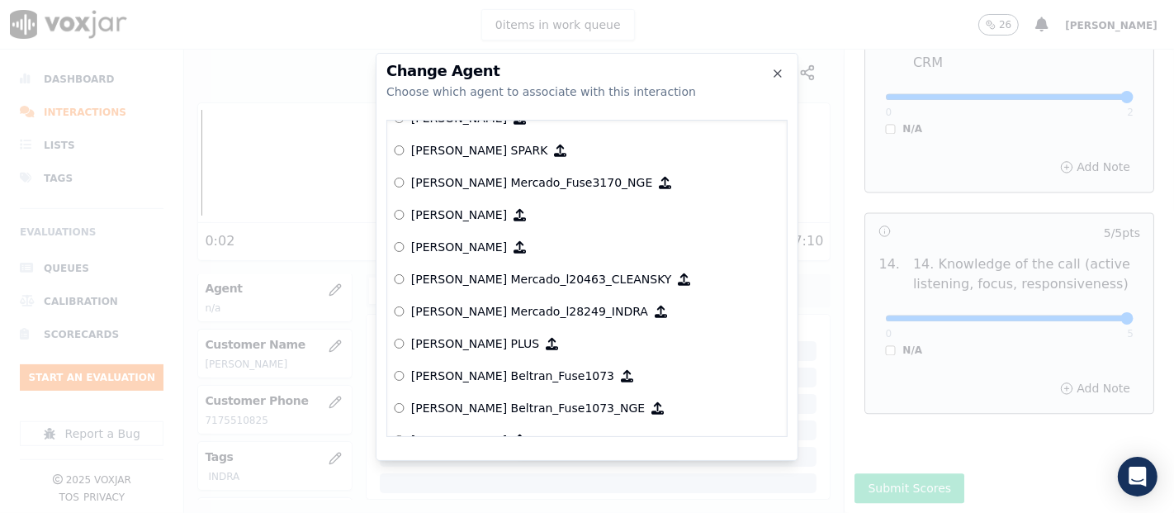
click at [485, 304] on p "[PERSON_NAME] Mercado_l28249_INDRA" at bounding box center [529, 311] width 237 height 17
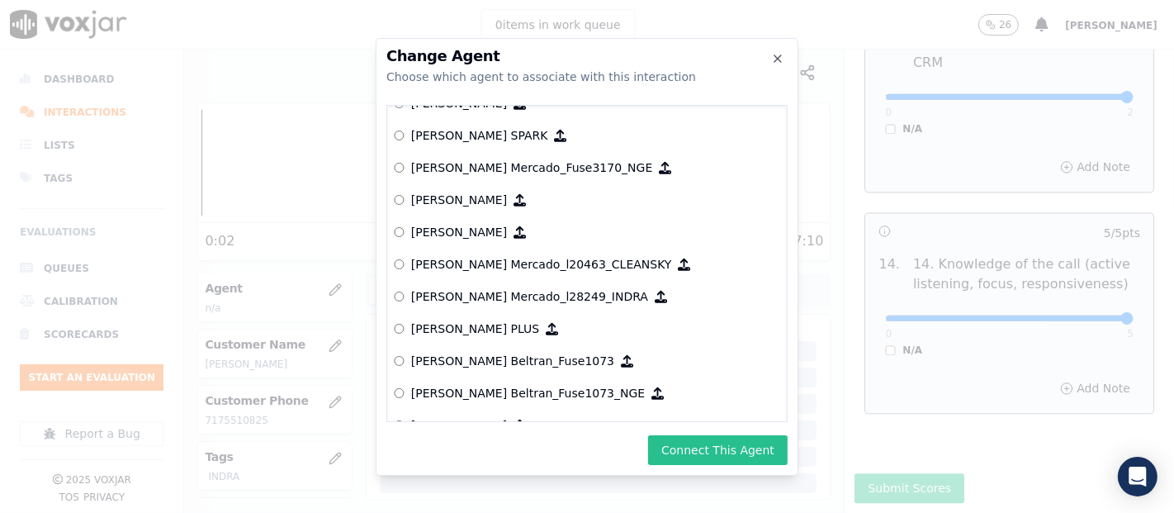
click at [739, 446] on button "Connect This Agent" at bounding box center [718, 450] width 140 height 30
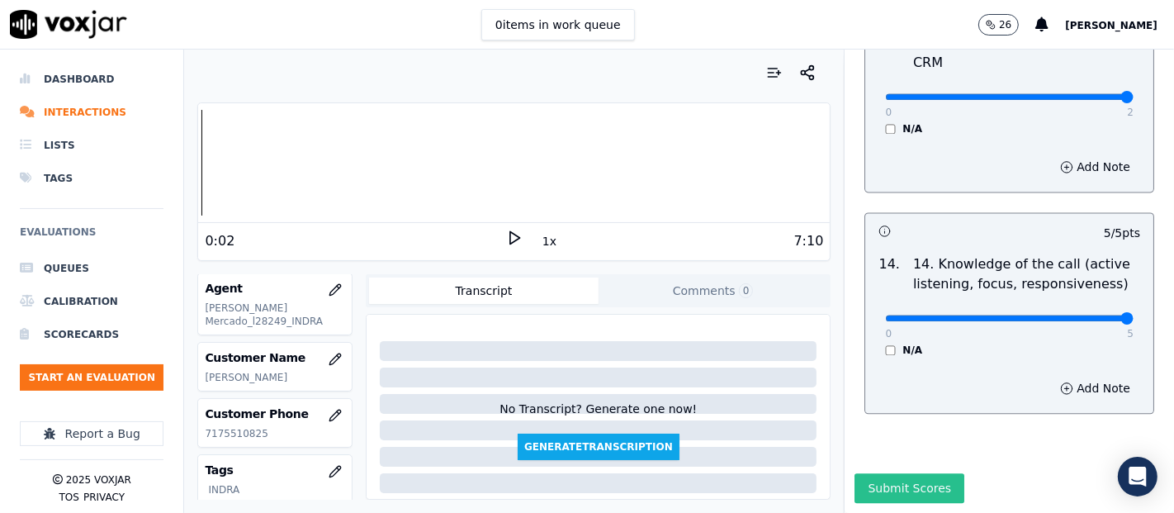
click at [856, 473] on button "Submit Scores" at bounding box center [909, 488] width 110 height 30
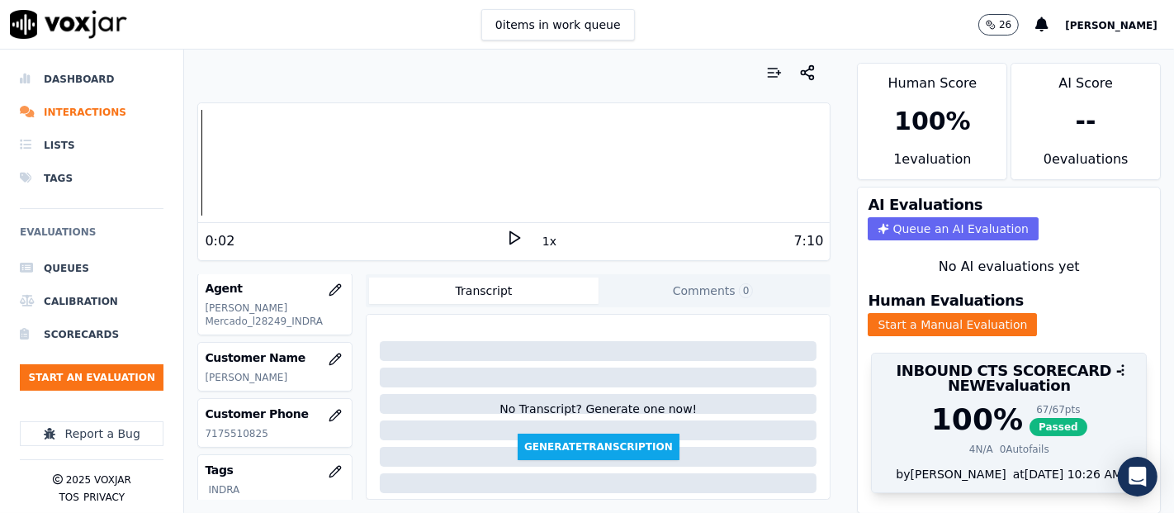
scroll to position [56, 0]
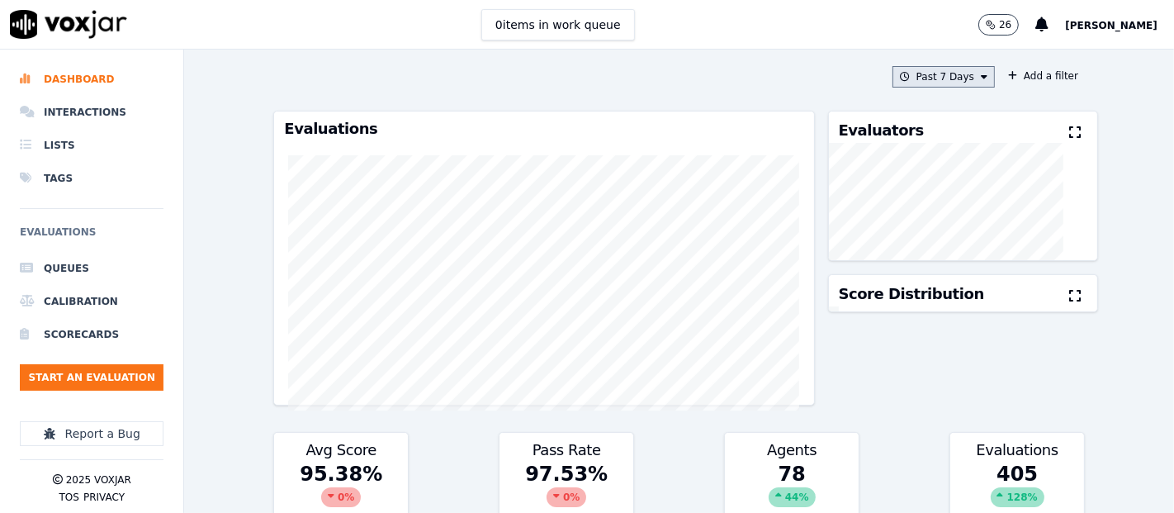
click at [926, 72] on button "Past 7 Days" at bounding box center [943, 76] width 102 height 21
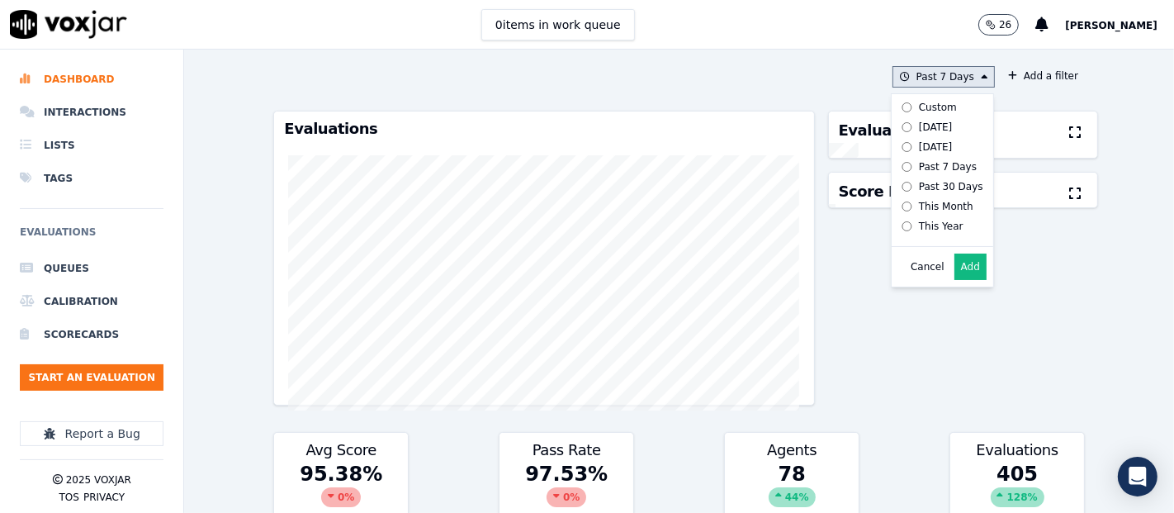
click at [954, 280] on button "Add" at bounding box center [970, 266] width 32 height 26
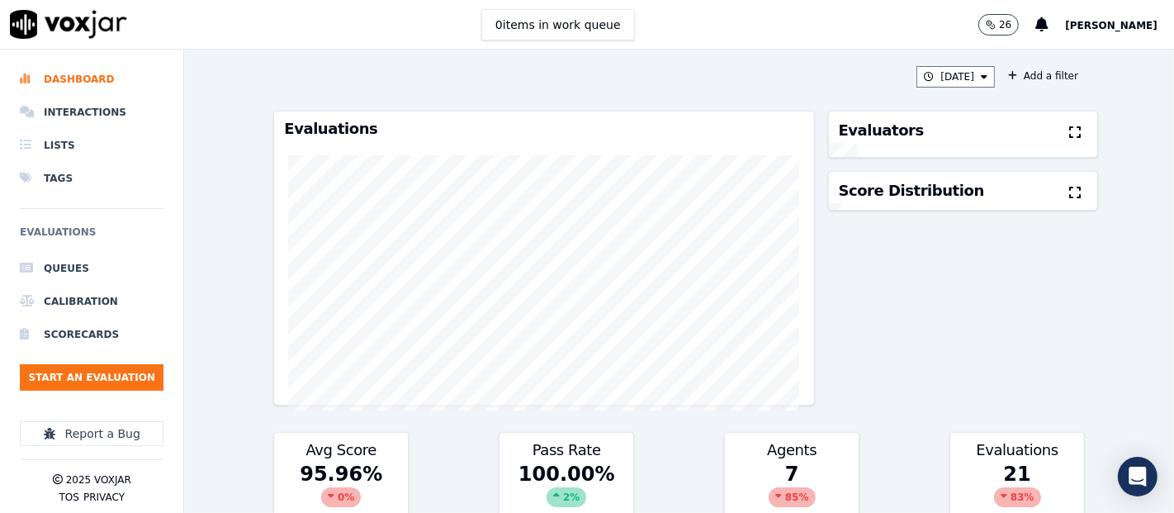
click at [1069, 136] on icon at bounding box center [1075, 131] width 12 height 13
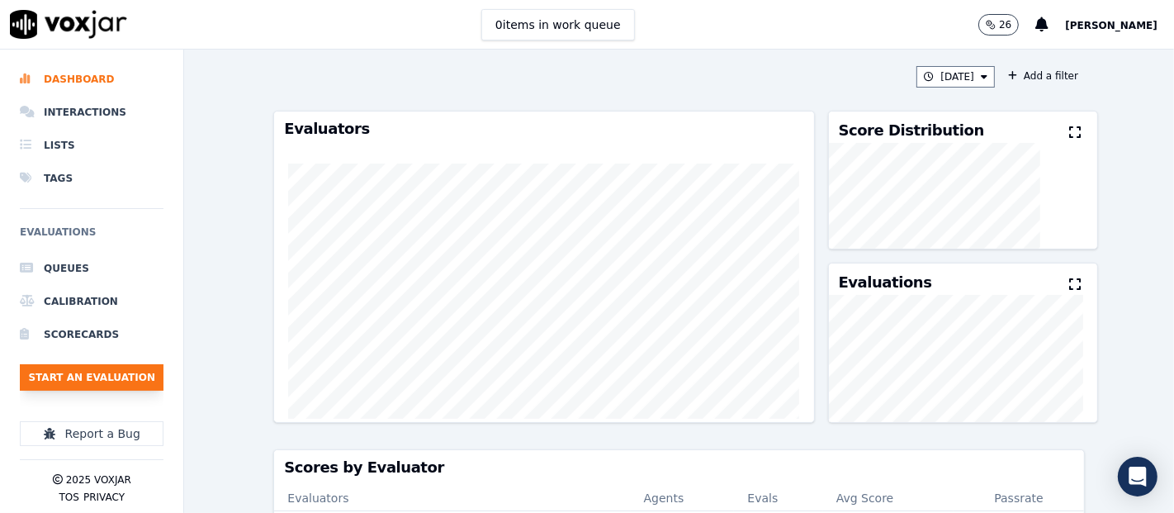
click at [144, 369] on button "Start an Evaluation" at bounding box center [92, 377] width 144 height 26
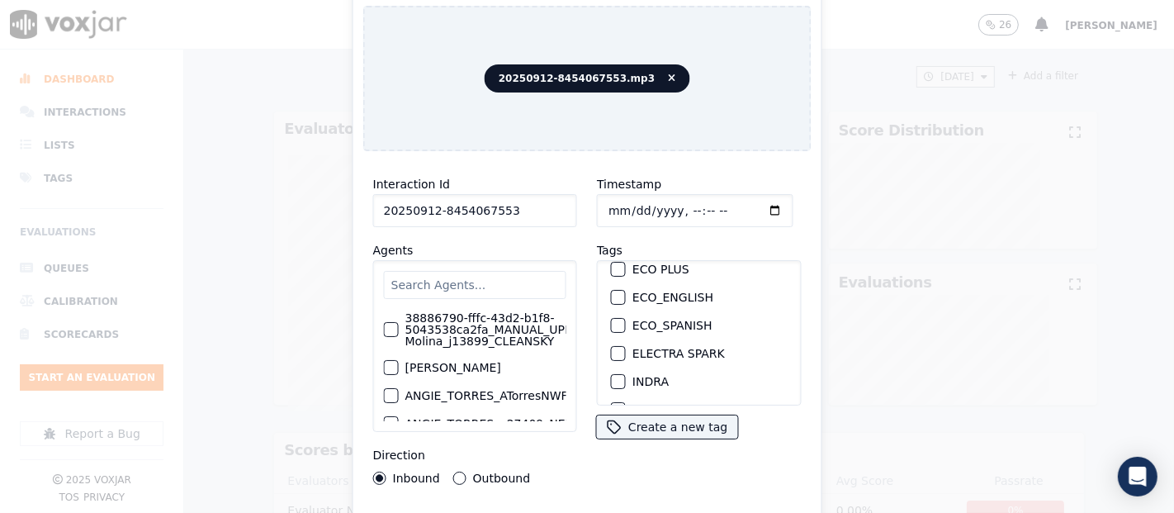
scroll to position [92, 0]
type input "20250912-8454067553"
click at [612, 352] on div "button" at bounding box center [618, 358] width 12 height 12
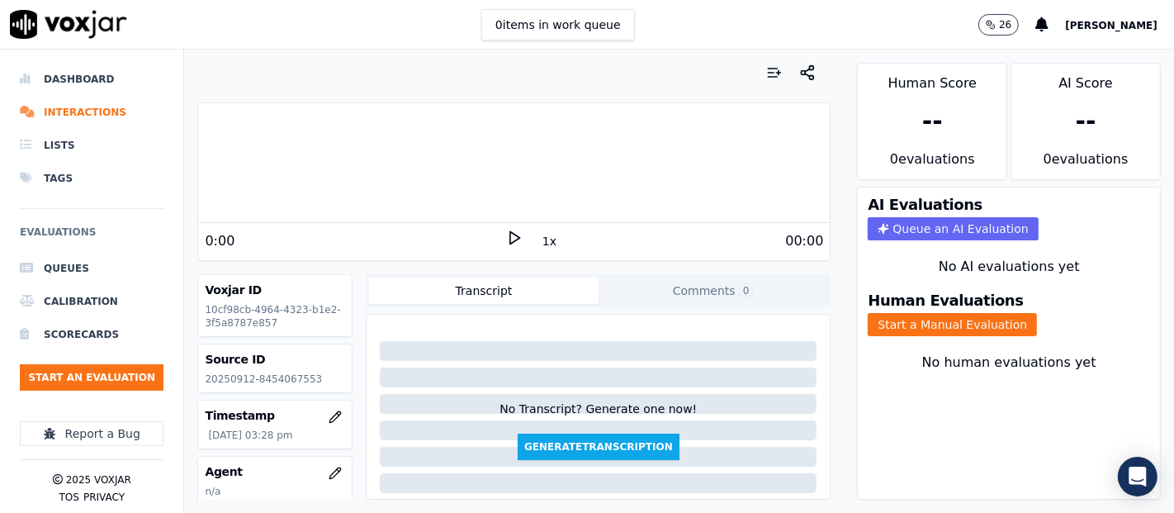
click at [299, 382] on p "20250912-8454067553" at bounding box center [275, 378] width 140 height 13
click at [299, 381] on p "20250912-8454067553" at bounding box center [275, 378] width 140 height 13
click at [910, 313] on button "Start a Manual Evaluation" at bounding box center [952, 324] width 169 height 23
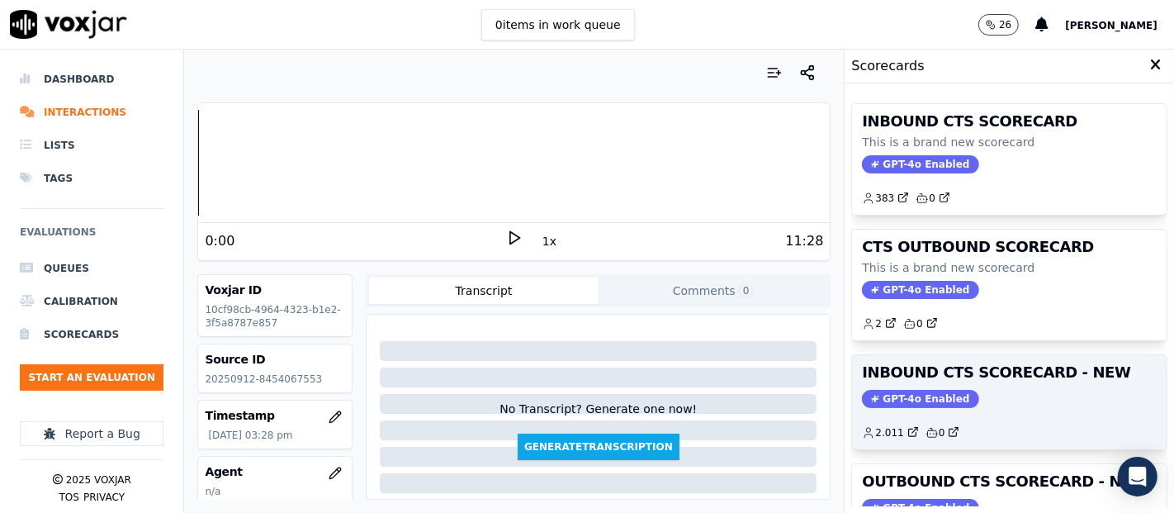
click at [958, 390] on div "GPT-4o Enabled" at bounding box center [1009, 399] width 295 height 18
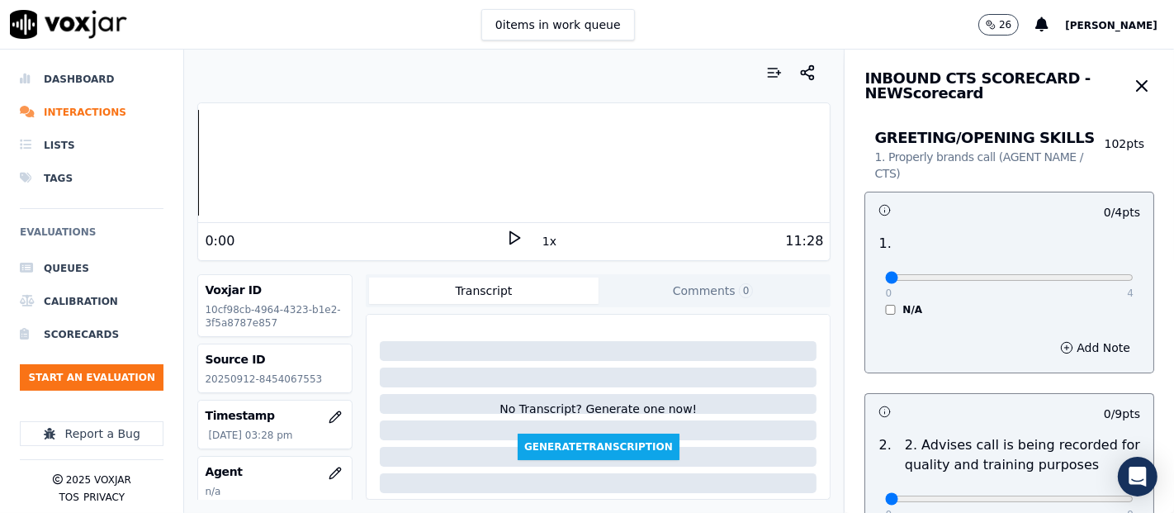
click at [485, 234] on div "0:00" at bounding box center [355, 241] width 301 height 20
click at [510, 236] on polygon at bounding box center [515, 238] width 10 height 12
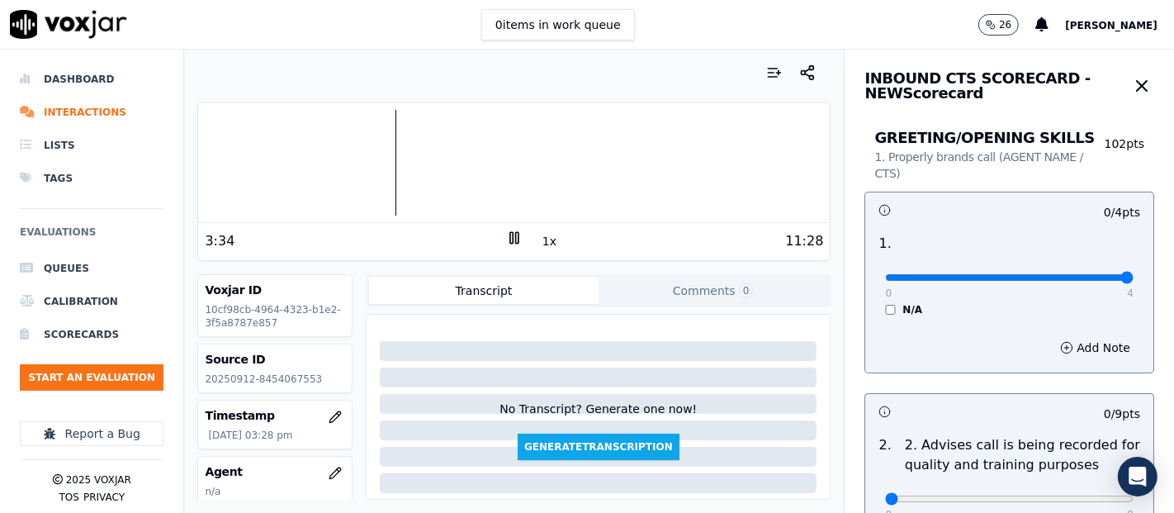
type input "4"
click at [1085, 279] on input "range" at bounding box center [1009, 277] width 248 height 7
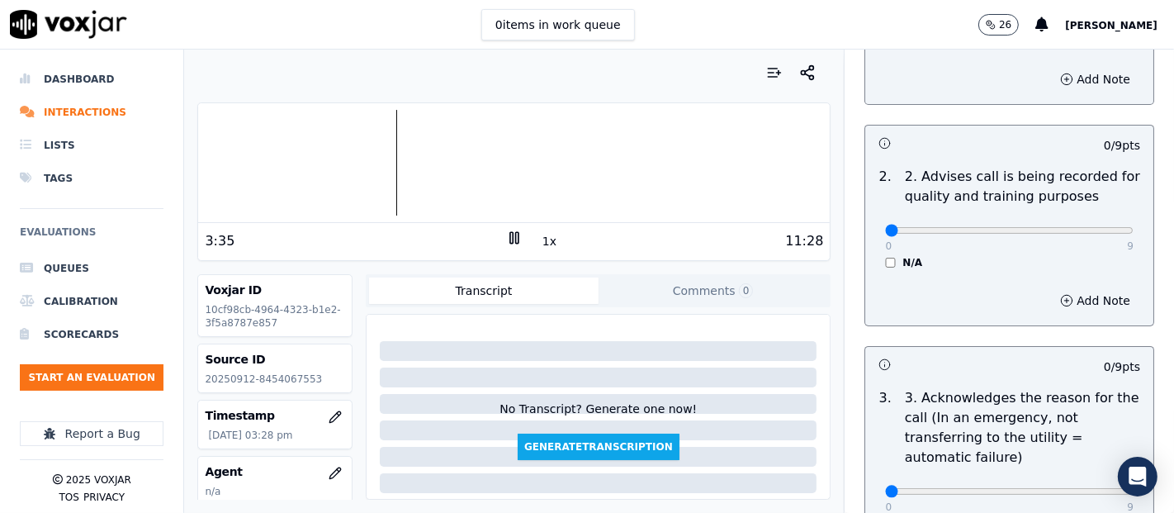
scroll to position [275, 0]
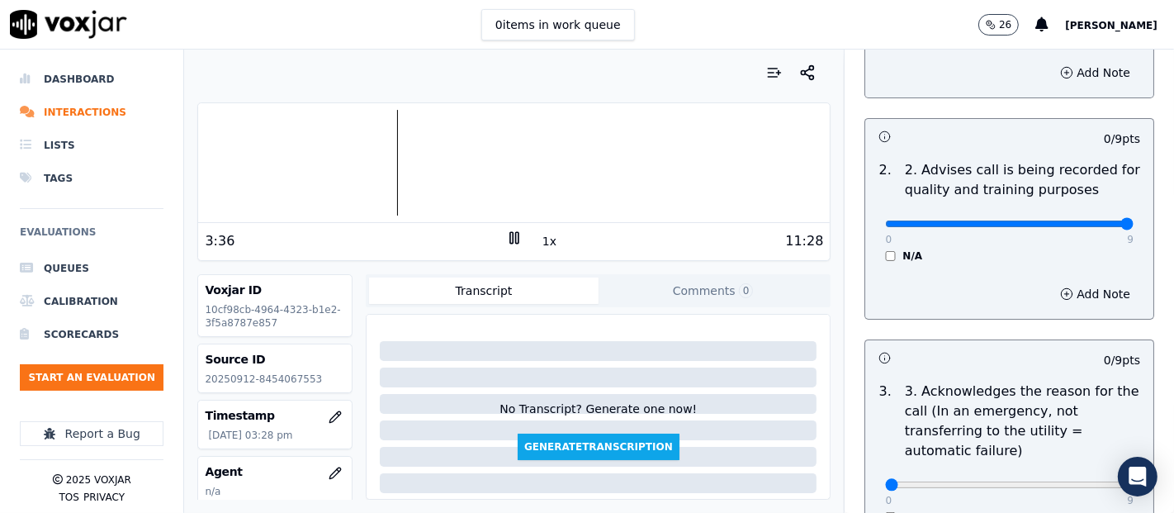
type input "9"
click at [1089, 227] on input "range" at bounding box center [1009, 223] width 248 height 7
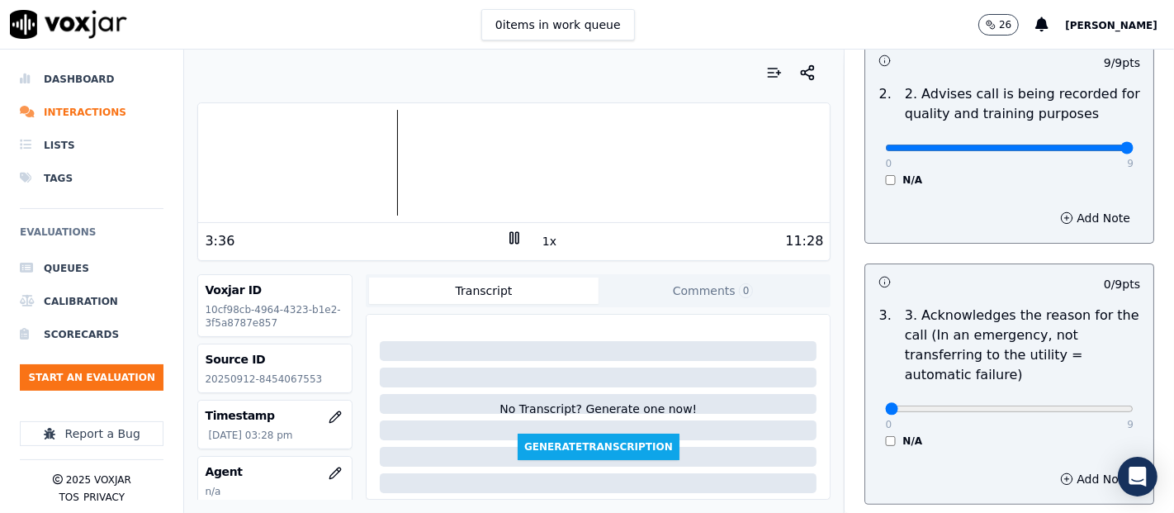
scroll to position [458, 0]
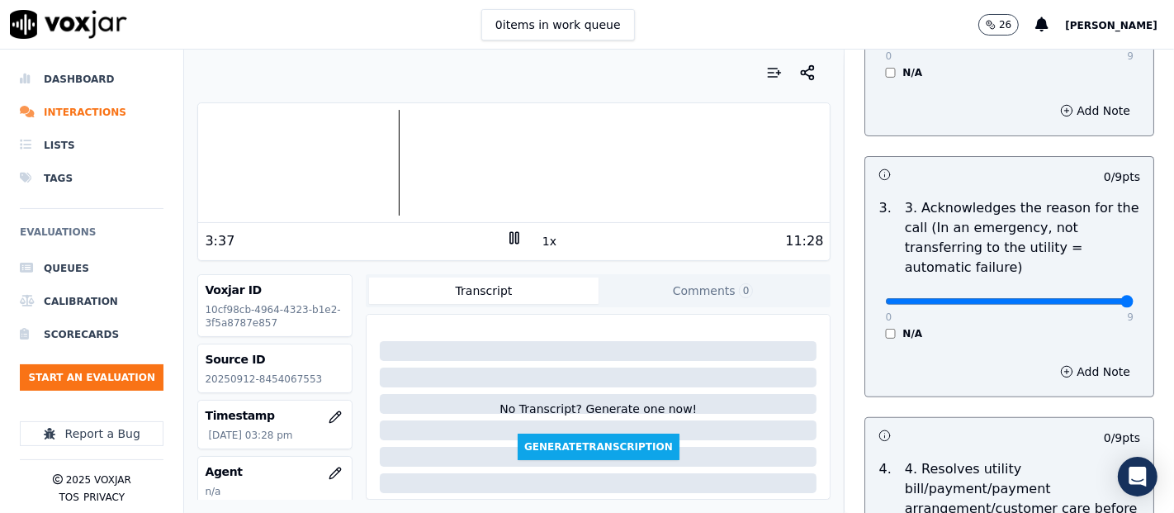
type input "9"
click at [1080, 298] on input "range" at bounding box center [1009, 301] width 248 height 7
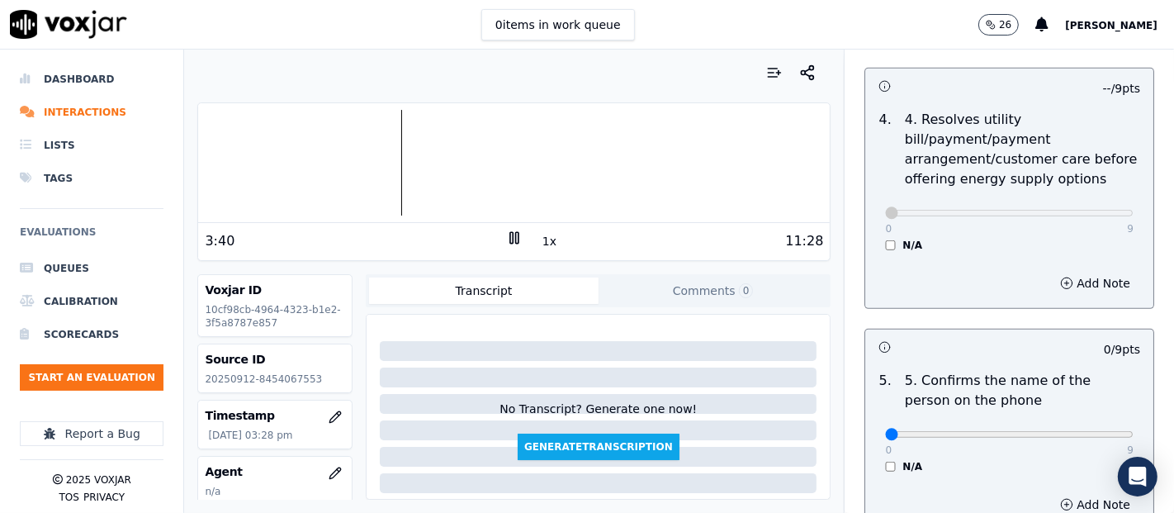
scroll to position [825, 0]
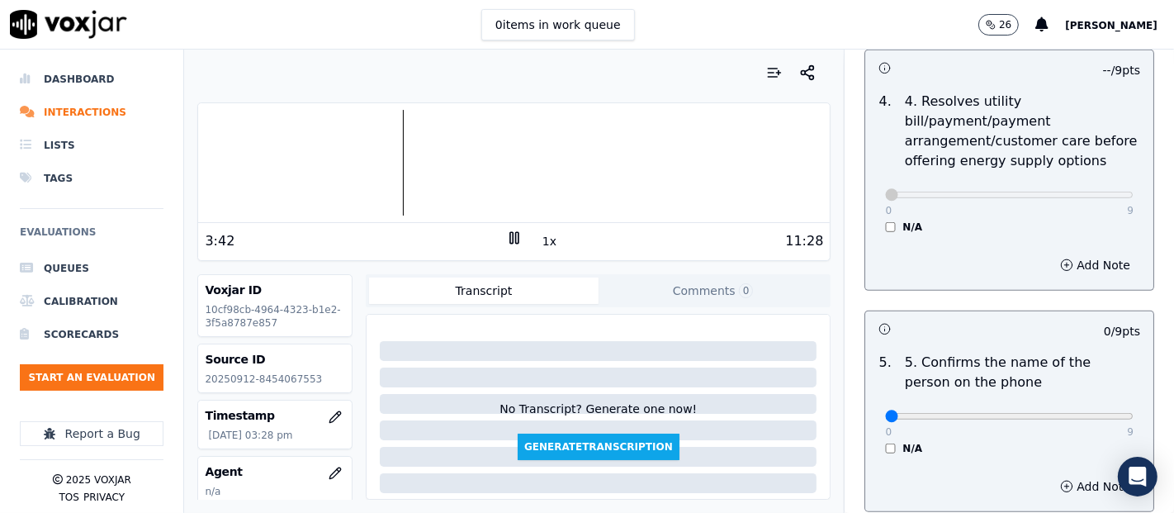
click at [1095, 414] on div "0 9 N/A" at bounding box center [1009, 423] width 275 height 63
click at [1096, 422] on div "0 9 N/A" at bounding box center [1009, 423] width 275 height 63
type input "9"
click at [1082, 414] on input "range" at bounding box center [1009, 416] width 248 height 7
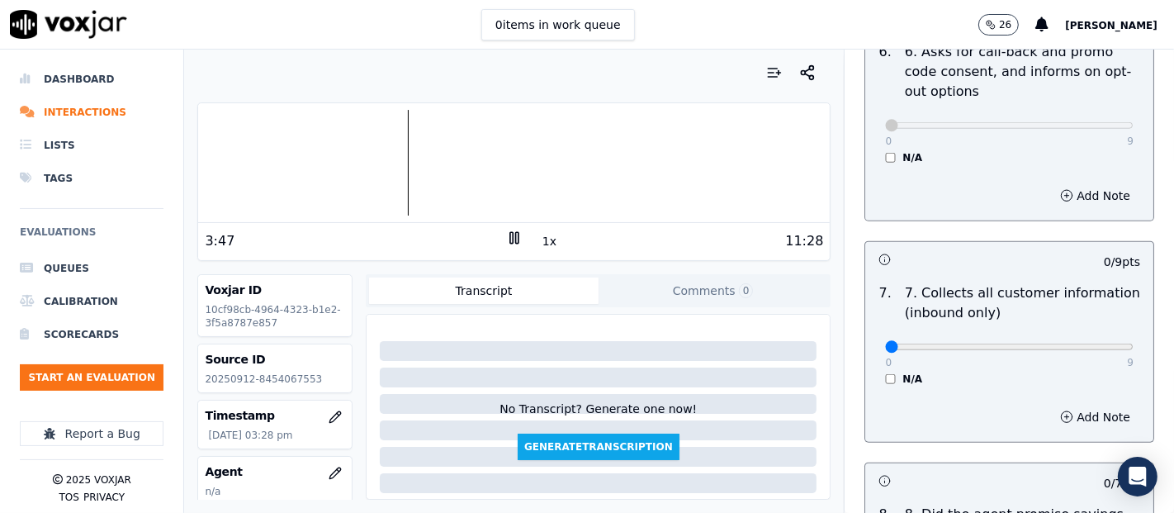
scroll to position [1467, 0]
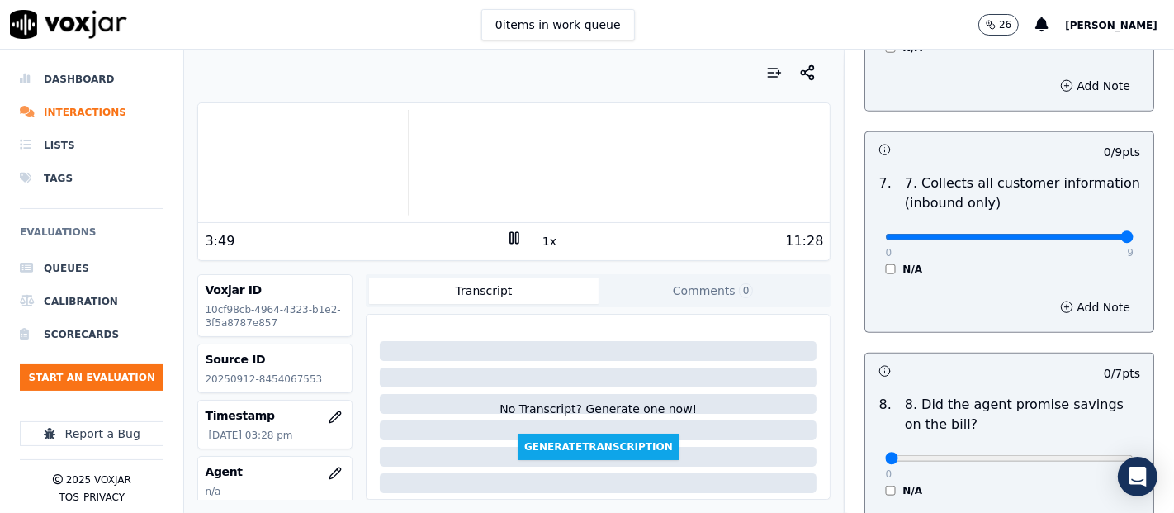
type input "9"
click at [1091, 234] on input "range" at bounding box center [1009, 237] width 248 height 7
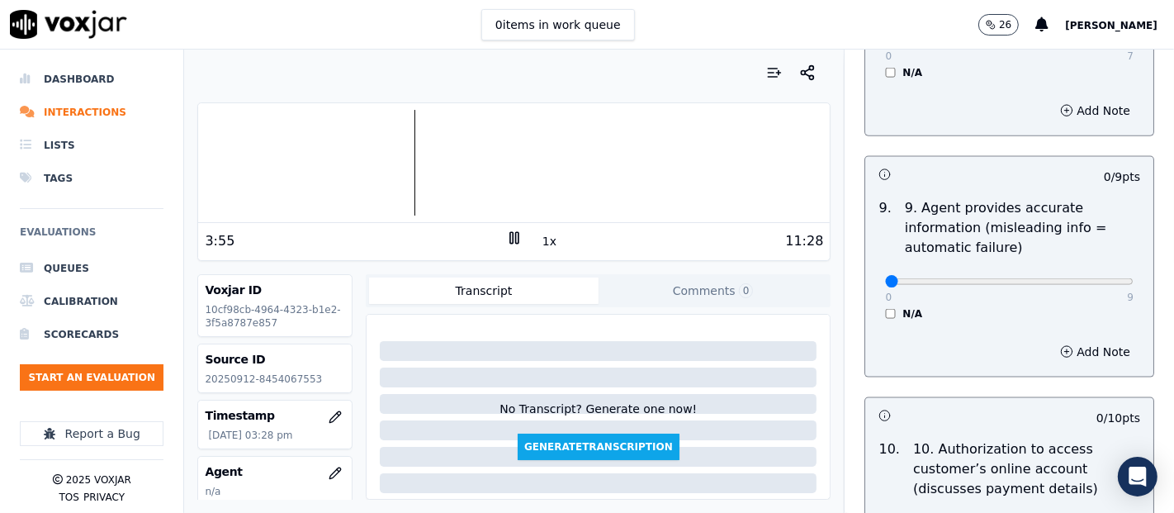
scroll to position [1926, 0]
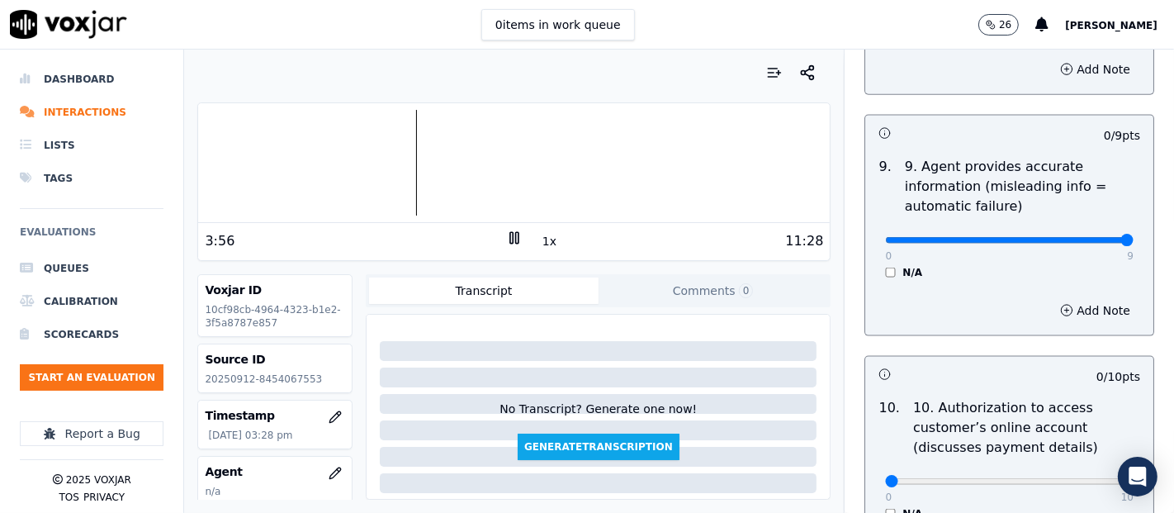
type input "9"
click at [1089, 239] on input "range" at bounding box center [1009, 240] width 248 height 7
click at [506, 243] on icon at bounding box center [514, 237] width 17 height 17
click at [531, 163] on div at bounding box center [513, 163] width 631 height 106
click at [506, 241] on icon at bounding box center [514, 237] width 17 height 17
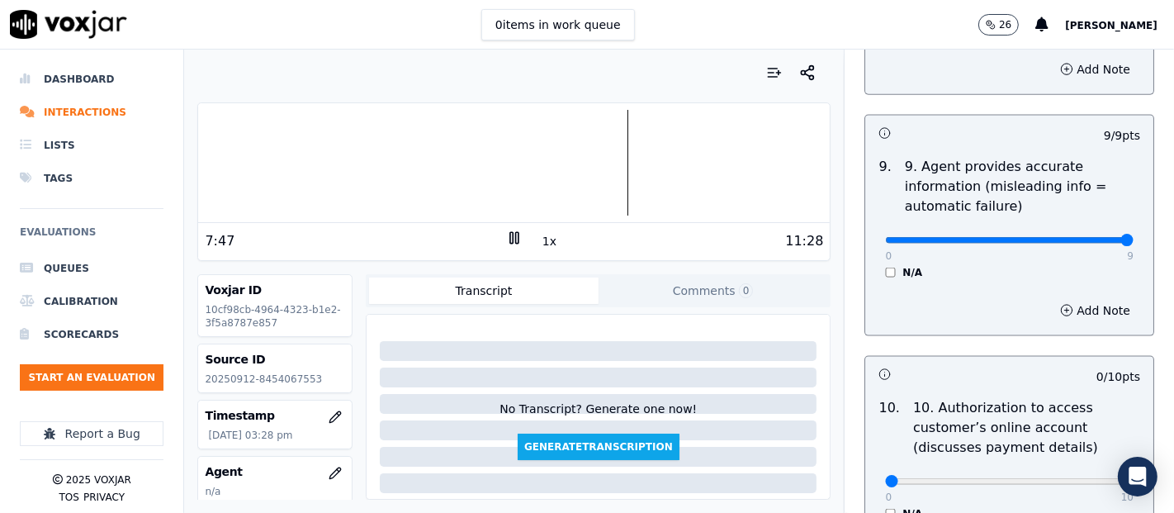
click at [506, 239] on icon at bounding box center [514, 237] width 17 height 17
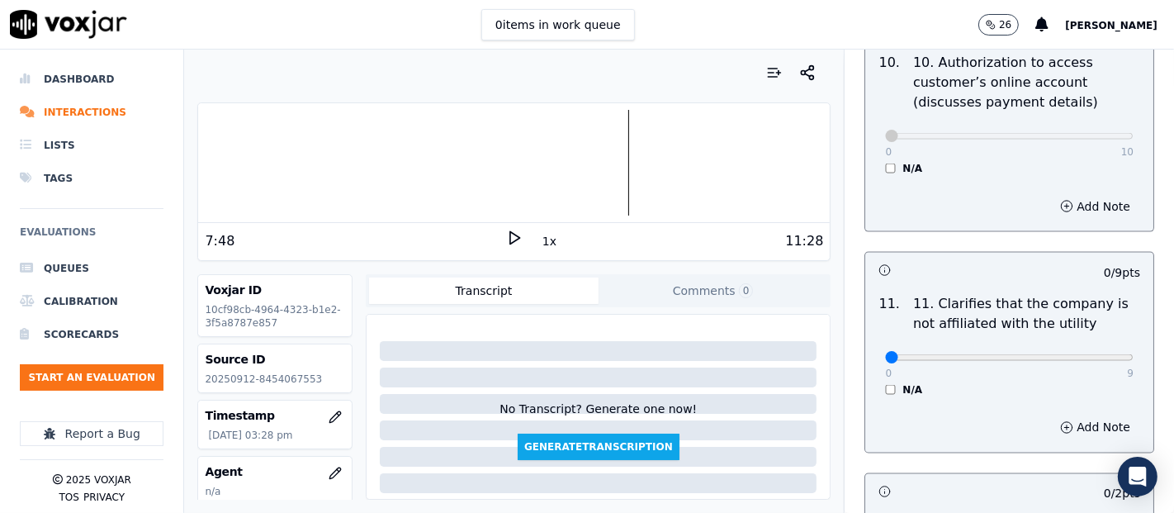
scroll to position [2384, 0]
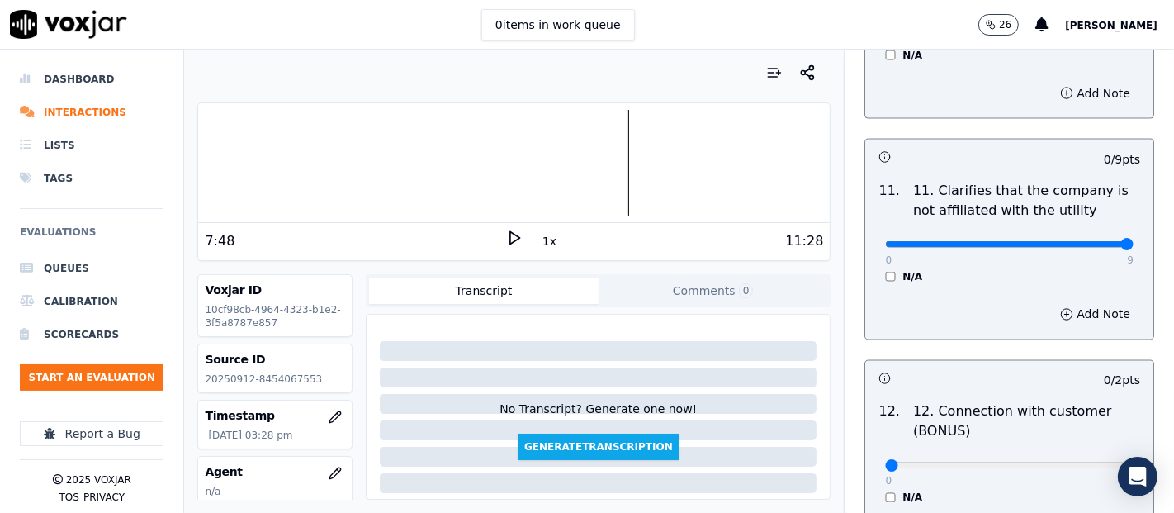
drag, startPoint x: 1090, startPoint y: 241, endPoint x: 1072, endPoint y: 241, distance: 18.2
type input "9"
click at [1092, 241] on input "range" at bounding box center [1009, 244] width 248 height 7
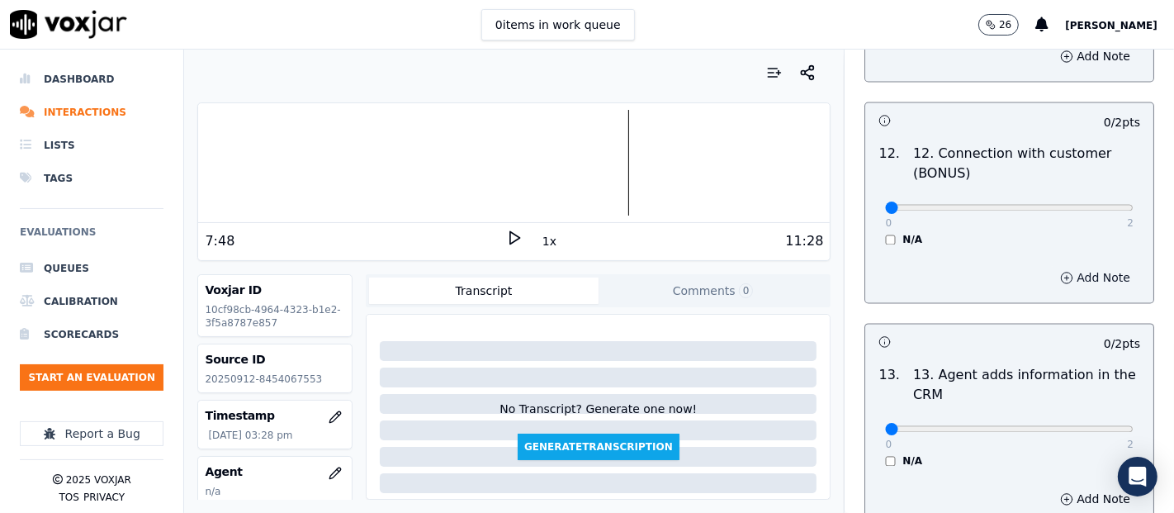
scroll to position [2660, 0]
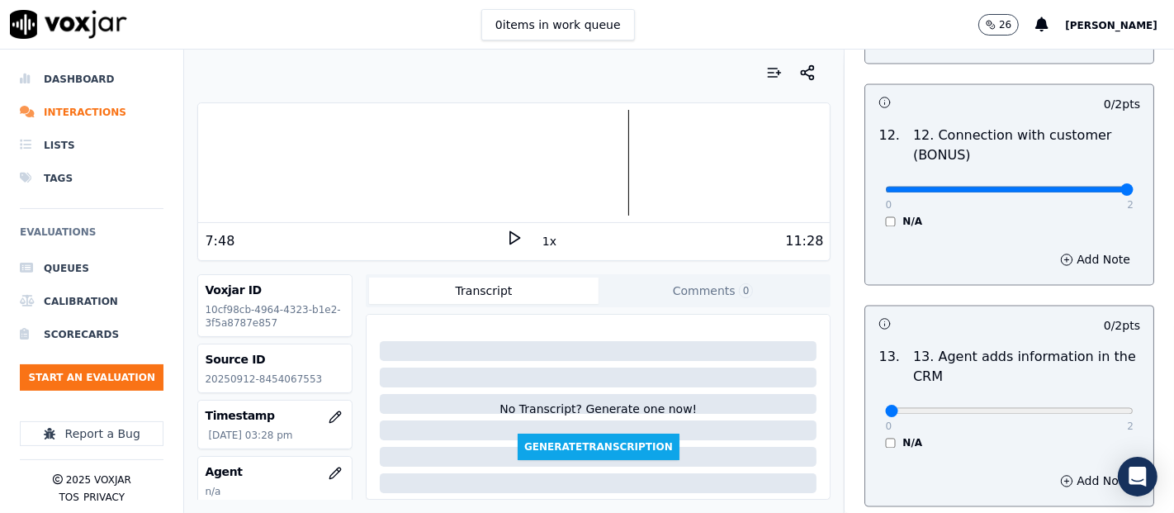
type input "2"
click at [1080, 187] on input "range" at bounding box center [1009, 190] width 248 height 7
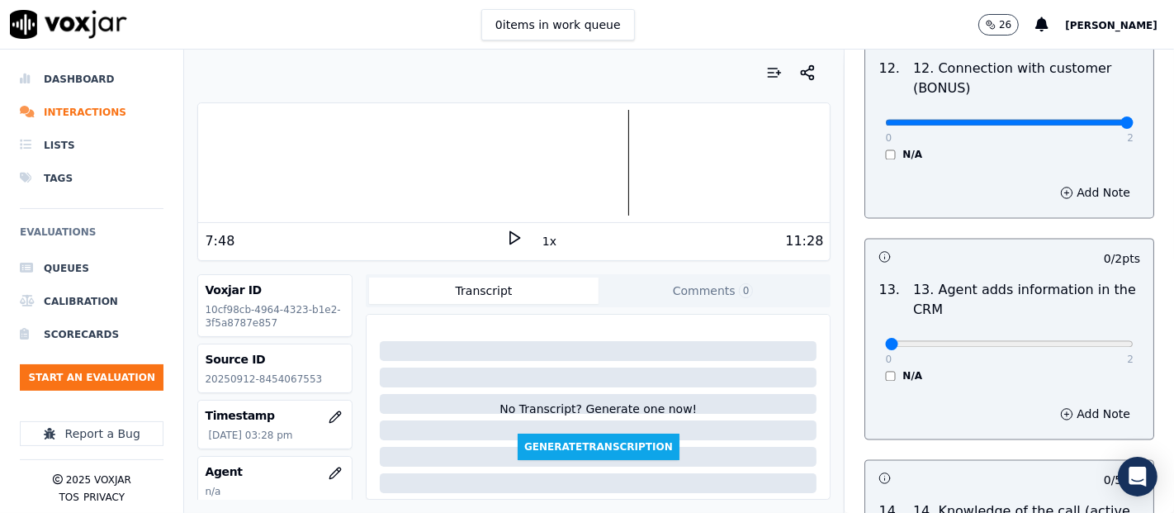
scroll to position [2934, 0]
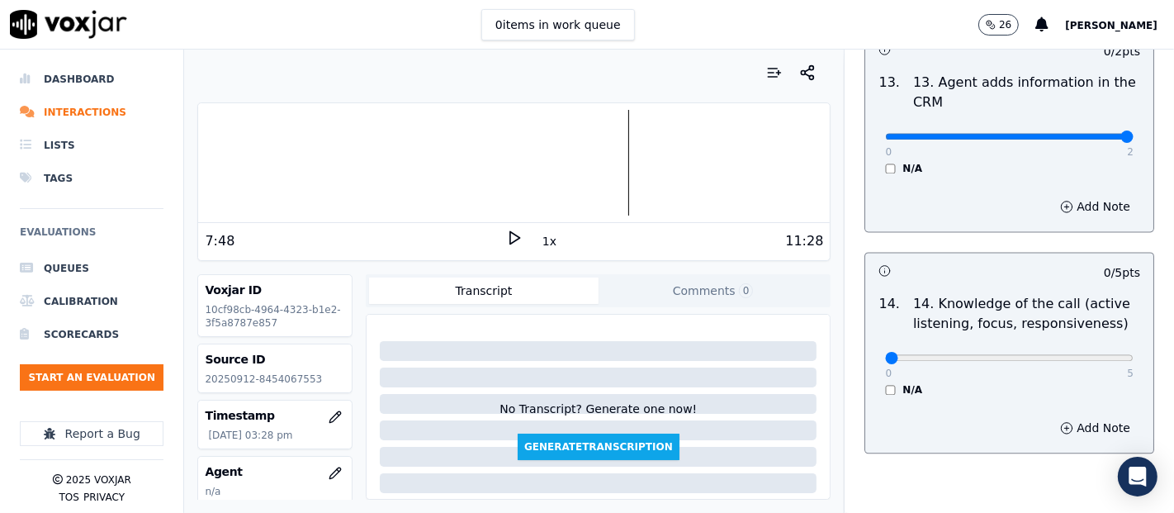
type input "2"
click at [1086, 133] on input "range" at bounding box center [1009, 136] width 248 height 7
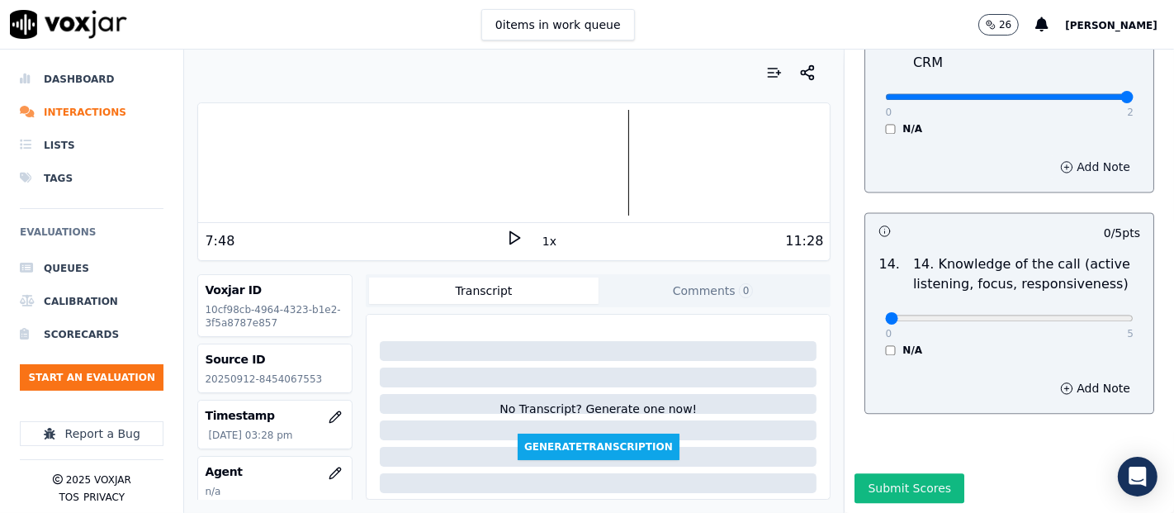
scroll to position [3008, 0]
type input "5"
click at [1087, 314] on input "range" at bounding box center [1009, 317] width 248 height 7
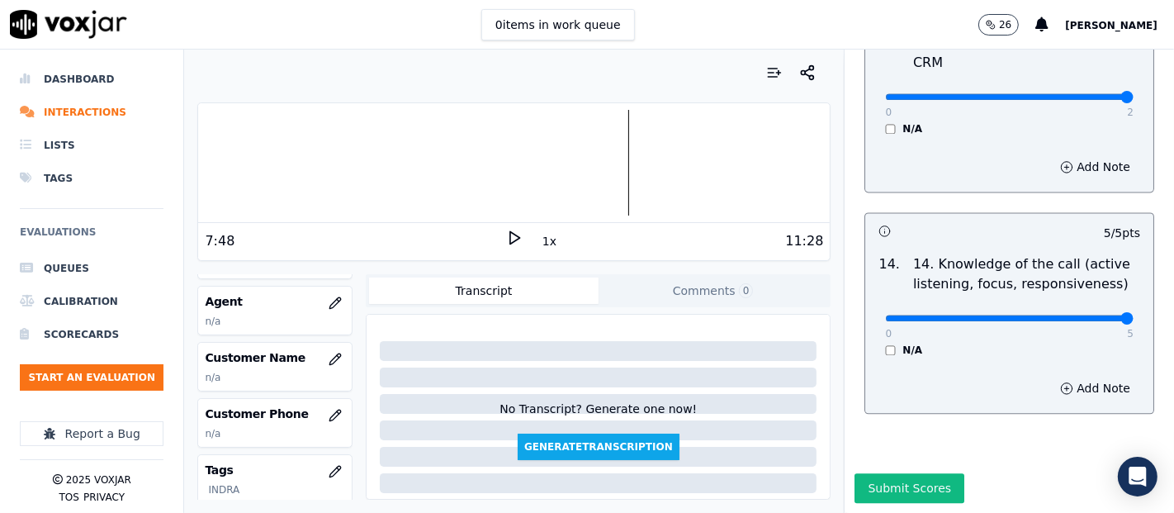
scroll to position [183, 0]
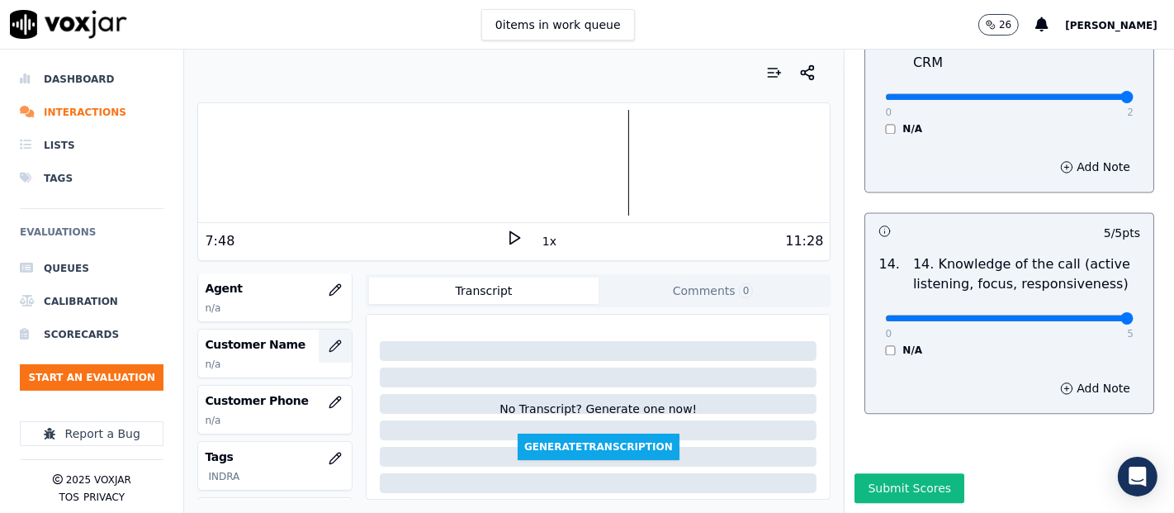
click at [330, 340] on icon "button" at bounding box center [335, 345] width 11 height 11
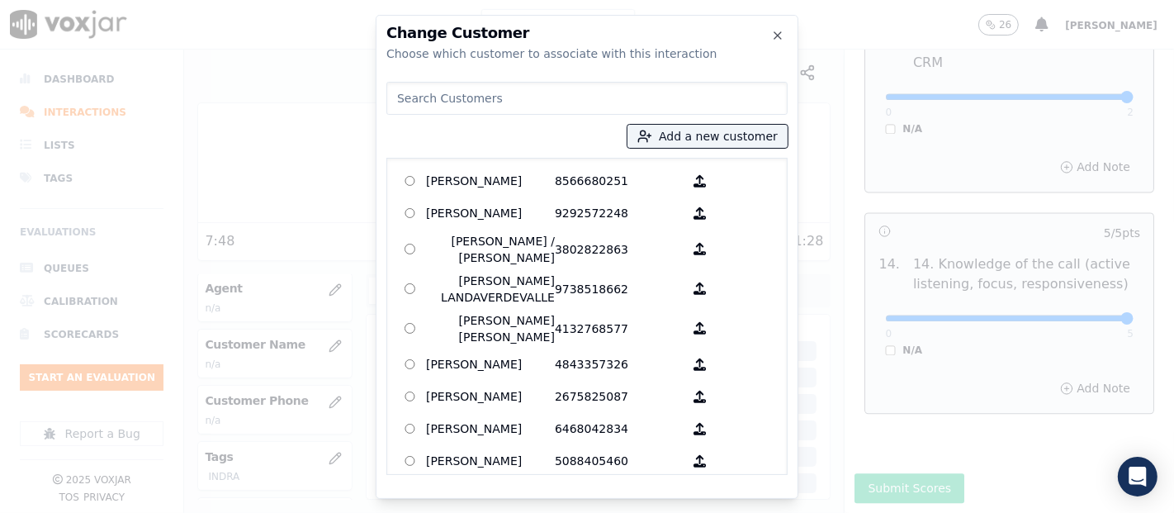
click at [676, 122] on div "Add a new customer AGUEDA SANTANA 8566680251 ALEXIS SUNQUI 9292572248 ALICIA ME…" at bounding box center [586, 275] width 401 height 400
click at [672, 130] on button "Add a new customer" at bounding box center [707, 136] width 160 height 23
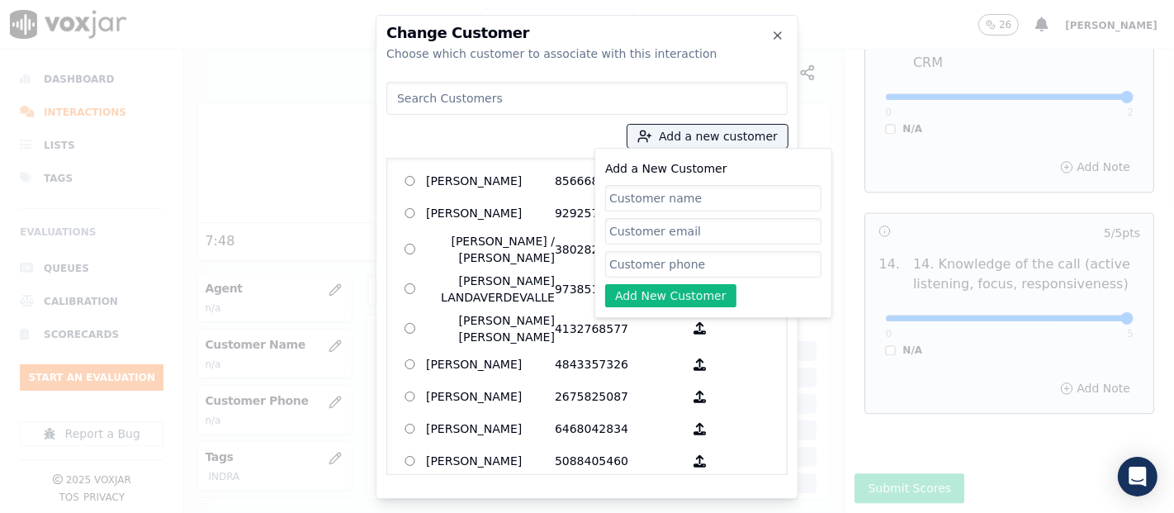
paste input "Junior Marcos Lucero Guaman"
type input "Junior Marcos Lucero Guaman"
click at [678, 251] on input "Add a New Customer" at bounding box center [713, 264] width 216 height 26
paste input "8622182565"
click at [904, 109] on div at bounding box center [587, 256] width 1174 height 513
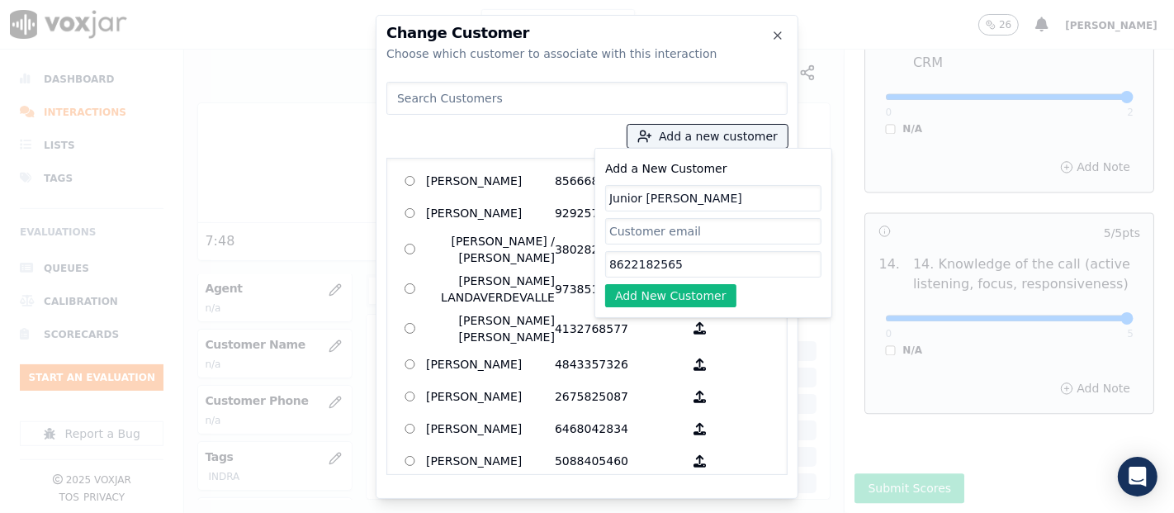
type input "8622182565"
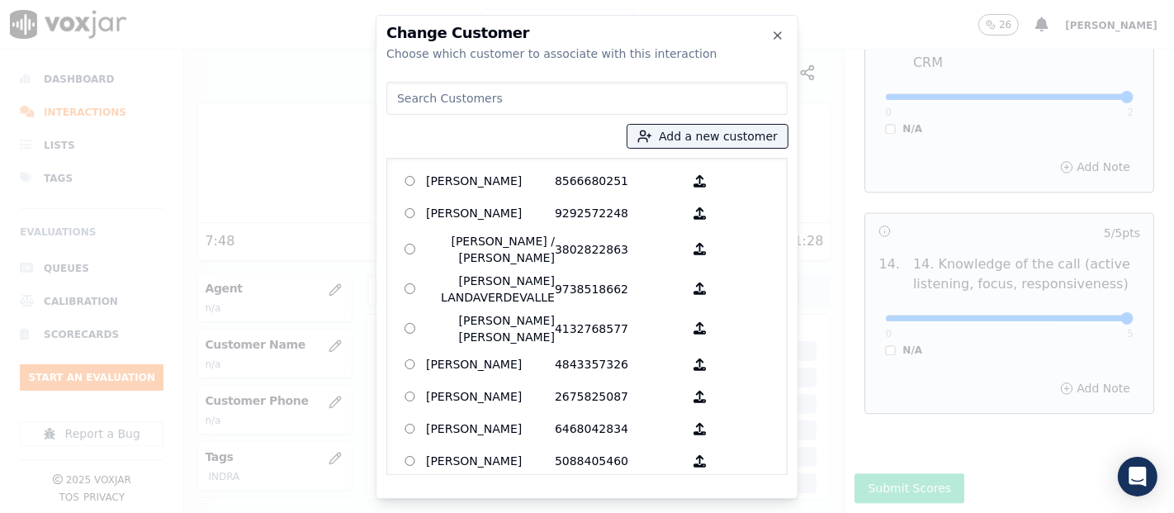
click at [891, 116] on div at bounding box center [587, 256] width 1174 height 513
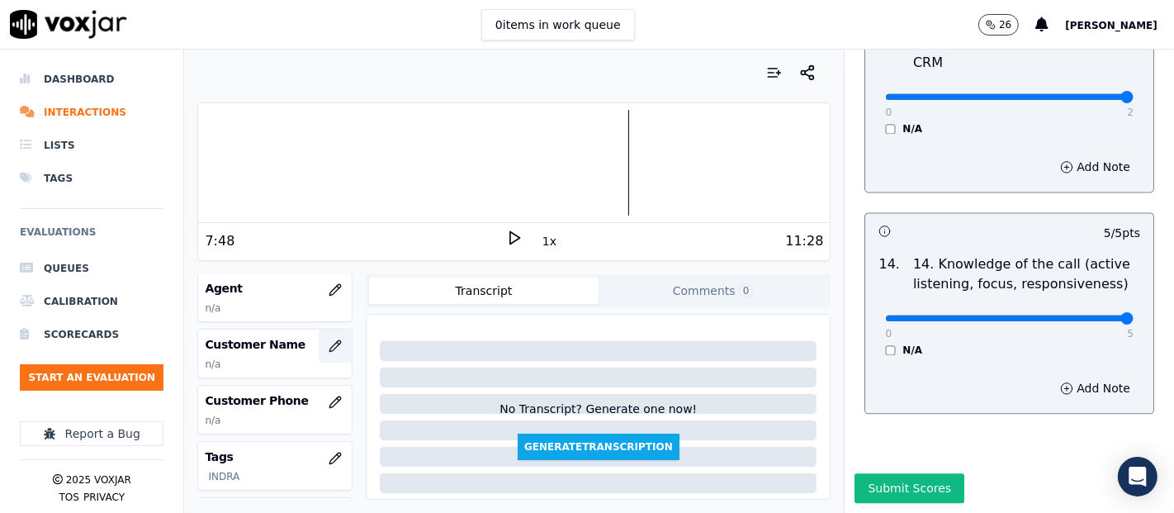
click at [319, 333] on button "button" at bounding box center [335, 345] width 33 height 33
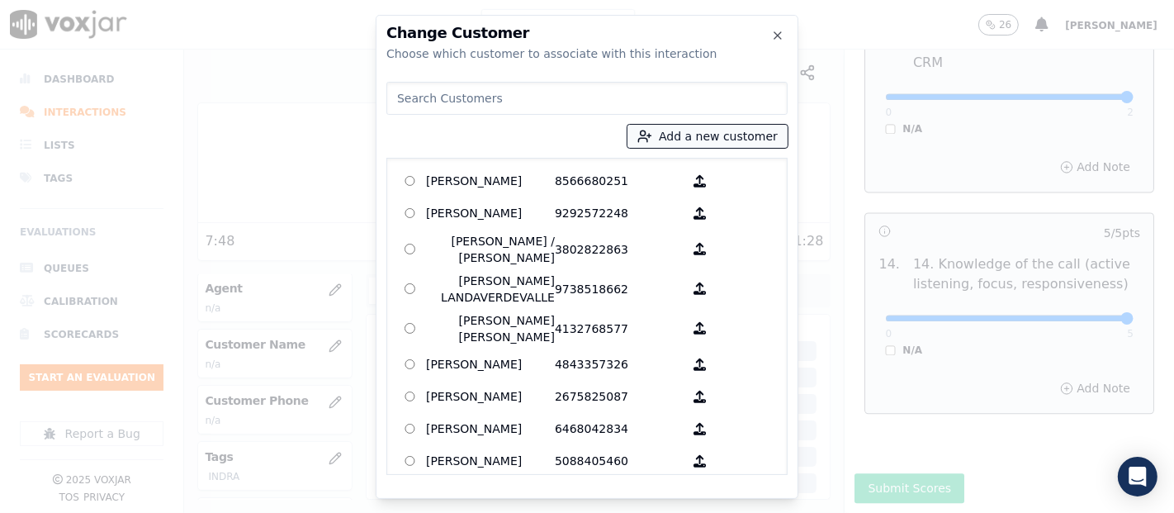
click at [716, 141] on button "Add a new customer" at bounding box center [707, 136] width 160 height 23
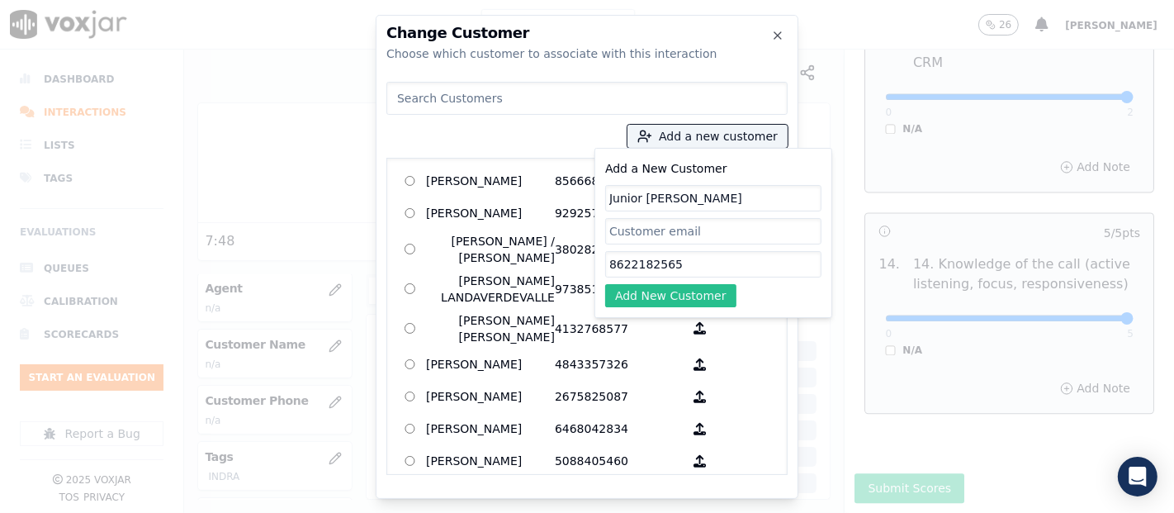
click at [695, 294] on button "Add New Customer" at bounding box center [670, 295] width 131 height 23
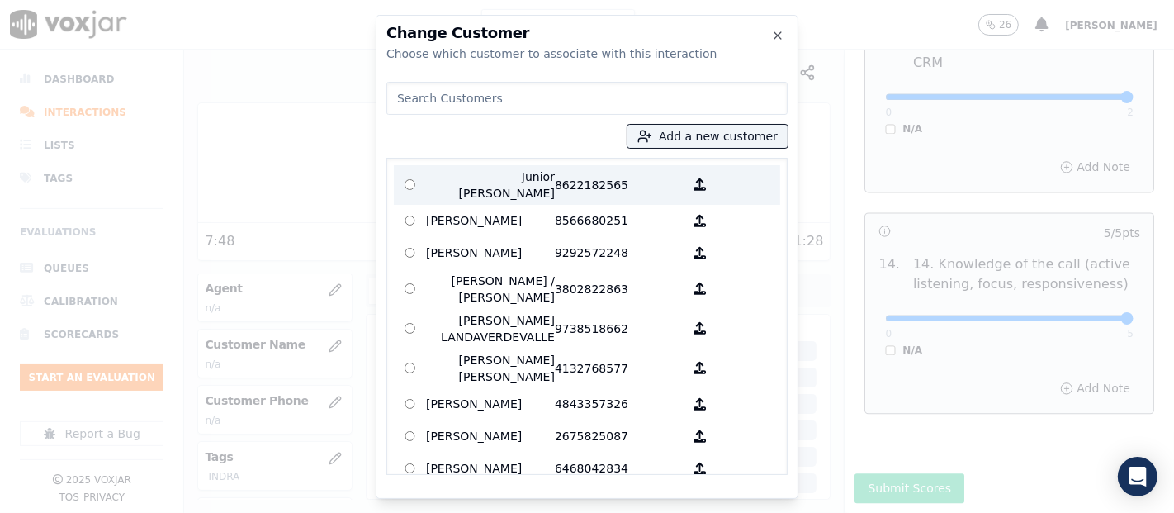
click at [490, 174] on p "Junior Marcos Lucero Guaman" at bounding box center [490, 184] width 129 height 33
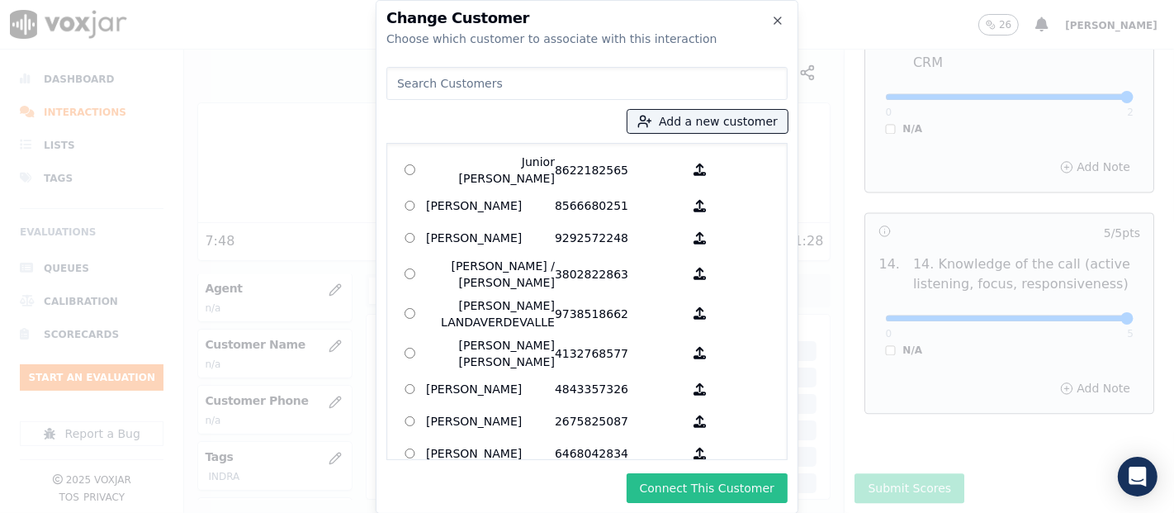
click at [722, 494] on button "Connect This Customer" at bounding box center [707, 488] width 161 height 30
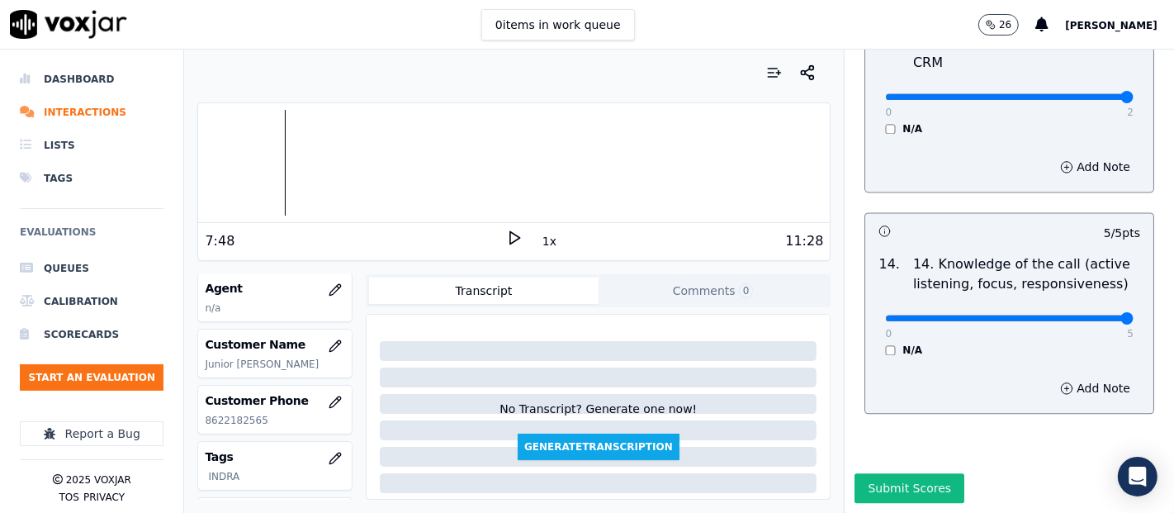
click at [101, 229] on div "Dashboard Interactions Lists Tags Evaluations Queues Calibration Scorecards Sta…" at bounding box center [587, 281] width 1174 height 463
click at [506, 234] on icon at bounding box center [514, 237] width 17 height 17
click at [510, 233] on rect at bounding box center [511, 237] width 2 height 11
click at [329, 283] on icon "button" at bounding box center [335, 289] width 13 height 13
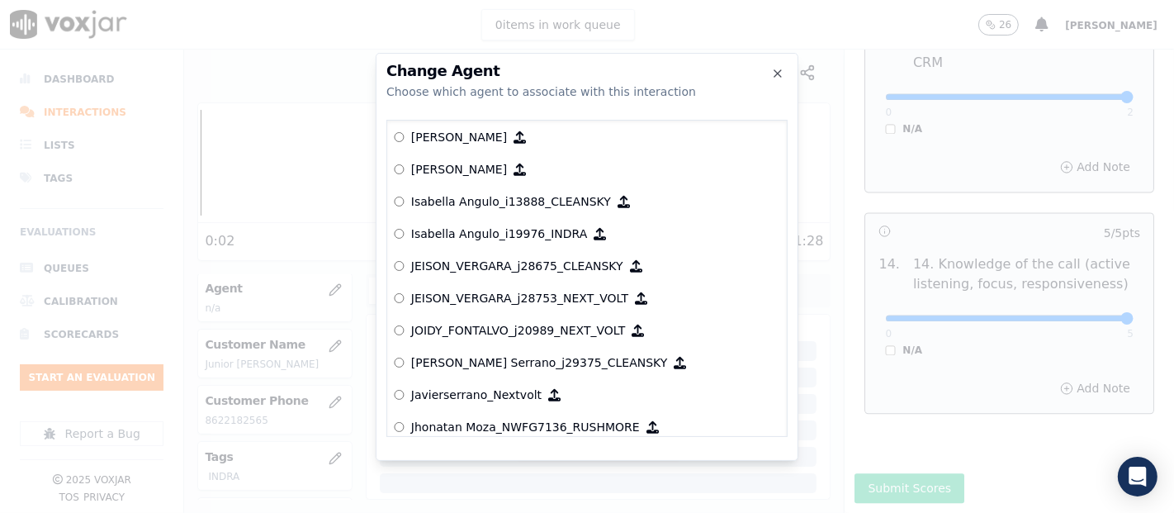
scroll to position [4218, 0]
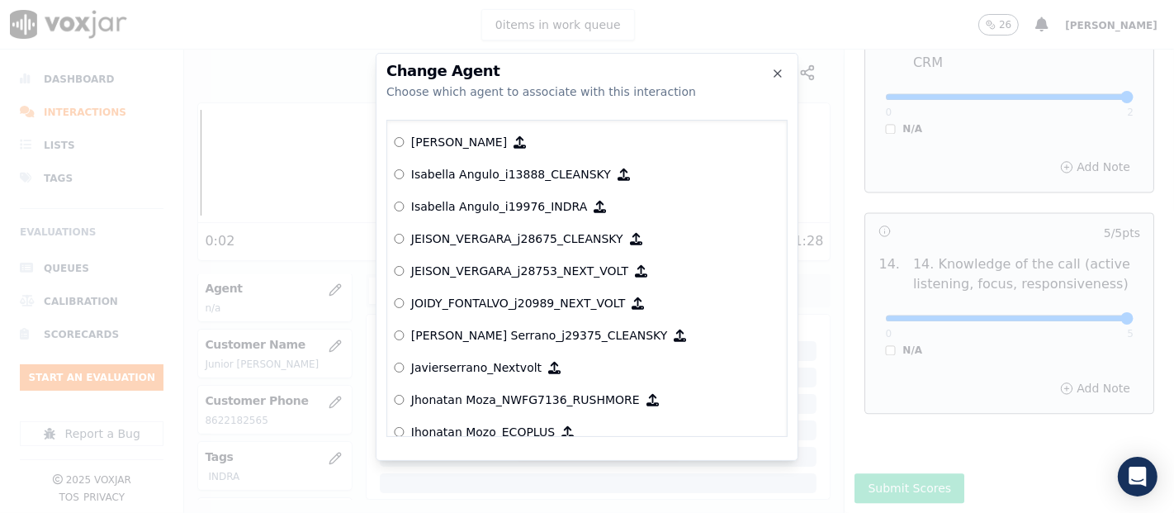
click at [512, 204] on p "Isabella Angulo_i19976_INDRA" at bounding box center [499, 206] width 177 height 17
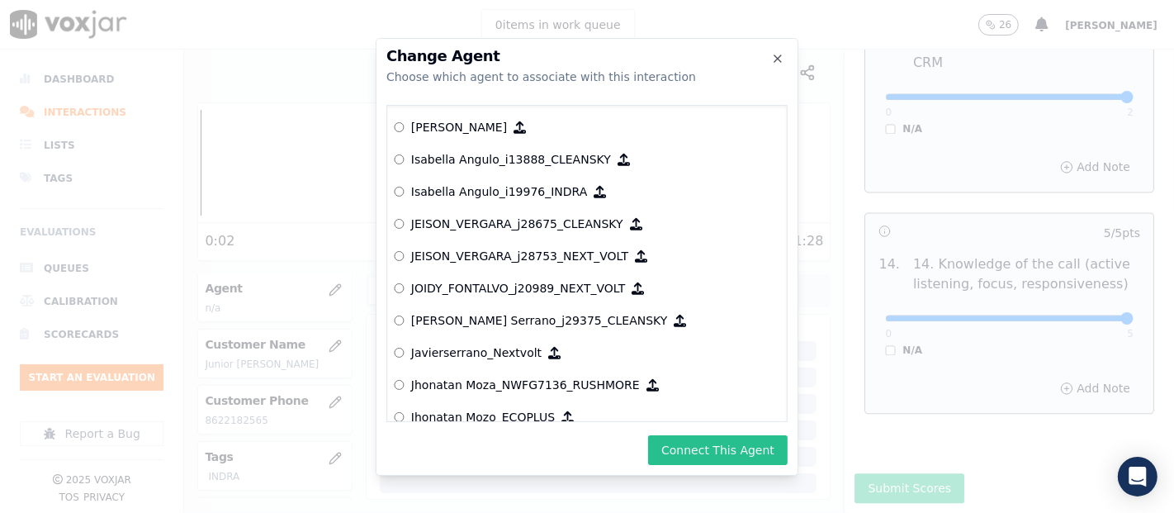
click at [722, 447] on button "Connect This Agent" at bounding box center [718, 450] width 140 height 30
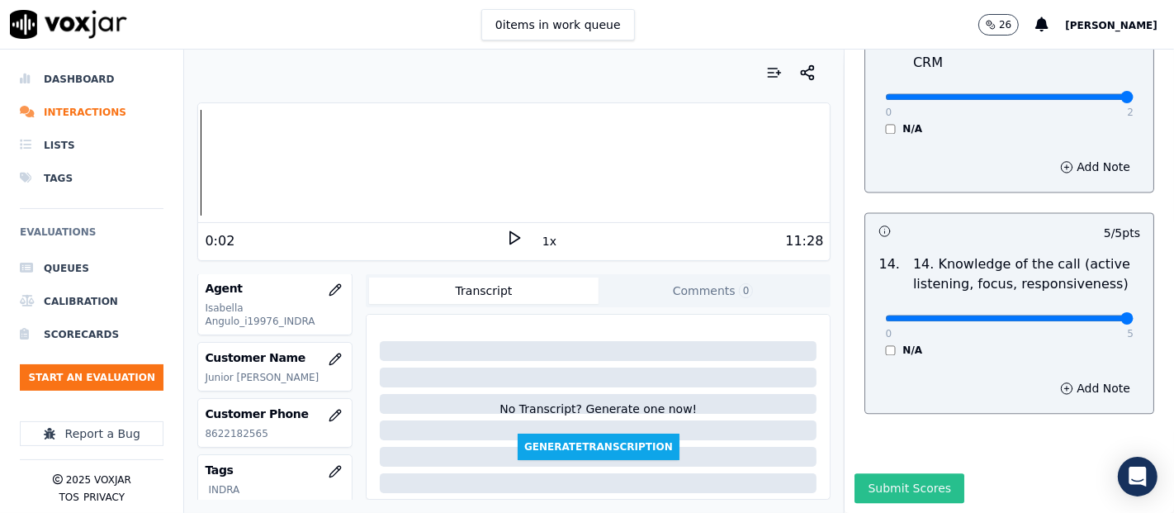
click at [917, 473] on button "Submit Scores" at bounding box center [909, 488] width 110 height 30
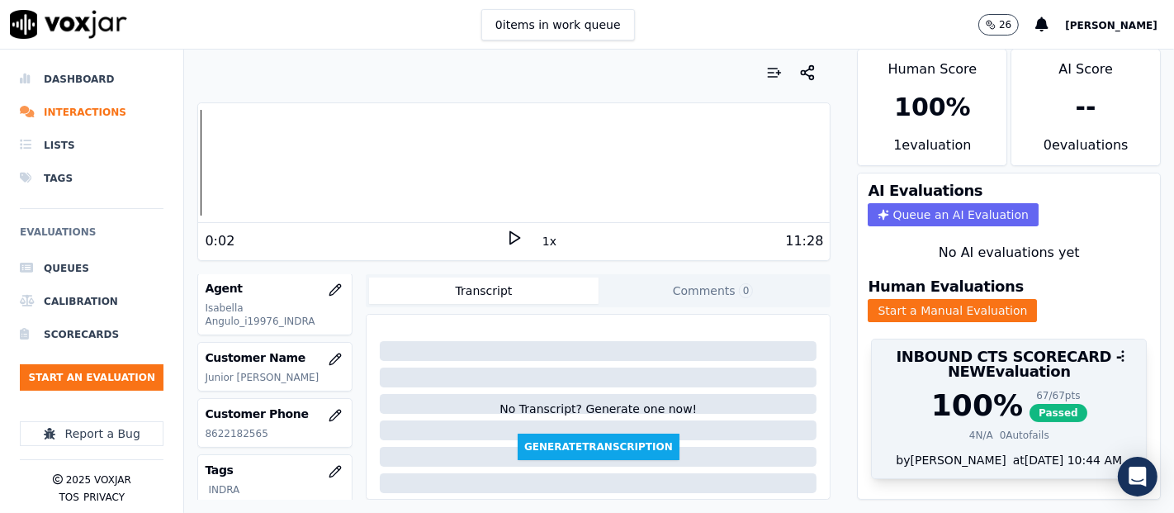
scroll to position [0, 0]
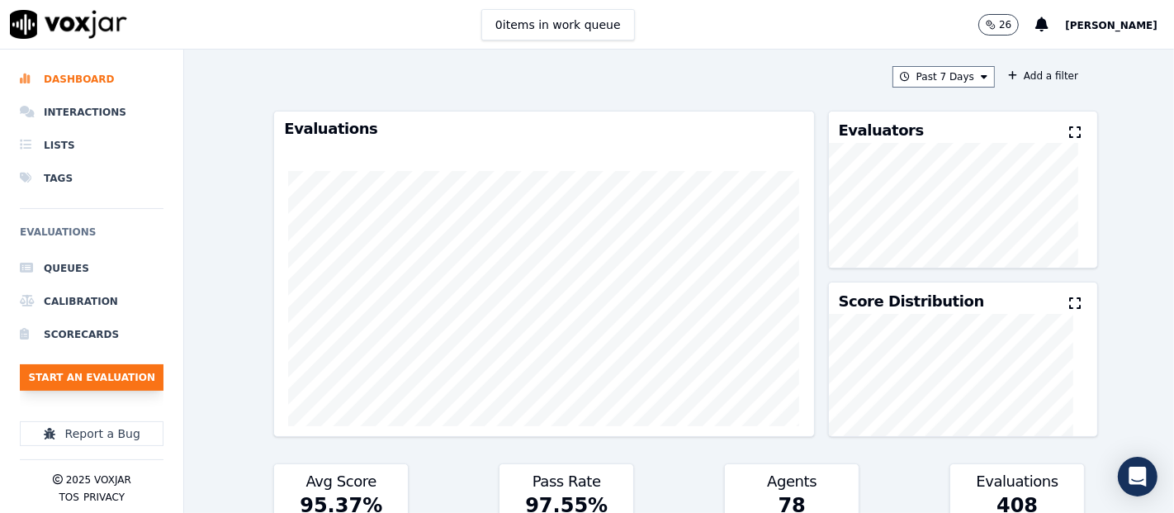
click at [142, 385] on button "Start an Evaluation" at bounding box center [92, 377] width 144 height 26
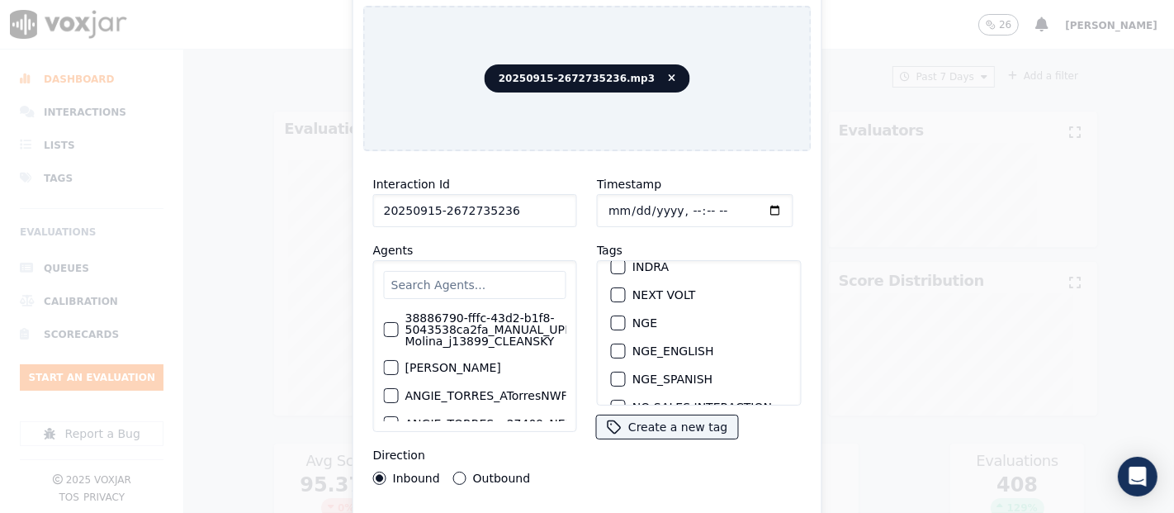
scroll to position [92, 0]
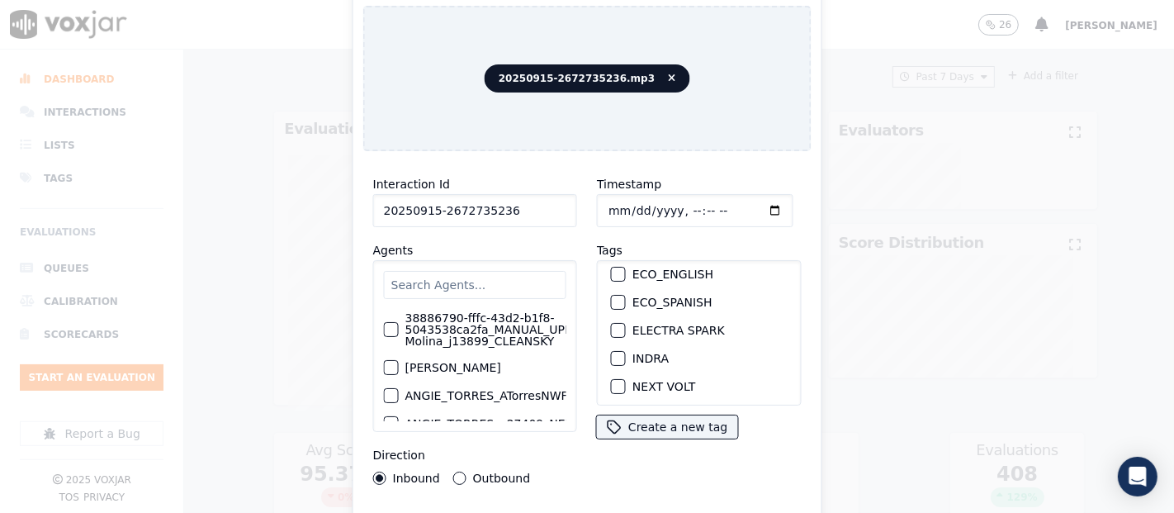
type input "20250915-2672735236"
click at [612, 352] on div "button" at bounding box center [618, 358] width 12 height 12
click at [594, 505] on div "Interaction Id 20250915-2672735236 Agents 38886790-fffc-43d2-b1f8-5043538ca2fa_…" at bounding box center [587, 354] width 448 height 380
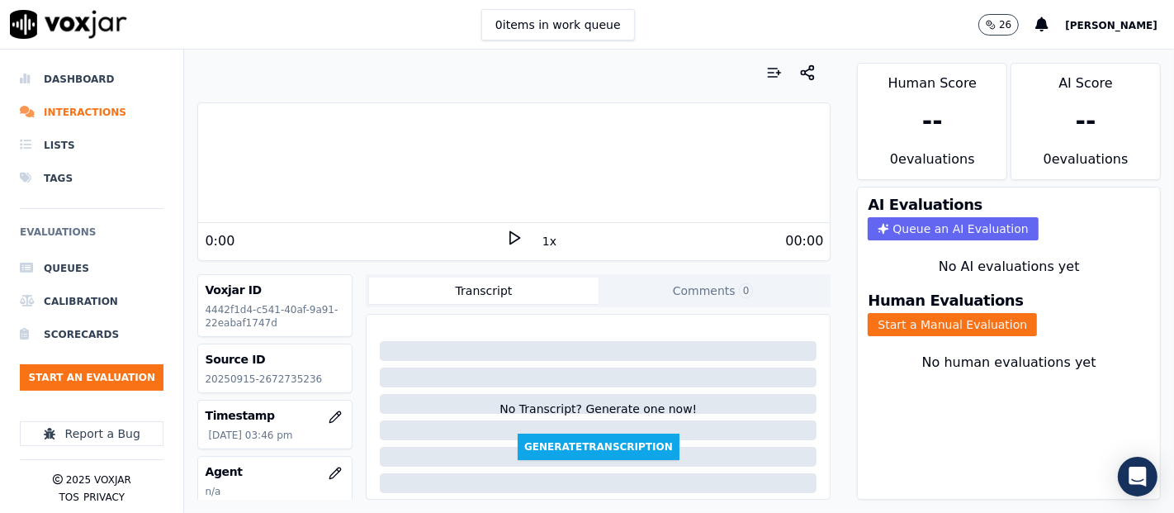
click at [261, 374] on p "20250915-2672735236" at bounding box center [275, 378] width 140 height 13
copy p "2672735236"
click at [917, 313] on button "Start a Manual Evaluation" at bounding box center [952, 324] width 169 height 23
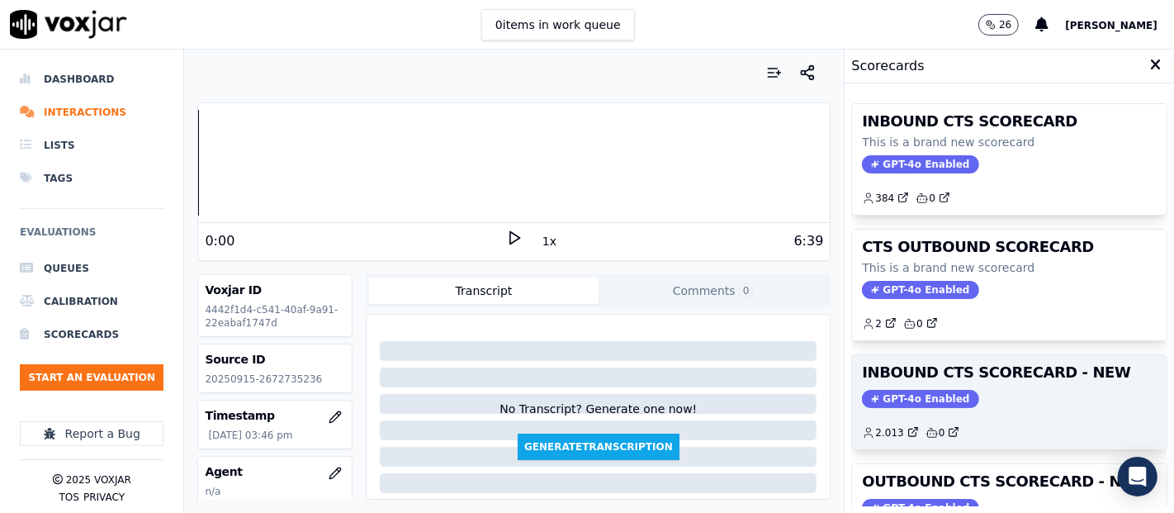
click at [969, 365] on h3 "INBOUND CTS SCORECARD - NEW" at bounding box center [1009, 372] width 295 height 15
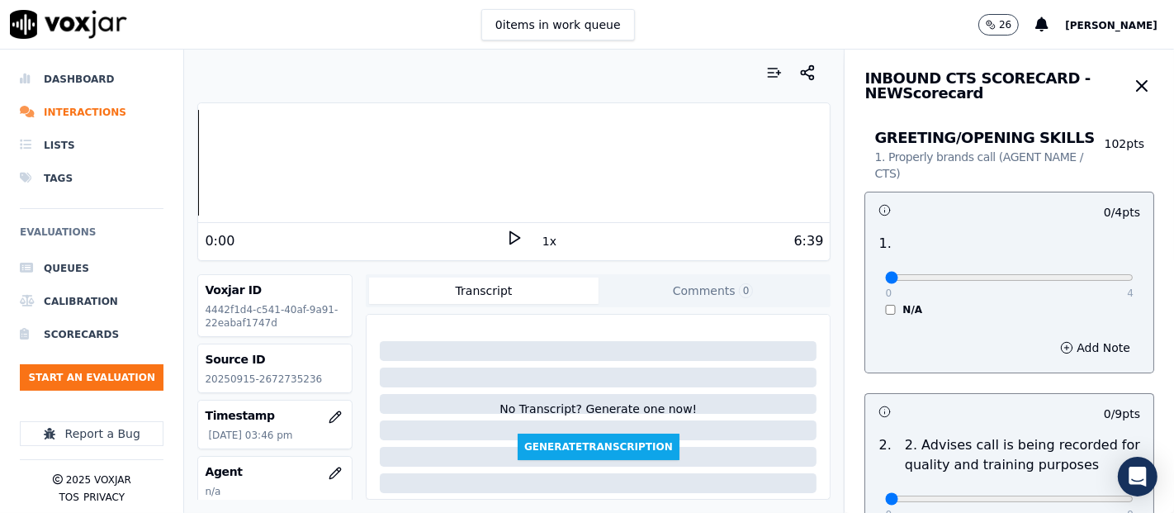
click at [506, 238] on icon at bounding box center [514, 237] width 17 height 17
click at [506, 235] on icon at bounding box center [514, 237] width 17 height 17
click at [506, 239] on icon at bounding box center [514, 237] width 17 height 17
click at [506, 235] on icon at bounding box center [514, 237] width 17 height 17
click at [506, 241] on icon at bounding box center [514, 237] width 17 height 17
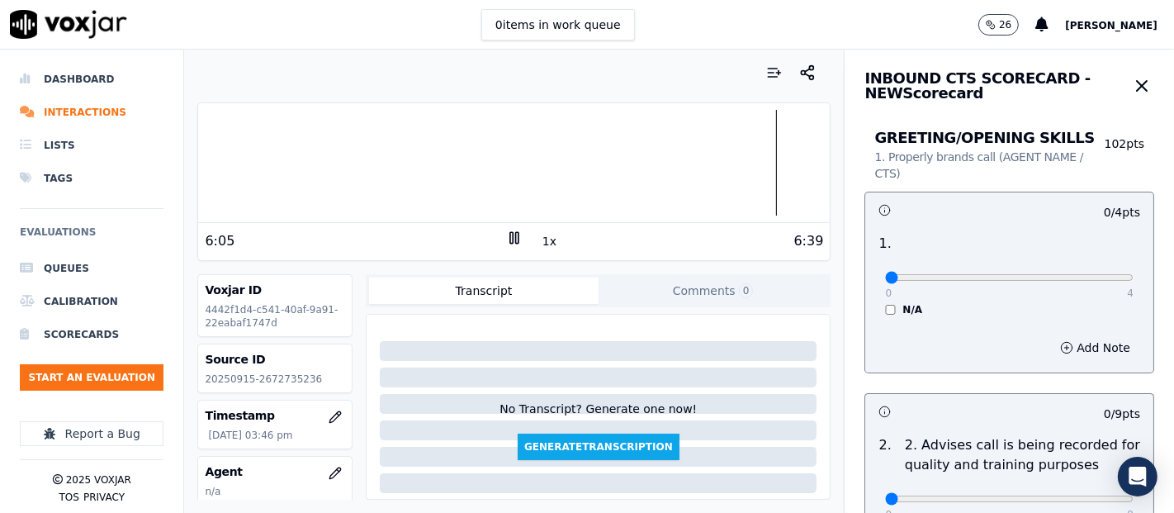
click at [1080, 270] on div "0 4" at bounding box center [1009, 277] width 248 height 20
type input "4"
click at [1087, 274] on input "range" at bounding box center [1009, 277] width 248 height 7
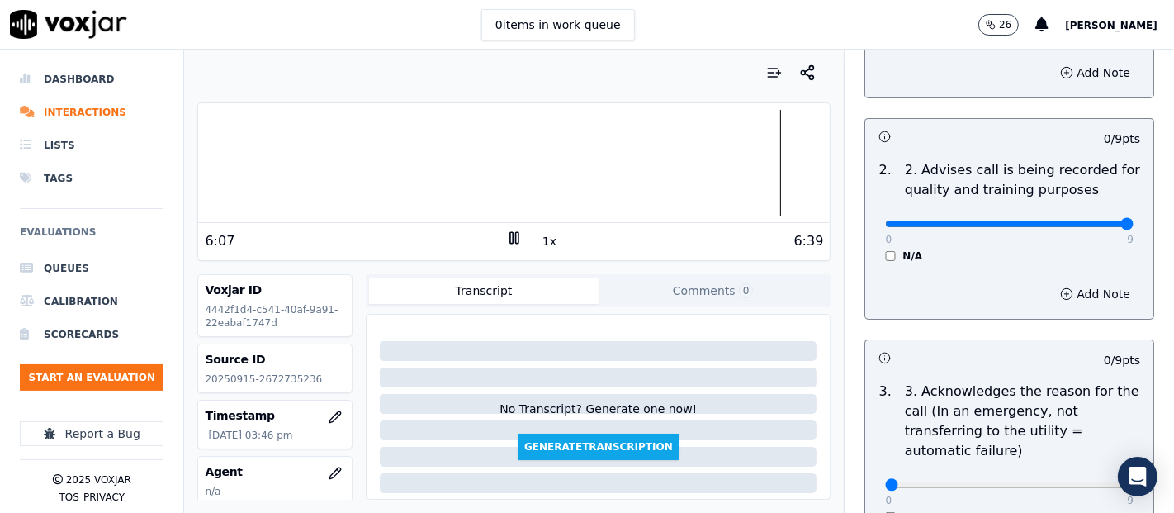
type input "9"
click at [1087, 227] on input "range" at bounding box center [1009, 223] width 248 height 7
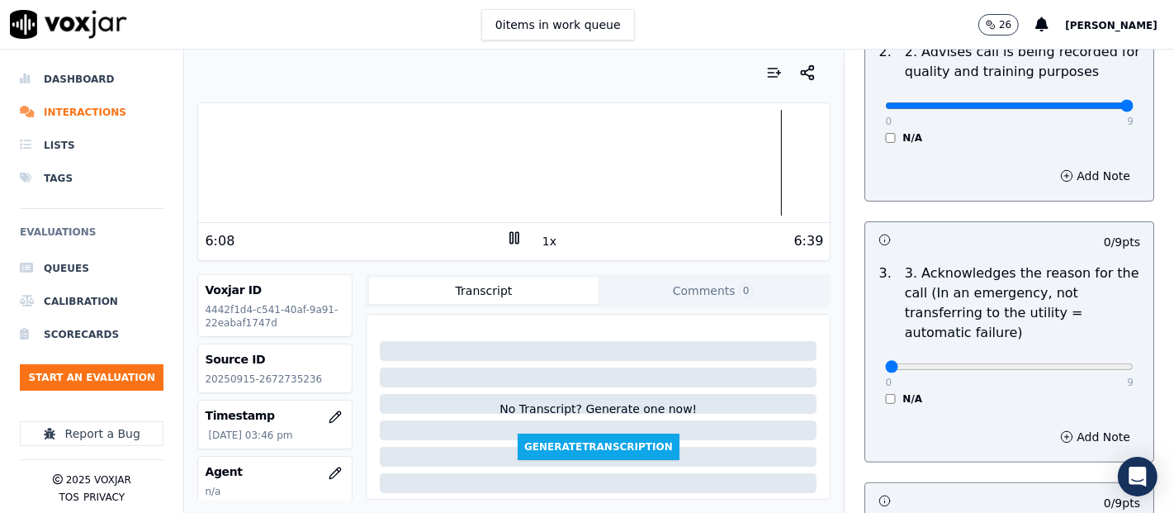
scroll to position [550, 0]
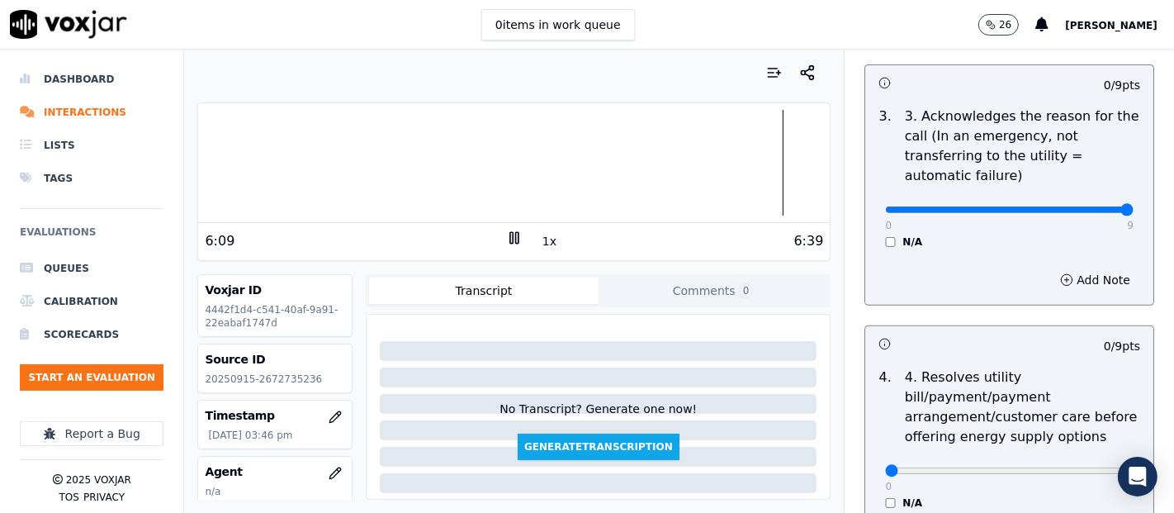
type input "9"
click at [1083, 211] on input "range" at bounding box center [1009, 209] width 248 height 7
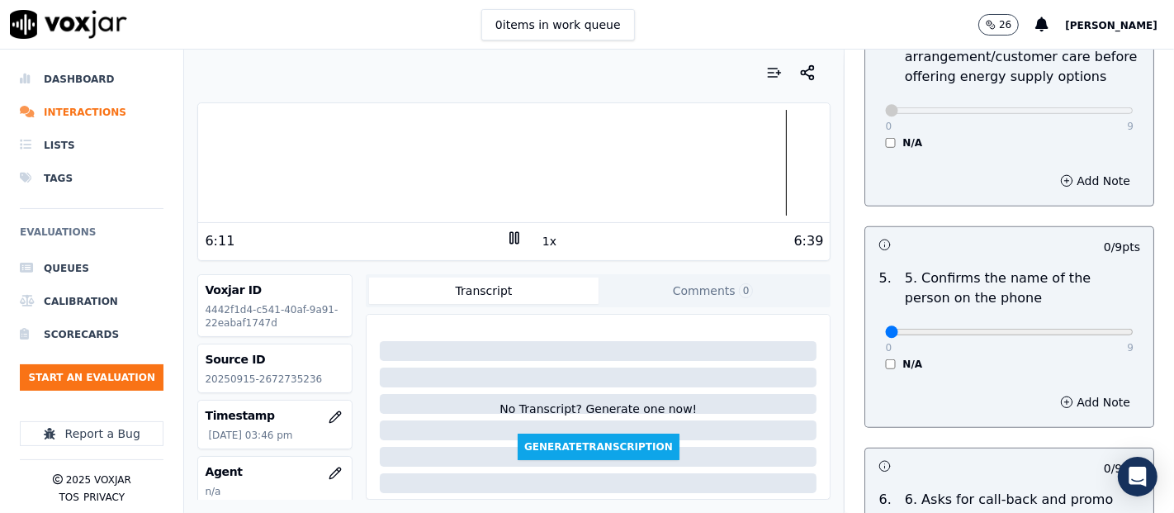
scroll to position [917, 0]
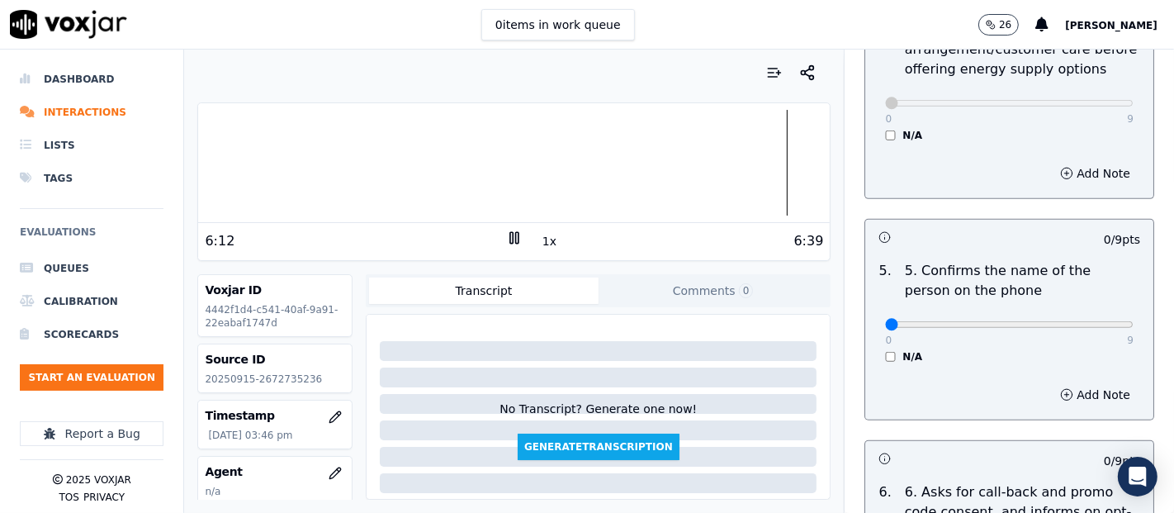
click at [1093, 328] on div "0 9 N/A" at bounding box center [1009, 331] width 275 height 63
type input "9"
click at [1088, 326] on input "range" at bounding box center [1009, 324] width 248 height 7
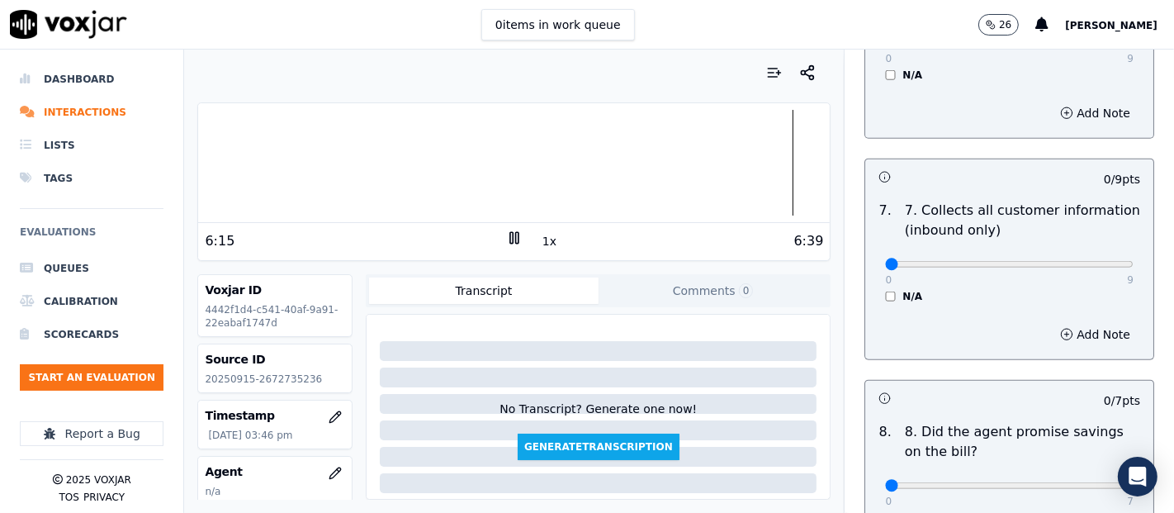
scroll to position [1467, 0]
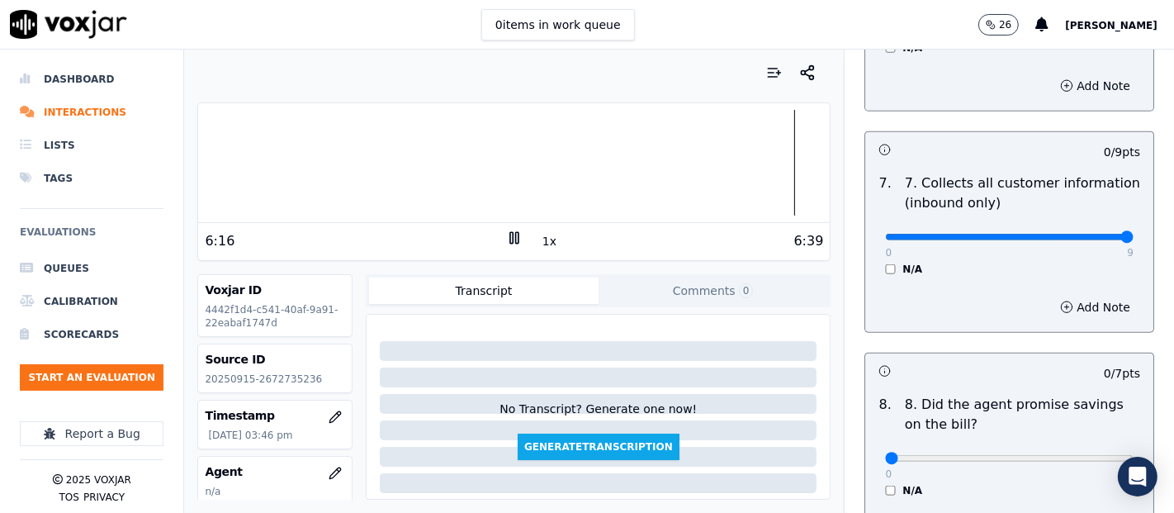
type input "9"
click at [1080, 234] on input "range" at bounding box center [1009, 237] width 248 height 7
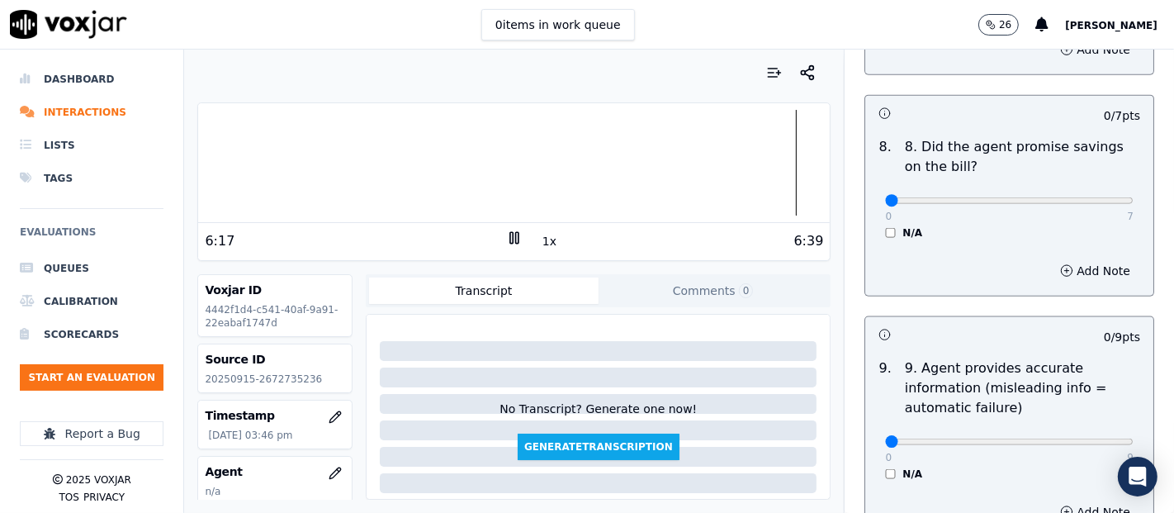
scroll to position [1743, 0]
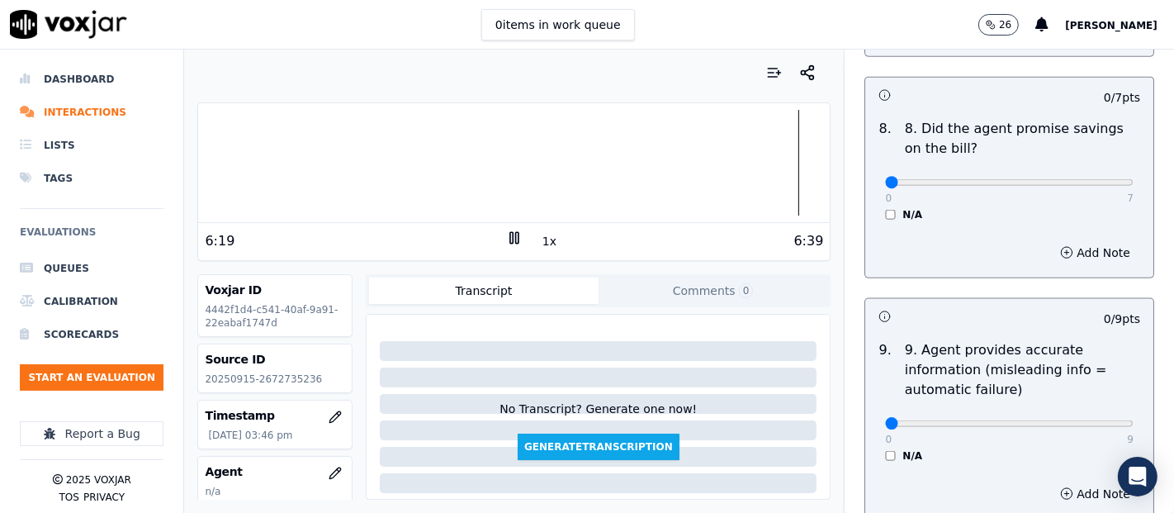
click at [885, 210] on div "N/A" at bounding box center [1009, 214] width 248 height 13
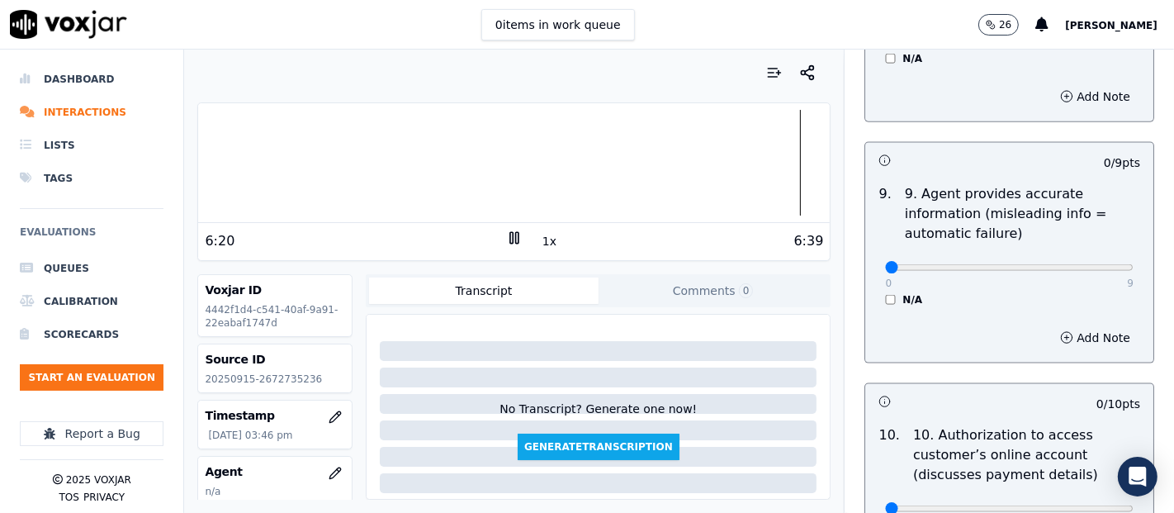
scroll to position [1926, 0]
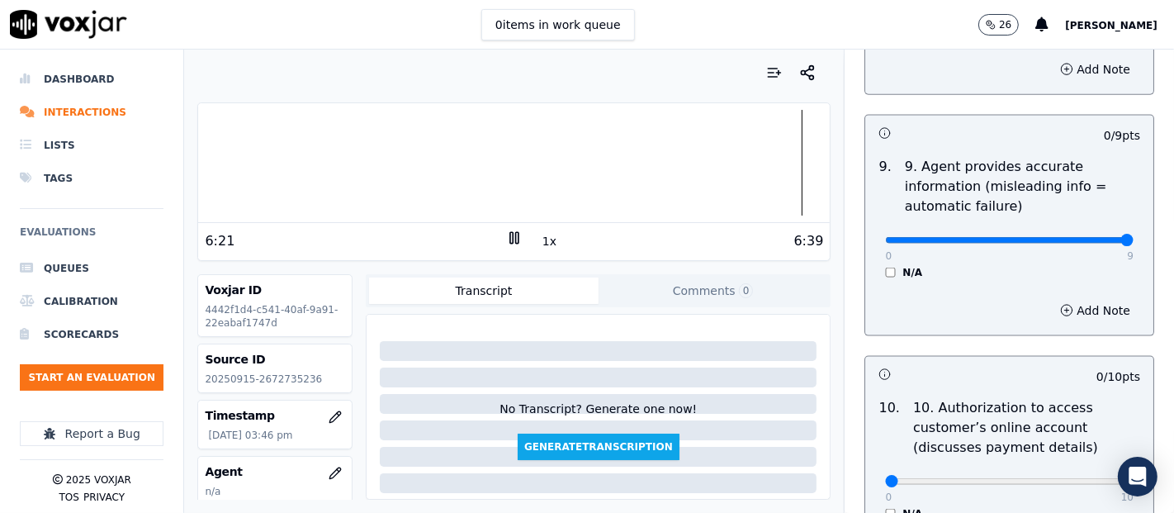
type input "9"
click at [1088, 237] on input "range" at bounding box center [1009, 240] width 248 height 7
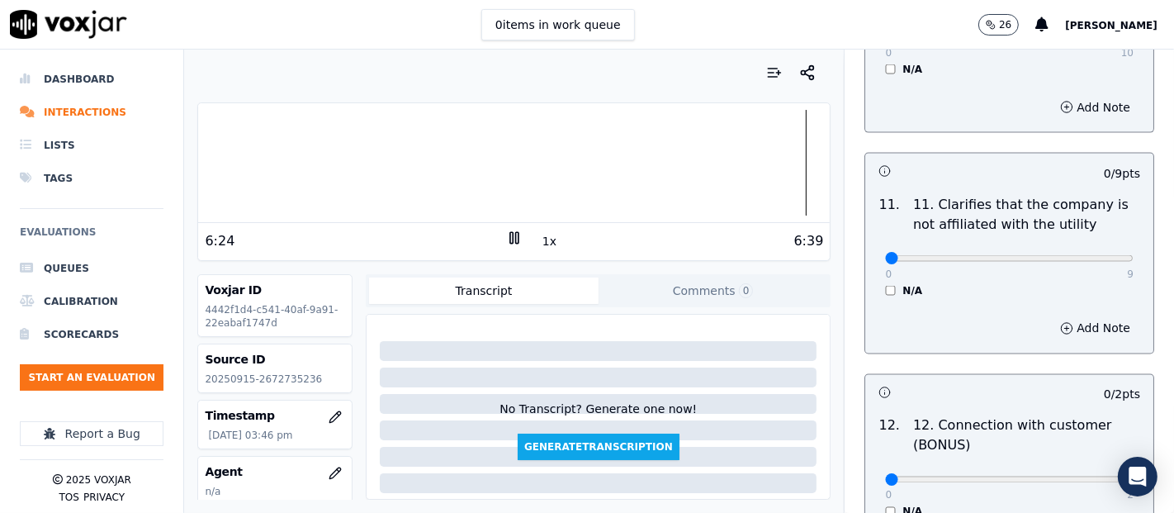
scroll to position [2384, 0]
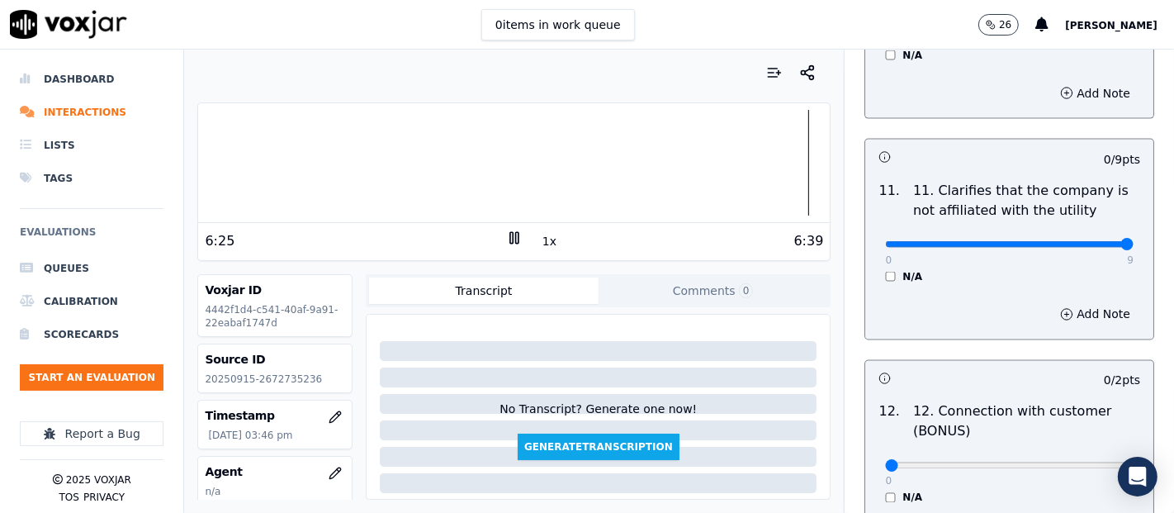
type input "9"
click at [1081, 241] on input "range" at bounding box center [1009, 244] width 248 height 7
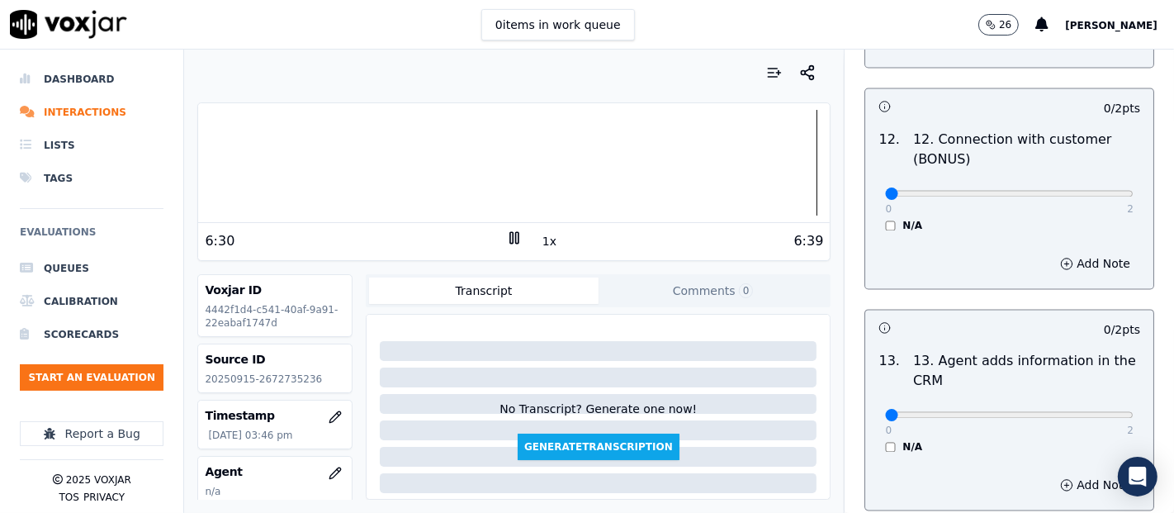
scroll to position [2660, 0]
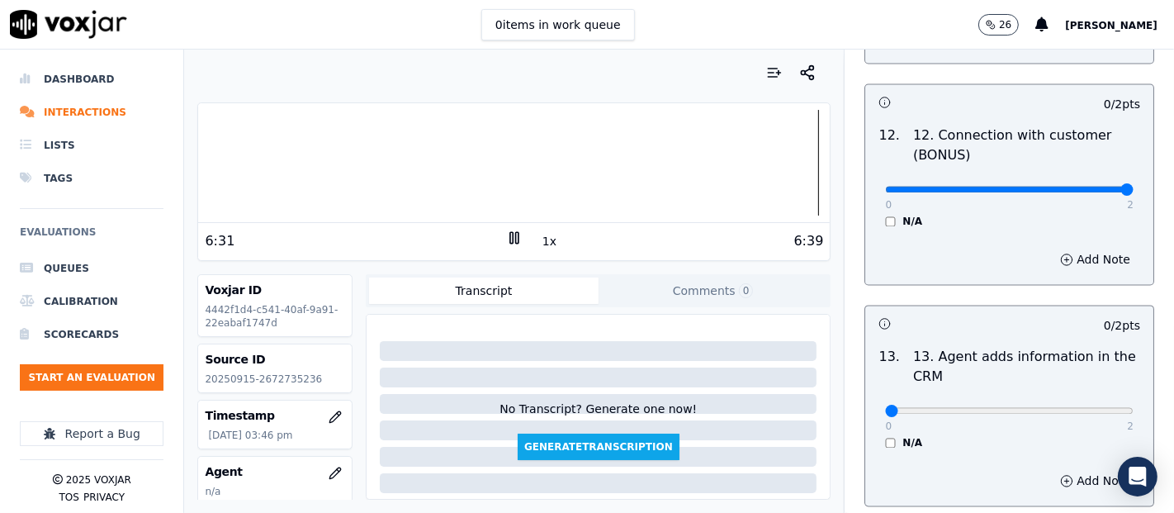
type input "2"
click at [1086, 187] on input "range" at bounding box center [1009, 190] width 248 height 7
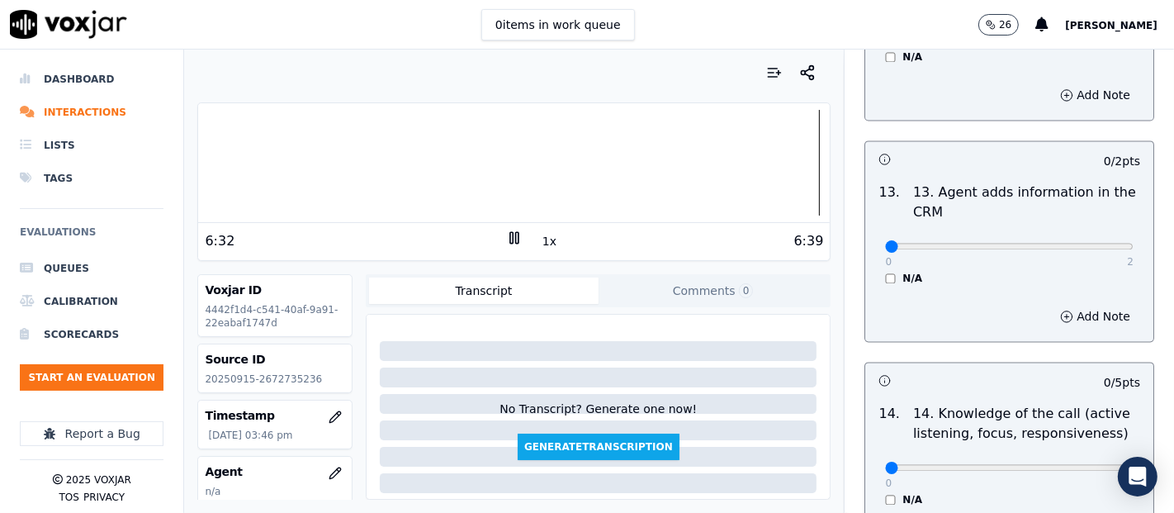
scroll to position [2843, 0]
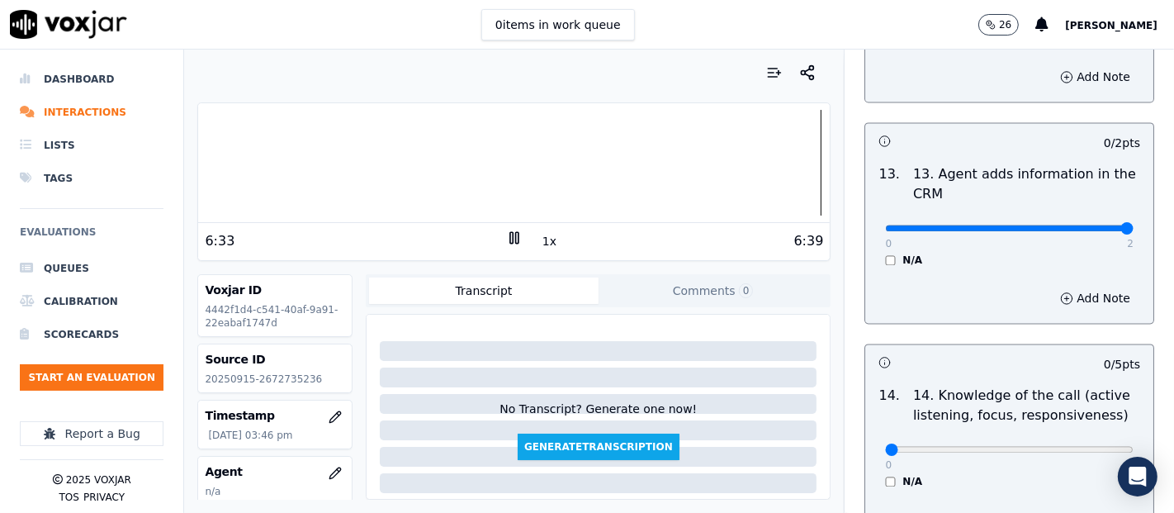
type input "2"
click at [1082, 225] on input "range" at bounding box center [1009, 228] width 248 height 7
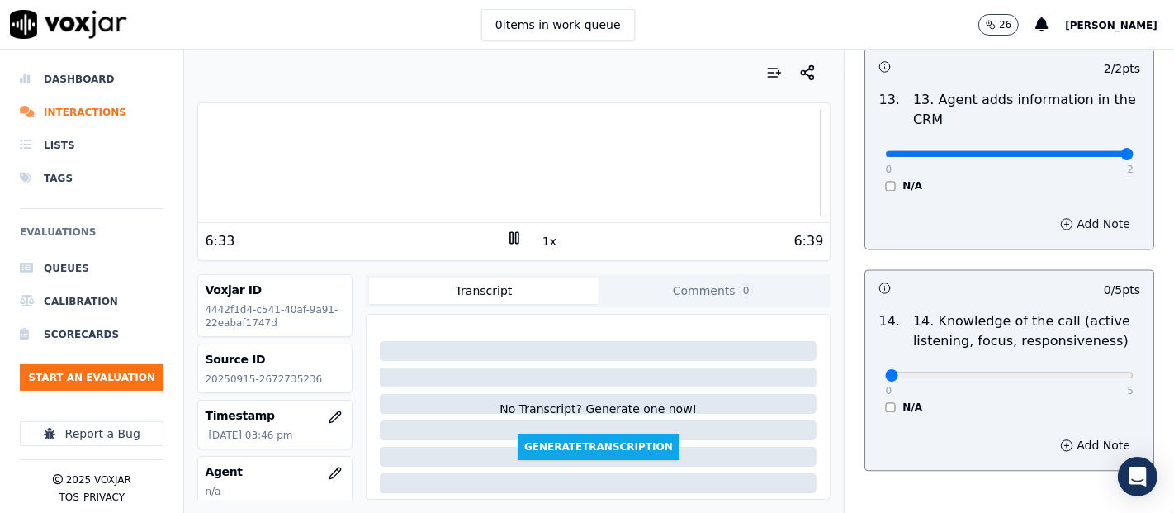
scroll to position [3008, 0]
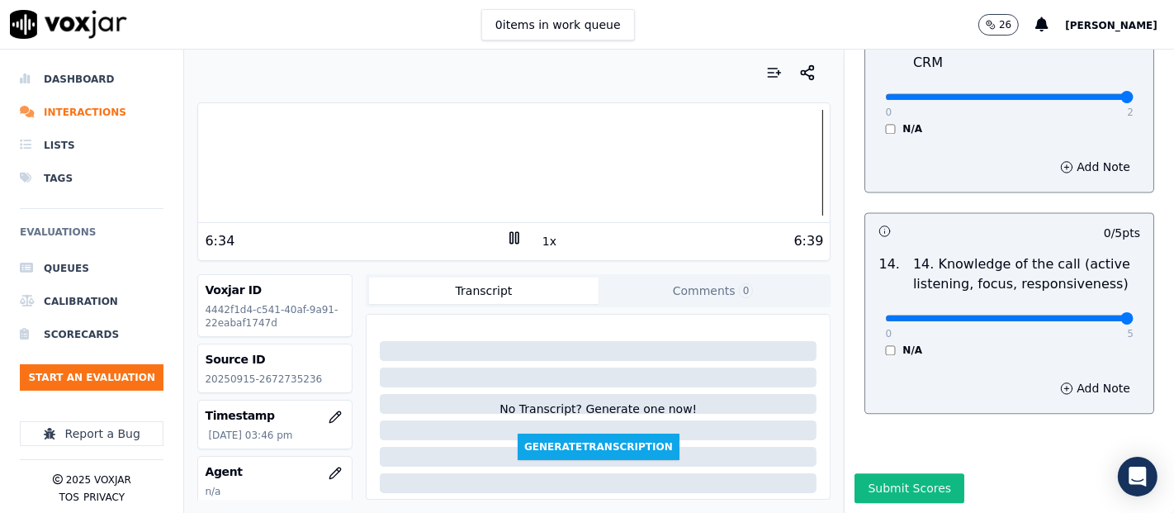
type input "5"
click at [1087, 314] on input "range" at bounding box center [1009, 317] width 248 height 7
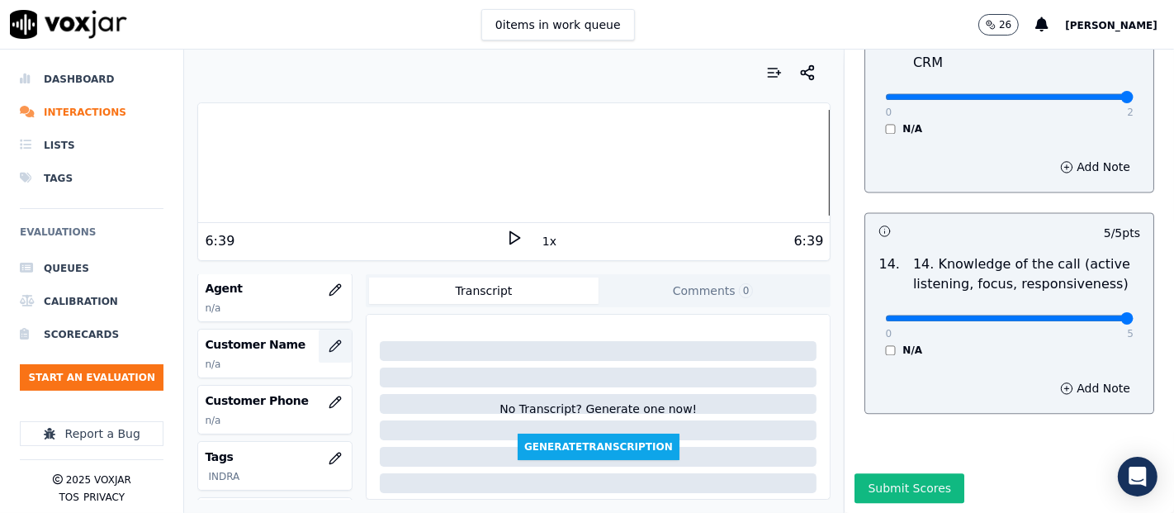
click at [329, 339] on icon "button" at bounding box center [335, 345] width 13 height 13
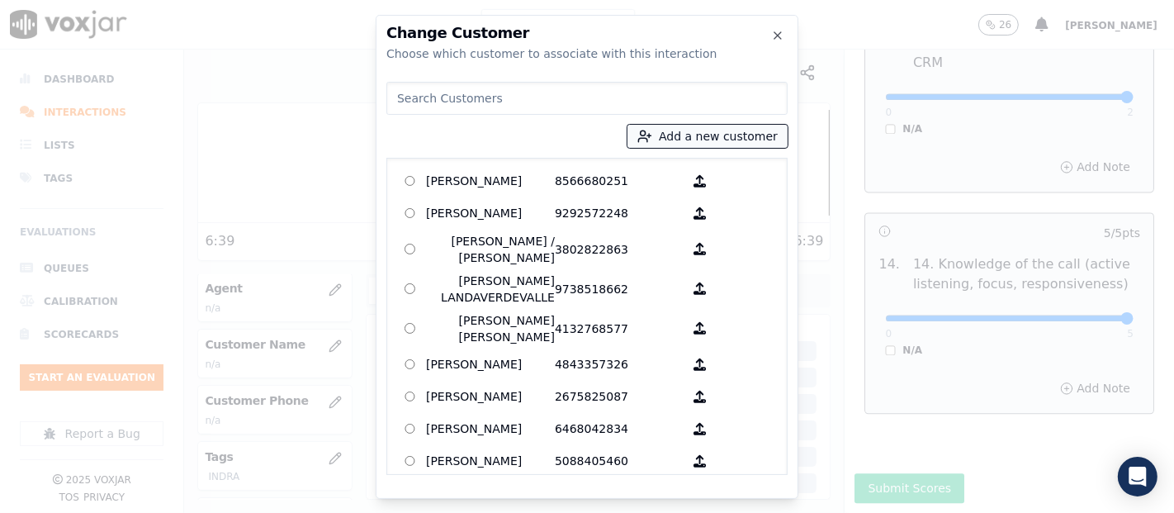
click at [697, 143] on button "Add a new customer" at bounding box center [707, 136] width 160 height 23
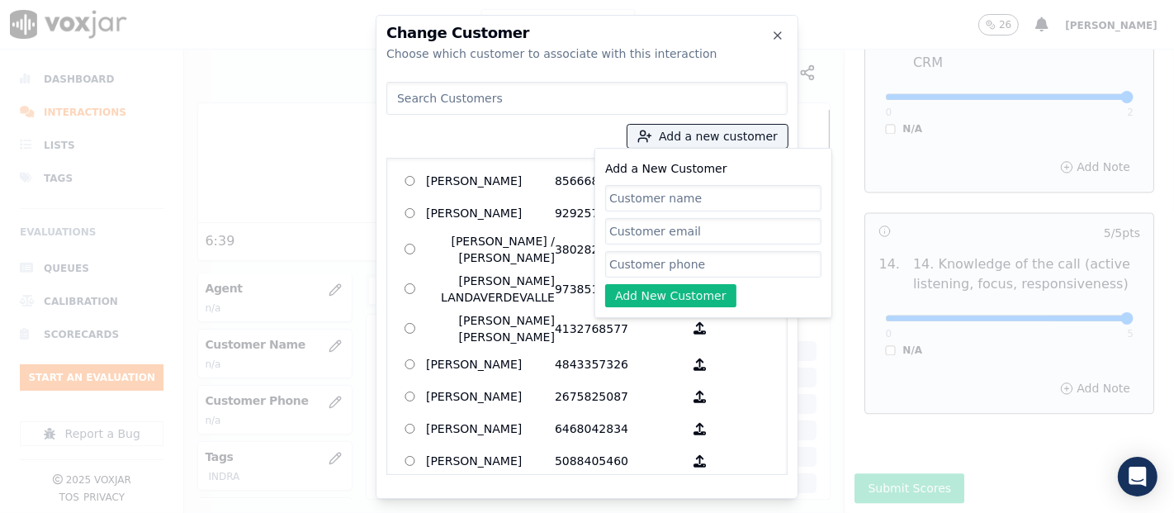
paste input "[PERSON_NAME]"
type input "[PERSON_NAME]"
click at [615, 265] on input "Add a New Customer" at bounding box center [713, 264] width 216 height 26
paste input "2672735236"
type input "2672735236"
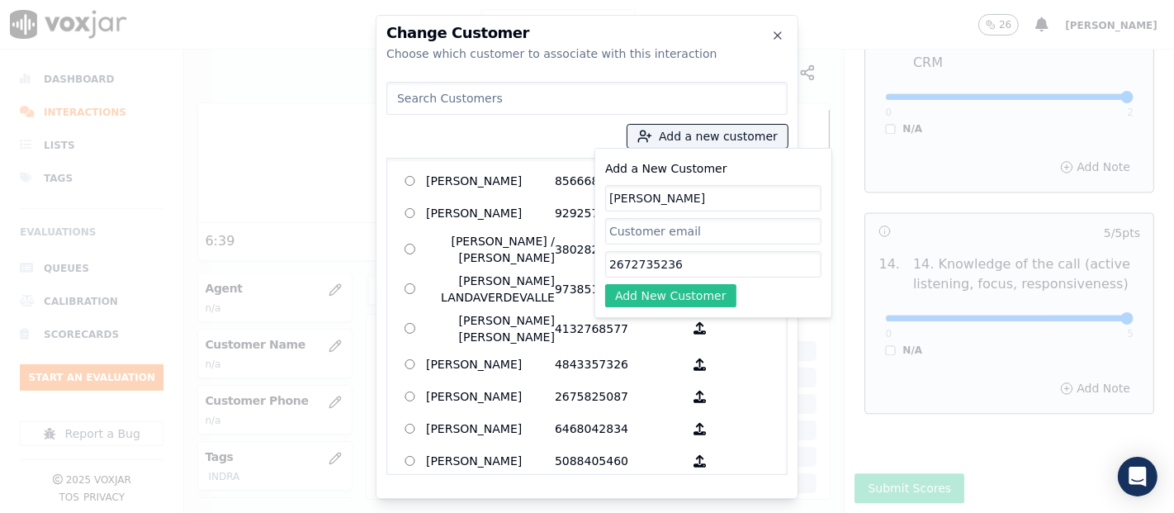
click at [681, 286] on button "Add New Customer" at bounding box center [670, 295] width 131 height 23
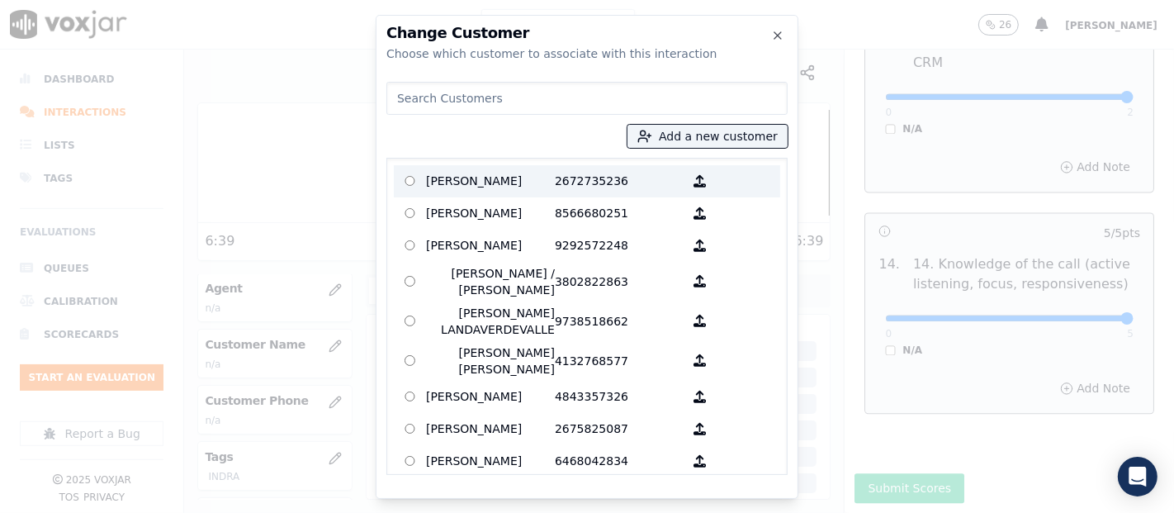
click at [489, 177] on p "[PERSON_NAME]" at bounding box center [490, 181] width 129 height 26
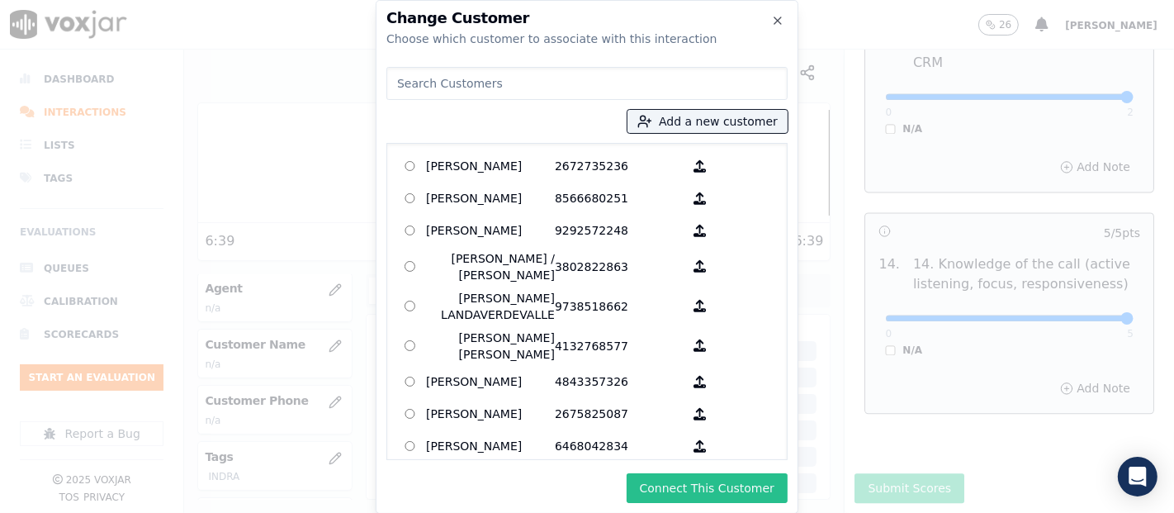
click at [694, 488] on button "Connect This Customer" at bounding box center [707, 488] width 161 height 30
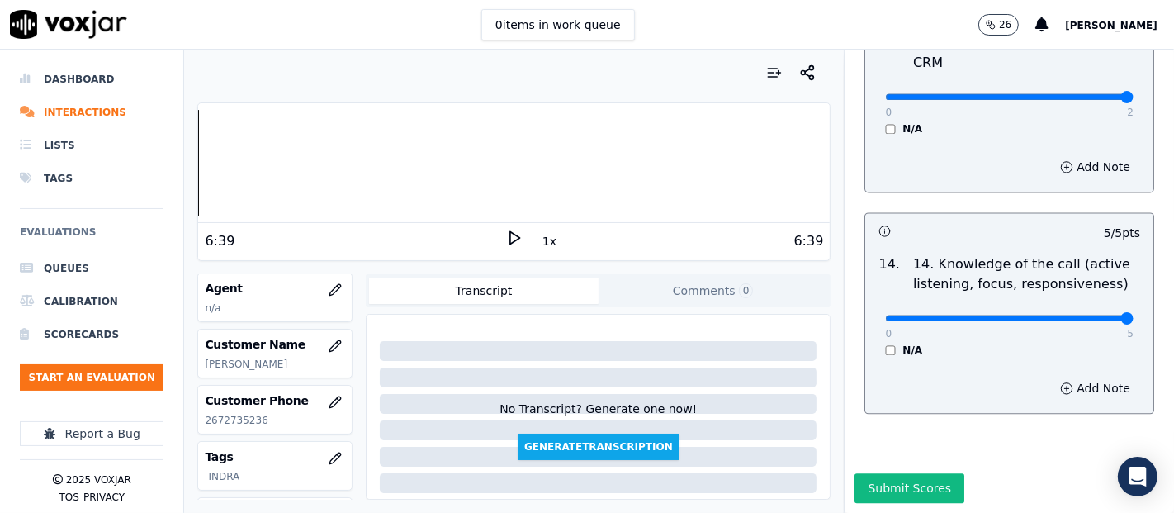
click at [178, 265] on div "Dashboard Interactions Lists Tags Evaluations Queues Calibration Scorecards Sta…" at bounding box center [587, 281] width 1174 height 463
click at [506, 239] on icon at bounding box center [514, 237] width 17 height 17
click at [495, 239] on div "0:01" at bounding box center [355, 241] width 301 height 20
drag, startPoint x: 503, startPoint y: 234, endPoint x: 351, endPoint y: 319, distance: 174.1
click at [510, 235] on rect at bounding box center [511, 237] width 2 height 11
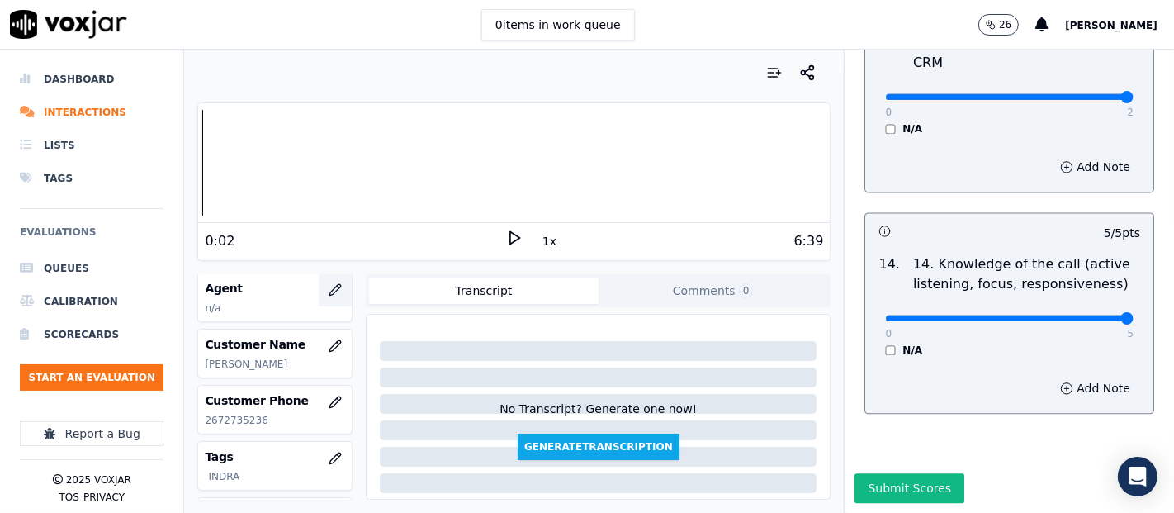
click at [319, 294] on button "button" at bounding box center [335, 289] width 33 height 33
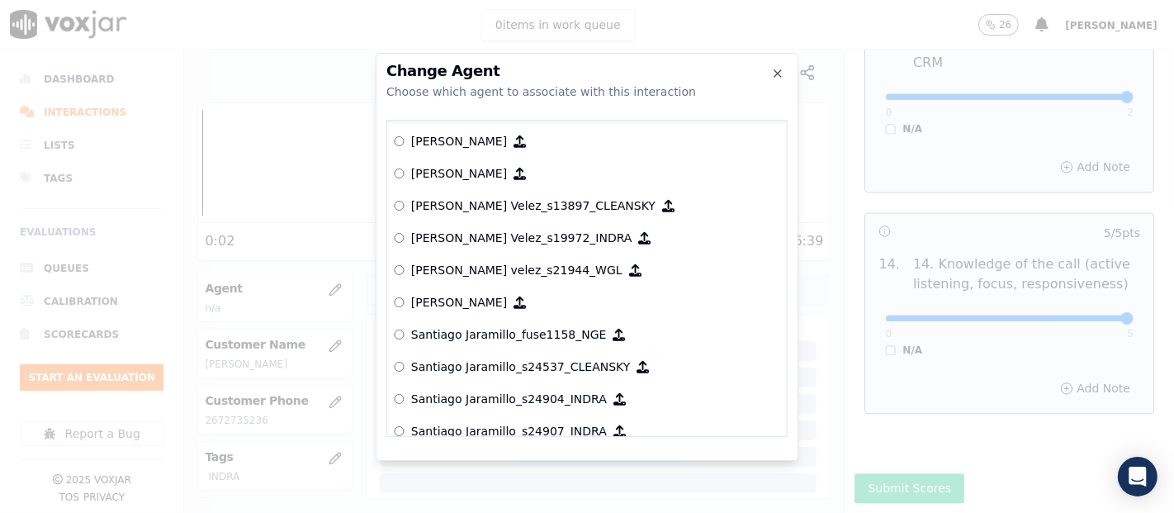
scroll to position [7410, 0]
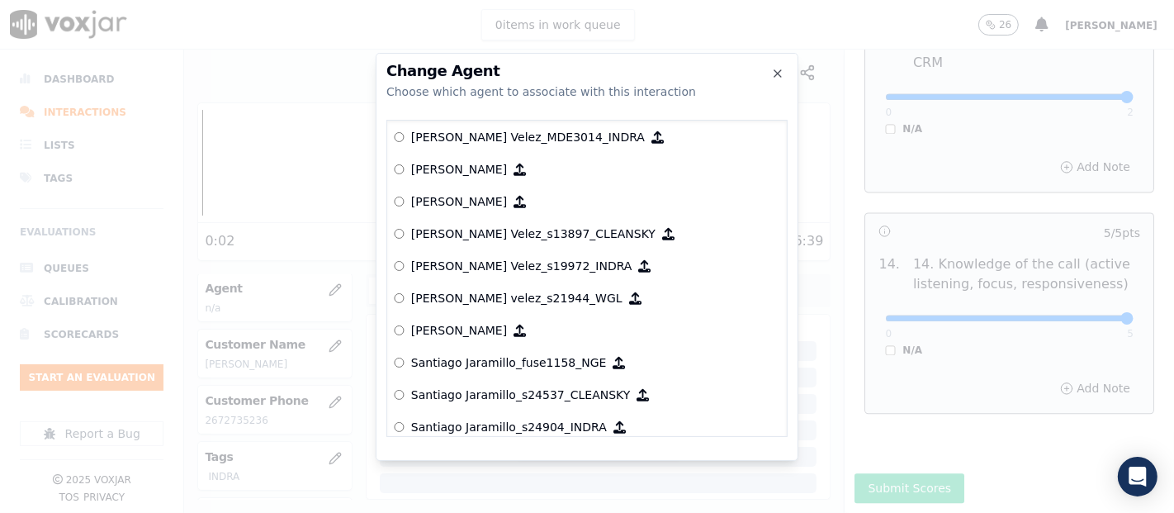
click at [489, 282] on label "[PERSON_NAME] velez_s21944_WGL" at bounding box center [587, 298] width 386 height 32
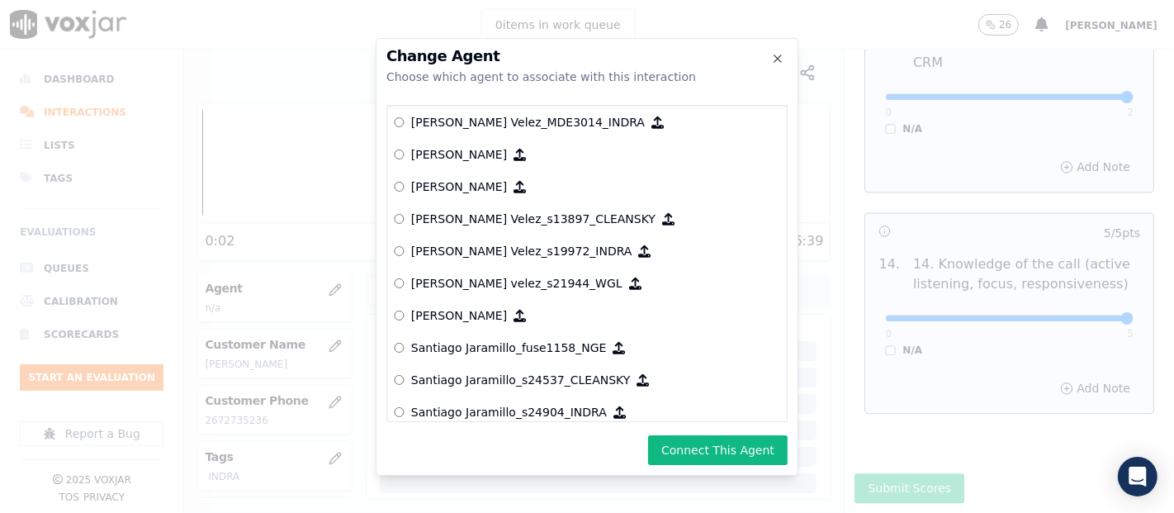
click at [481, 253] on p "[PERSON_NAME] Velez_s19972_INDRA" at bounding box center [521, 251] width 221 height 17
click at [683, 438] on button "Connect This Agent" at bounding box center [718, 450] width 140 height 30
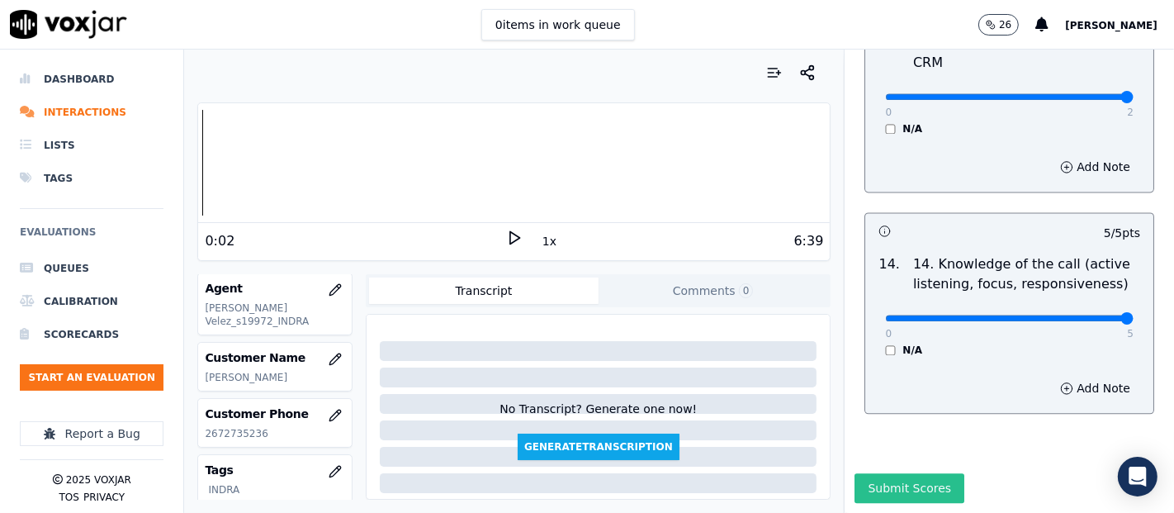
click at [870, 473] on button "Submit Scores" at bounding box center [909, 488] width 110 height 30
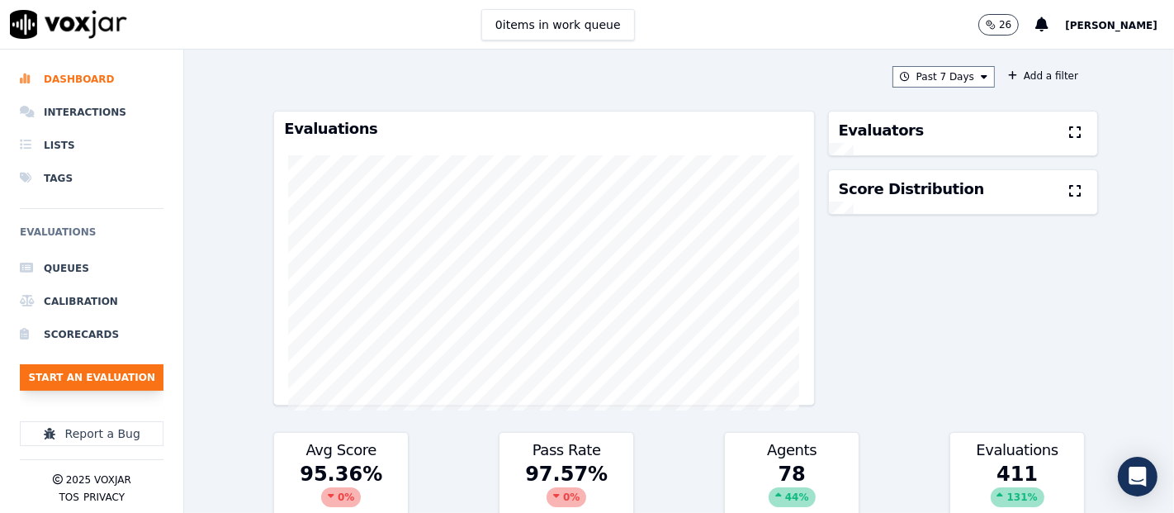
click at [144, 372] on button "Start an Evaluation" at bounding box center [92, 377] width 144 height 26
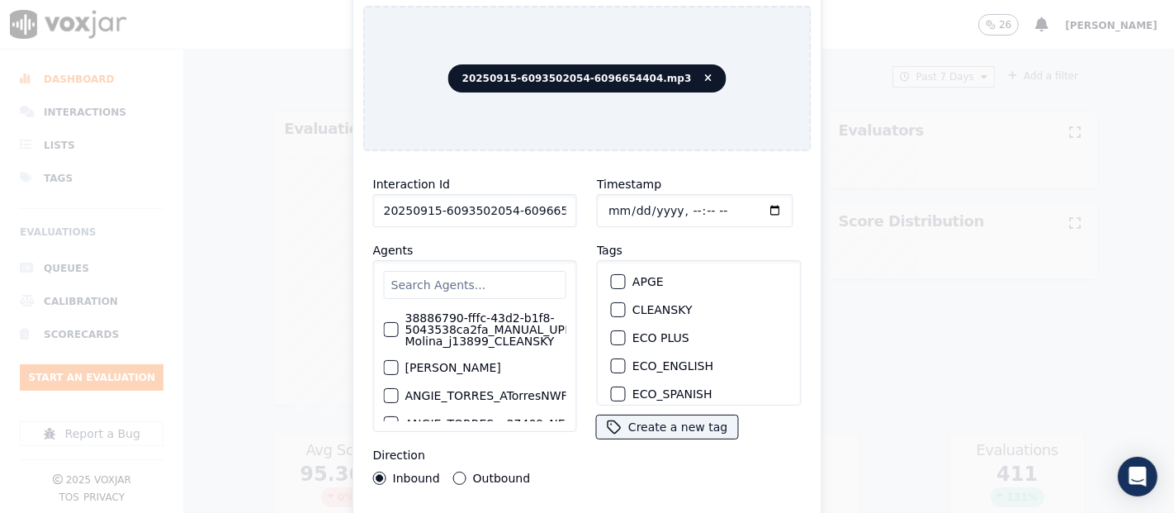
click at [557, 206] on input "20250915-6093502054-6096654404.mp3" at bounding box center [475, 210] width 204 height 33
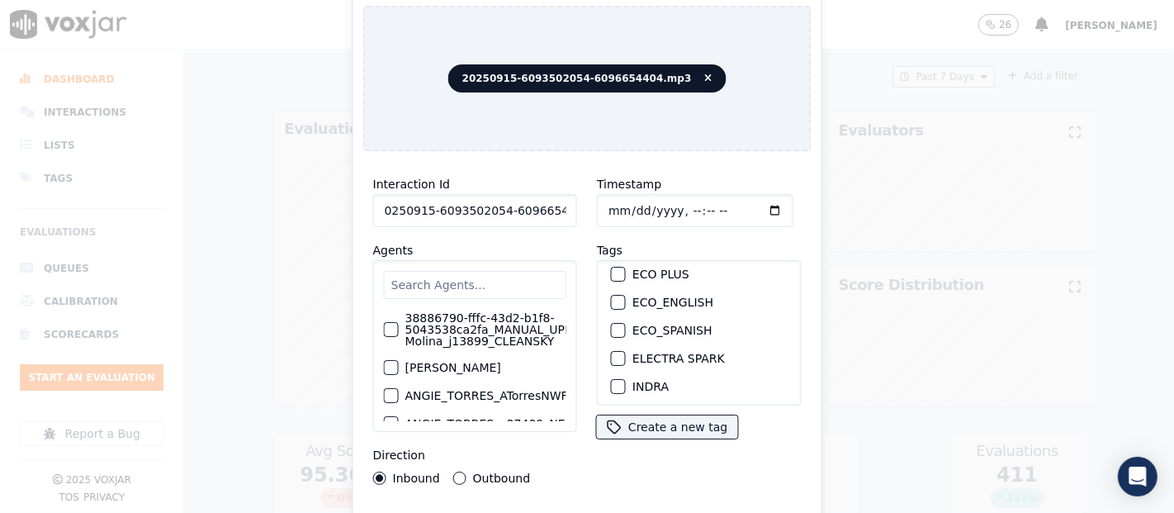
scroll to position [92, 0]
type input "20250915-6093502054-6096654404"
click at [612, 352] on div "button" at bounding box center [618, 358] width 12 height 12
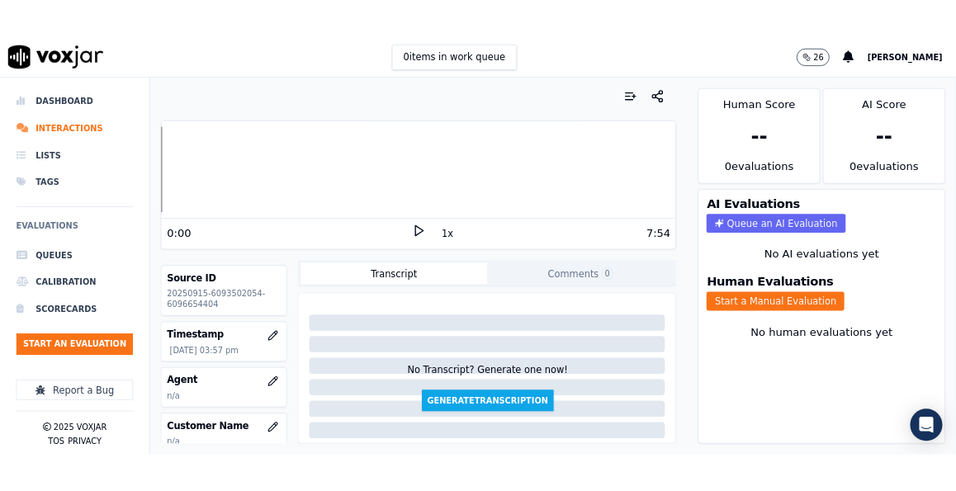
scroll to position [92, 0]
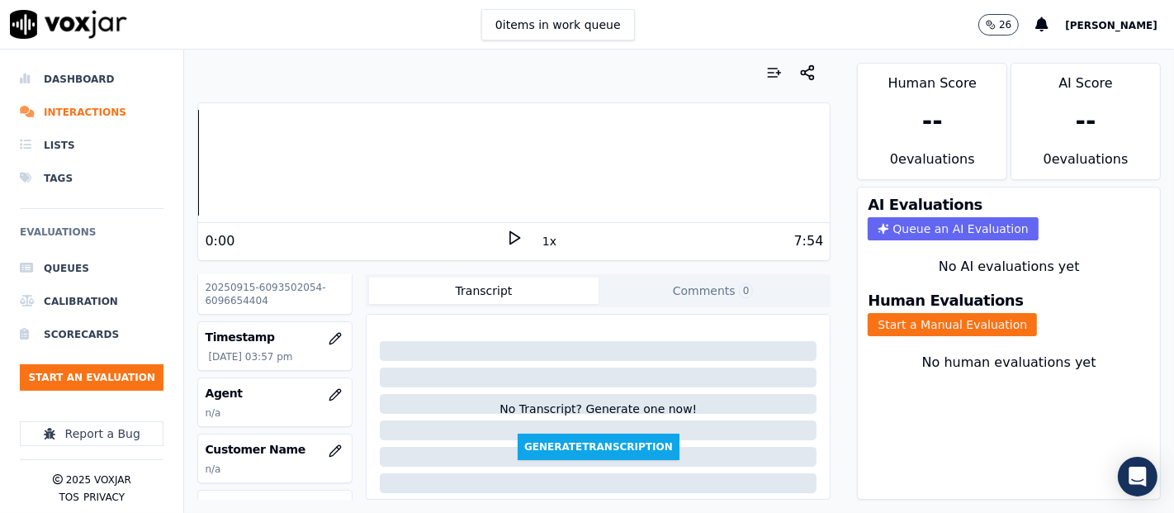
click at [226, 314] on div "Voxjar ID dd66783e-c987-45ed-af63-ed2dbacb79c9 Source ID 20250915-6093502054-60…" at bounding box center [274, 386] width 155 height 225
click at [225, 314] on div "Voxjar ID dd66783e-c987-45ed-af63-ed2dbacb79c9 Source ID 20250915-6093502054-60…" at bounding box center [274, 386] width 155 height 225
click at [243, 300] on p "20250915-6093502054-6096654404" at bounding box center [275, 294] width 140 height 26
copy p "6096654404"
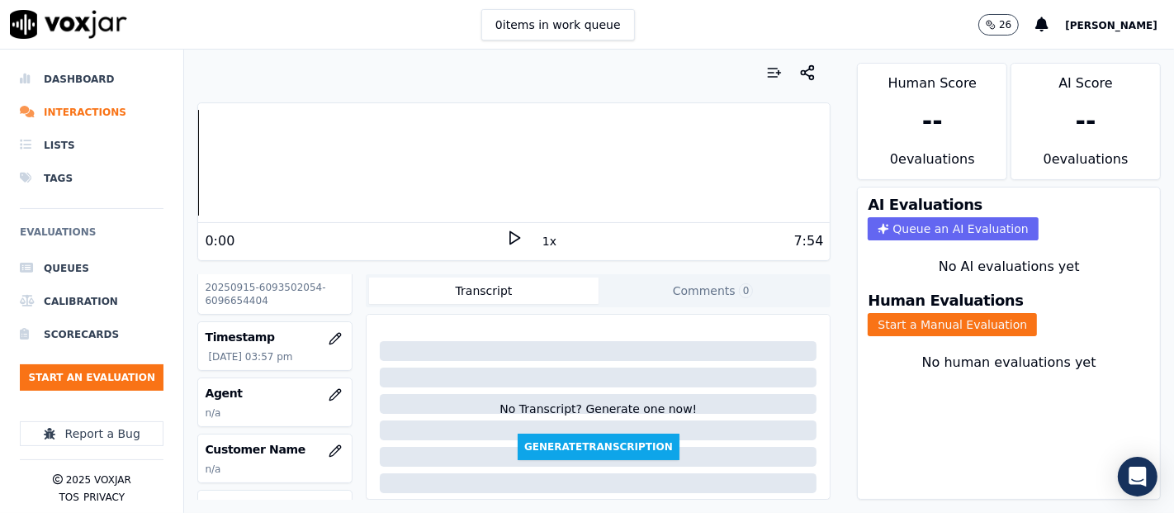
click at [273, 282] on p "20250915-6093502054-6096654404" at bounding box center [275, 294] width 140 height 26
copy p "6093502054"
click at [889, 313] on button "Start a Manual Evaluation" at bounding box center [952, 324] width 169 height 23
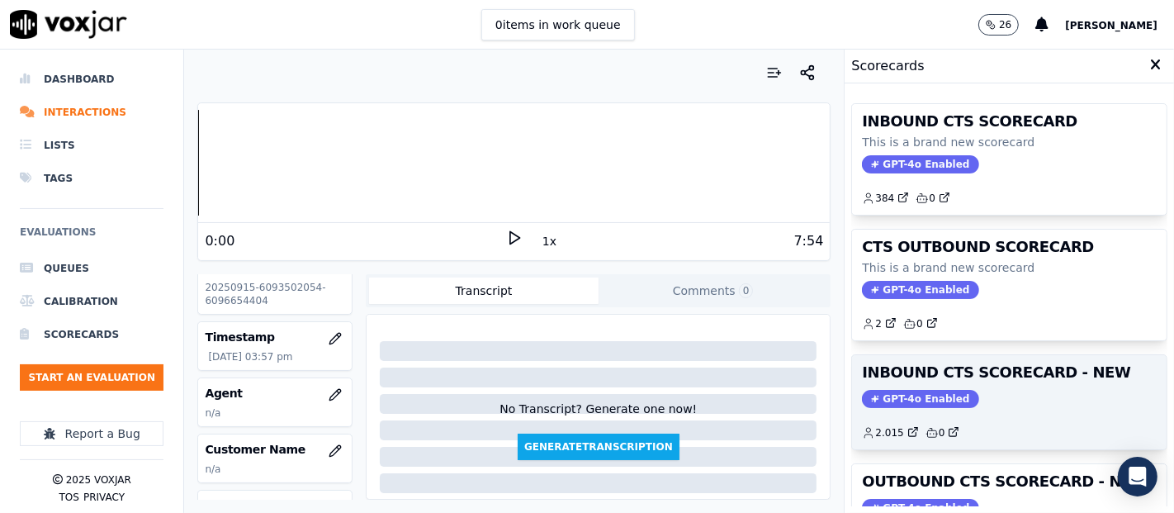
click at [955, 369] on h3 "INBOUND CTS SCORECARD - NEW" at bounding box center [1009, 372] width 295 height 15
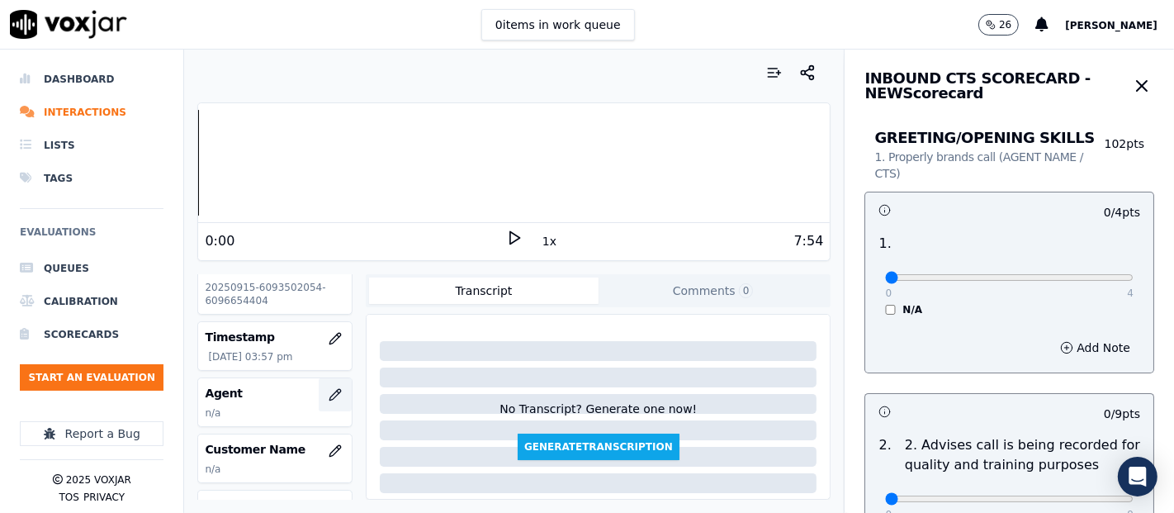
click at [324, 386] on button "button" at bounding box center [335, 394] width 33 height 33
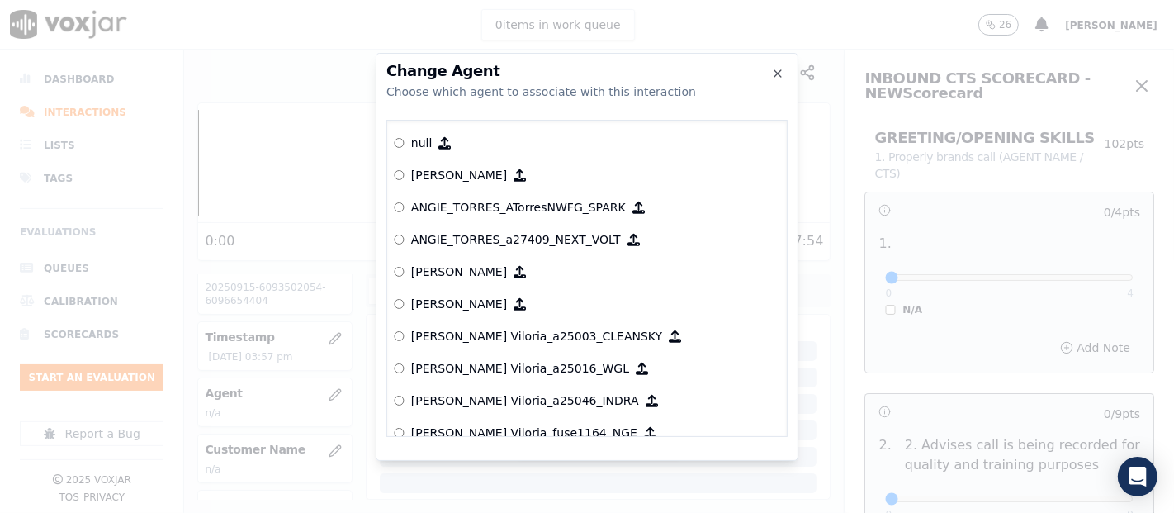
click at [771, 73] on icon "button" at bounding box center [777, 73] width 13 height 13
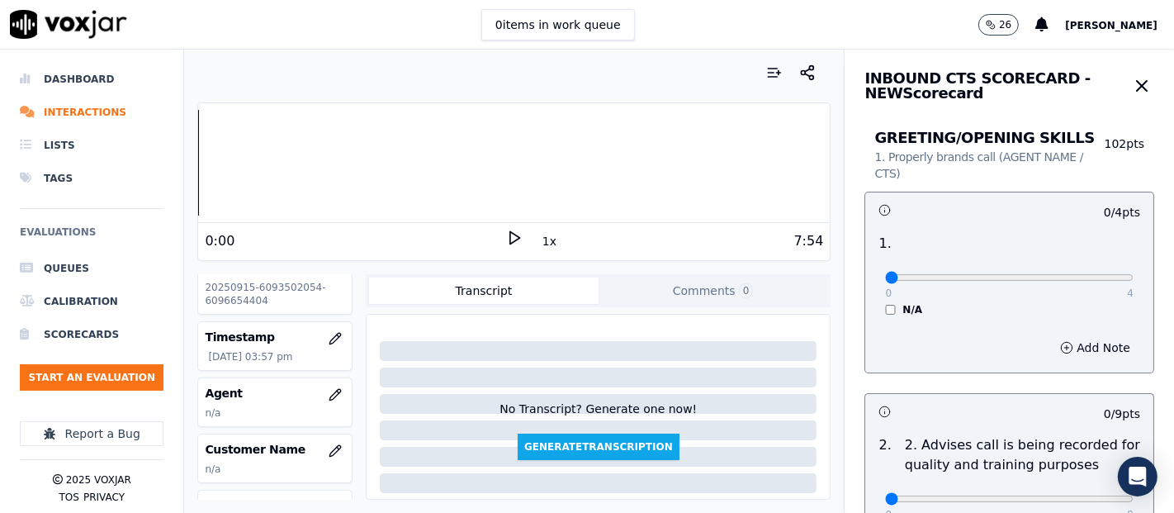
click at [506, 229] on icon at bounding box center [514, 237] width 17 height 17
click at [225, 164] on div at bounding box center [513, 163] width 631 height 106
click at [508, 238] on icon at bounding box center [514, 237] width 17 height 17
click at [280, 163] on div at bounding box center [513, 163] width 631 height 106
click at [506, 239] on icon at bounding box center [514, 237] width 17 height 17
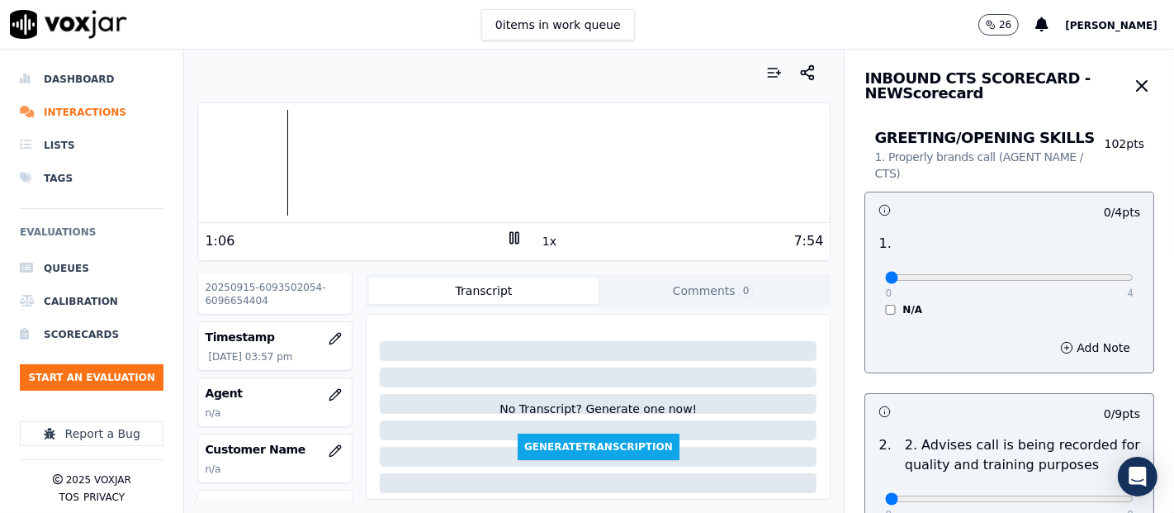
click at [247, 145] on div at bounding box center [513, 163] width 631 height 106
click at [240, 153] on div at bounding box center [513, 163] width 631 height 106
click at [380, 158] on div at bounding box center [513, 163] width 631 height 106
click at [348, 168] on div at bounding box center [513, 163] width 631 height 106
click at [328, 173] on div at bounding box center [513, 163] width 631 height 106
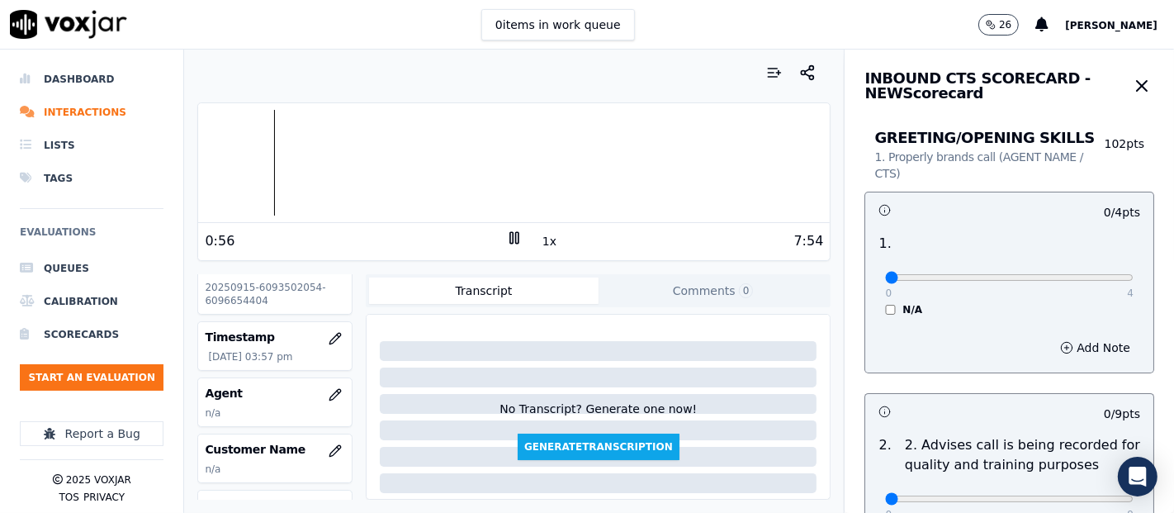
click at [265, 176] on div at bounding box center [513, 163] width 631 height 106
click at [249, 162] on div at bounding box center [513, 163] width 631 height 106
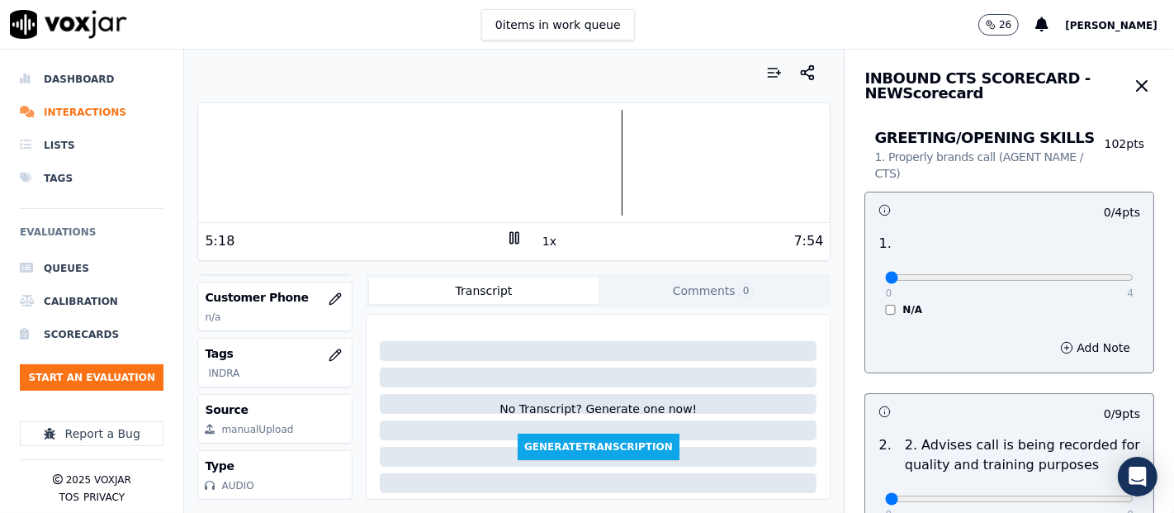
scroll to position [245, 0]
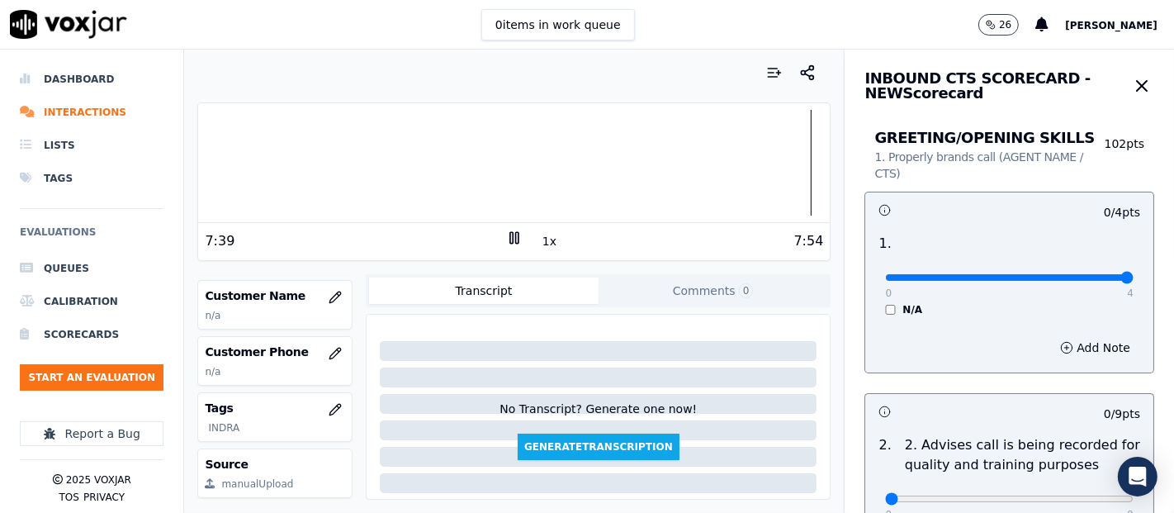
type input "4"
click at [1089, 279] on input "range" at bounding box center [1009, 277] width 248 height 7
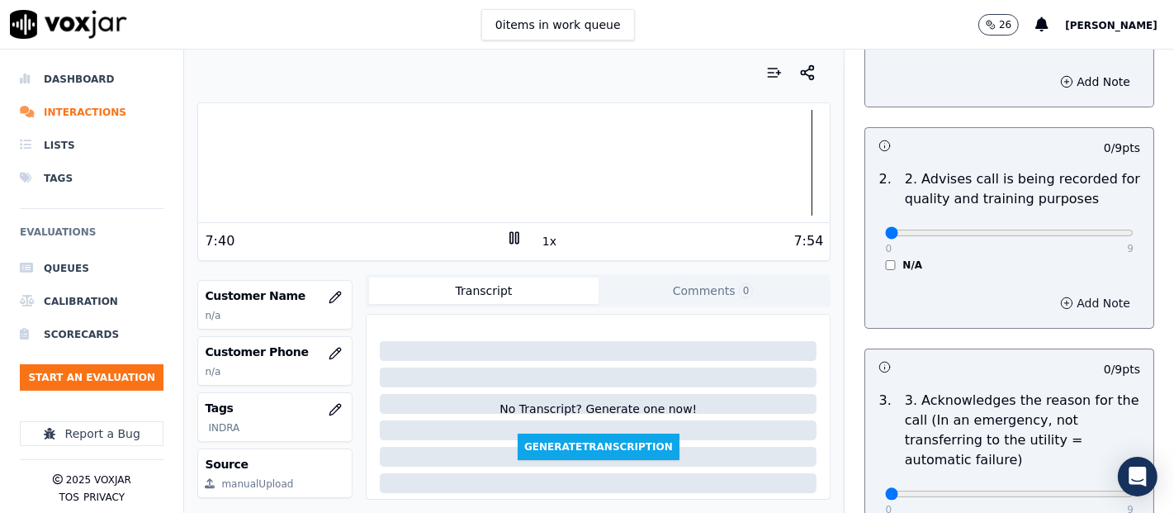
scroll to position [275, 0]
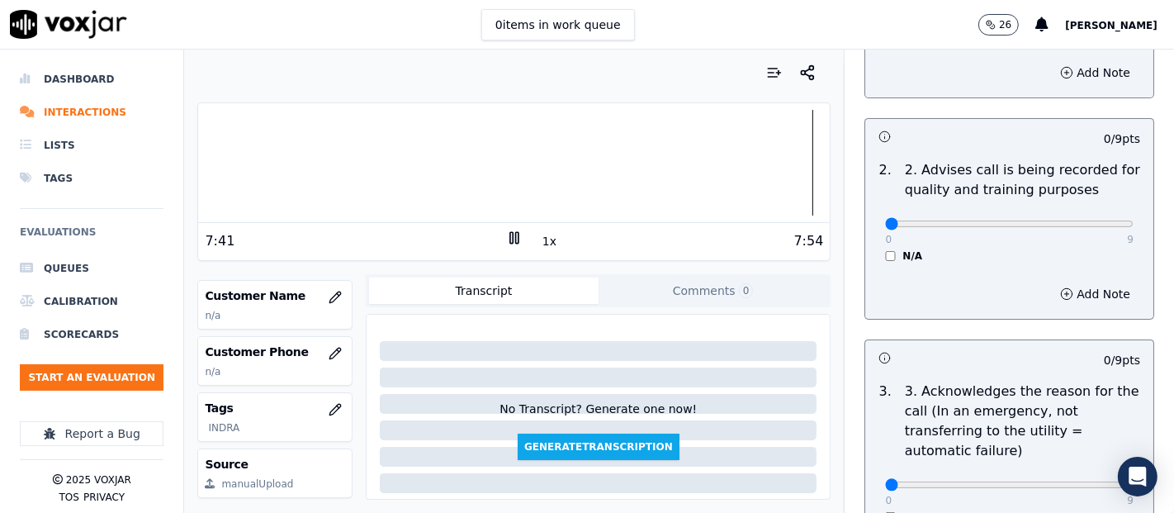
click at [1095, 220] on div "0 9 N/A" at bounding box center [1009, 231] width 275 height 63
type input "9"
click at [1085, 220] on input "range" at bounding box center [1009, 223] width 248 height 7
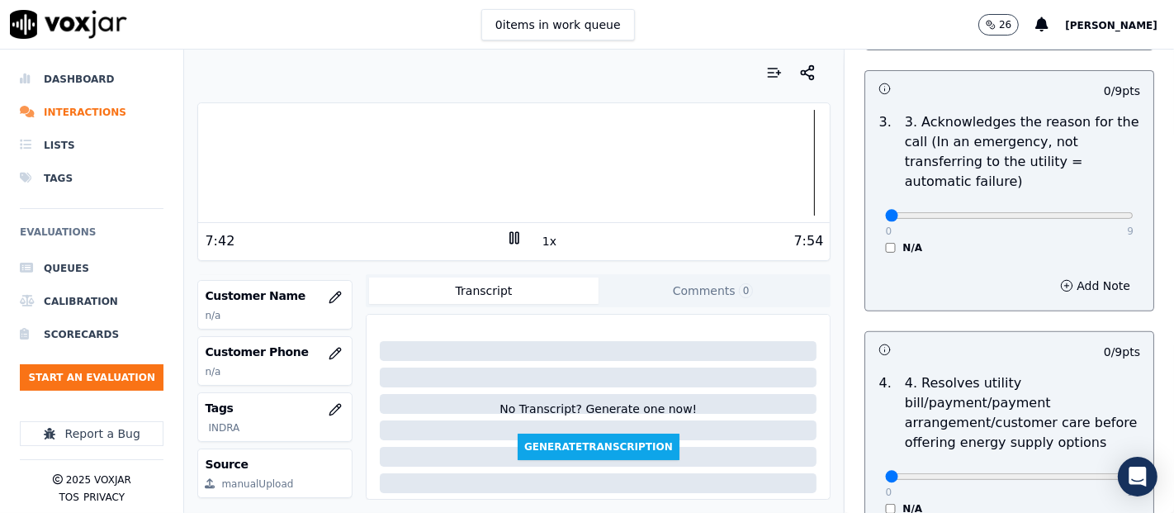
scroll to position [550, 0]
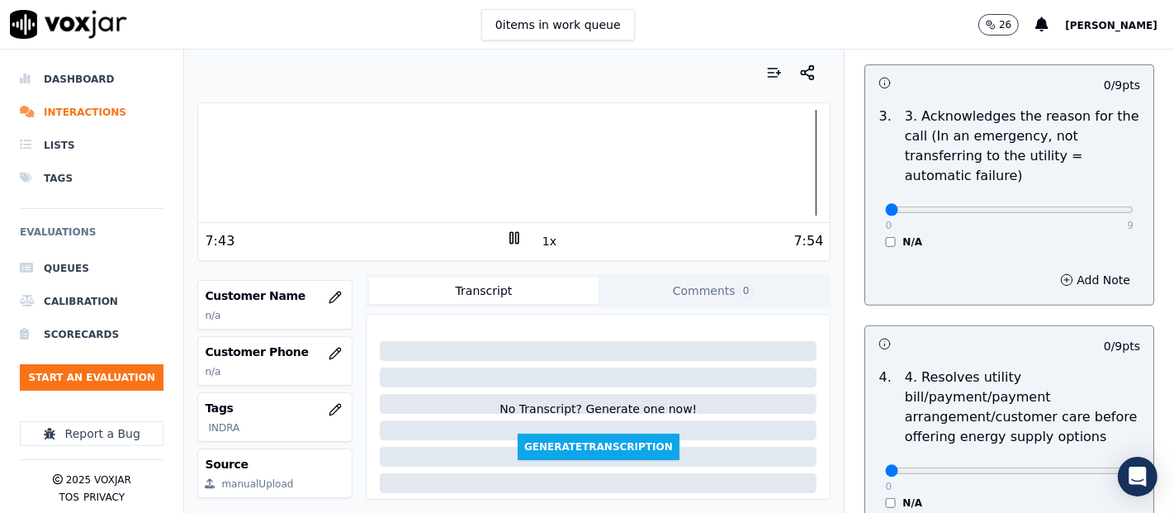
click at [1090, 201] on div "0 9" at bounding box center [1009, 209] width 248 height 20
type input "9"
click at [1085, 206] on input "range" at bounding box center [1009, 209] width 248 height 7
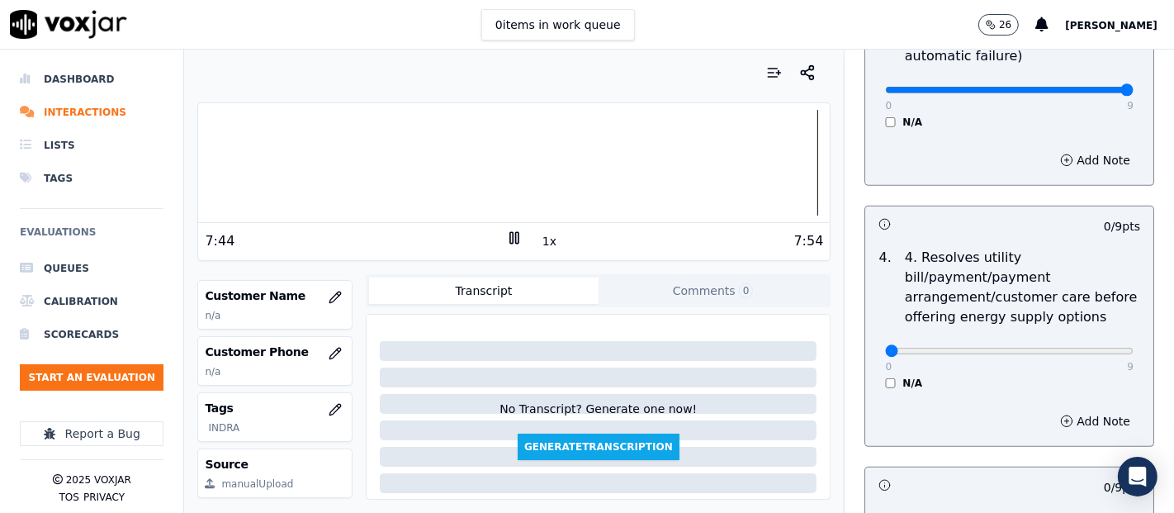
scroll to position [733, 0]
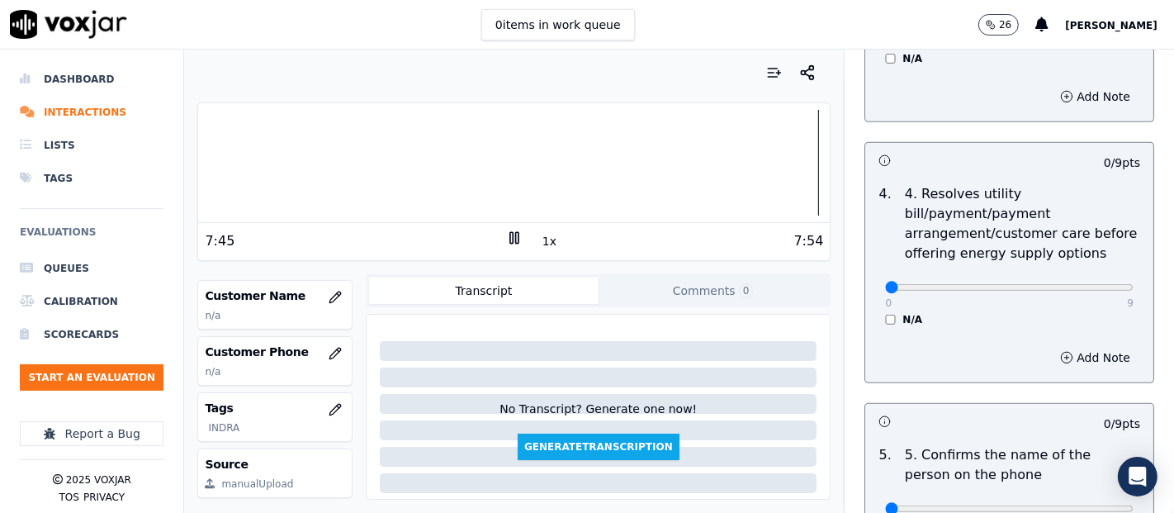
click at [885, 316] on div "N/A" at bounding box center [1009, 319] width 248 height 13
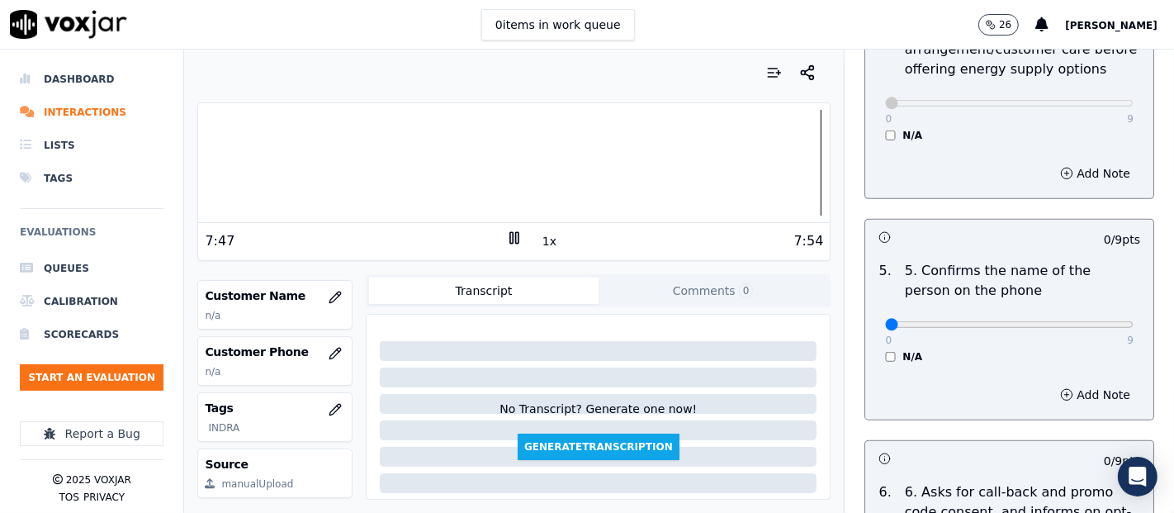
click at [1091, 330] on div "0 9 N/A" at bounding box center [1009, 331] width 275 height 63
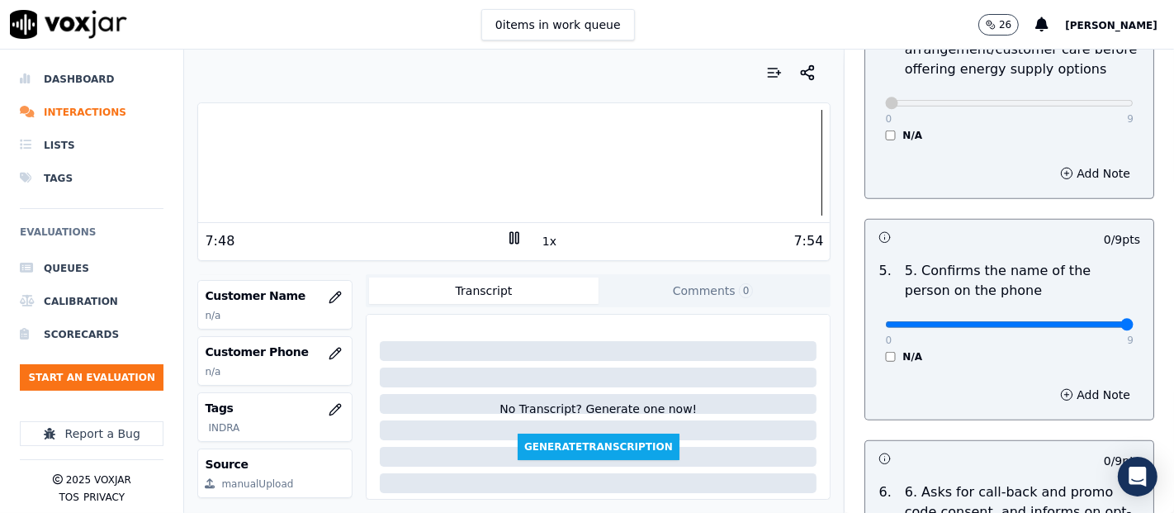
type input "9"
click at [1083, 324] on input "range" at bounding box center [1009, 324] width 248 height 7
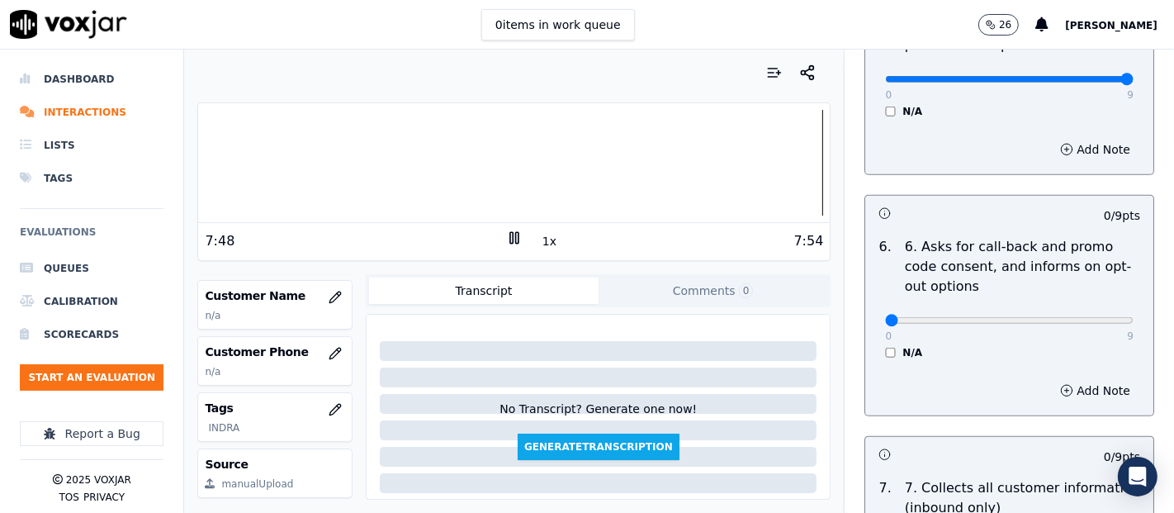
scroll to position [1192, 0]
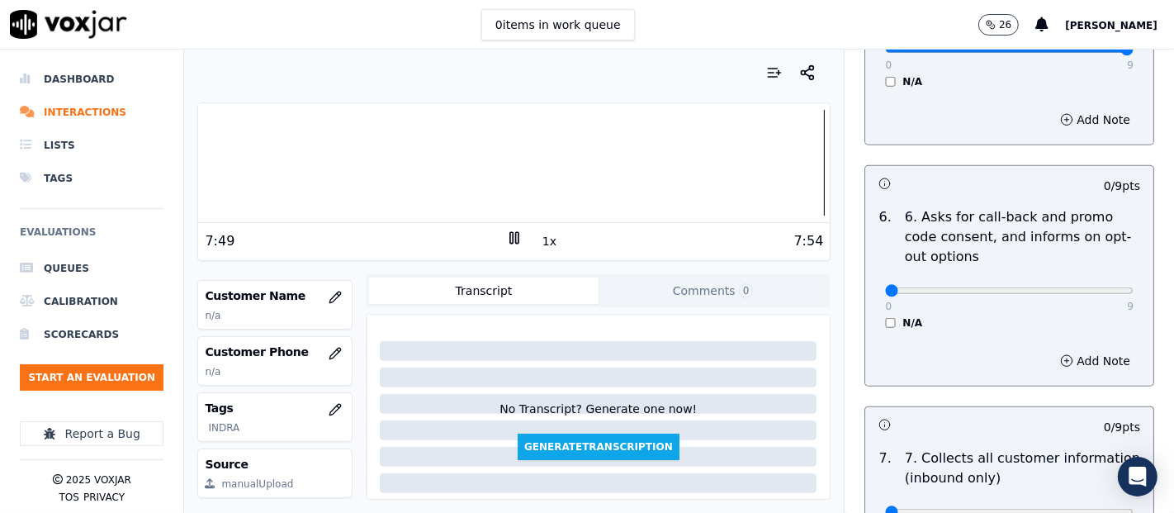
click at [885, 325] on div "N/A" at bounding box center [1009, 322] width 248 height 13
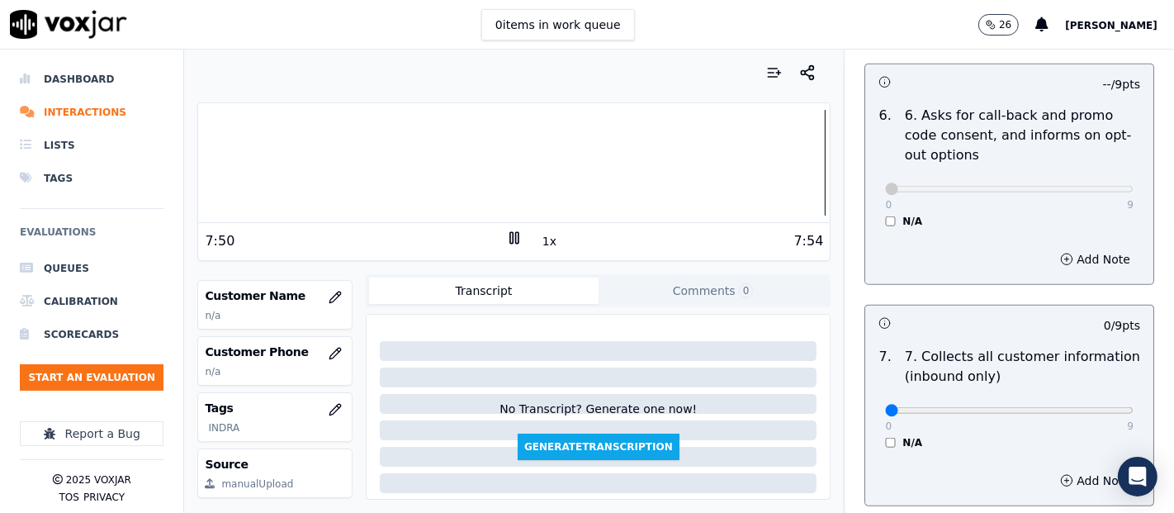
scroll to position [1558, 0]
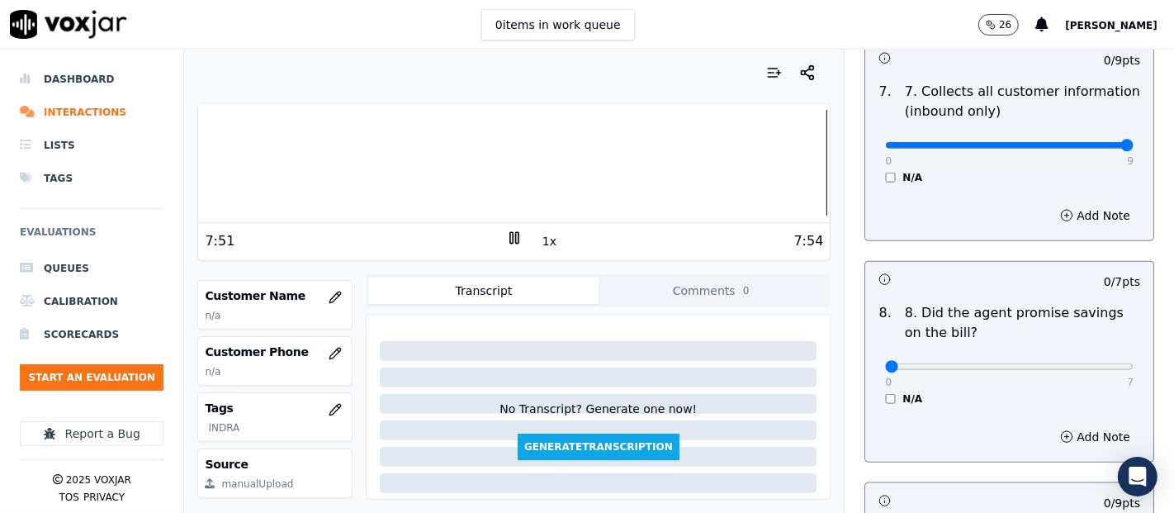
type input "9"
click at [1085, 142] on input "range" at bounding box center [1009, 145] width 248 height 7
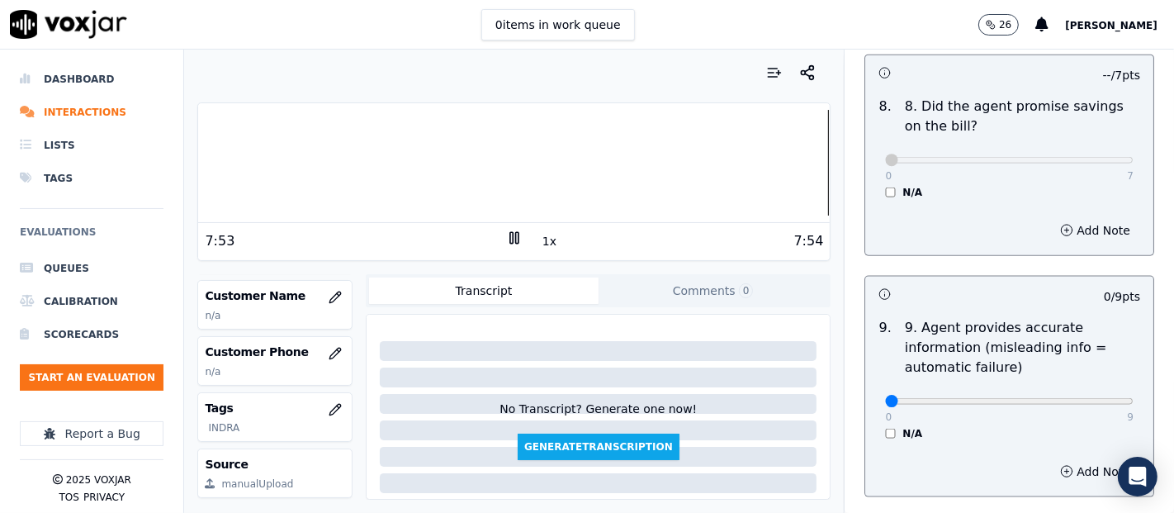
scroll to position [1834, 0]
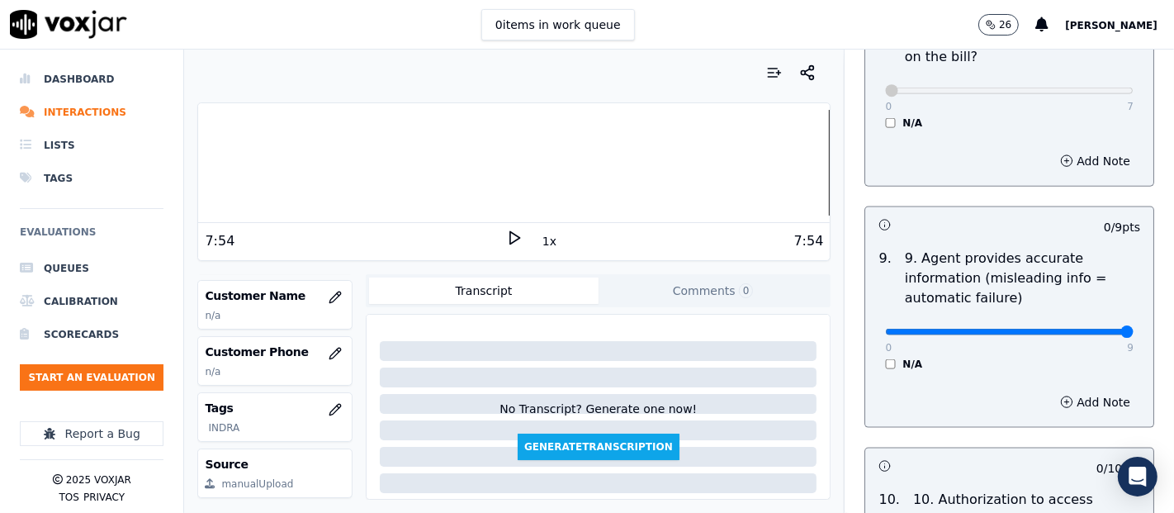
type input "9"
click at [1085, 329] on input "range" at bounding box center [1009, 332] width 248 height 7
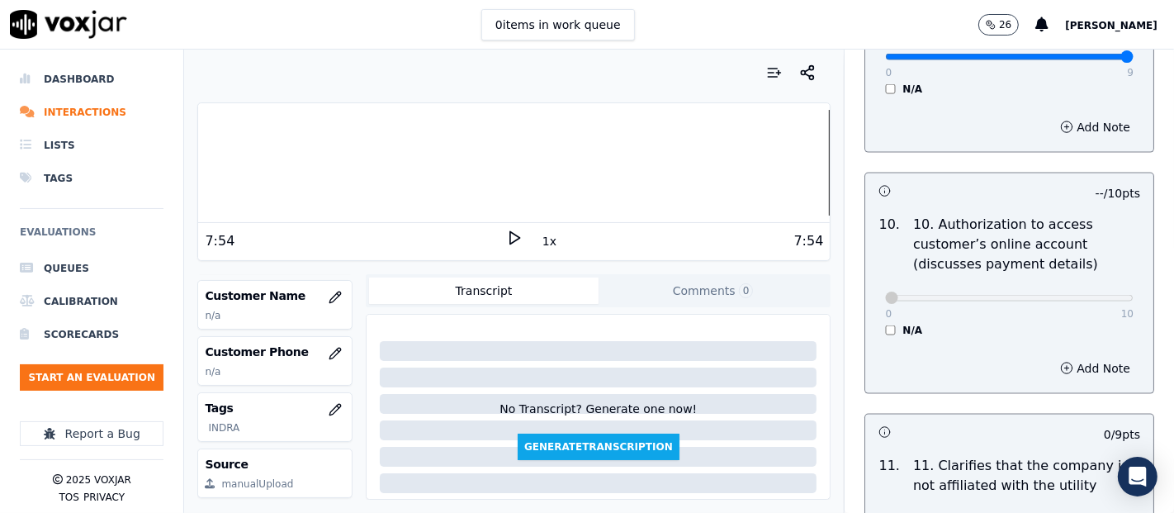
scroll to position [2384, 0]
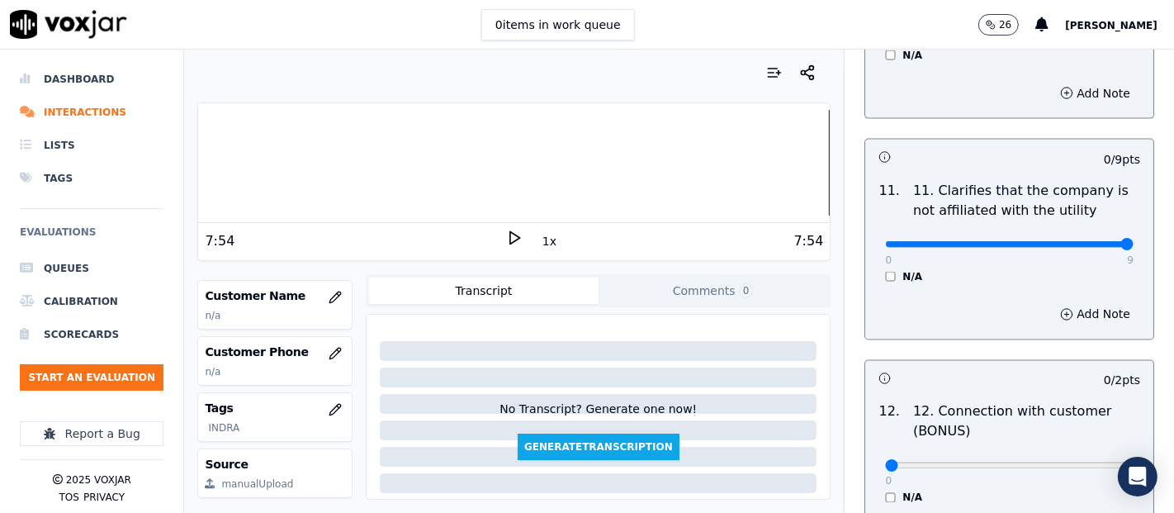
type input "9"
click at [1080, 241] on input "range" at bounding box center [1009, 244] width 248 height 7
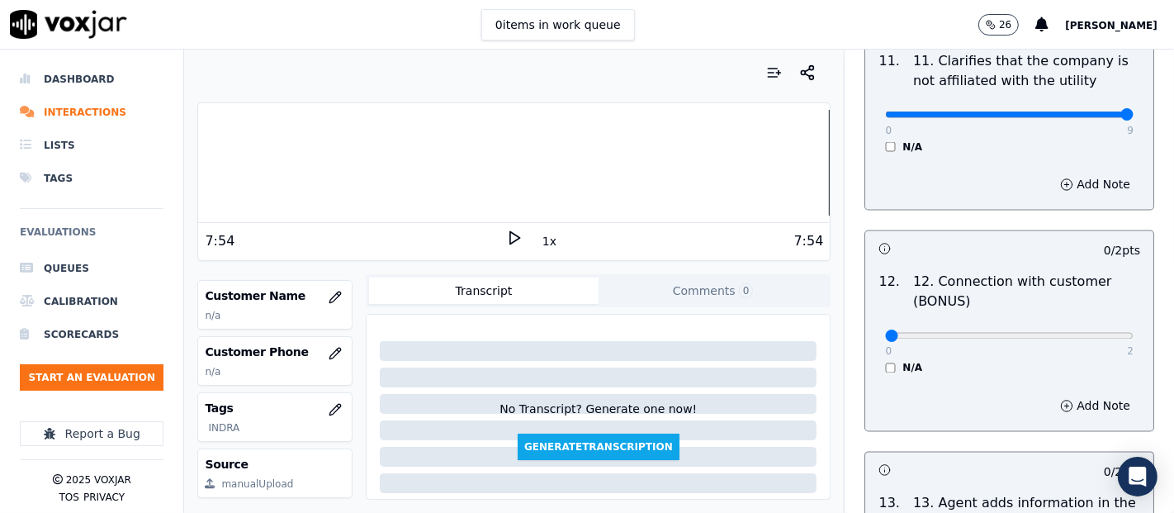
scroll to position [2660, 0]
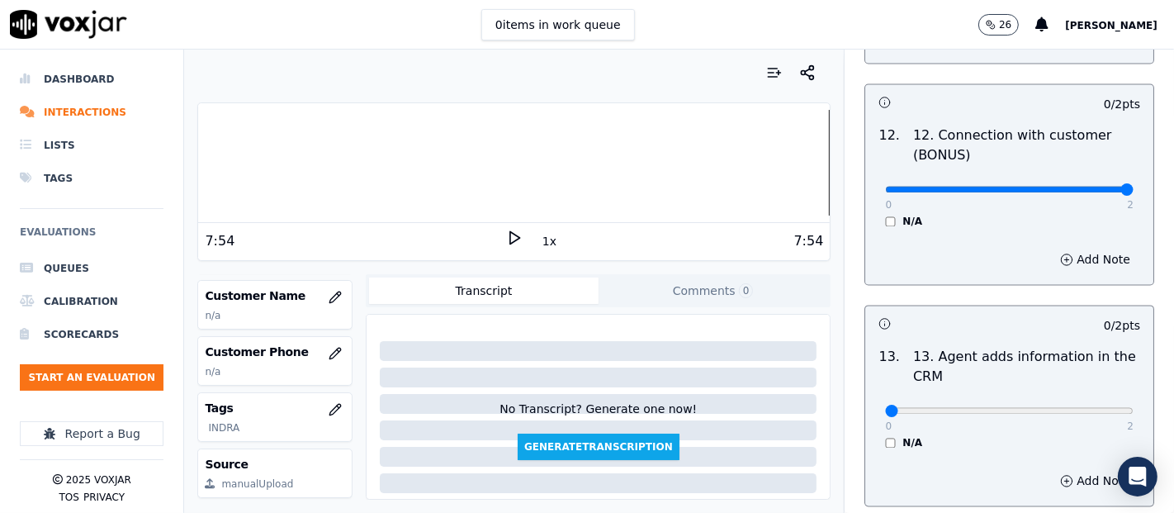
type input "2"
click at [1087, 187] on input "range" at bounding box center [1009, 190] width 248 height 7
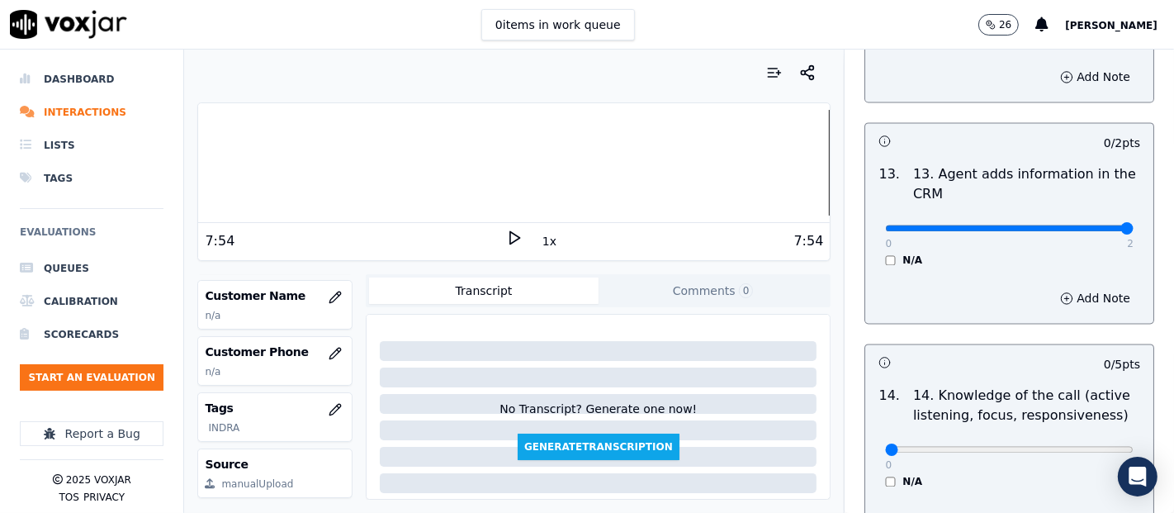
type input "2"
click at [1076, 225] on input "range" at bounding box center [1009, 228] width 248 height 7
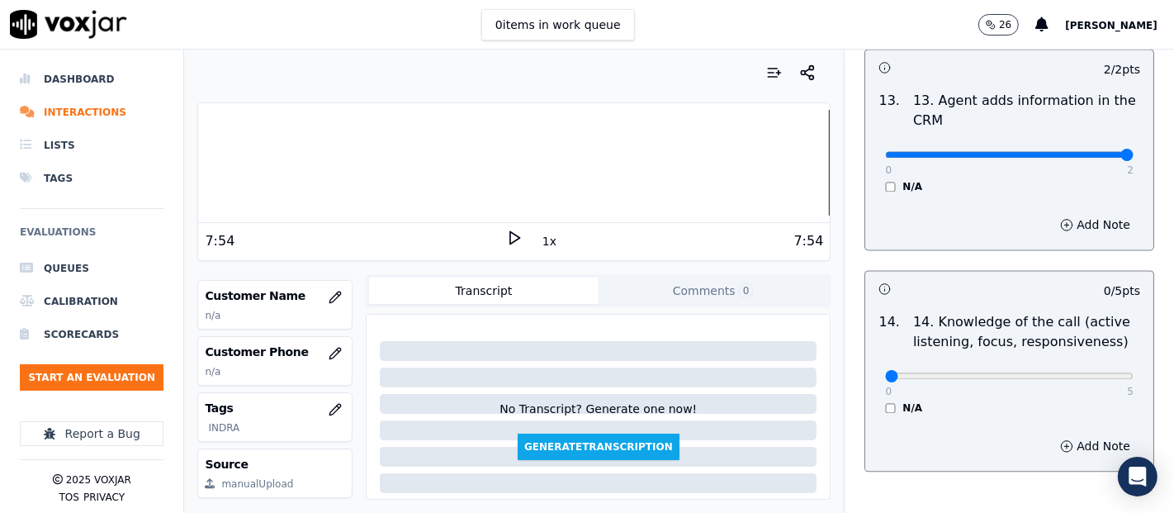
scroll to position [3008, 0]
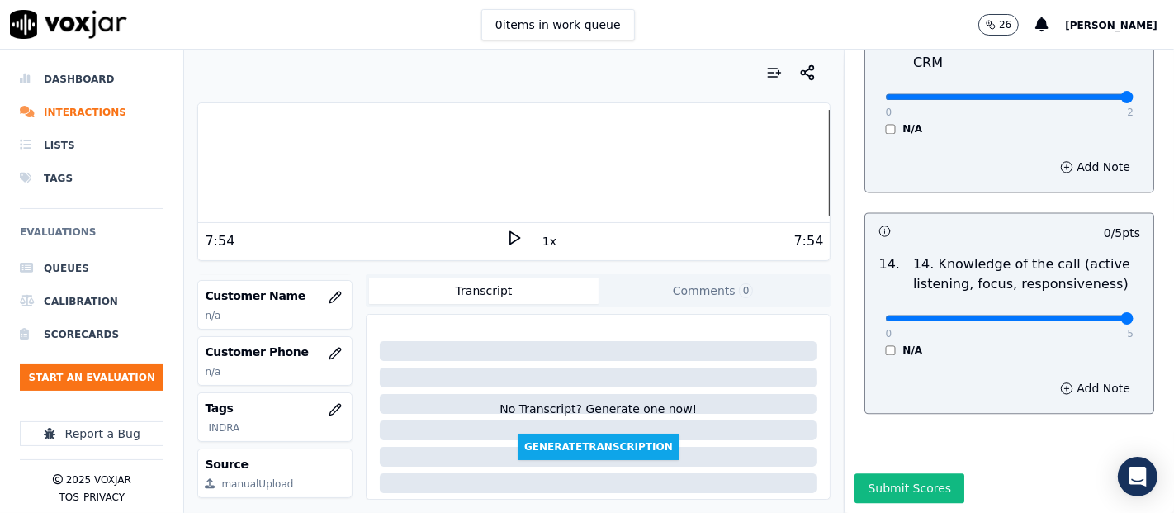
type input "5"
click at [1077, 314] on input "range" at bounding box center [1009, 317] width 248 height 7
click at [319, 299] on button "button" at bounding box center [335, 297] width 33 height 33
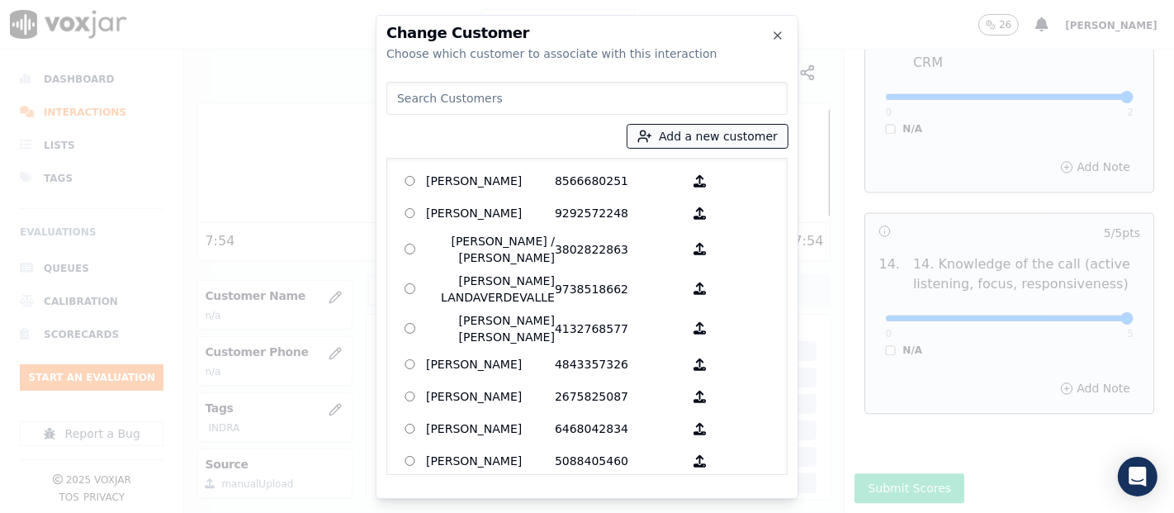
click at [669, 138] on button "Add a new customer" at bounding box center [707, 136] width 160 height 23
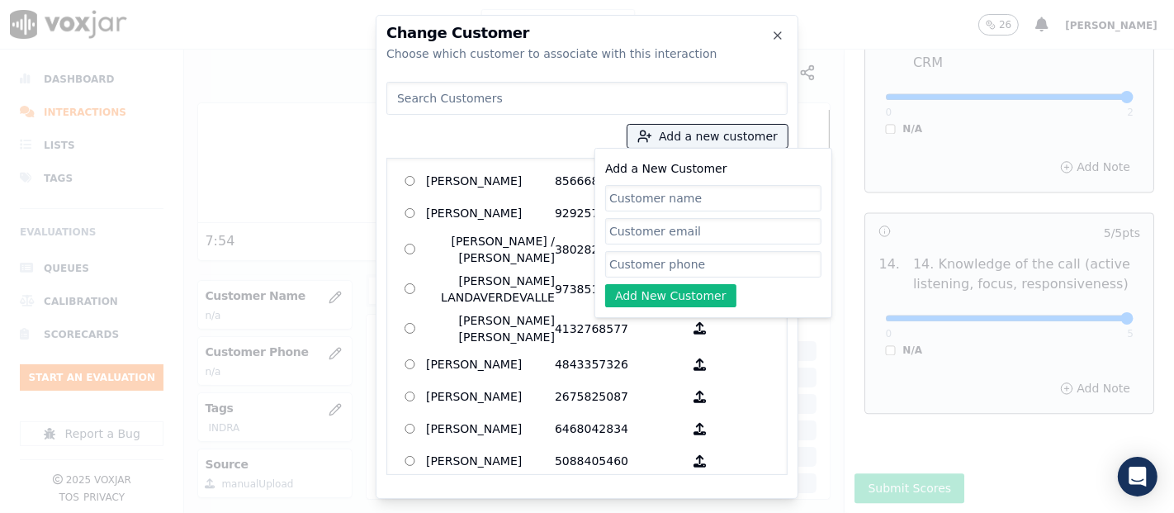
paste input "[PERSON_NAME]"
type input "[PERSON_NAME]"
click at [645, 257] on input "Add a New Customer" at bounding box center [713, 264] width 216 height 26
paste input "6093502054"
type input "6093502054"
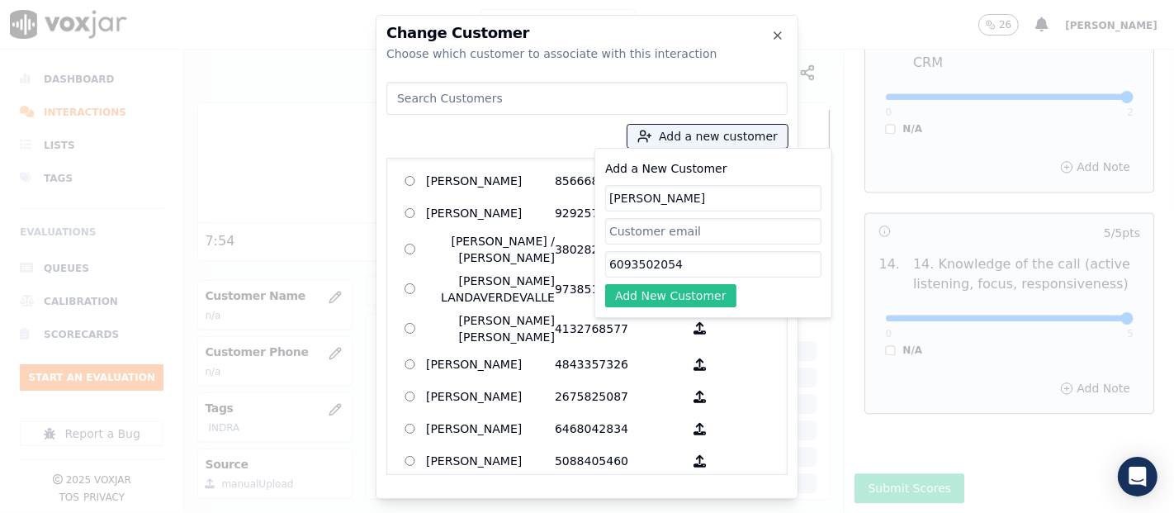
click at [668, 299] on button "Add New Customer" at bounding box center [670, 295] width 131 height 23
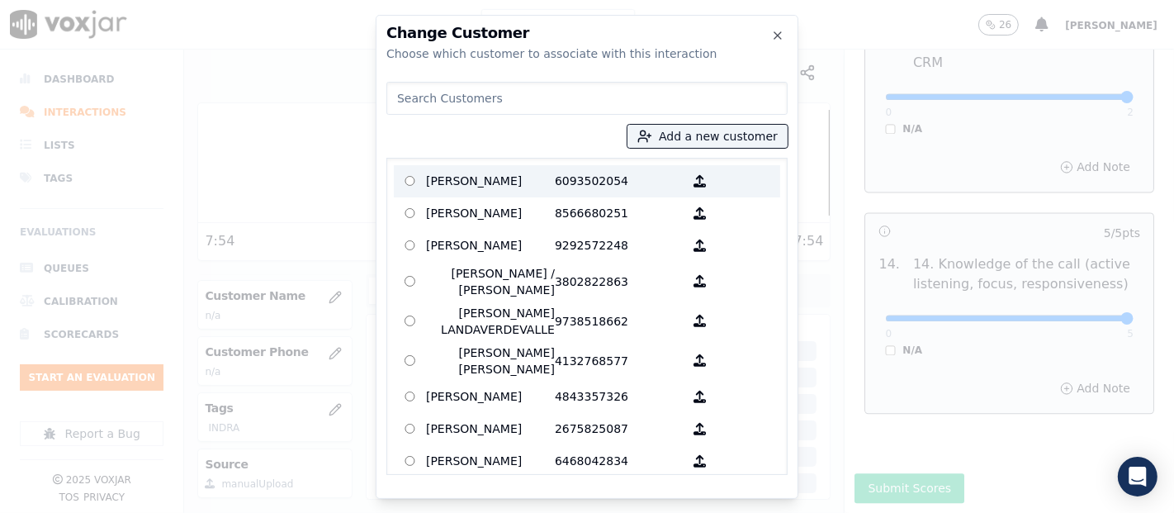
click at [570, 188] on p "6093502054" at bounding box center [619, 181] width 129 height 26
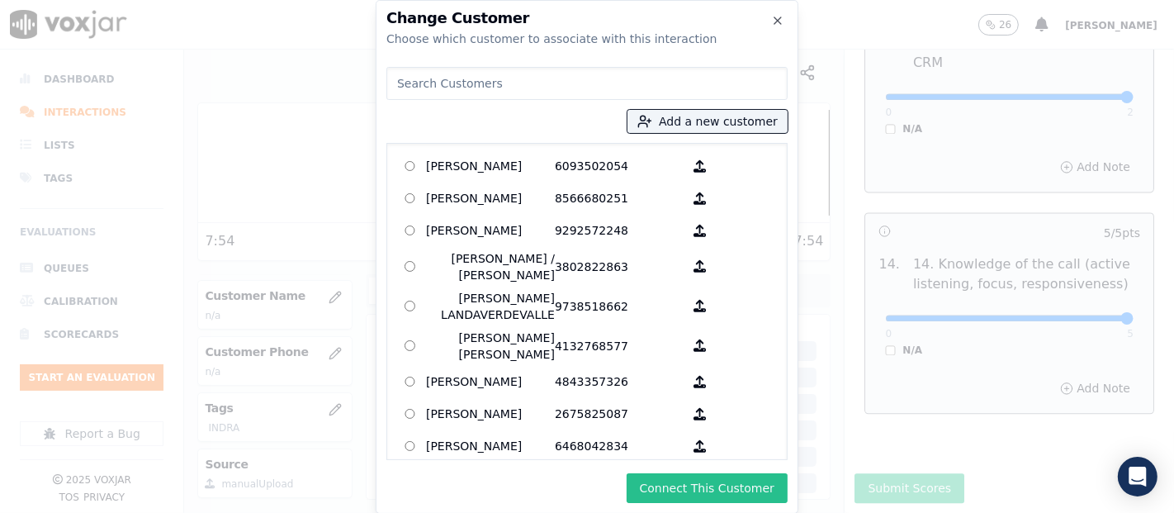
click at [653, 485] on button "Connect This Customer" at bounding box center [707, 488] width 161 height 30
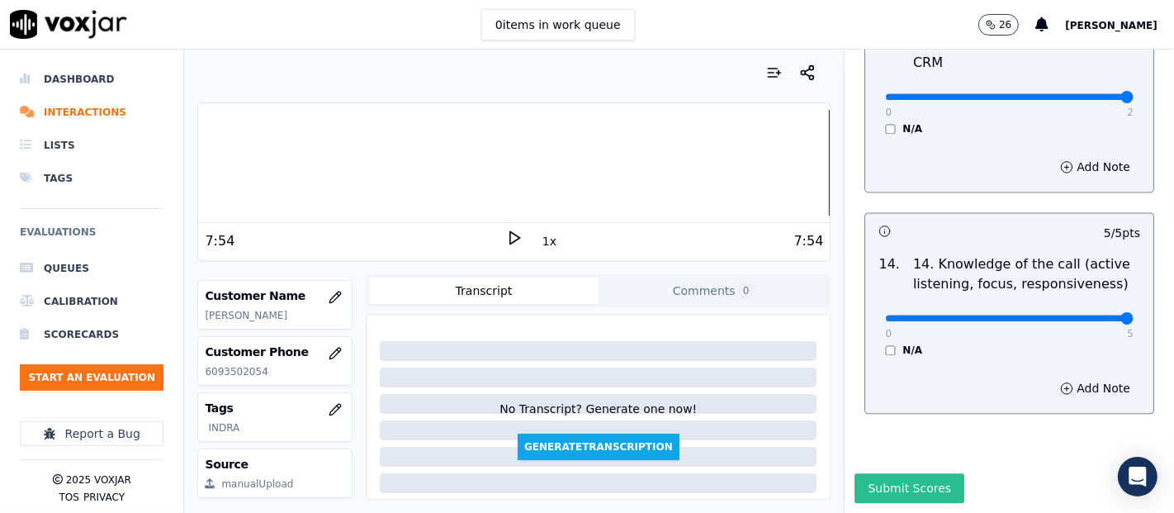
click at [877, 473] on button "Submit Scores" at bounding box center [909, 488] width 110 height 30
